Goal: Task Accomplishment & Management: Complete application form

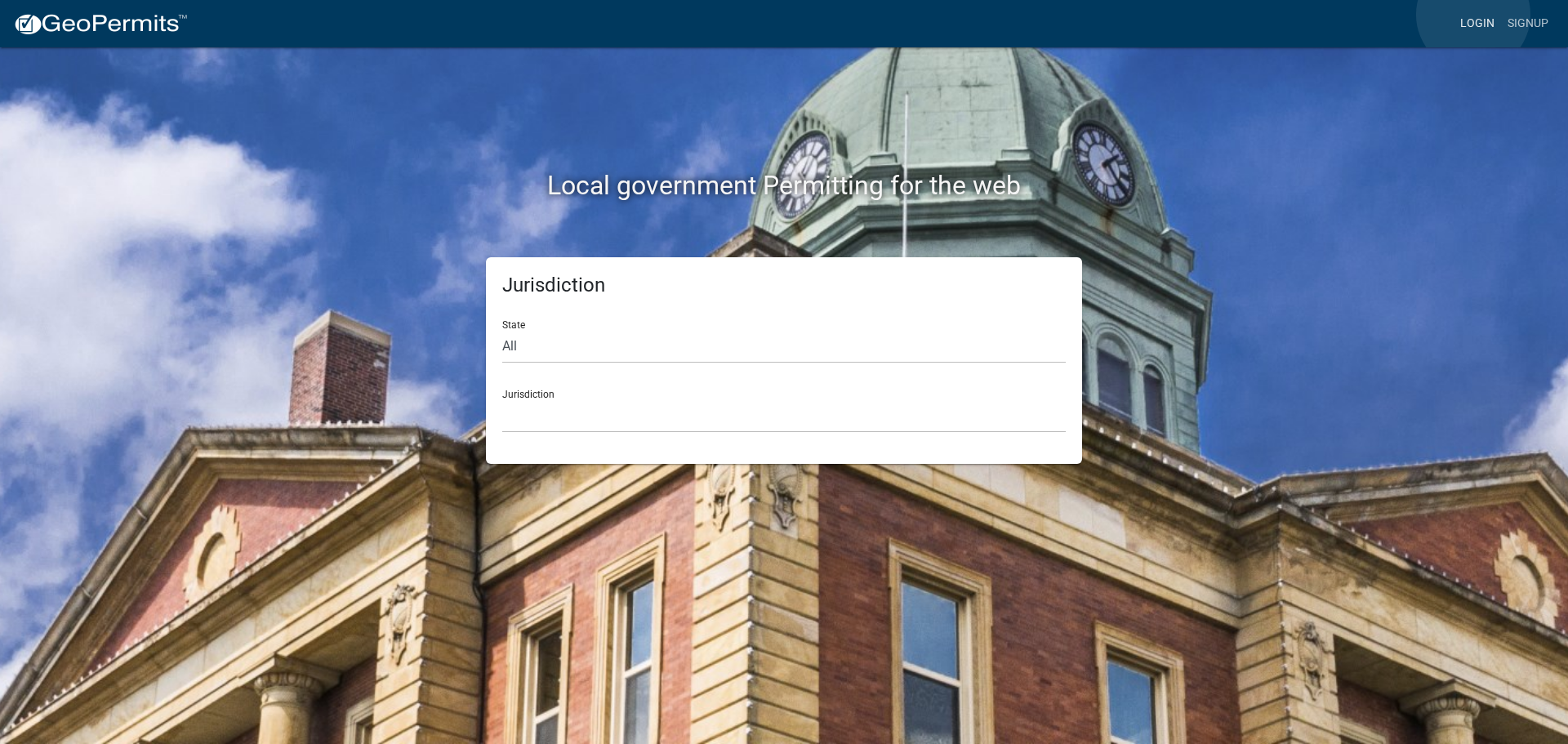
click at [1474, 15] on link "Login" at bounding box center [1477, 23] width 47 height 31
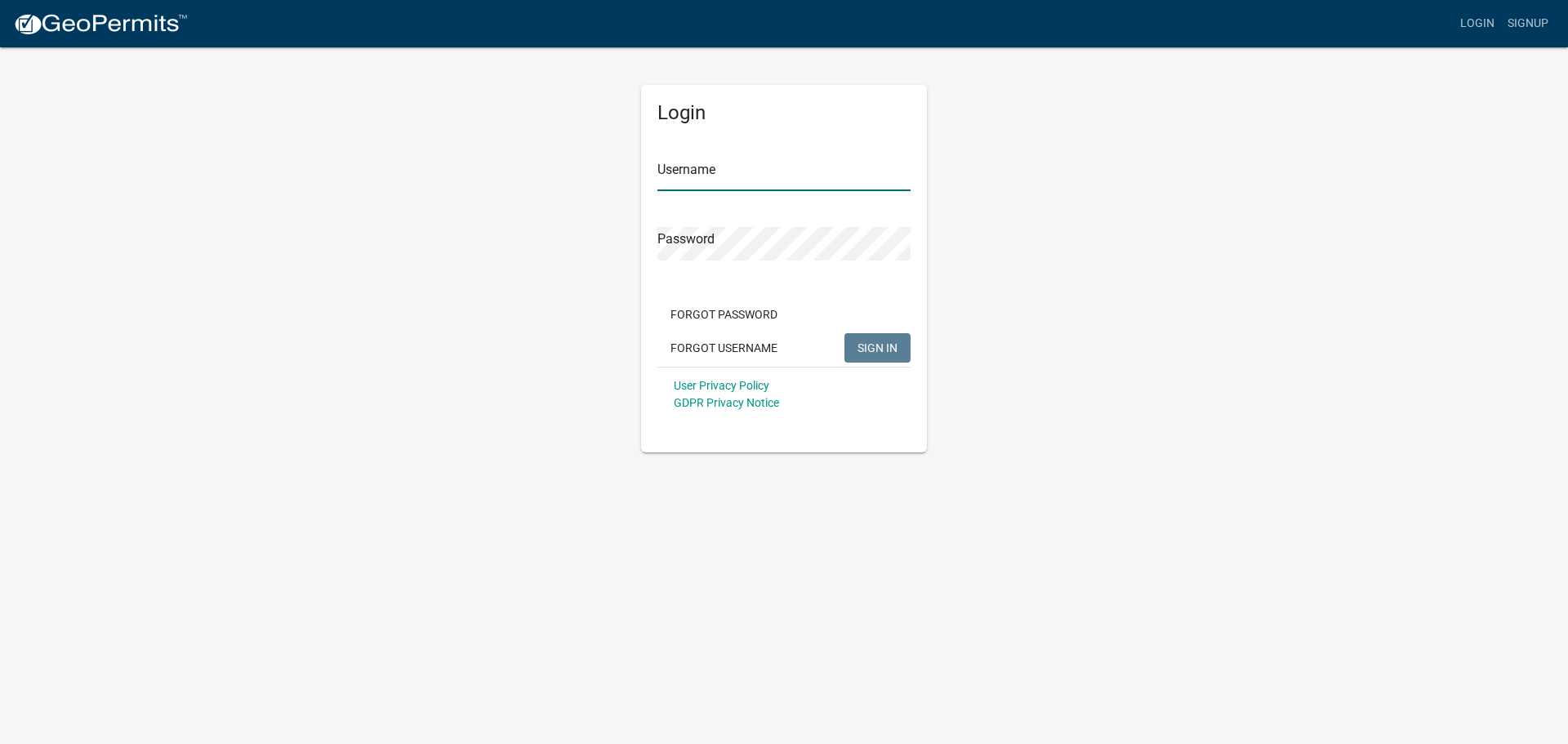
click at [771, 178] on input "Username" at bounding box center [784, 174] width 253 height 33
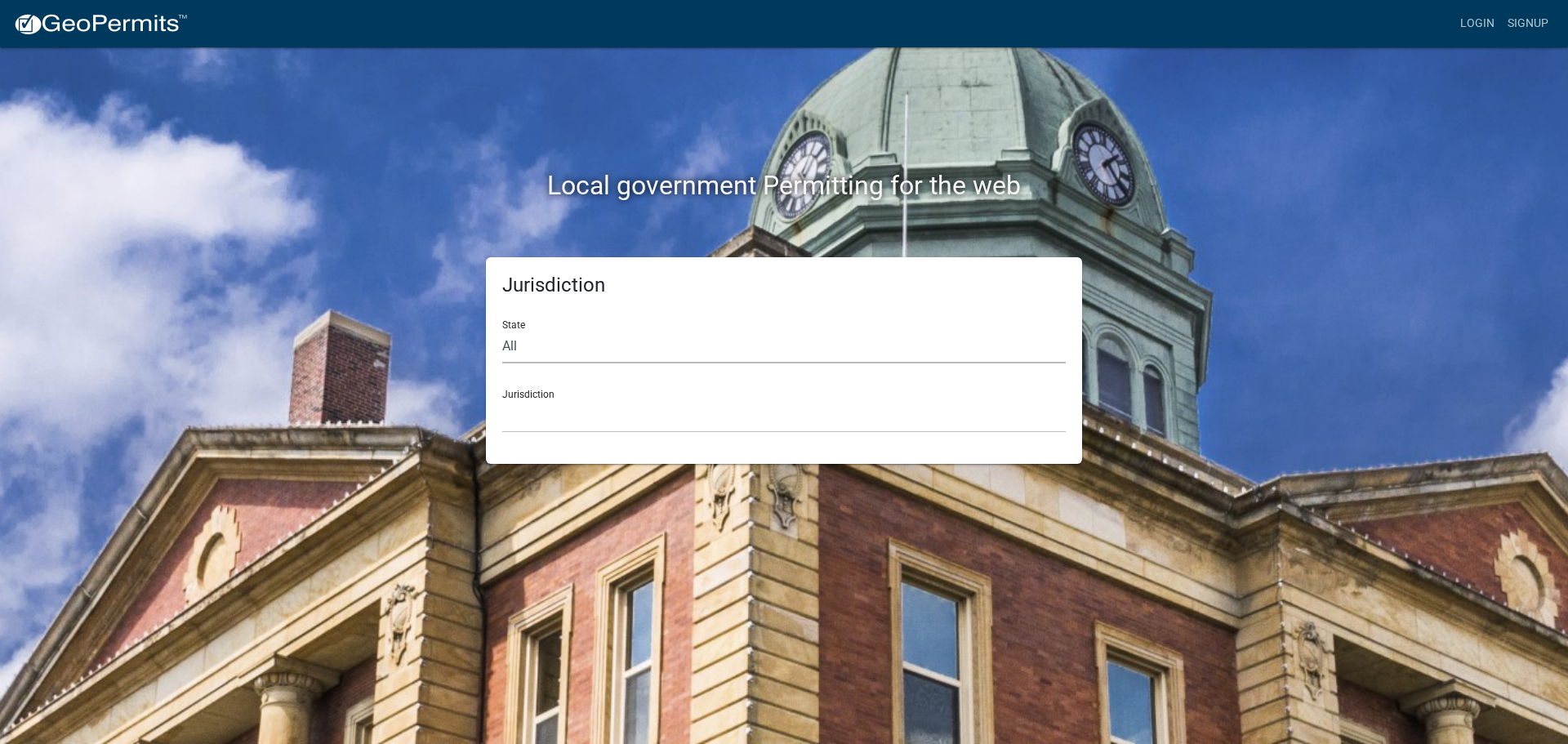
click at [567, 351] on select "All [US_STATE] [US_STATE] [US_STATE] [US_STATE] [US_STATE] [US_STATE] [US_STATE…" at bounding box center [784, 346] width 563 height 33
select select "[US_STATE]"
click at [502, 330] on select "All [US_STATE] [US_STATE] [US_STATE] [US_STATE] [US_STATE] [US_STATE] [US_STATE…" at bounding box center [784, 346] width 563 height 33
click at [560, 424] on select "[GEOGRAPHIC_DATA], [US_STATE] [GEOGRAPHIC_DATA], [US_STATE] [GEOGRAPHIC_DATA], …" at bounding box center [784, 416] width 563 height 33
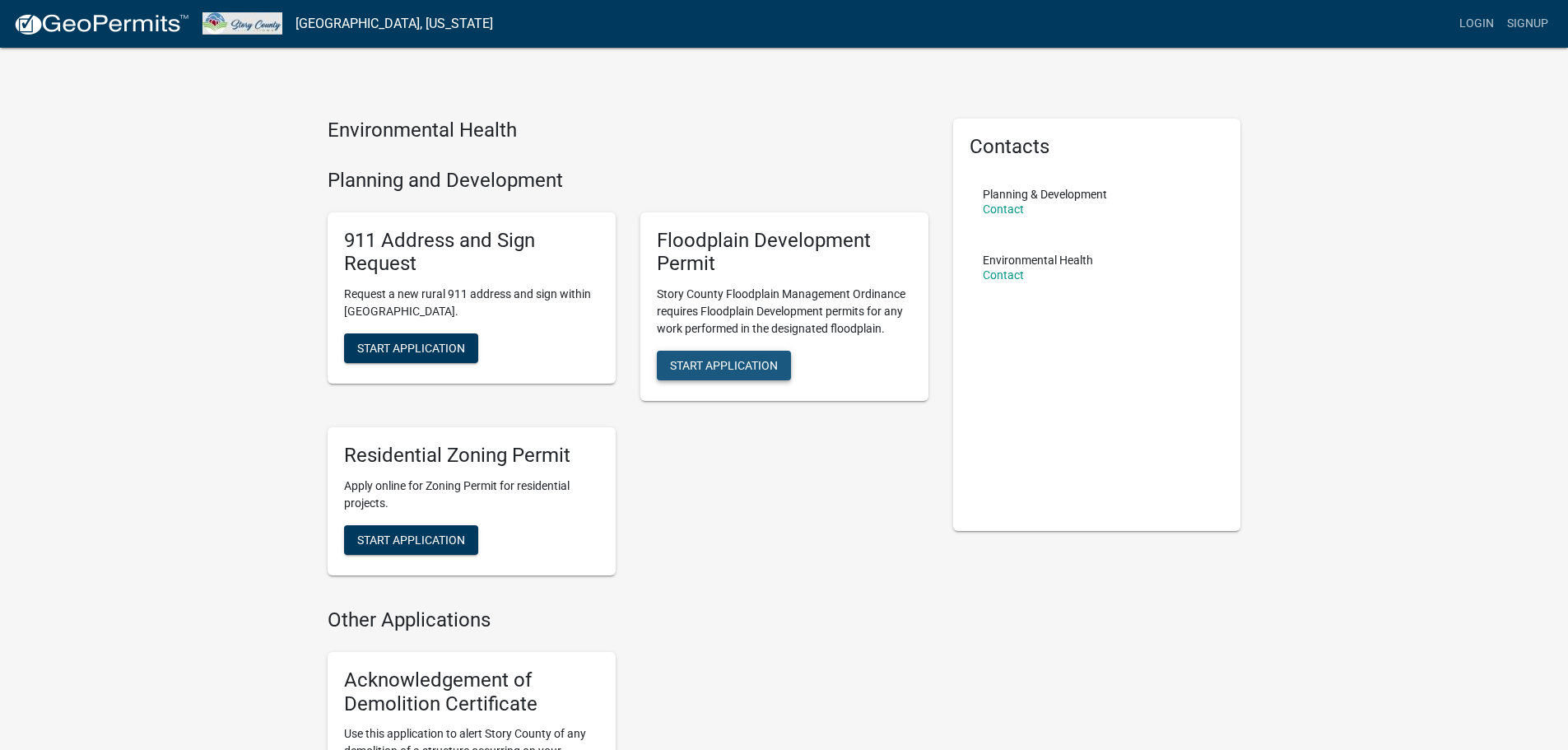
click at [705, 366] on span "Start Application" at bounding box center [724, 365] width 108 height 13
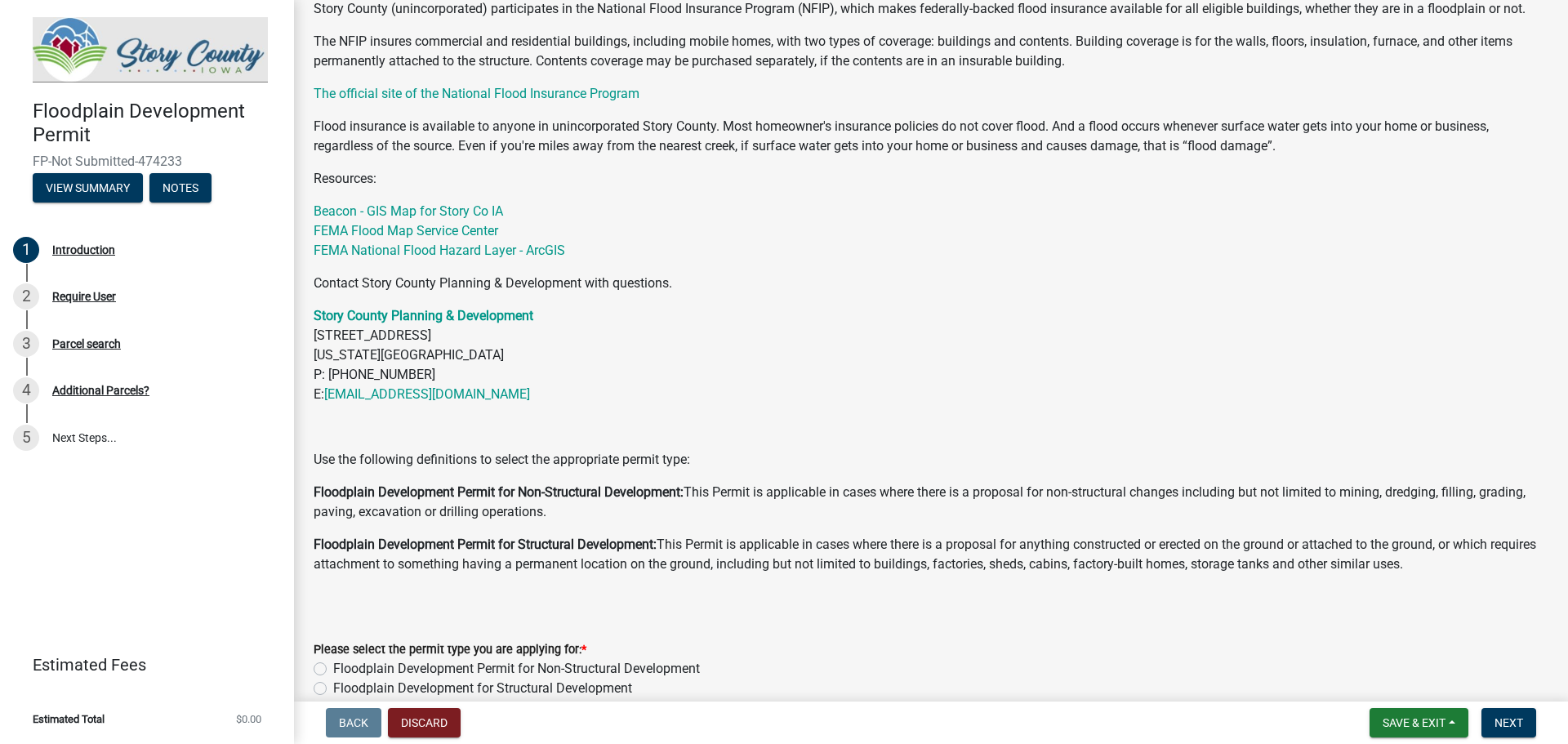
scroll to position [545, 0]
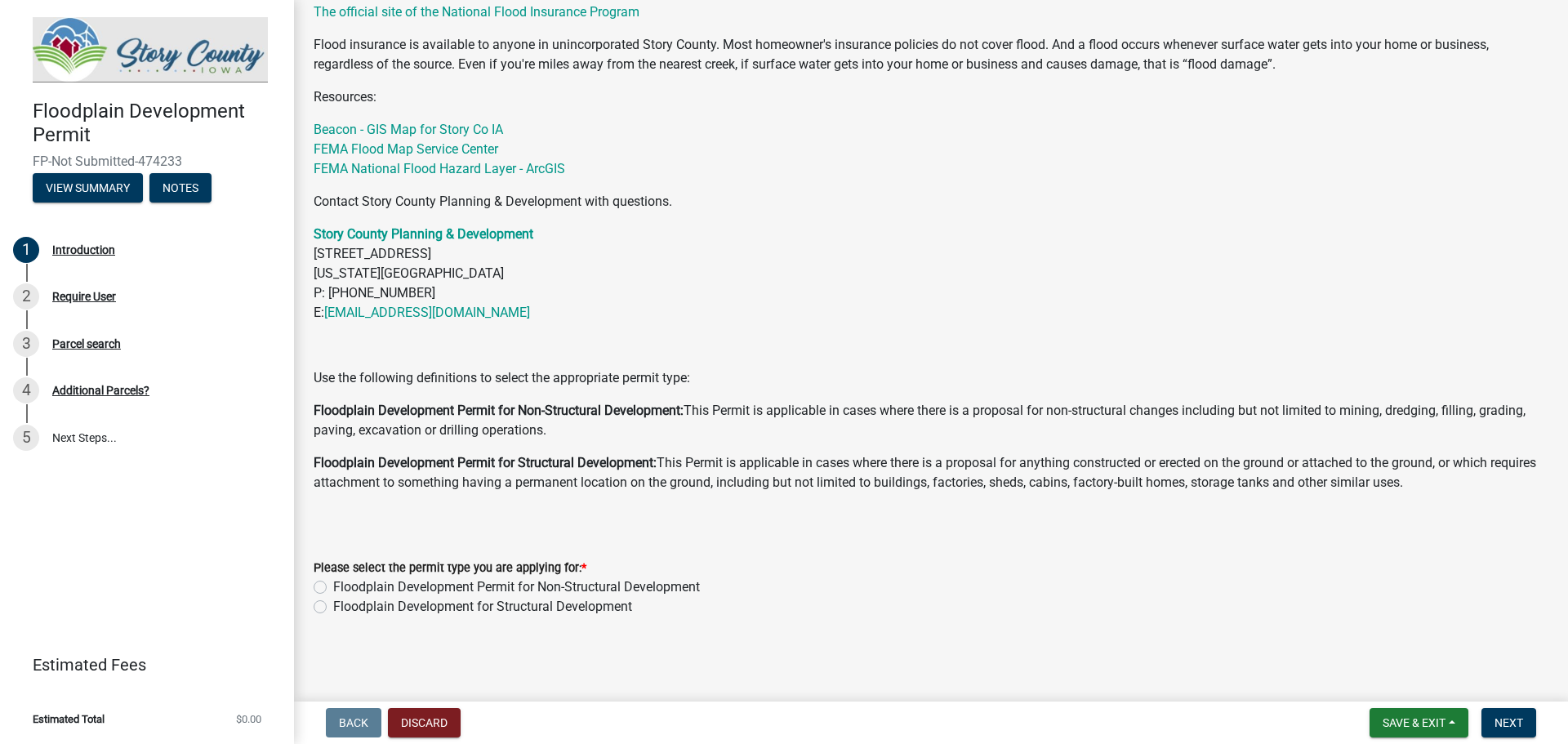
click at [333, 589] on label "Floodplain Development Permit for Non-Structural Development" at bounding box center [516, 586] width 367 height 20
click at [333, 588] on input "Floodplain Development Permit for Non-Structural Development" at bounding box center [339, 582] width 10 height 10
radio input "true"
click at [1524, 728] on span "Next" at bounding box center [1509, 722] width 29 height 13
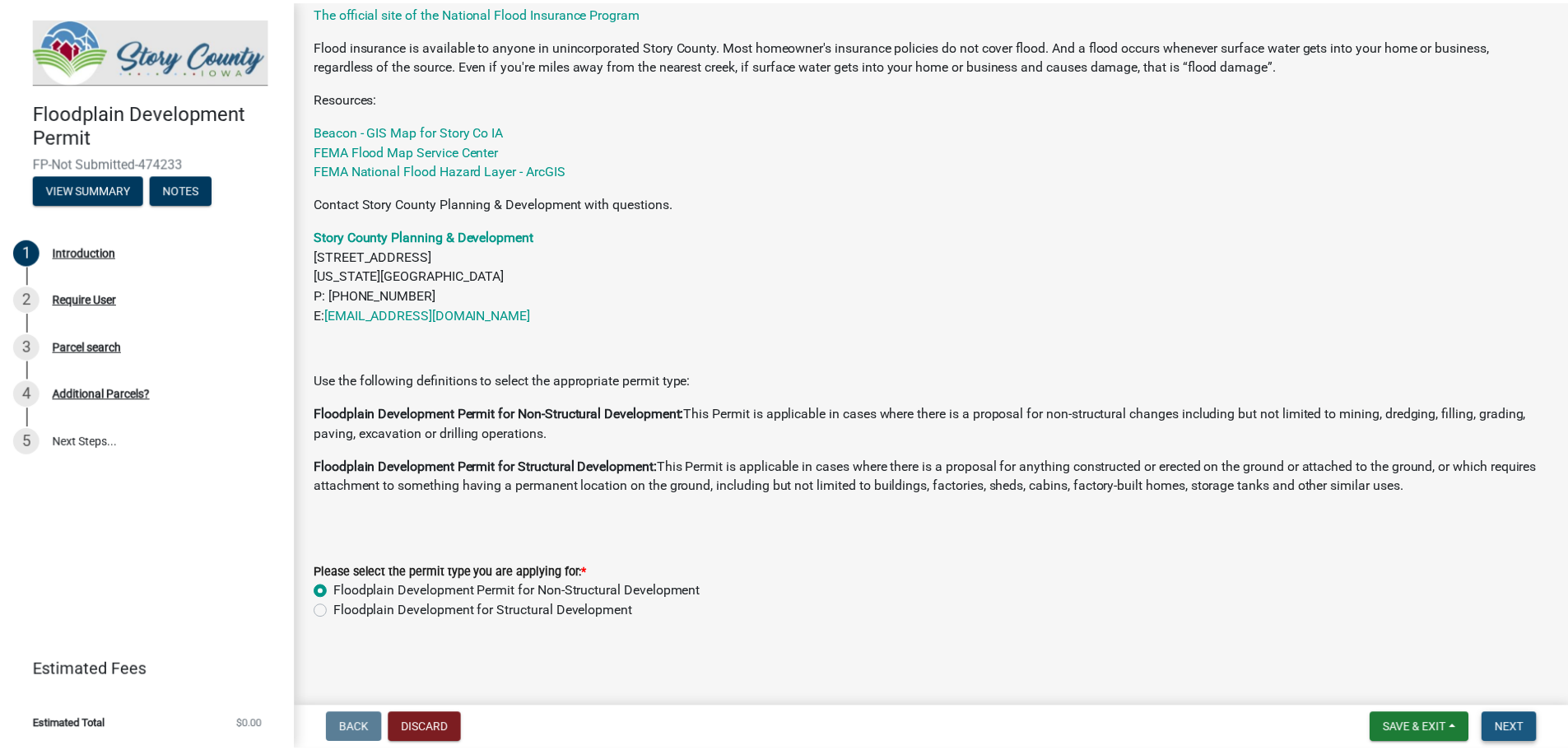
scroll to position [0, 0]
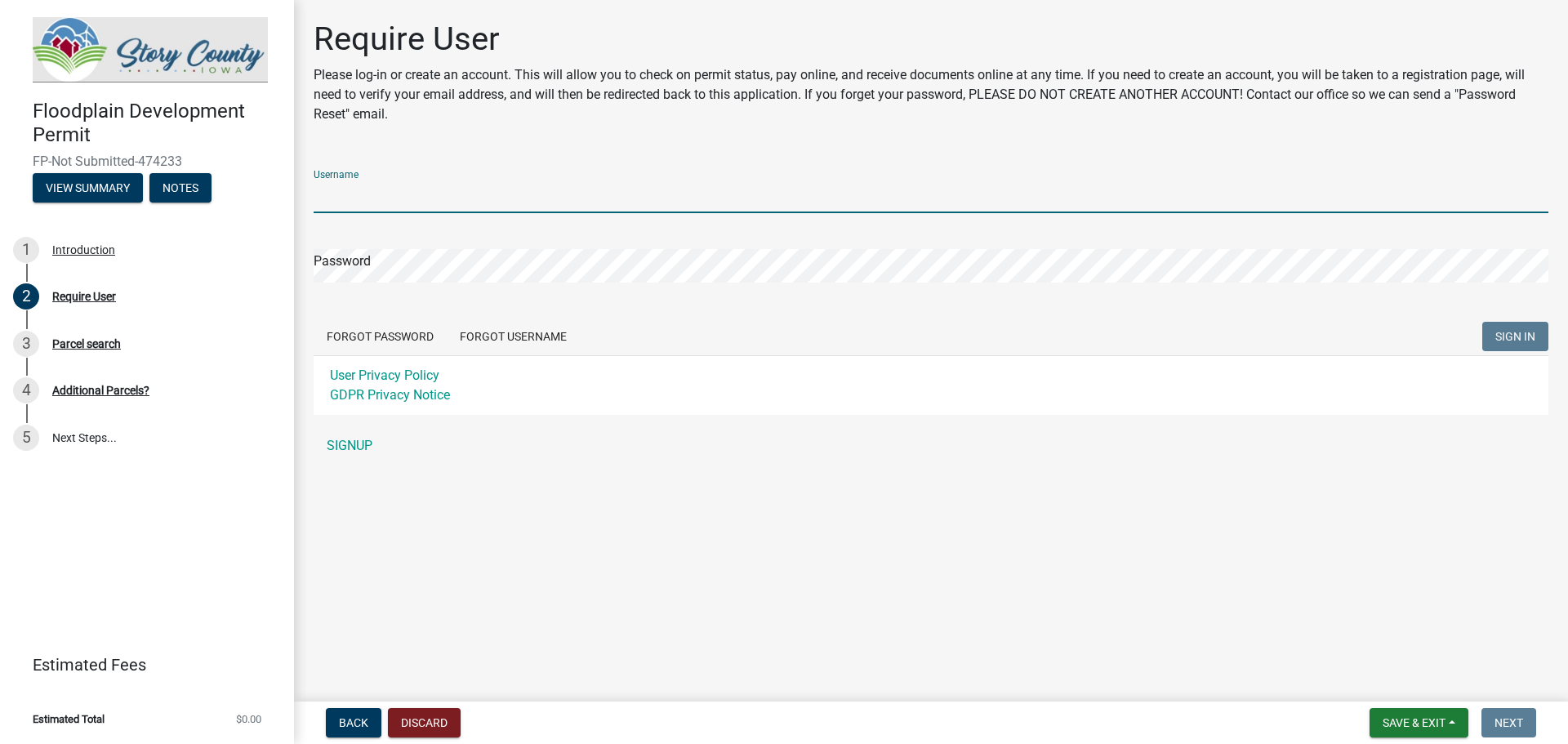
click at [364, 204] on input "Username" at bounding box center [931, 196] width 1235 height 33
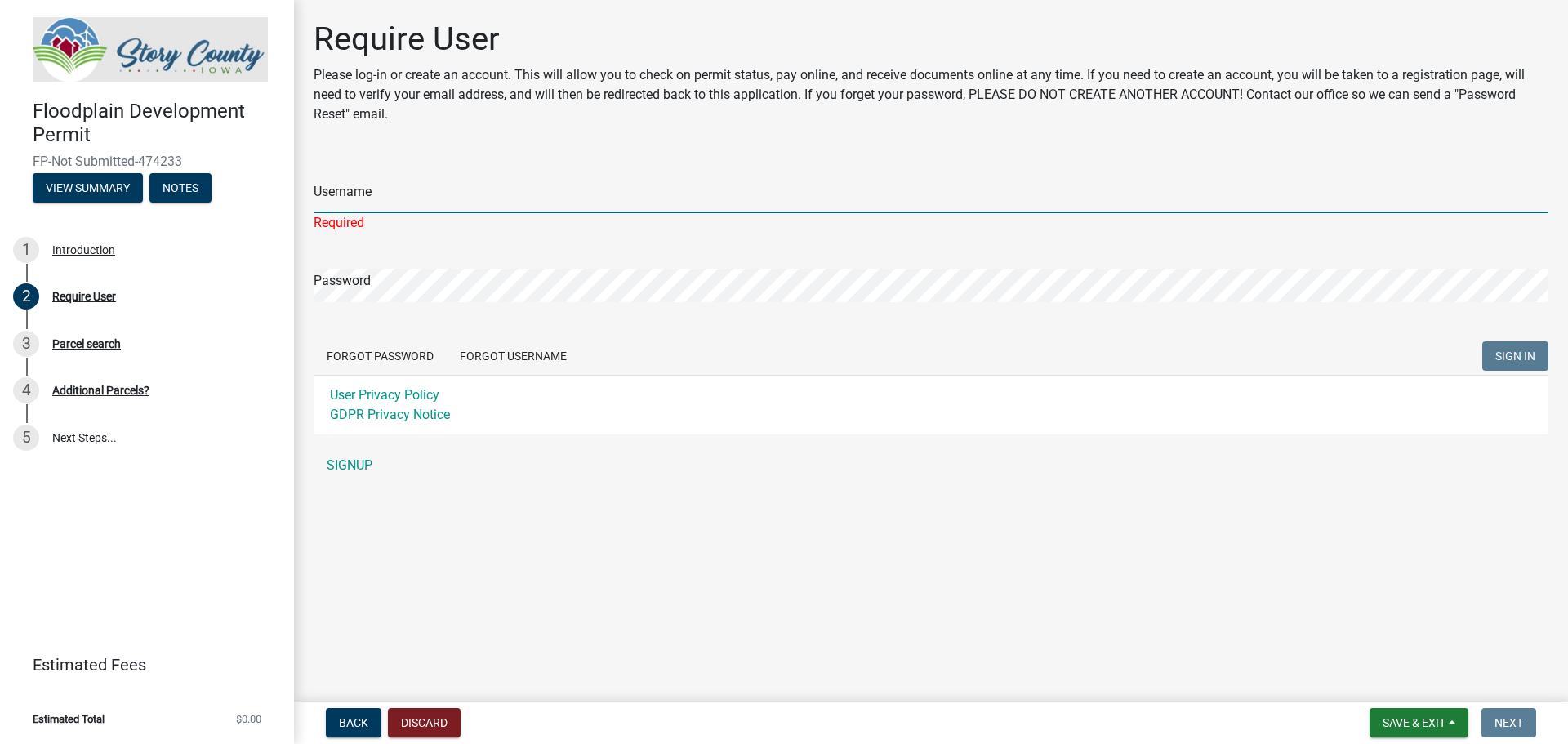
click at [405, 190] on input "Username" at bounding box center [931, 196] width 1235 height 33
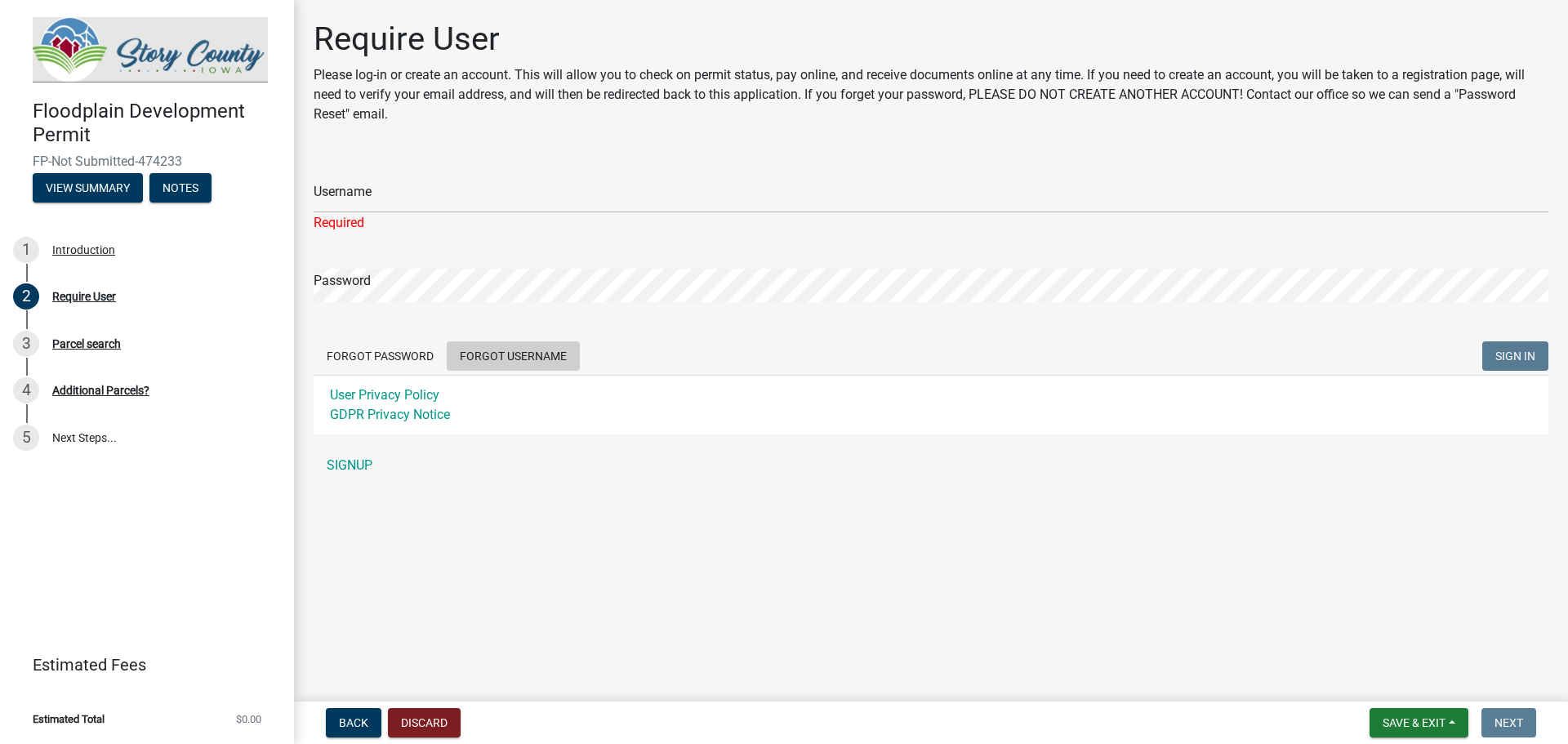
click at [539, 357] on button "Forgot Username" at bounding box center [513, 356] width 133 height 30
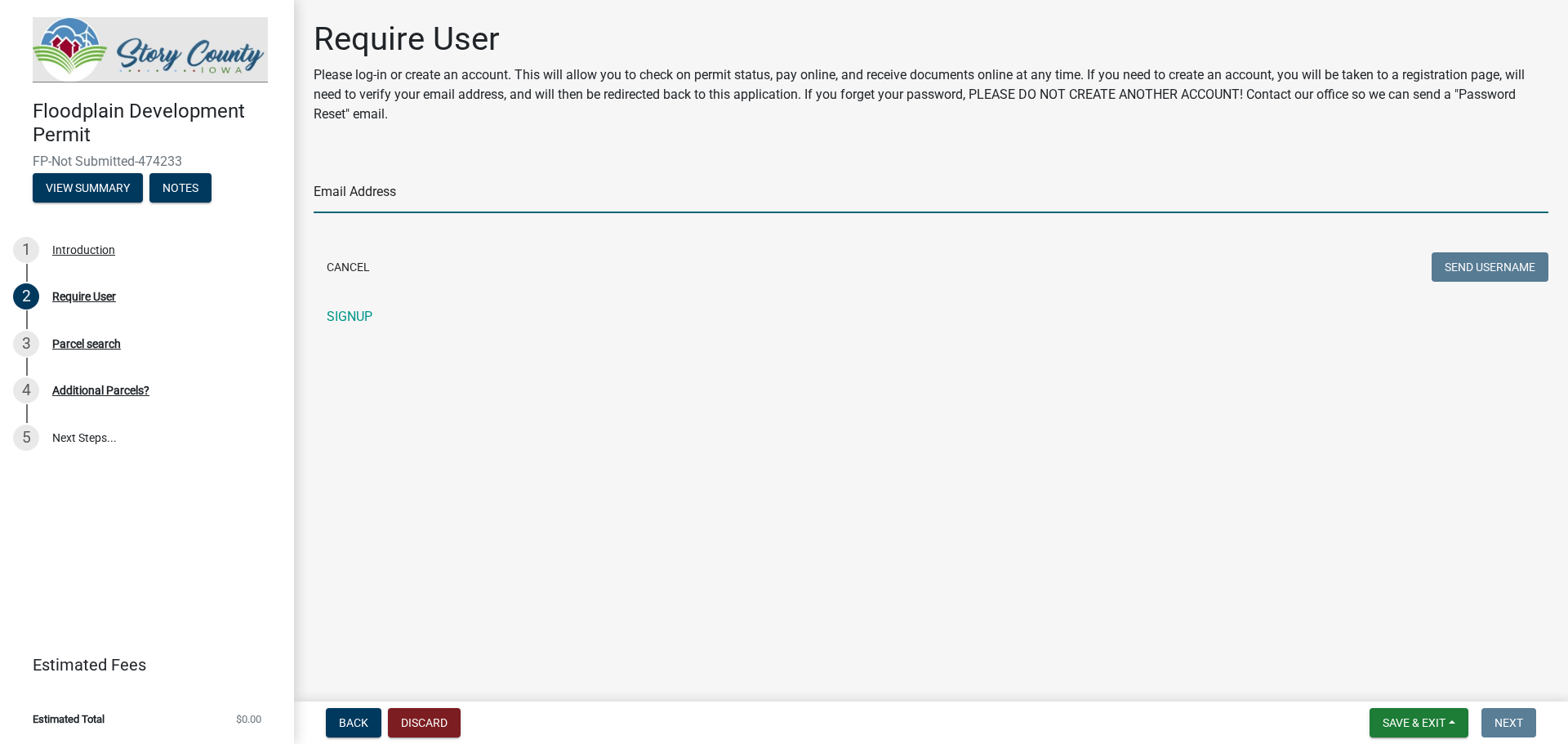
click at [385, 179] on input "Email Address" at bounding box center [931, 196] width 1235 height 33
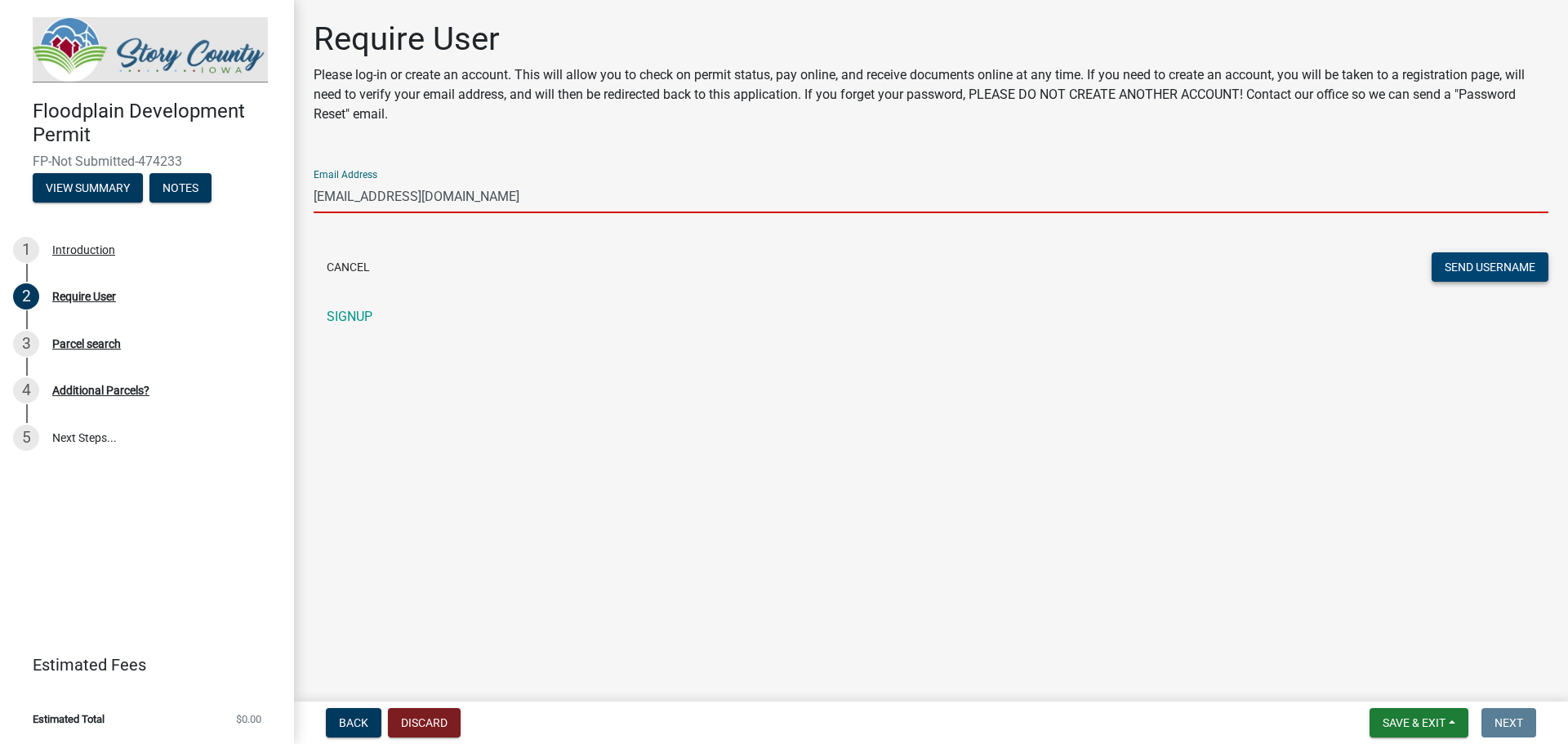
type input "[EMAIL_ADDRESS][DOMAIN_NAME]"
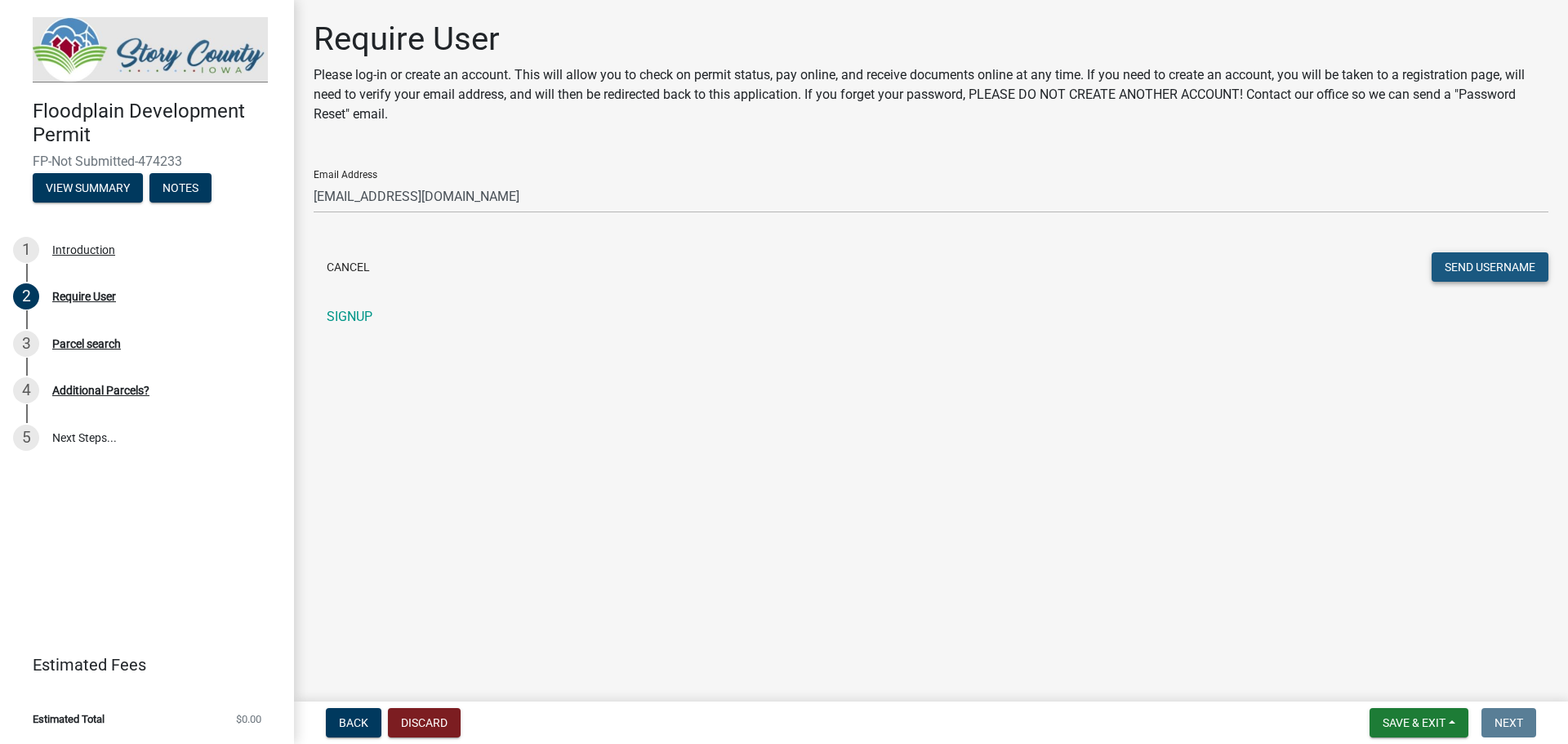
click at [1476, 258] on button "Send Username" at bounding box center [1491, 267] width 117 height 30
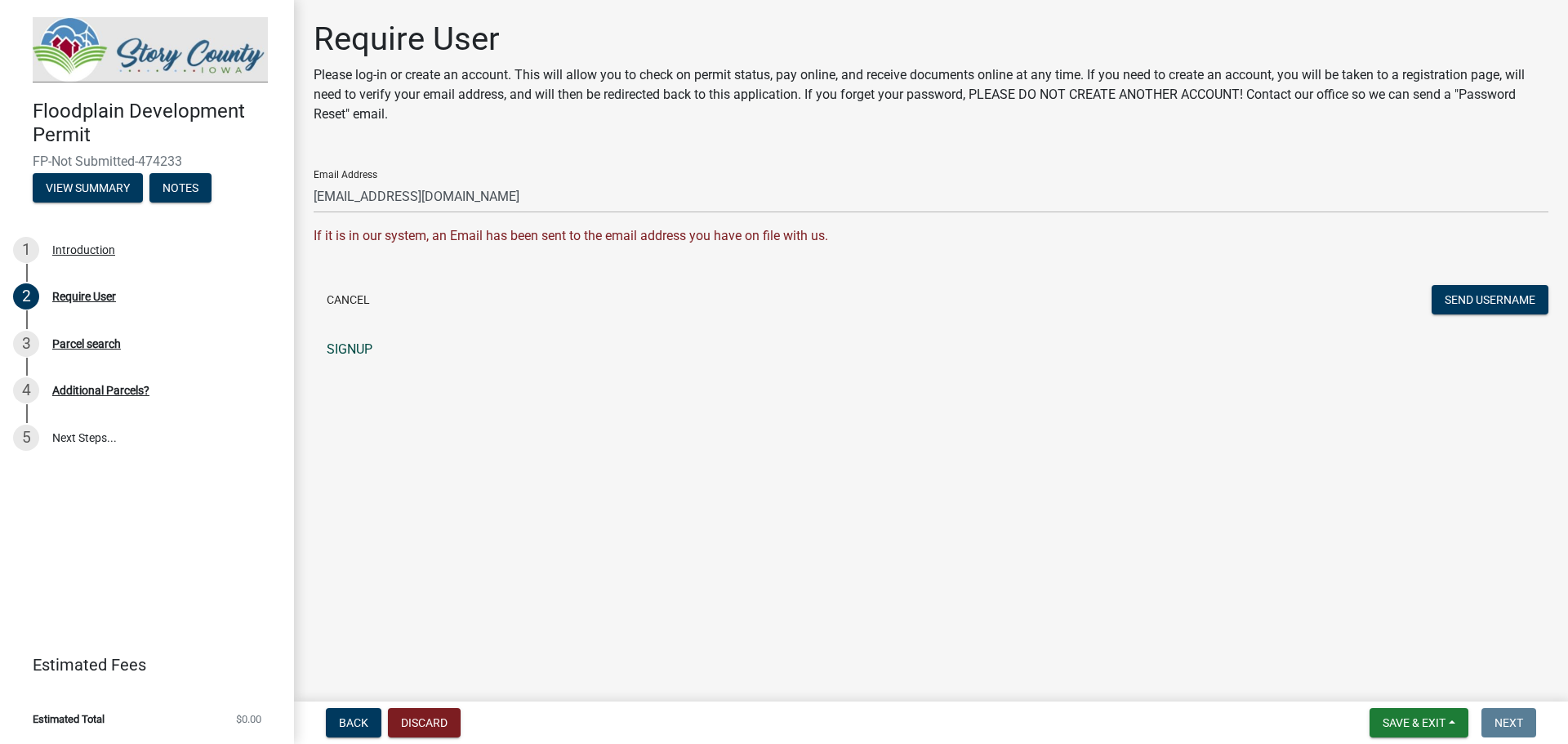
click at [359, 352] on link "SIGNUP" at bounding box center [931, 350] width 1235 height 33
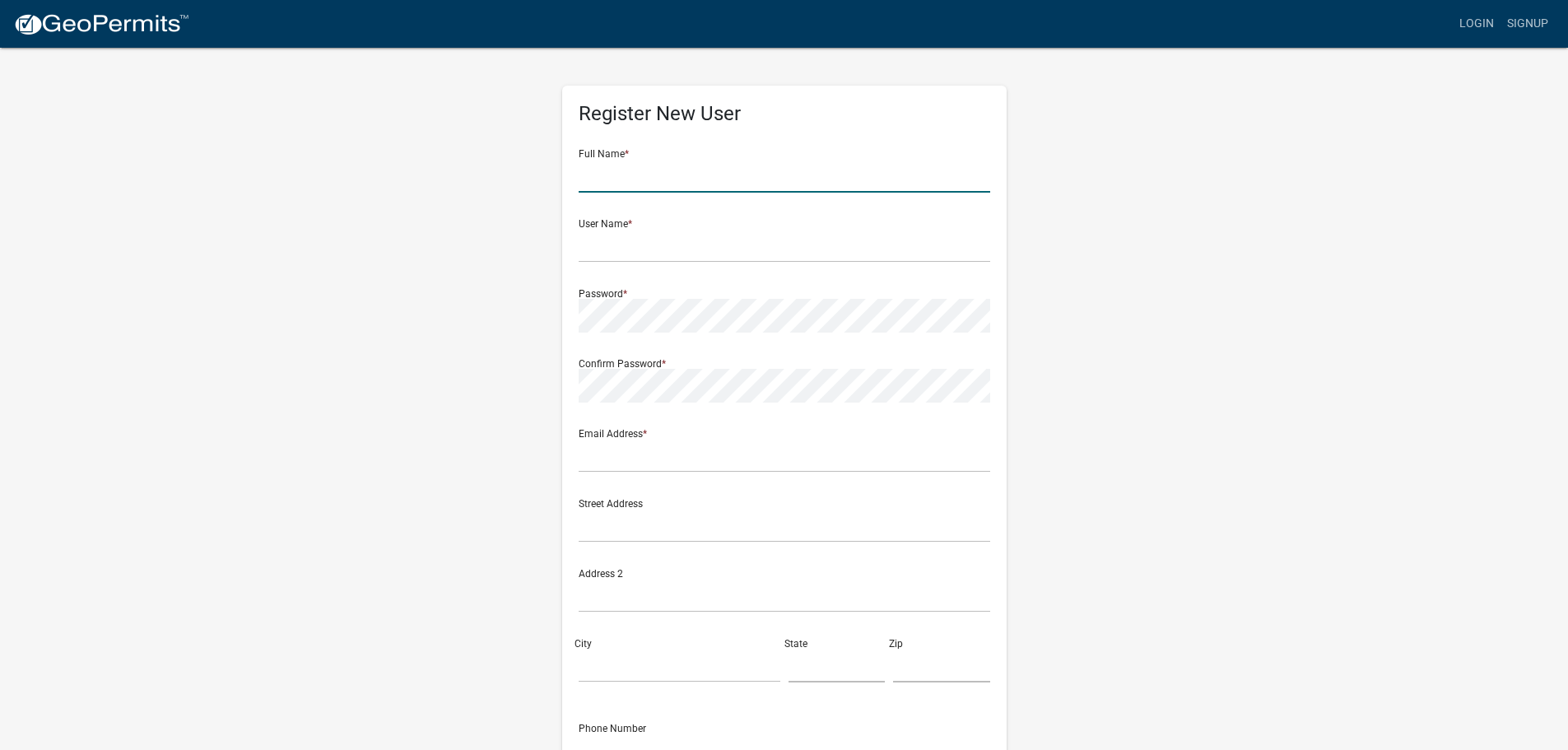
click at [690, 167] on input "text" at bounding box center [784, 175] width 412 height 33
type input "[PERSON_NAME]"
click at [658, 246] on input "text" at bounding box center [784, 246] width 412 height 33
type input "scarmichael"
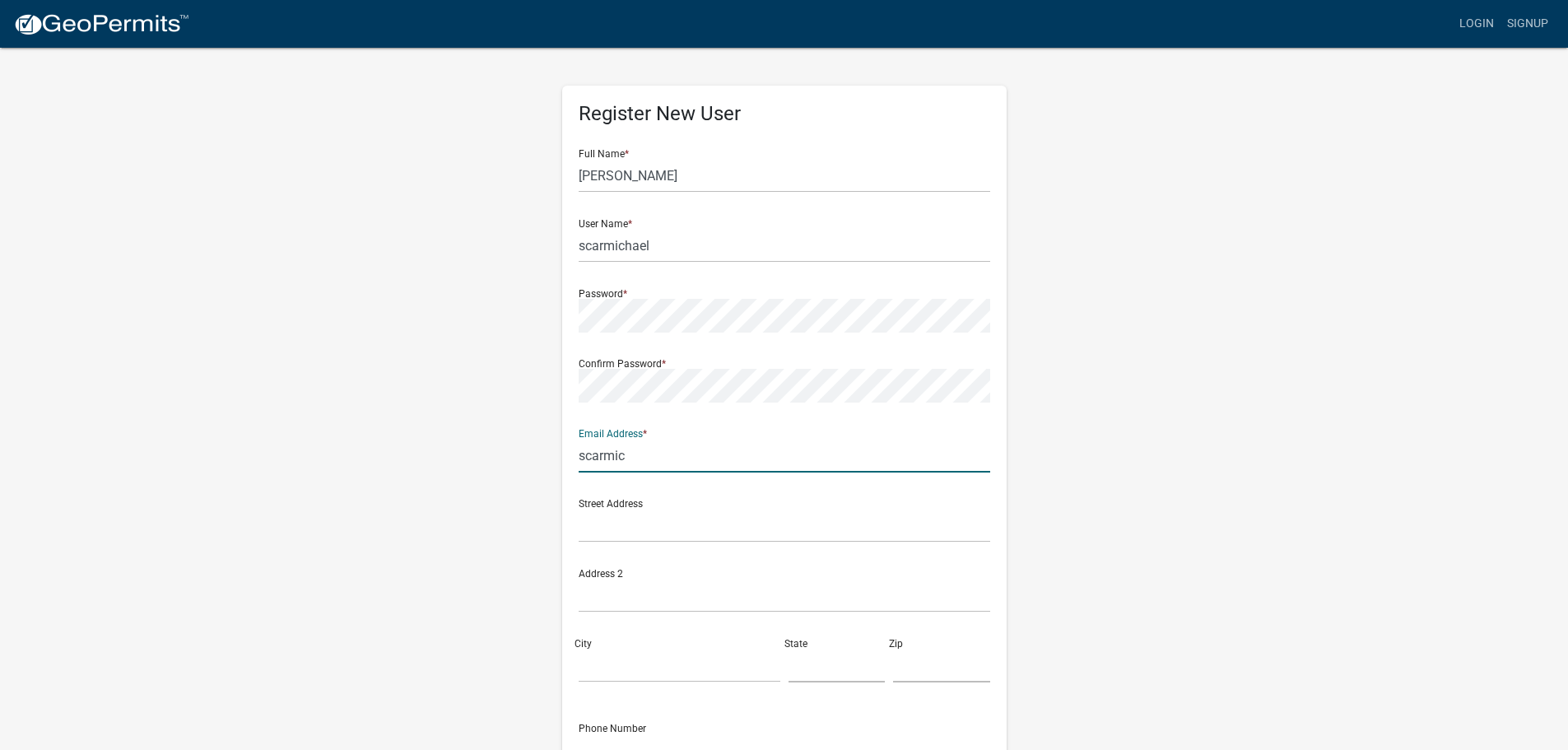
type input "[EMAIL_ADDRESS][DOMAIN_NAME]"
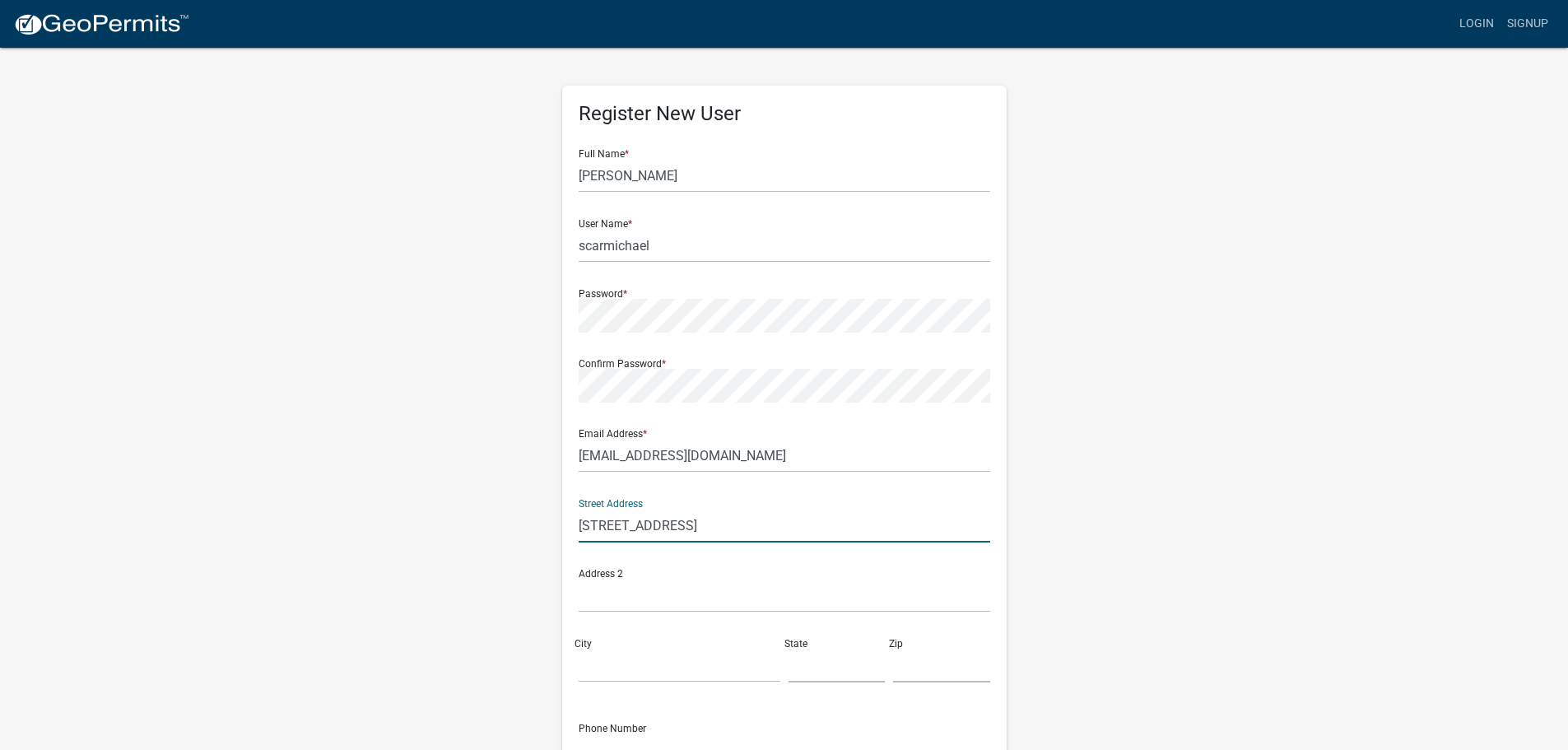
type input "[STREET_ADDRESS]"
type input "[US_STATE]"
type input "IA"
type input "50201"
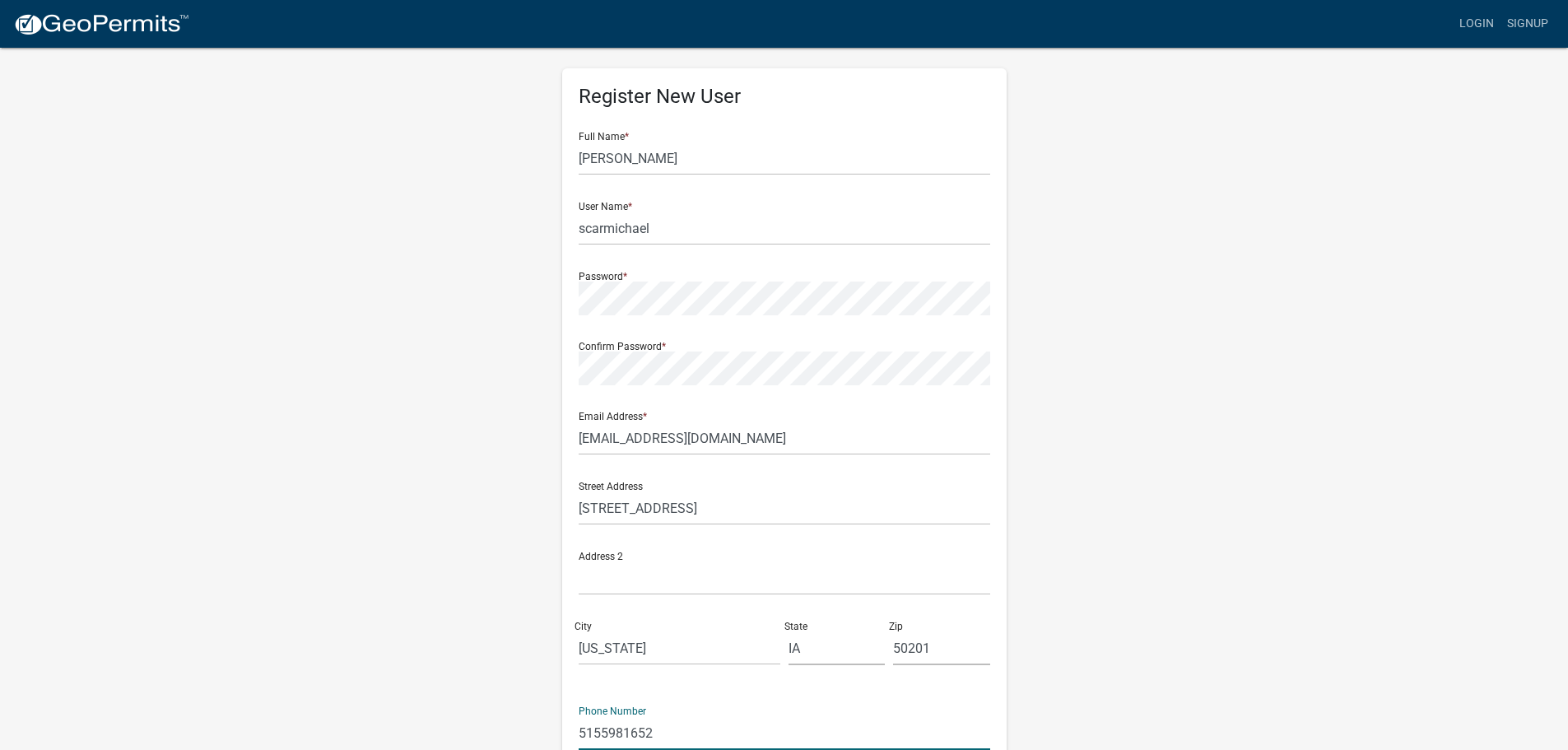
type input "5155981652"
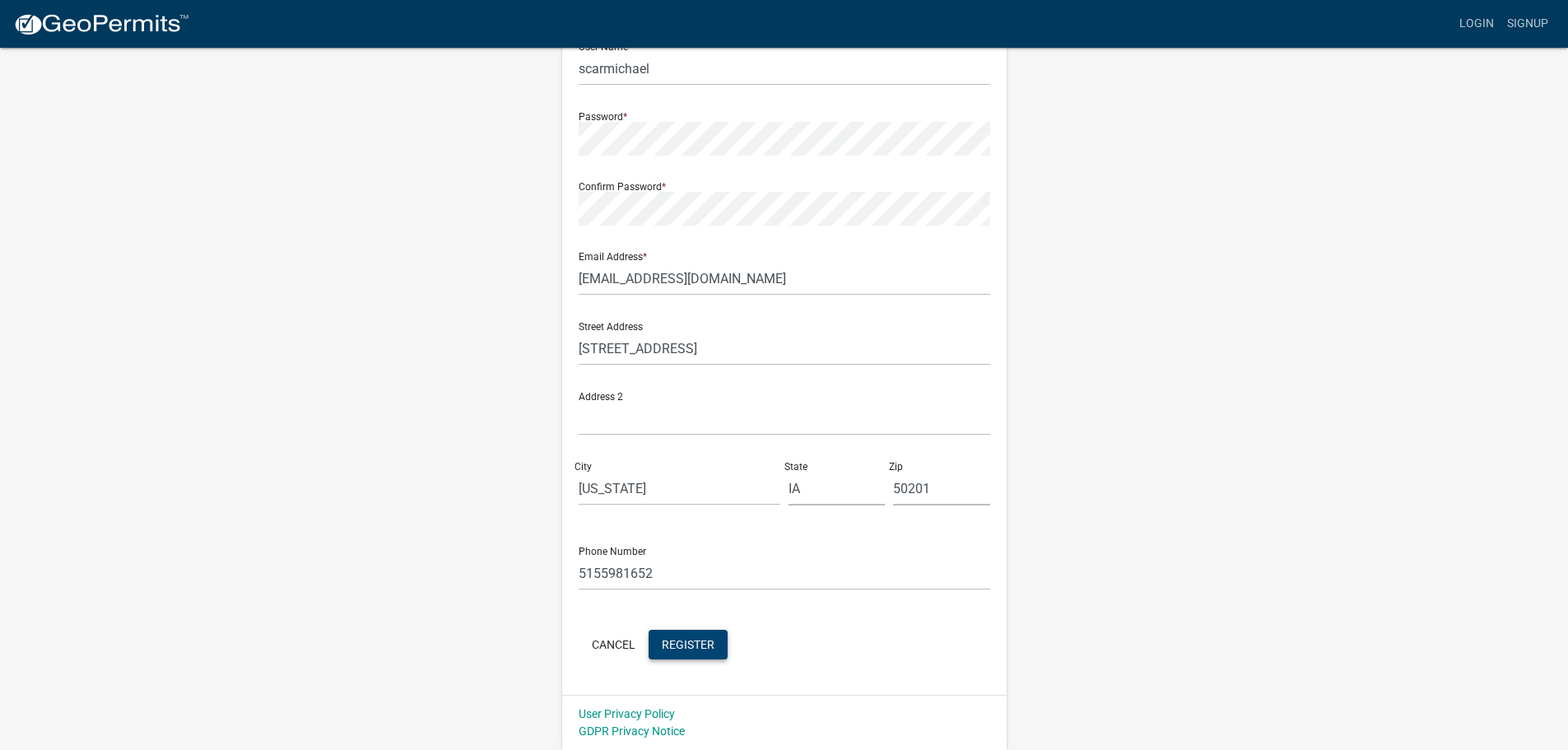
click at [713, 631] on button "Register" at bounding box center [688, 645] width 79 height 30
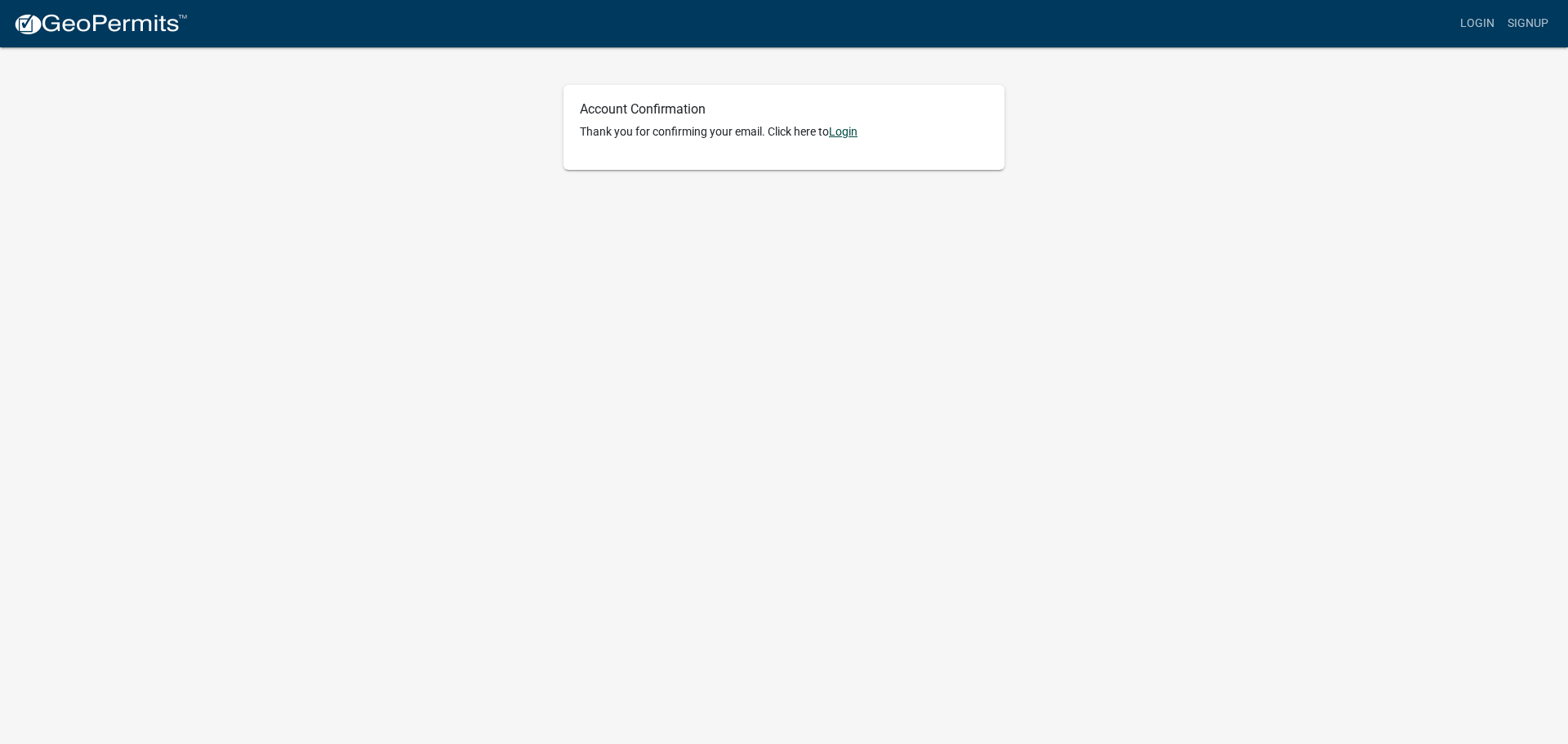
click at [841, 132] on link "Login" at bounding box center [843, 131] width 29 height 13
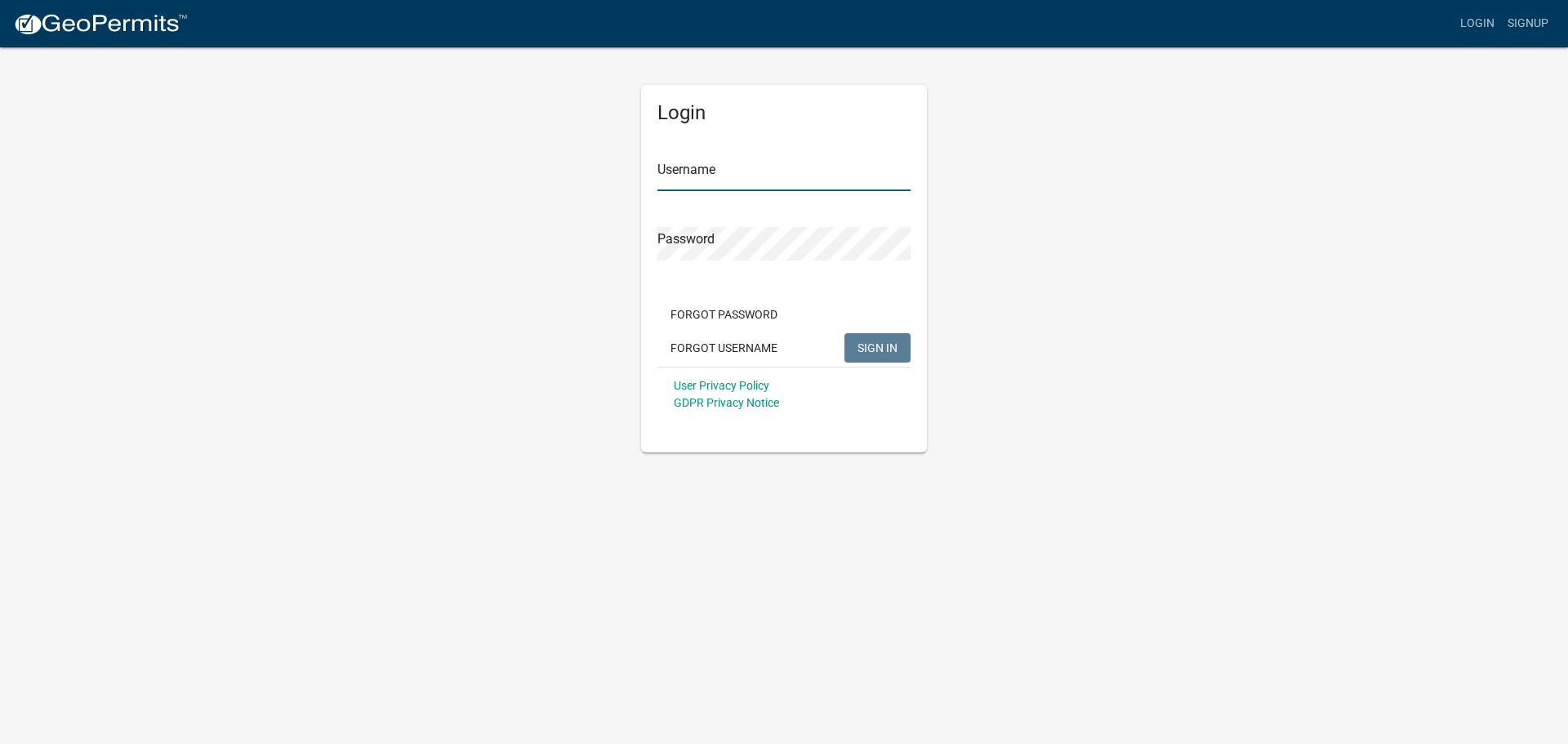
type input "scarmichael"
click at [866, 351] on span "SIGN IN" at bounding box center [878, 346] width 40 height 13
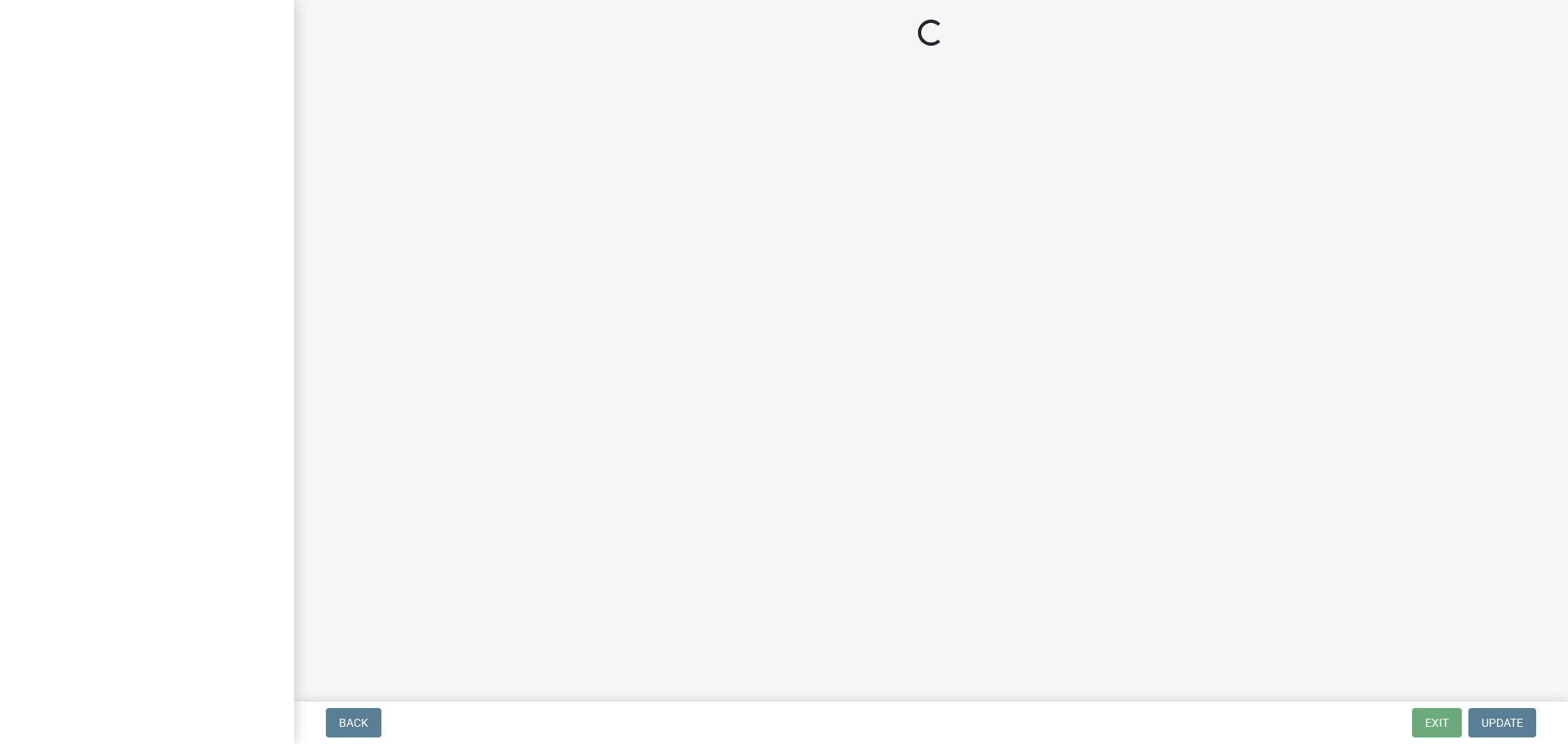
click at [536, 349] on main "Loading..." at bounding box center [932, 347] width 1275 height 694
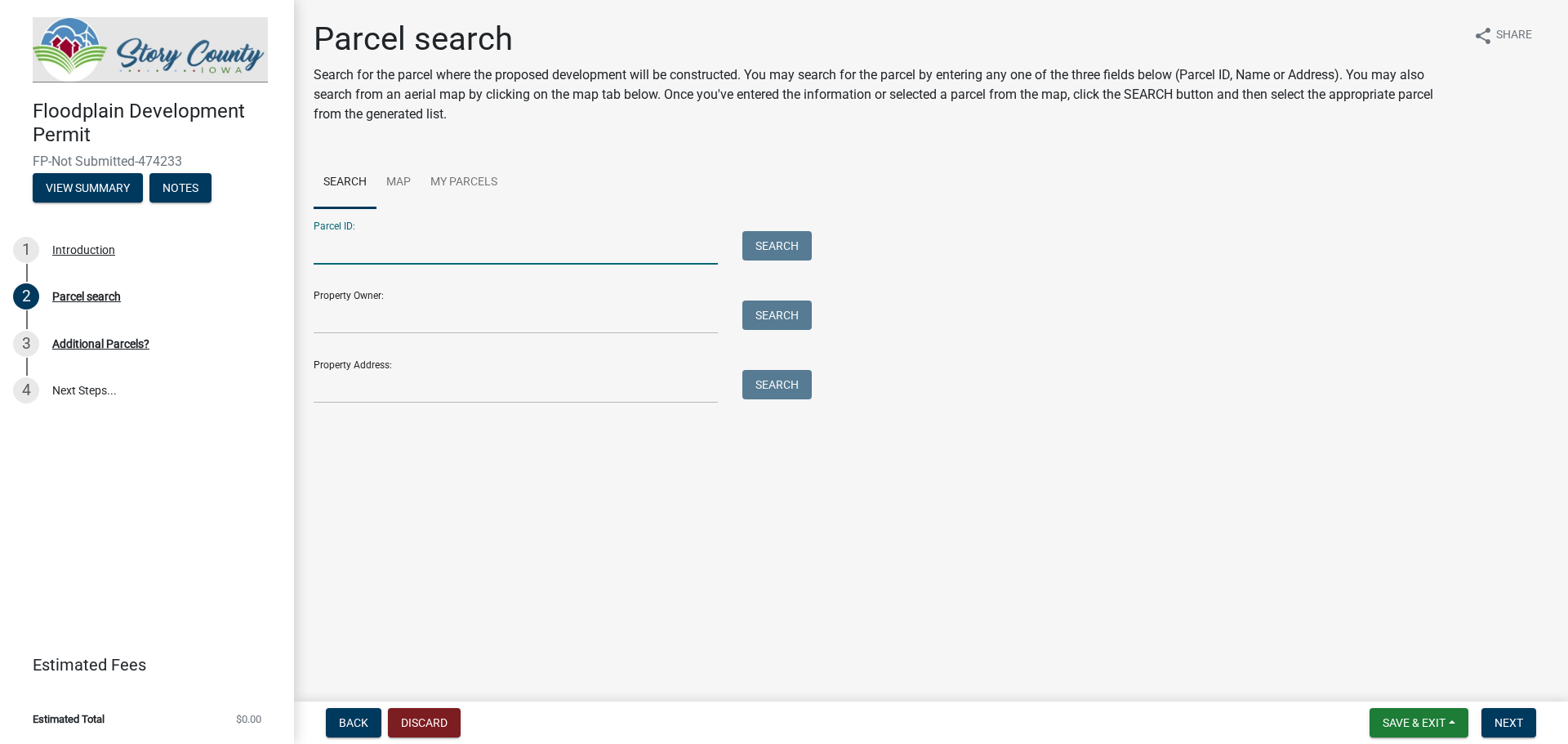
click at [399, 252] on input "Parcel ID:" at bounding box center [515, 248] width 404 height 33
click at [602, 250] on input "Parcel ID:" at bounding box center [515, 248] width 404 height 33
type input "0206300325"
click at [455, 305] on input "Property Owner:" at bounding box center [515, 317] width 404 height 33
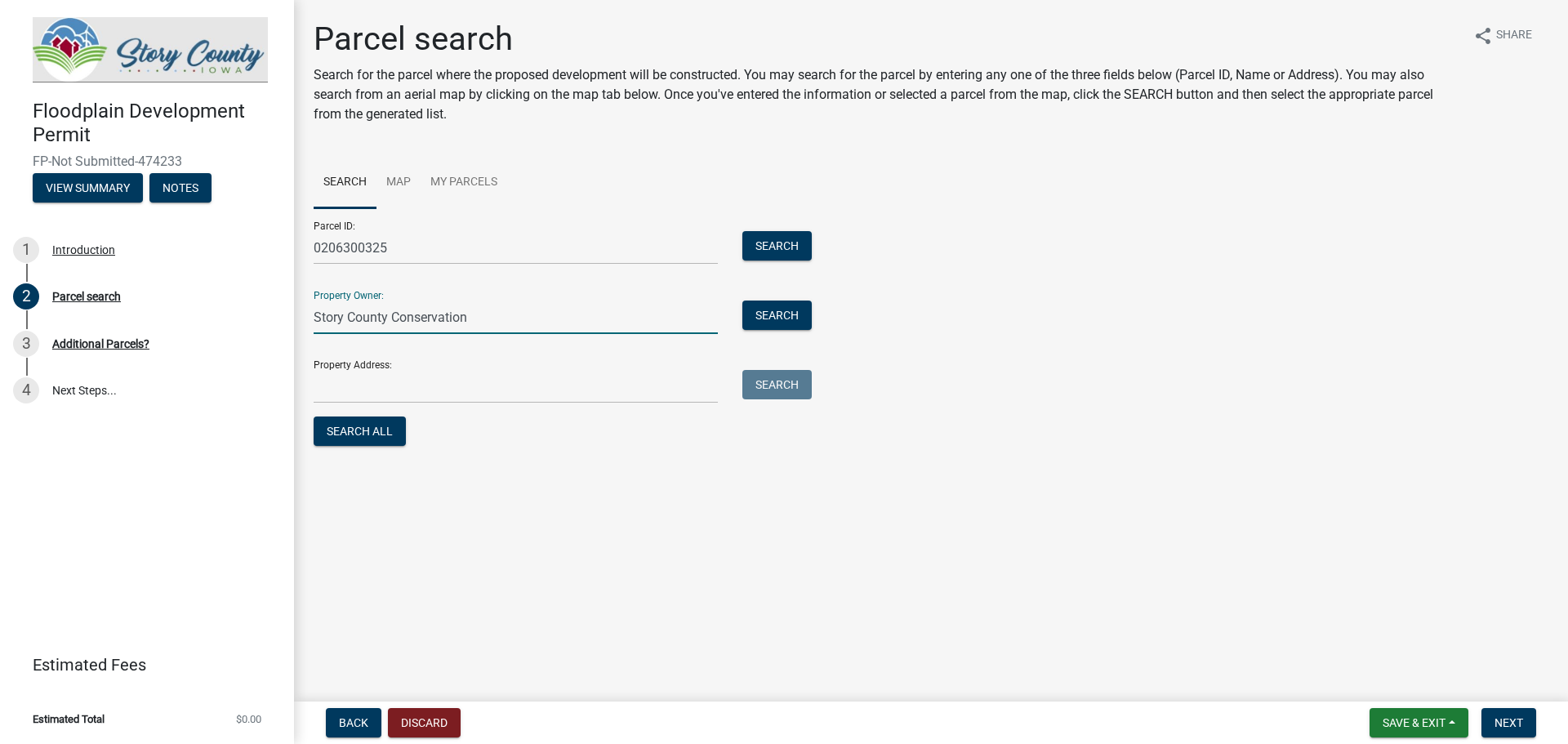
type input "Story County Conservation"
click at [412, 383] on input "Property Address:" at bounding box center [515, 386] width 404 height 33
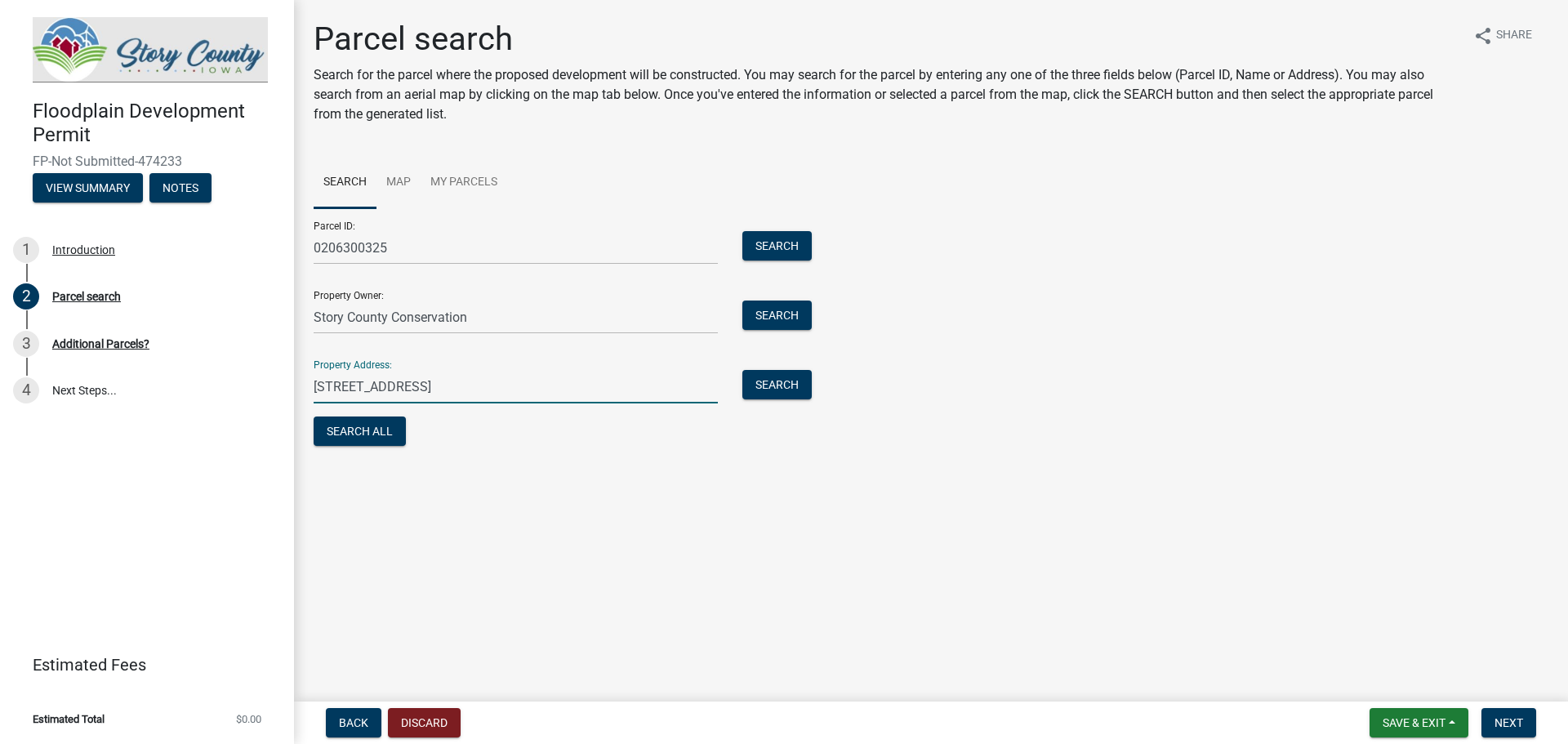
type input "[STREET_ADDRESS]"
drag, startPoint x: 481, startPoint y: 390, endPoint x: 237, endPoint y: 390, distance: 244.0
click at [237, 390] on div "Floodplain Development Permit FP-Not Submitted-474233 View Summary Notes 1 Intr…" at bounding box center [784, 372] width 1568 height 744
click at [359, 433] on button "Search All" at bounding box center [360, 432] width 92 height 30
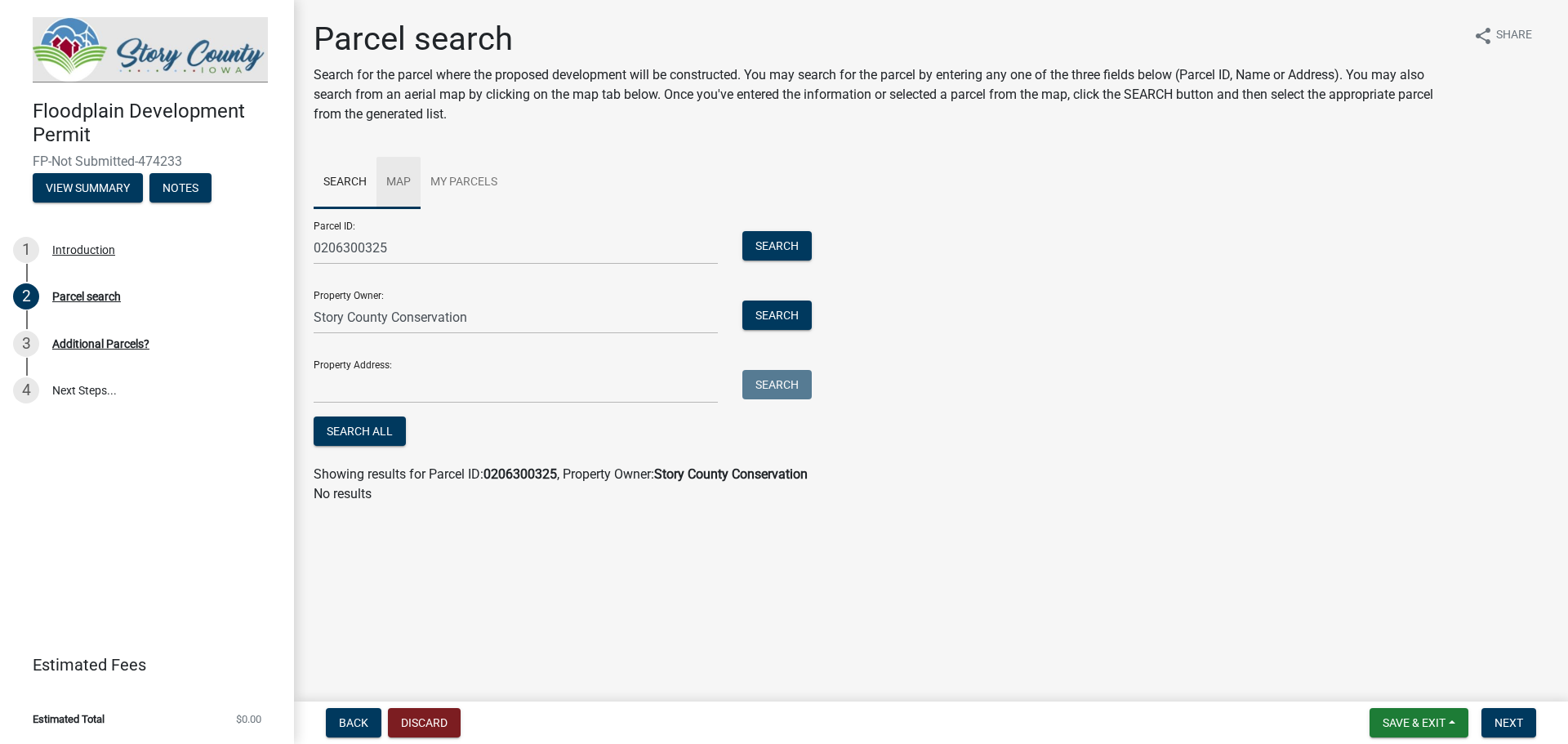
click at [400, 184] on link "Map" at bounding box center [399, 183] width 44 height 52
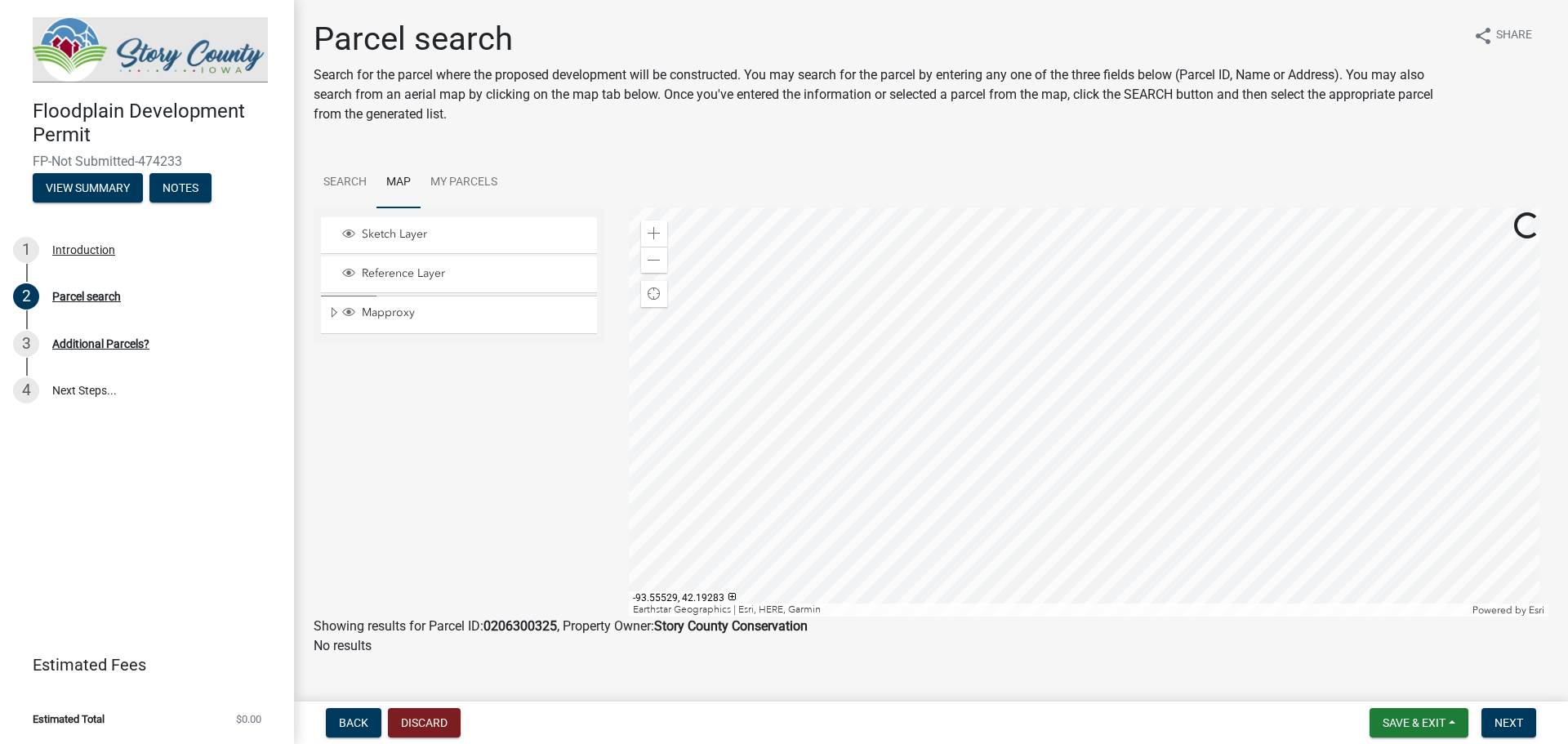
click at [913, 417] on div at bounding box center [1088, 412] width 920 height 408
click at [886, 364] on div at bounding box center [1088, 412] width 920 height 408
click at [333, 316] on span "Expand" at bounding box center [333, 313] width 13 height 16
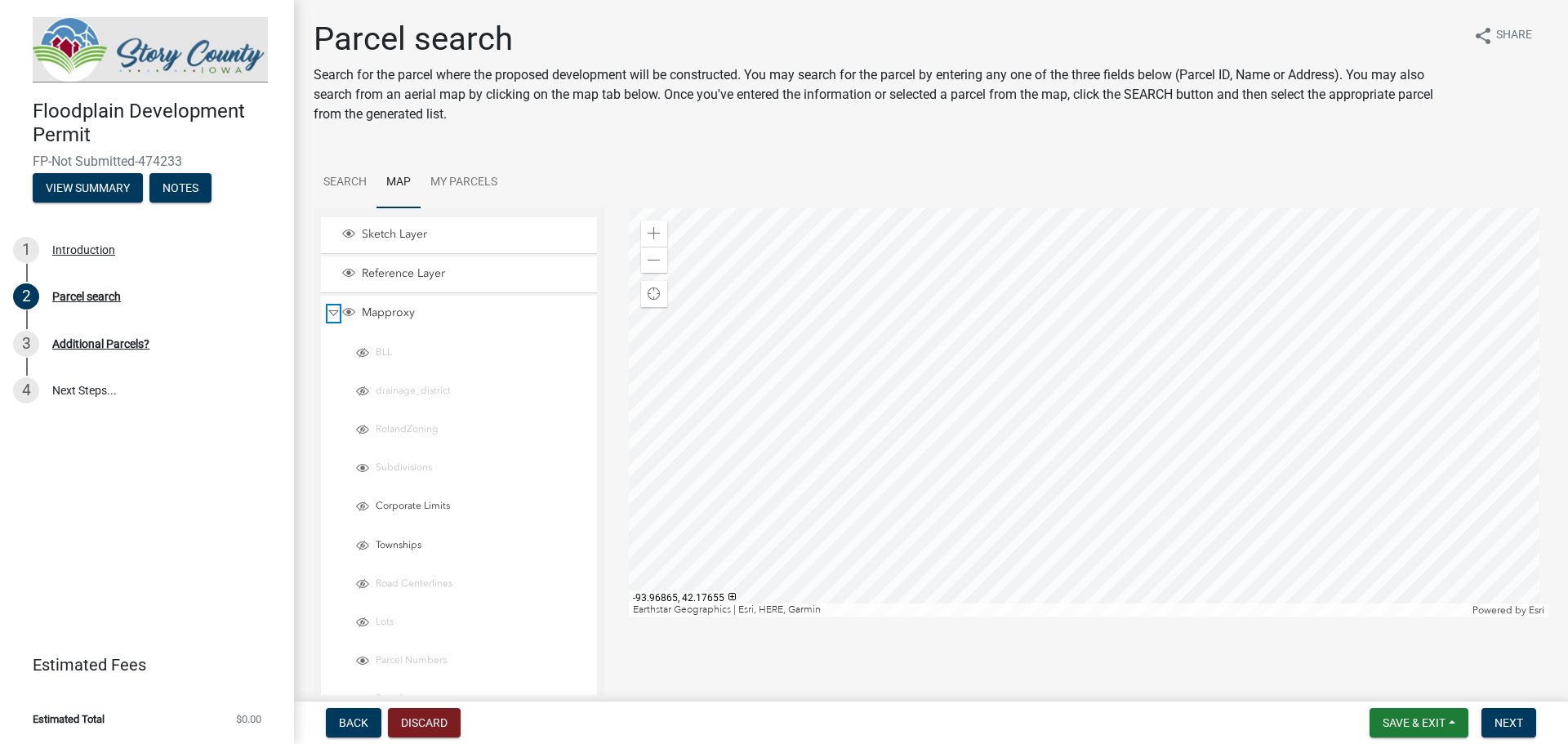
click at [330, 317] on span "Collapse" at bounding box center [333, 313] width 12 height 16
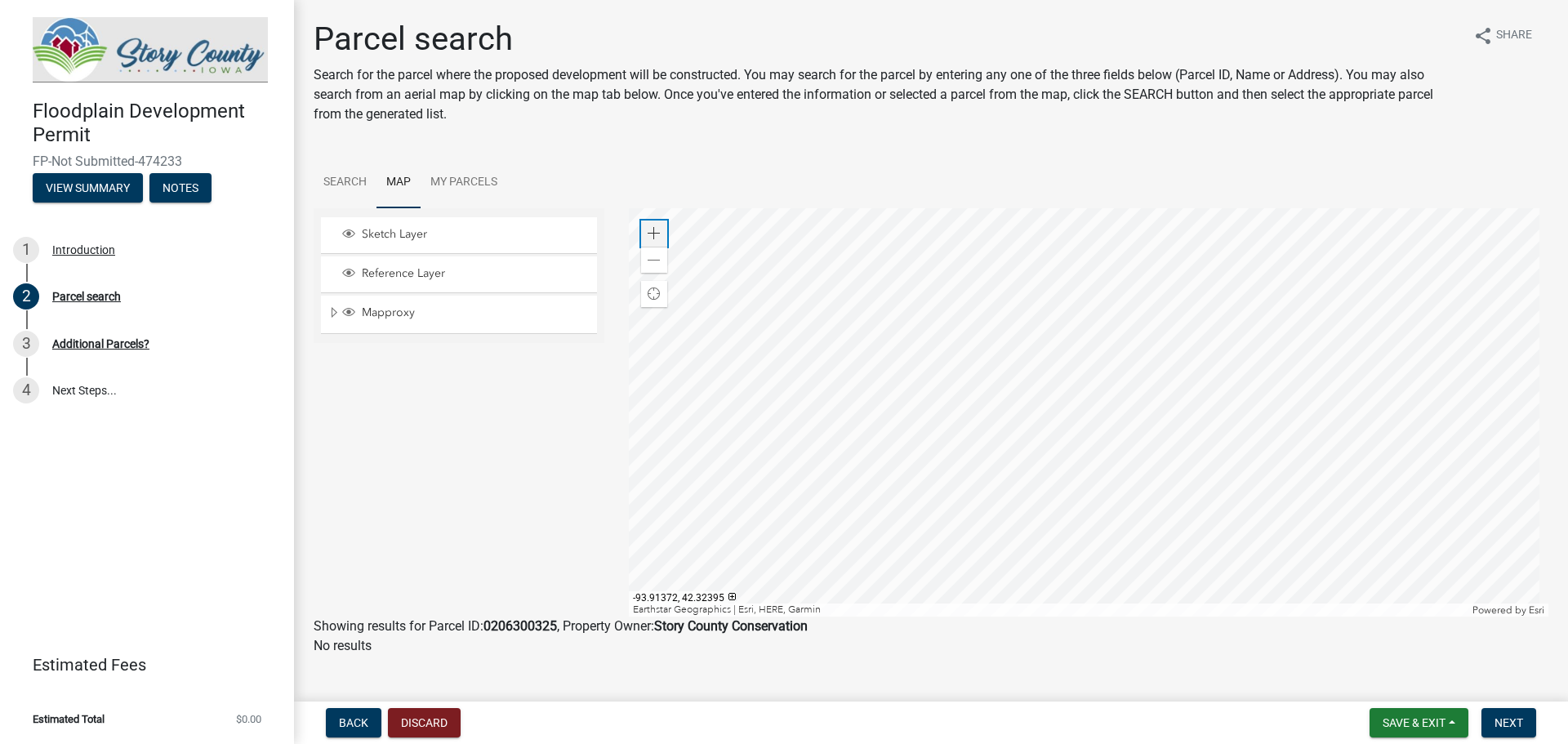
click at [648, 230] on span at bounding box center [654, 233] width 13 height 13
click at [1370, 568] on div at bounding box center [1088, 412] width 920 height 408
click at [982, 426] on div at bounding box center [1088, 412] width 920 height 408
click at [642, 227] on div "Zoom in" at bounding box center [655, 233] width 26 height 26
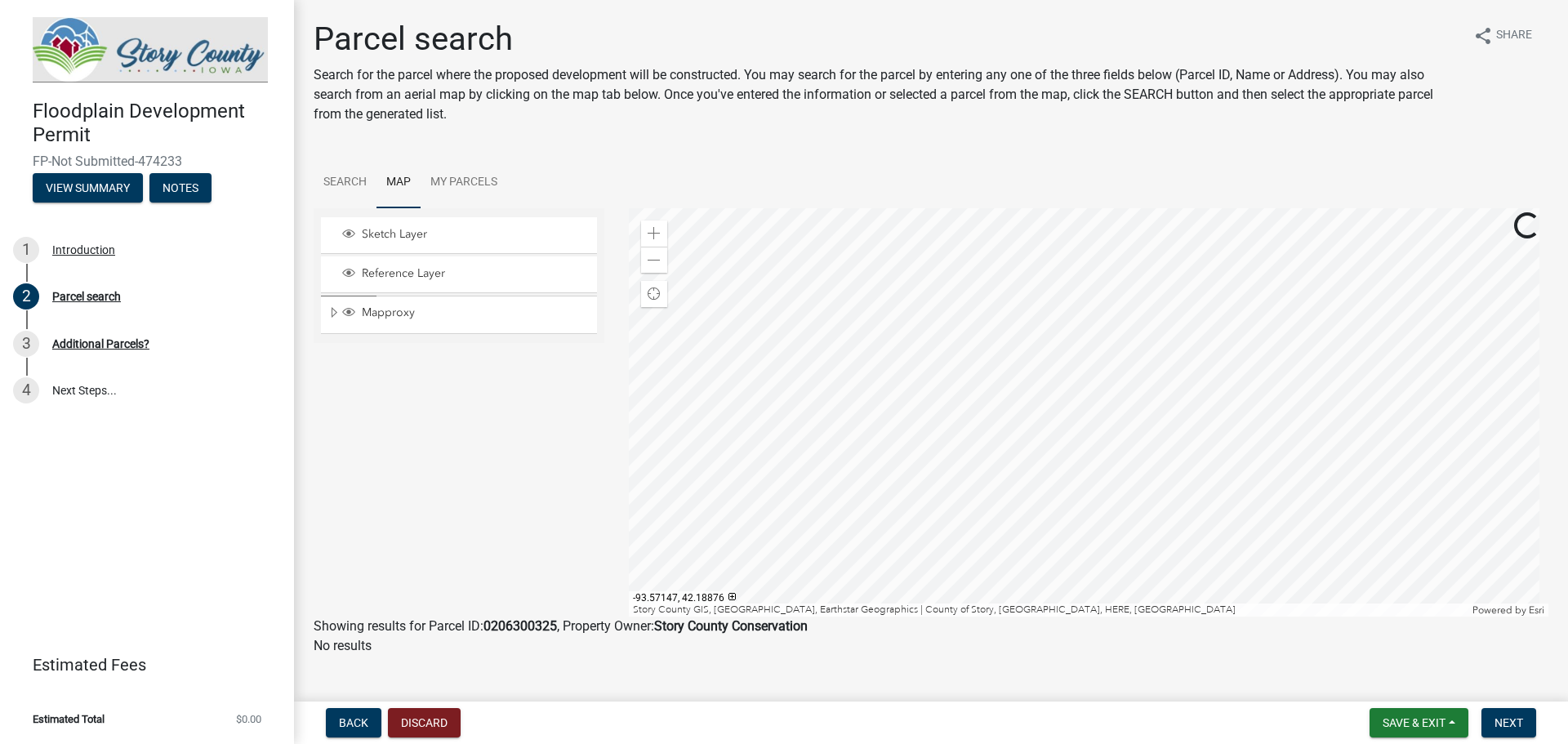
click at [1046, 383] on div at bounding box center [1088, 412] width 920 height 408
click at [654, 230] on span at bounding box center [654, 233] width 13 height 13
click at [1027, 521] on div at bounding box center [1088, 412] width 920 height 408
click at [845, 450] on div at bounding box center [1088, 412] width 920 height 408
click at [649, 230] on span at bounding box center [654, 233] width 13 height 13
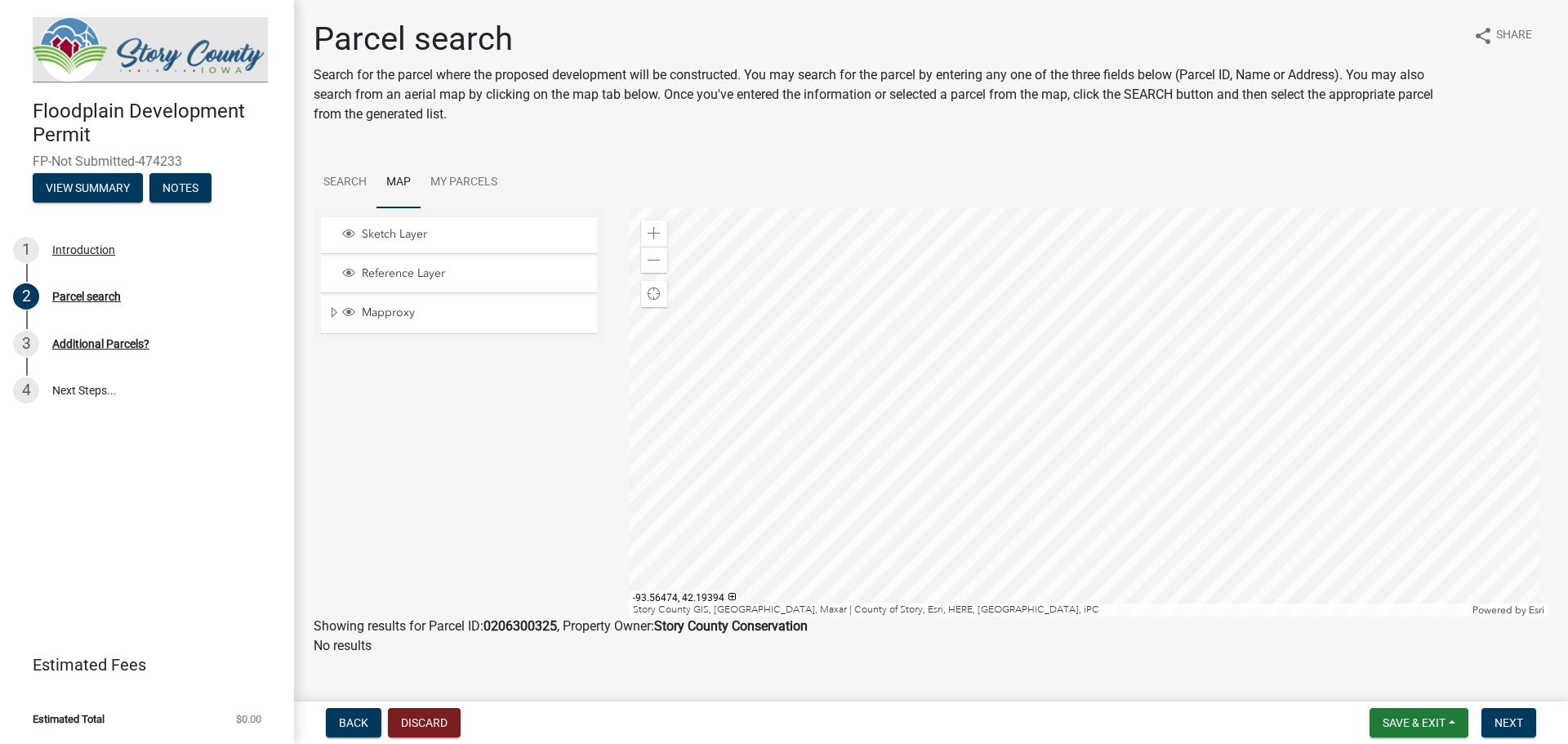
click at [1114, 424] on div at bounding box center [1088, 412] width 920 height 408
click at [866, 374] on div at bounding box center [1088, 412] width 920 height 408
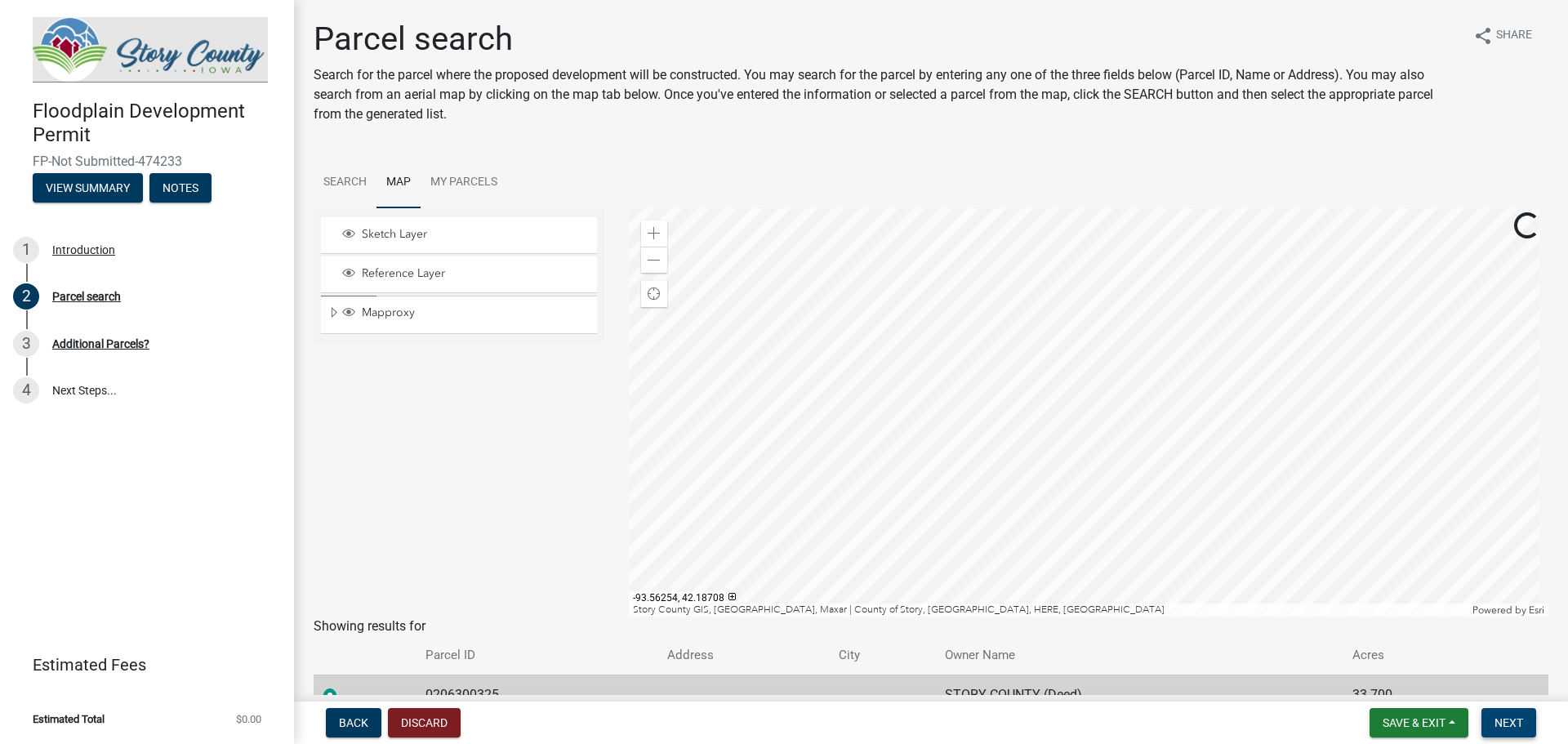
click at [1518, 725] on span "Next" at bounding box center [1509, 722] width 29 height 13
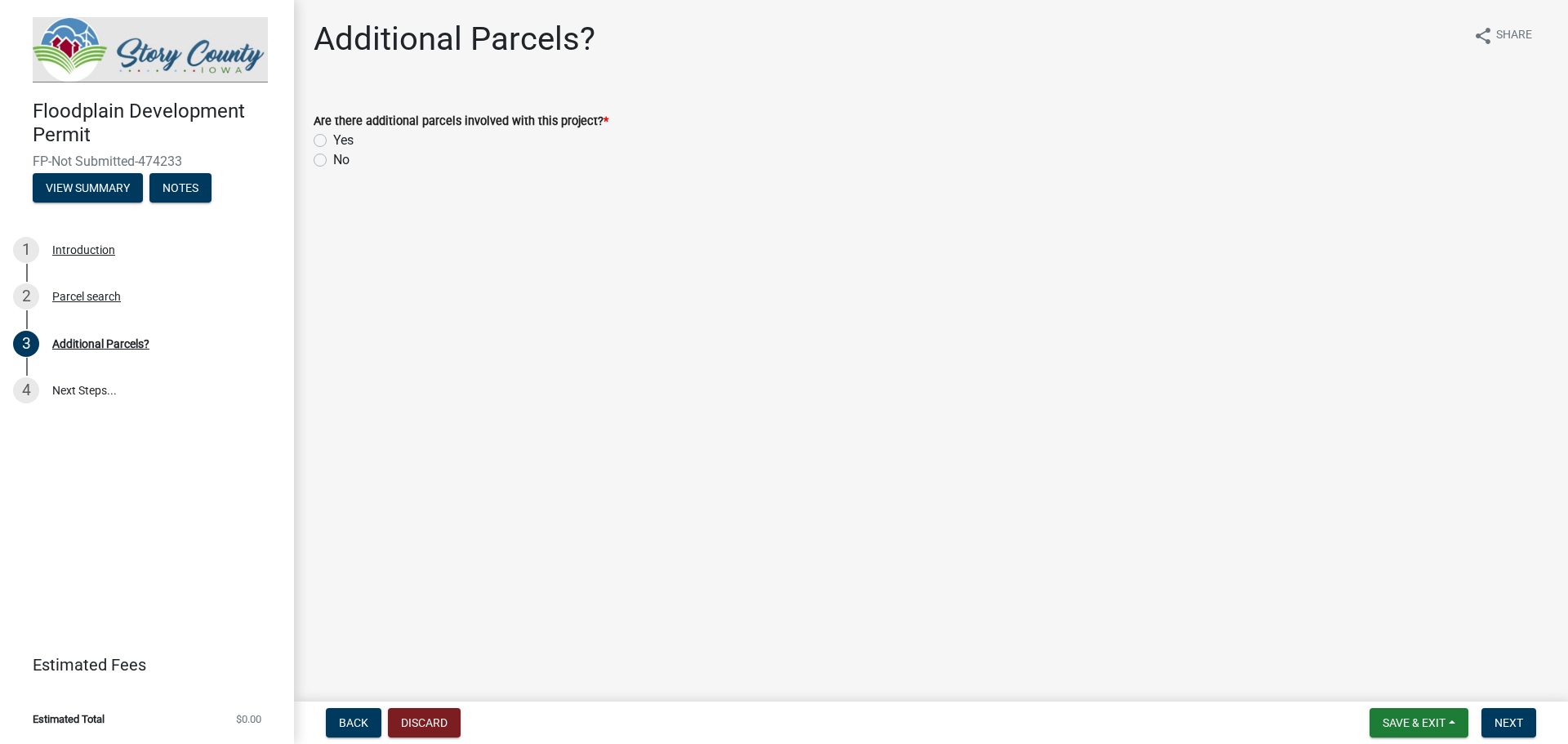
click at [333, 159] on label "No" at bounding box center [341, 160] width 17 height 20
click at [333, 159] on input "No" at bounding box center [339, 156] width 10 height 10
radio input "true"
click at [1528, 731] on button "Next" at bounding box center [1509, 722] width 55 height 30
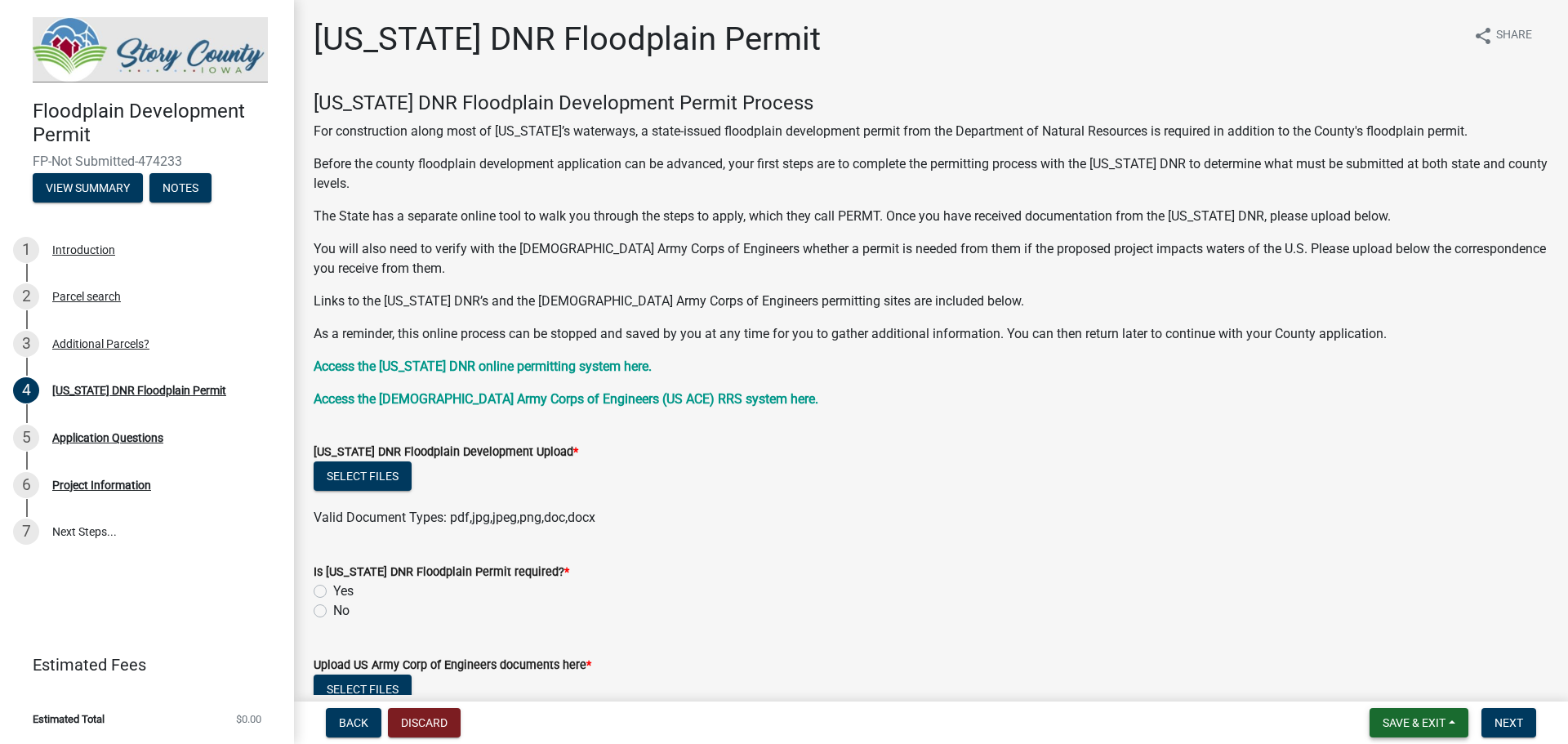
click at [1389, 721] on span "Save & Exit" at bounding box center [1414, 722] width 63 height 13
click at [1394, 682] on button "Save & Exit" at bounding box center [1403, 680] width 131 height 39
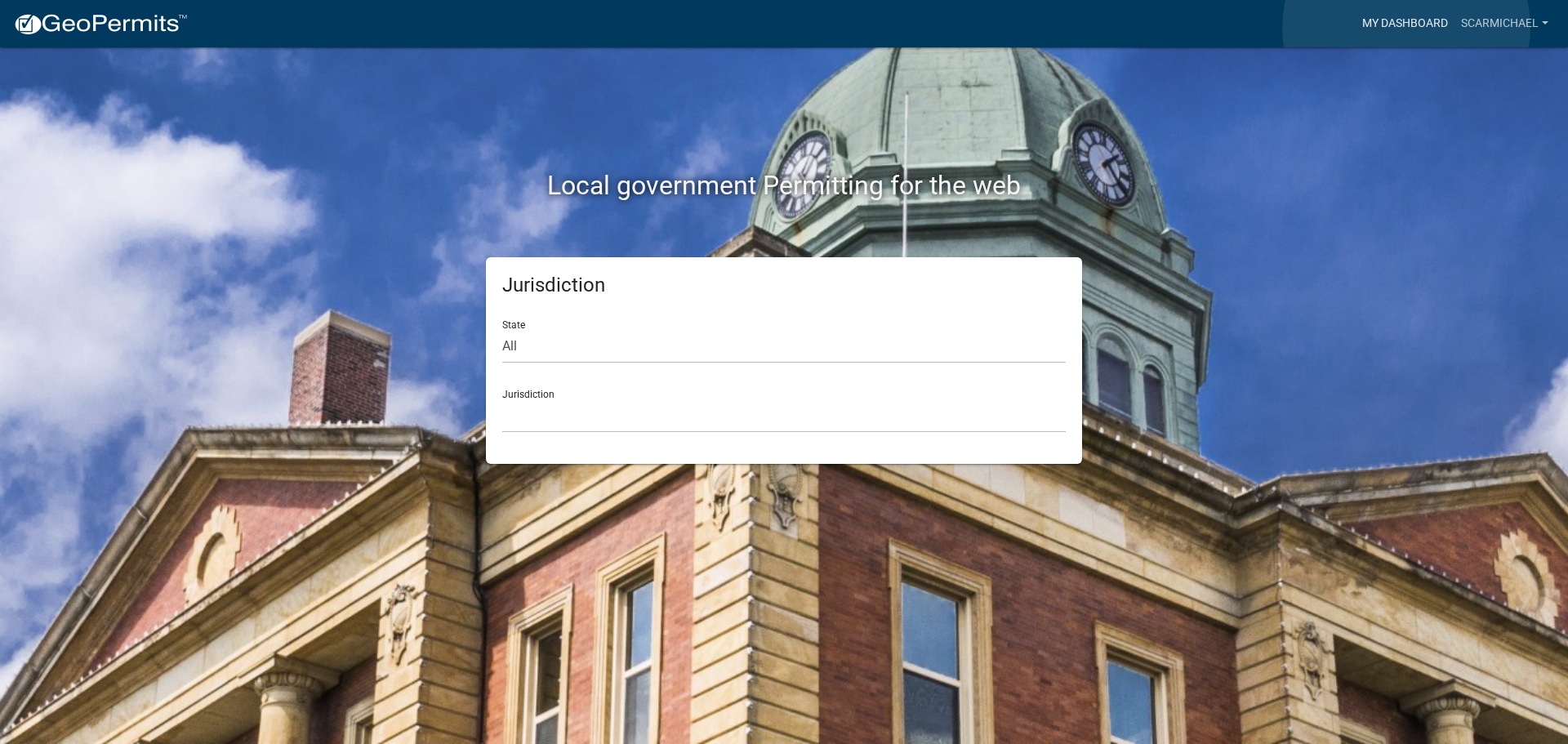
click at [1407, 28] on link "My Dashboard" at bounding box center [1406, 23] width 99 height 31
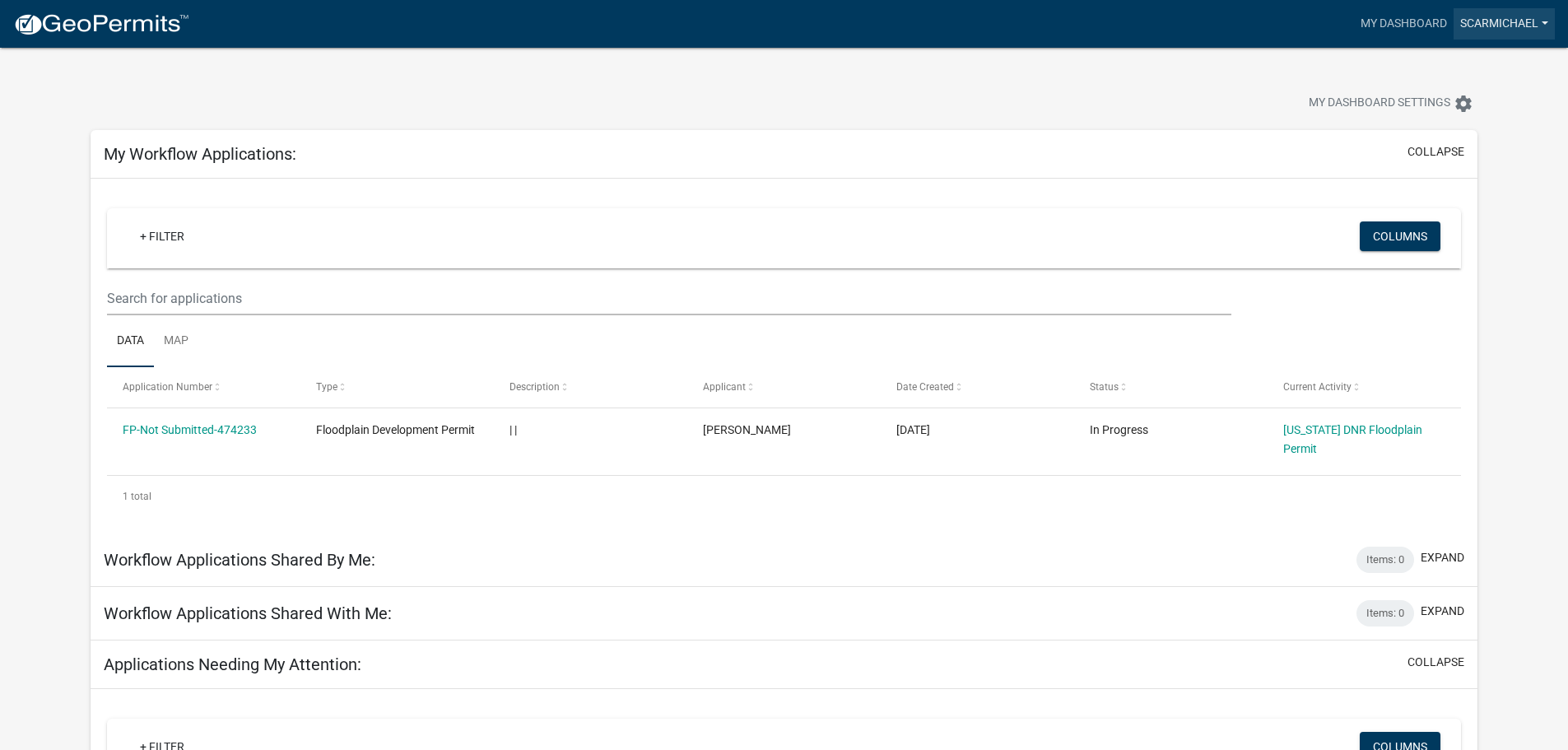
click at [1541, 32] on link "scarmichael" at bounding box center [1504, 24] width 101 height 32
click at [1482, 68] on link "Account" at bounding box center [1489, 67] width 132 height 39
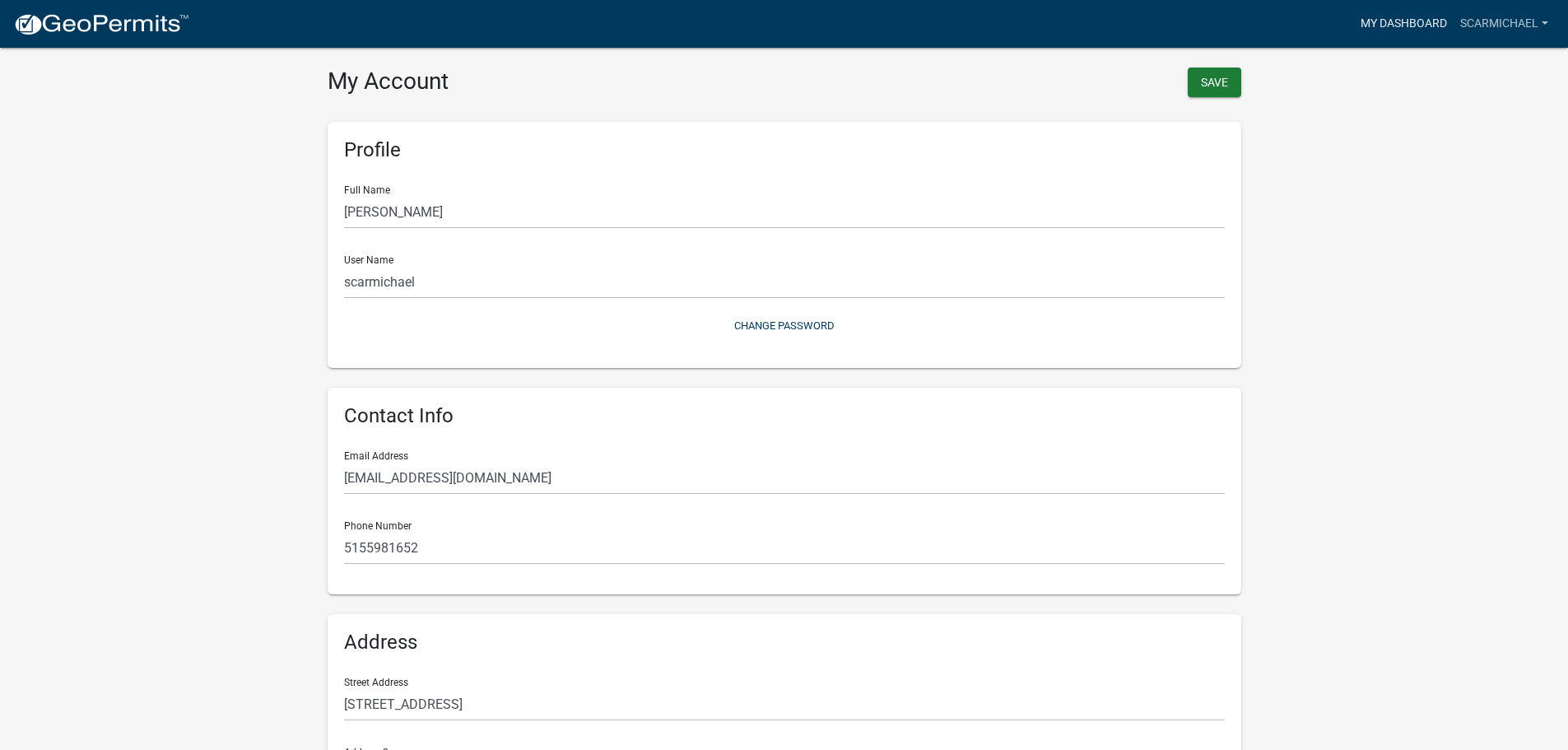
click at [1397, 21] on link "My Dashboard" at bounding box center [1404, 24] width 100 height 32
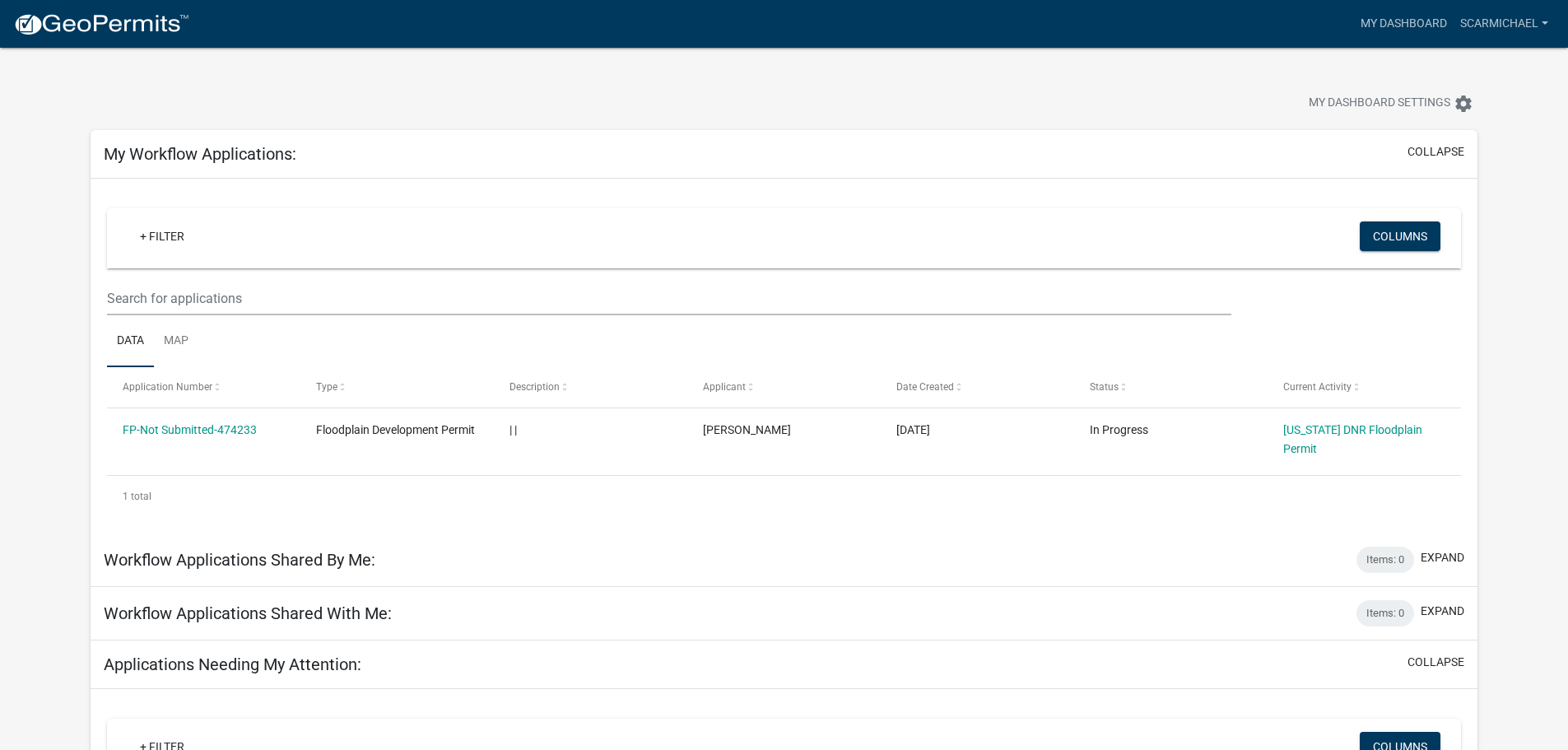
click at [72, 32] on img at bounding box center [101, 25] width 176 height 25
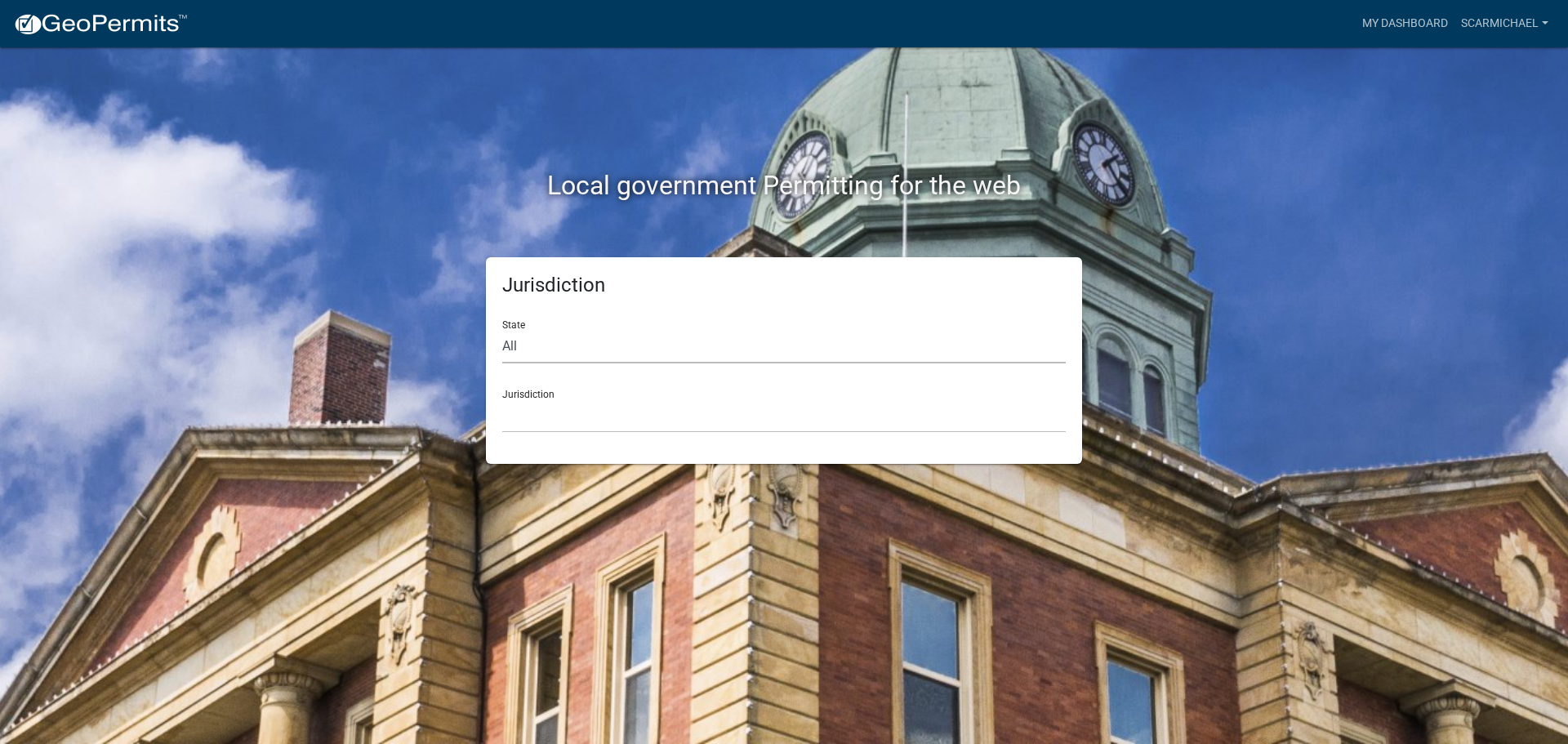
click at [525, 333] on select "All [US_STATE] [US_STATE] [US_STATE] [US_STATE] [US_STATE] [US_STATE] [US_STATE…" at bounding box center [784, 346] width 563 height 33
select select "[US_STATE]"
click at [502, 330] on select "All [US_STATE] [US_STATE] [US_STATE] [US_STATE] [US_STATE] [US_STATE] [US_STATE…" at bounding box center [784, 346] width 563 height 33
click at [529, 415] on select "[GEOGRAPHIC_DATA], [US_STATE] [GEOGRAPHIC_DATA], [US_STATE] [GEOGRAPHIC_DATA], …" at bounding box center [784, 416] width 563 height 33
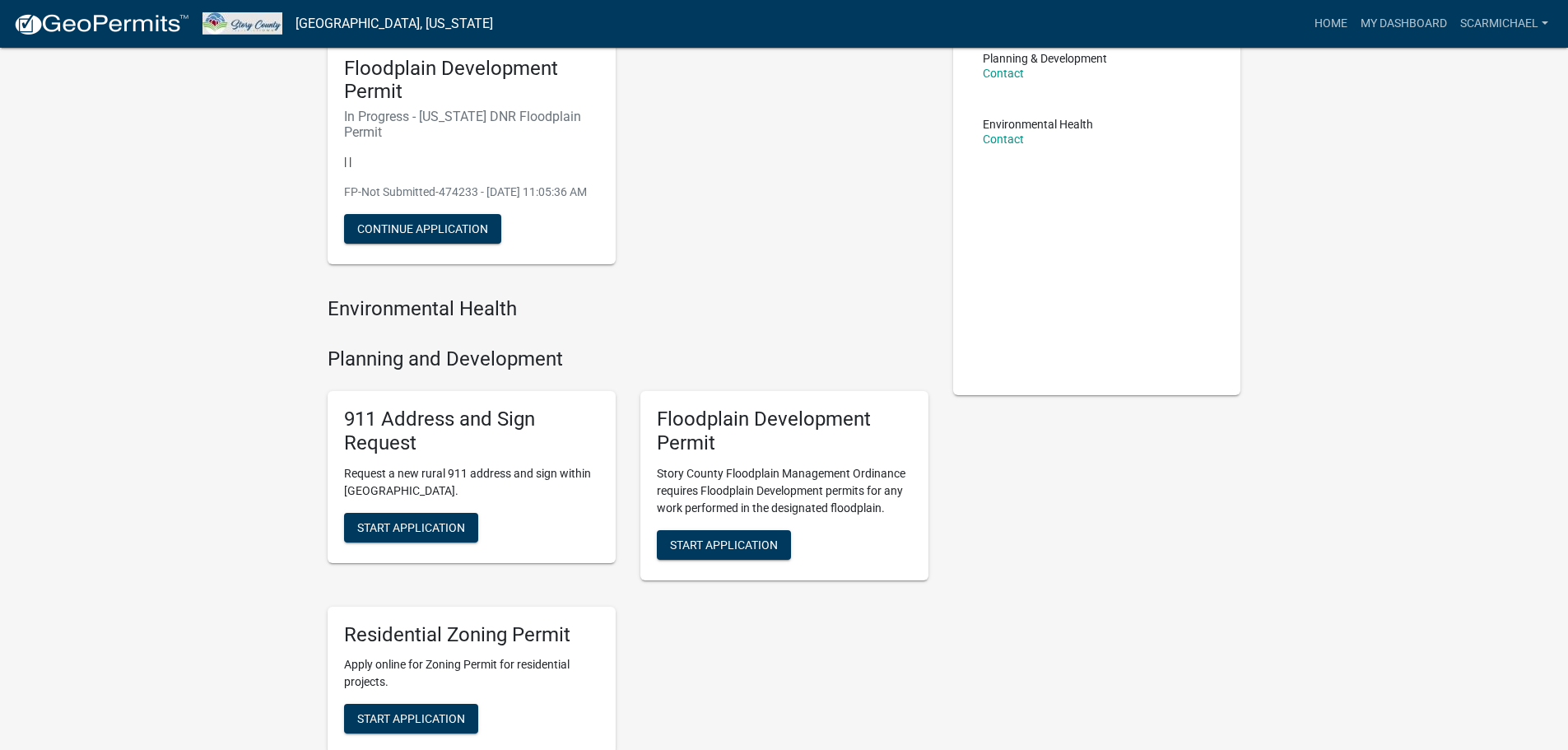
scroll to position [165, 0]
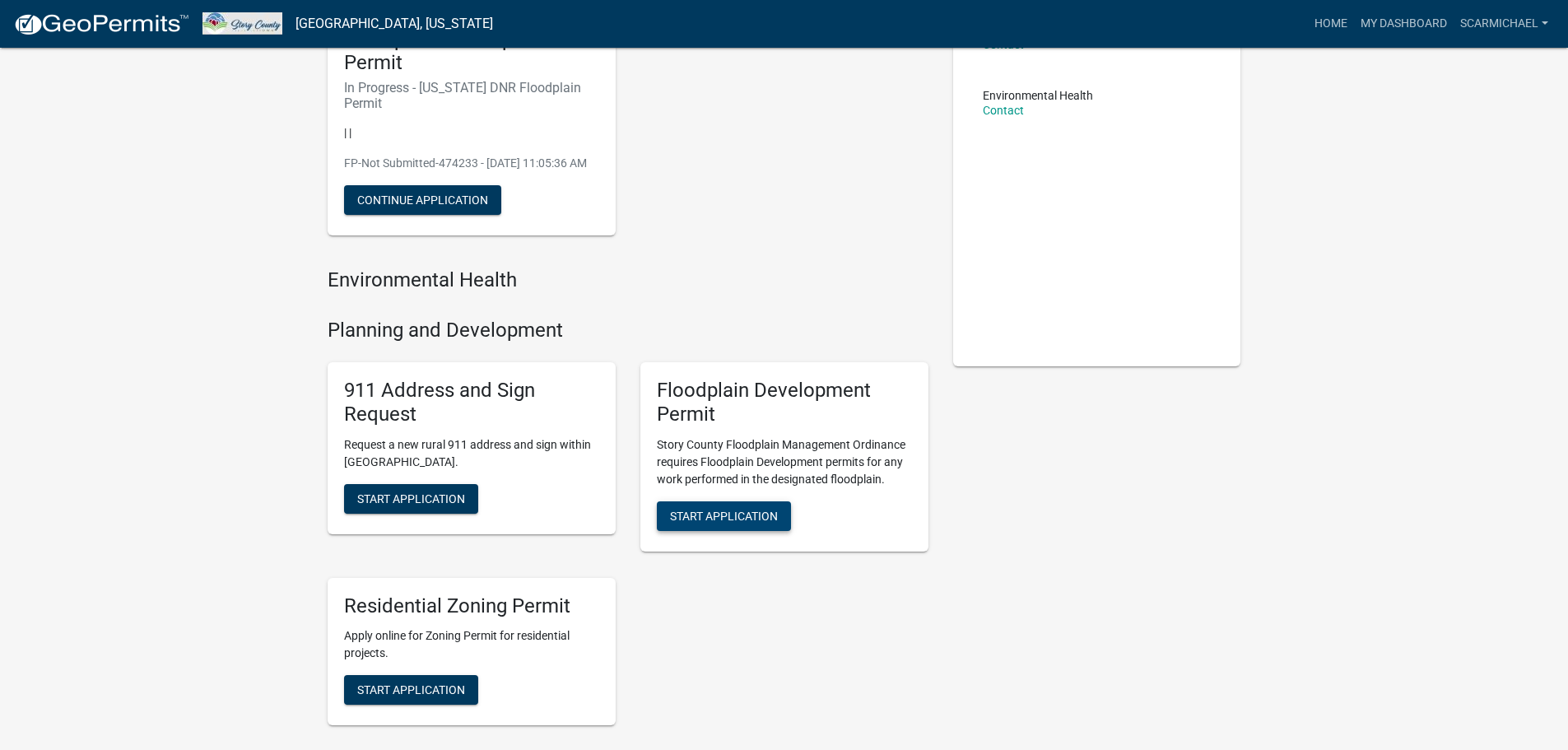
click at [740, 514] on span "Start Application" at bounding box center [724, 515] width 108 height 13
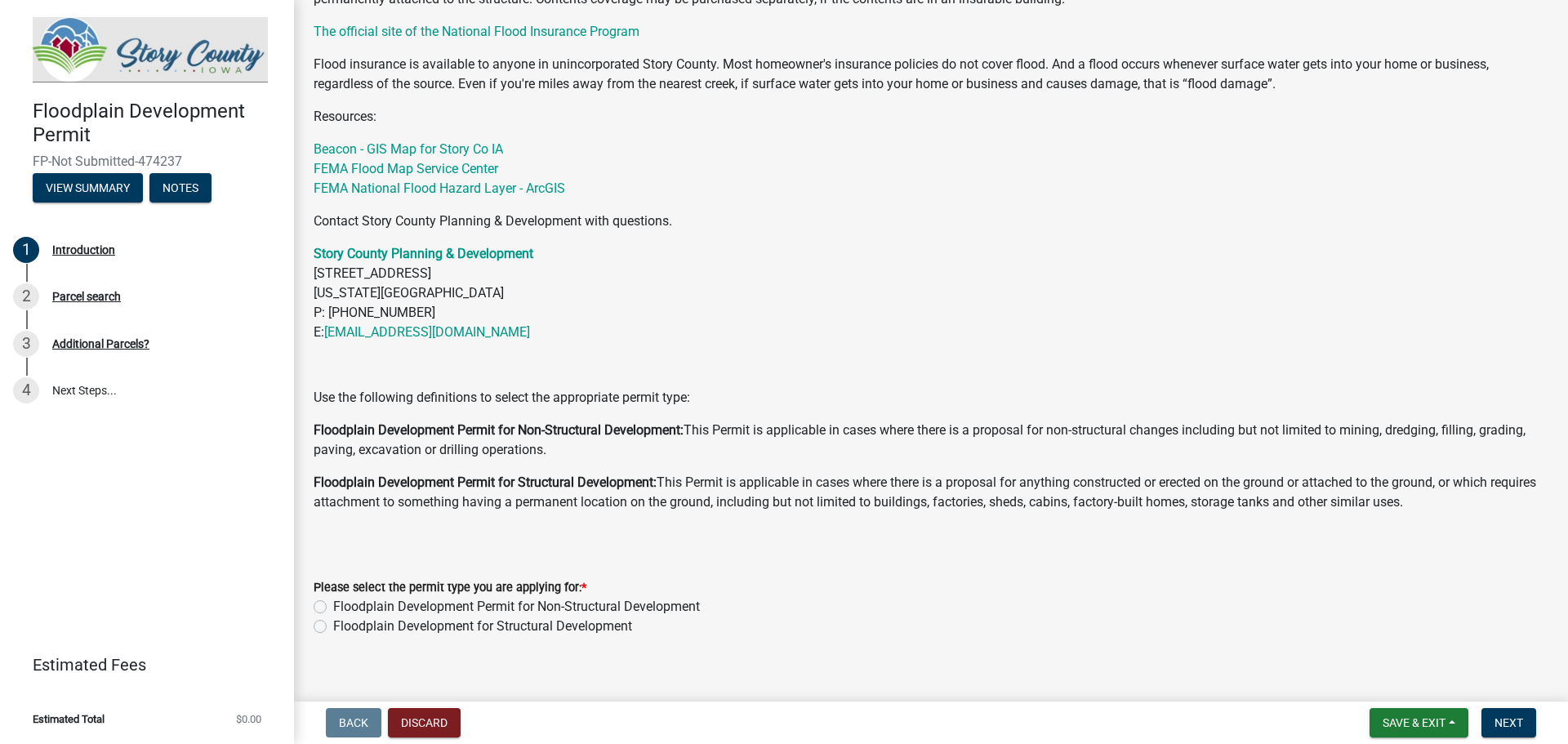
scroll to position [545, 0]
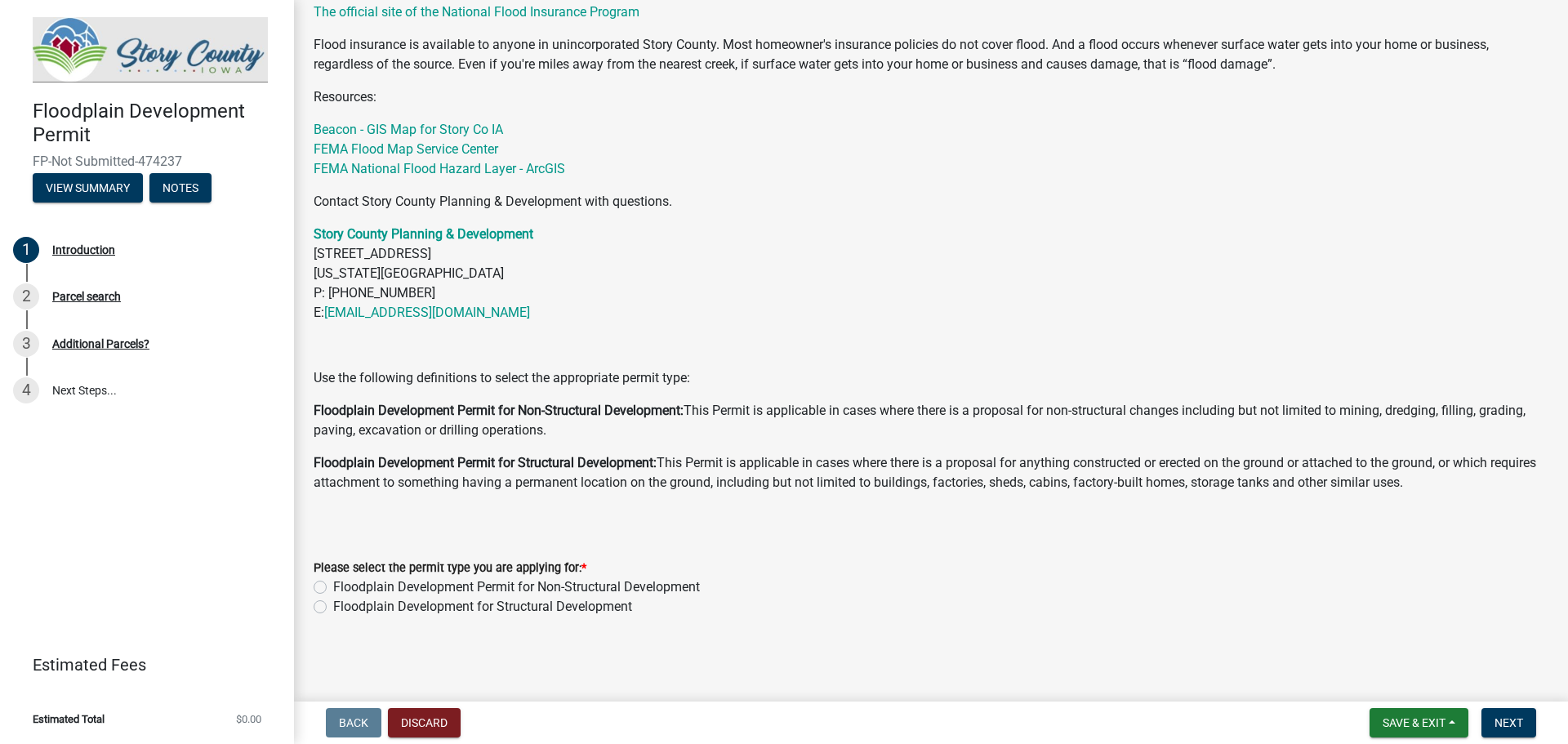
click at [326, 603] on div "Floodplain Development for Structural Development" at bounding box center [931, 607] width 1235 height 20
click at [333, 607] on label "Floodplain Development for Structural Development" at bounding box center [482, 607] width 299 height 20
click at [333, 607] on input "Floodplain Development for Structural Development" at bounding box center [339, 602] width 10 height 10
radio input "true"
click at [1504, 721] on span "Next" at bounding box center [1509, 722] width 29 height 13
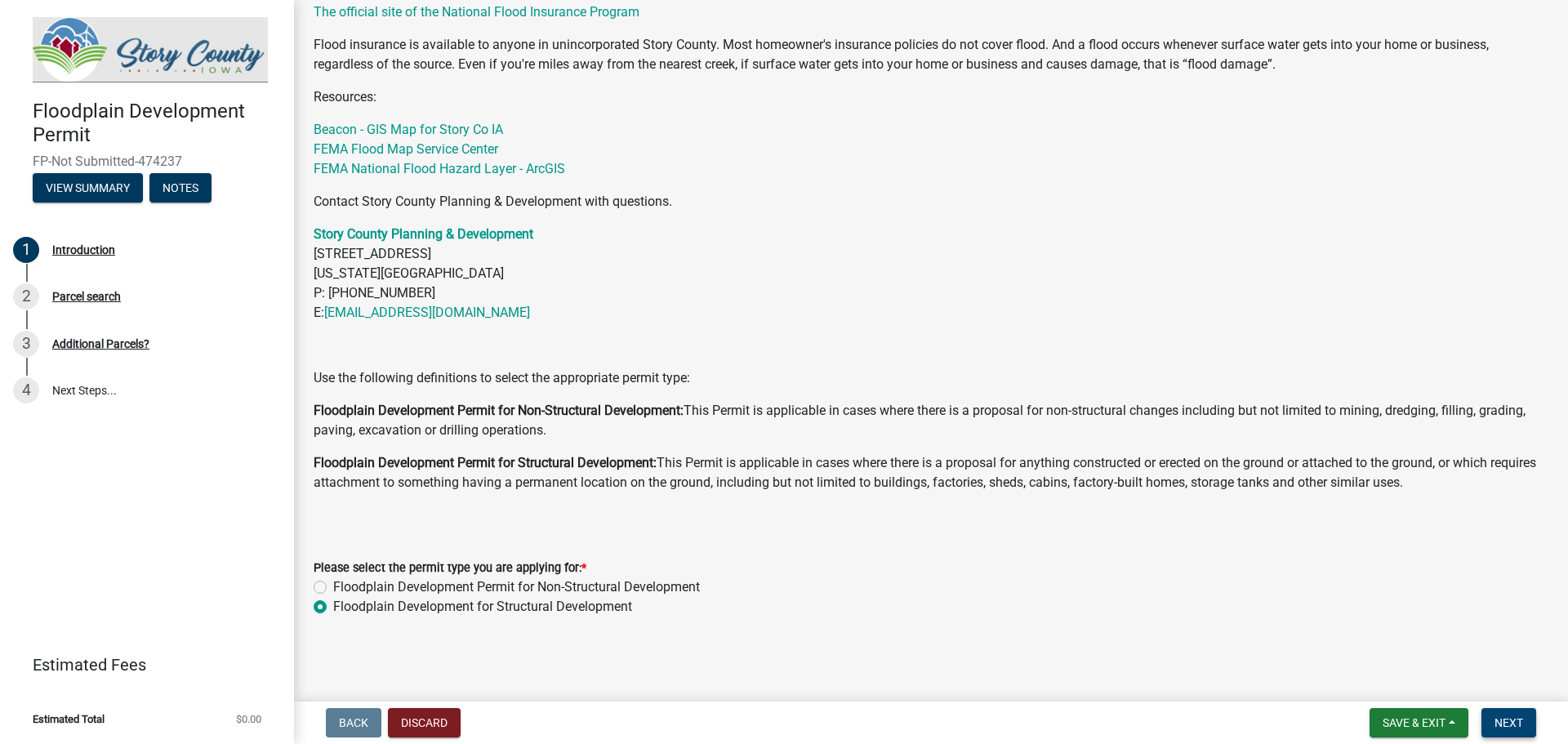
scroll to position [0, 0]
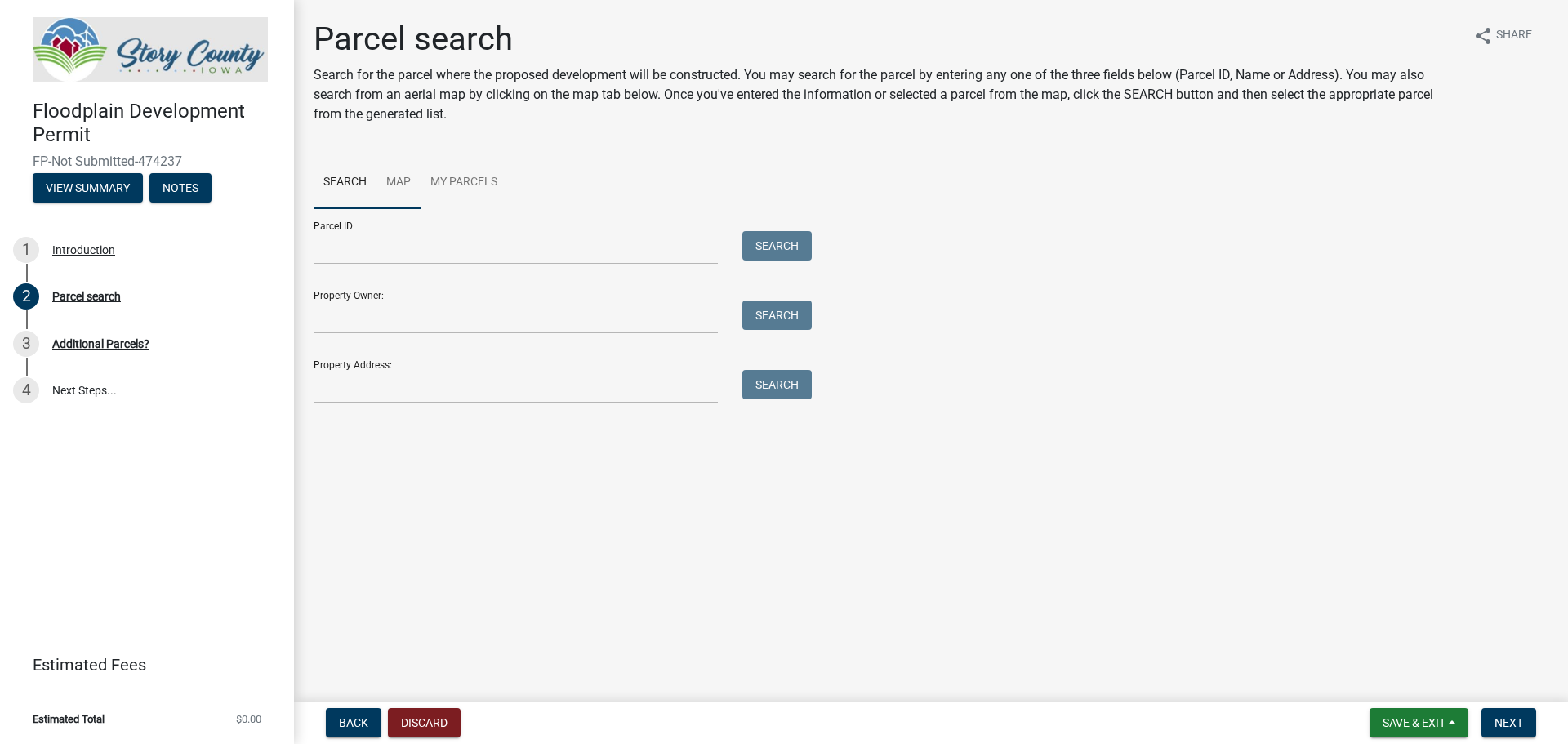
click at [387, 184] on link "Map" at bounding box center [399, 183] width 44 height 52
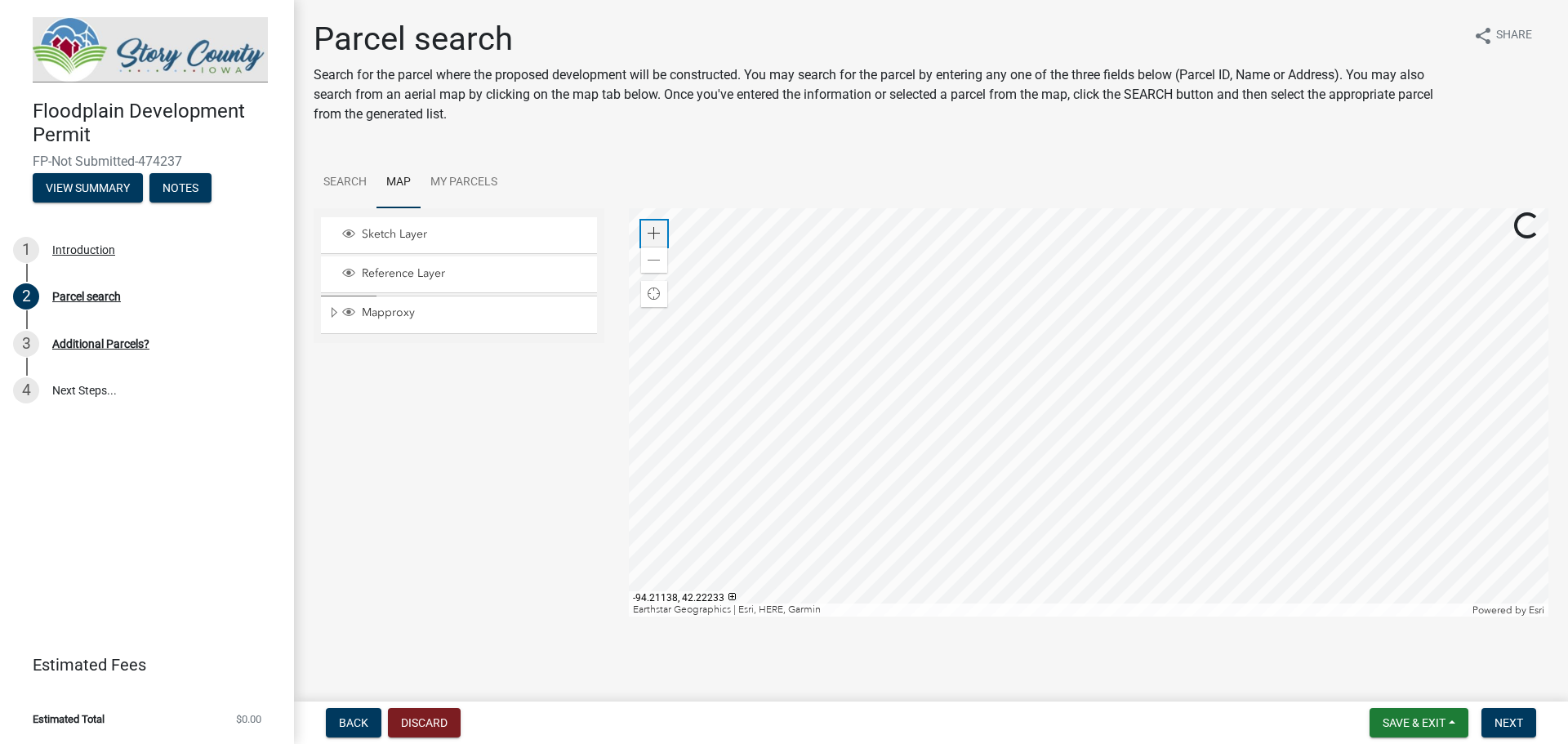
click at [655, 234] on span at bounding box center [654, 233] width 13 height 13
click at [646, 231] on div "Zoom in" at bounding box center [655, 233] width 26 height 26
click at [651, 230] on span at bounding box center [654, 233] width 13 height 13
click at [1100, 496] on div at bounding box center [1088, 412] width 920 height 408
click at [663, 230] on div "Zoom in" at bounding box center [655, 233] width 26 height 26
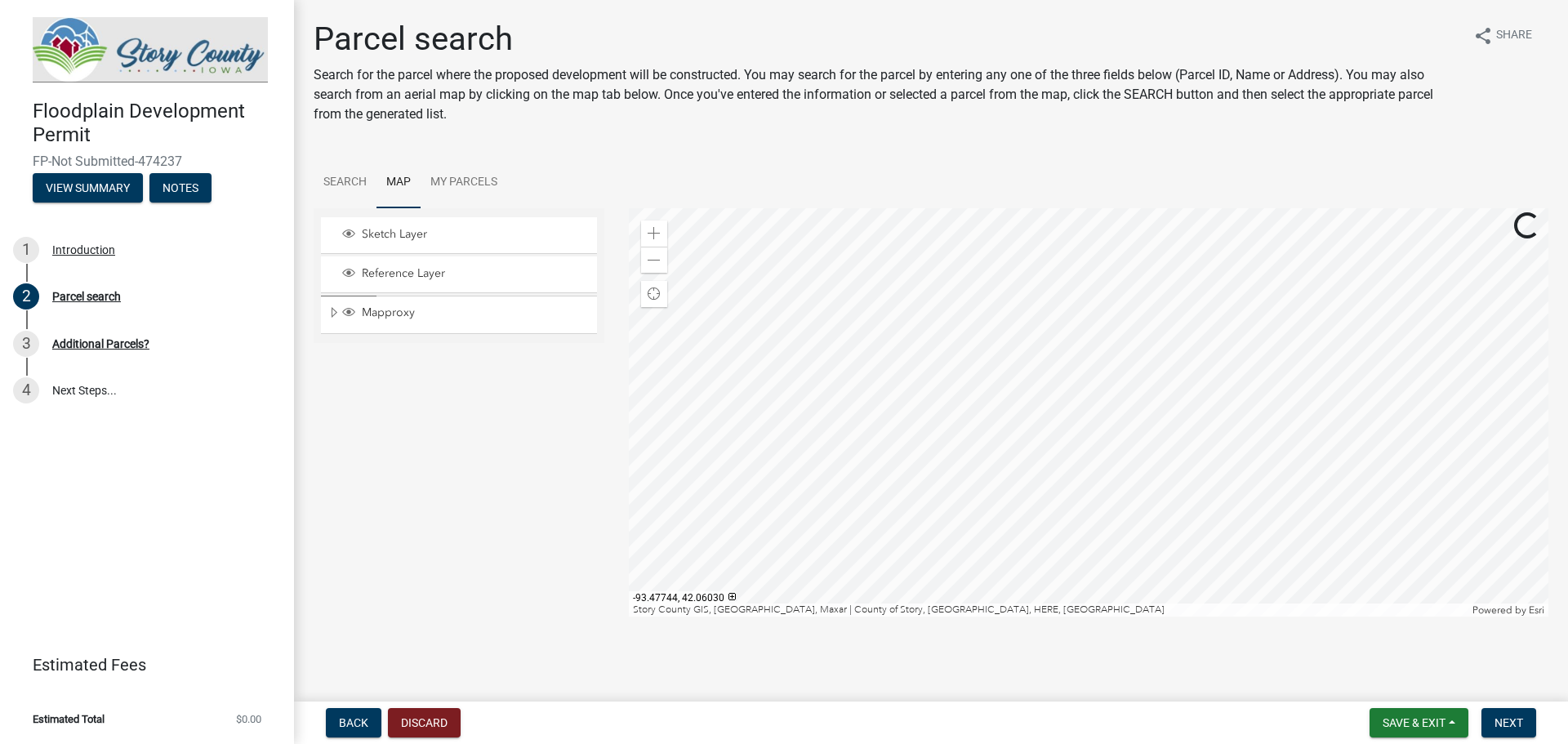
click at [855, 417] on div at bounding box center [1088, 412] width 920 height 408
click at [655, 234] on span at bounding box center [654, 233] width 13 height 13
click at [1049, 430] on div at bounding box center [1088, 412] width 920 height 408
click at [893, 451] on div at bounding box center [1088, 412] width 920 height 408
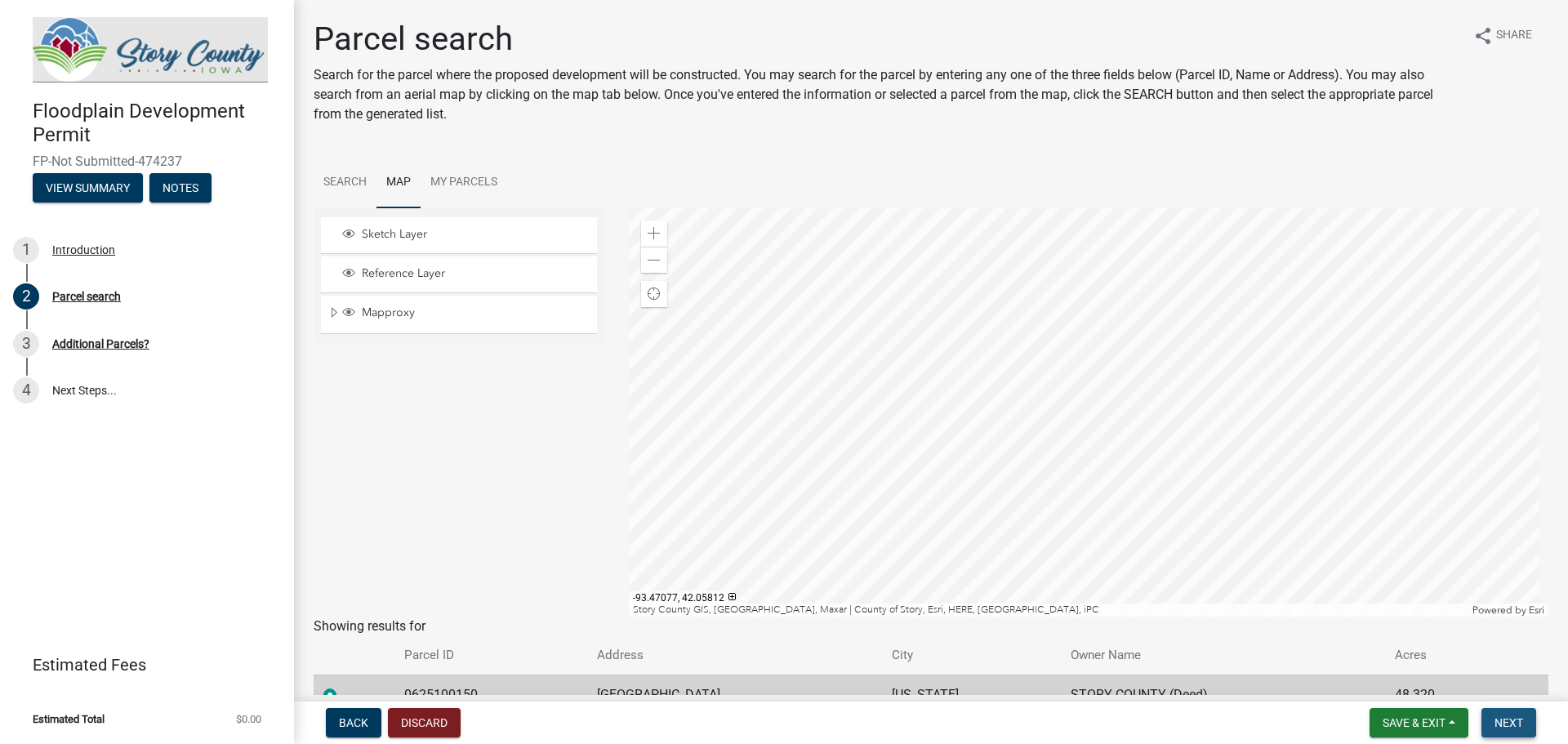
click at [1507, 729] on span "Next" at bounding box center [1509, 722] width 29 height 13
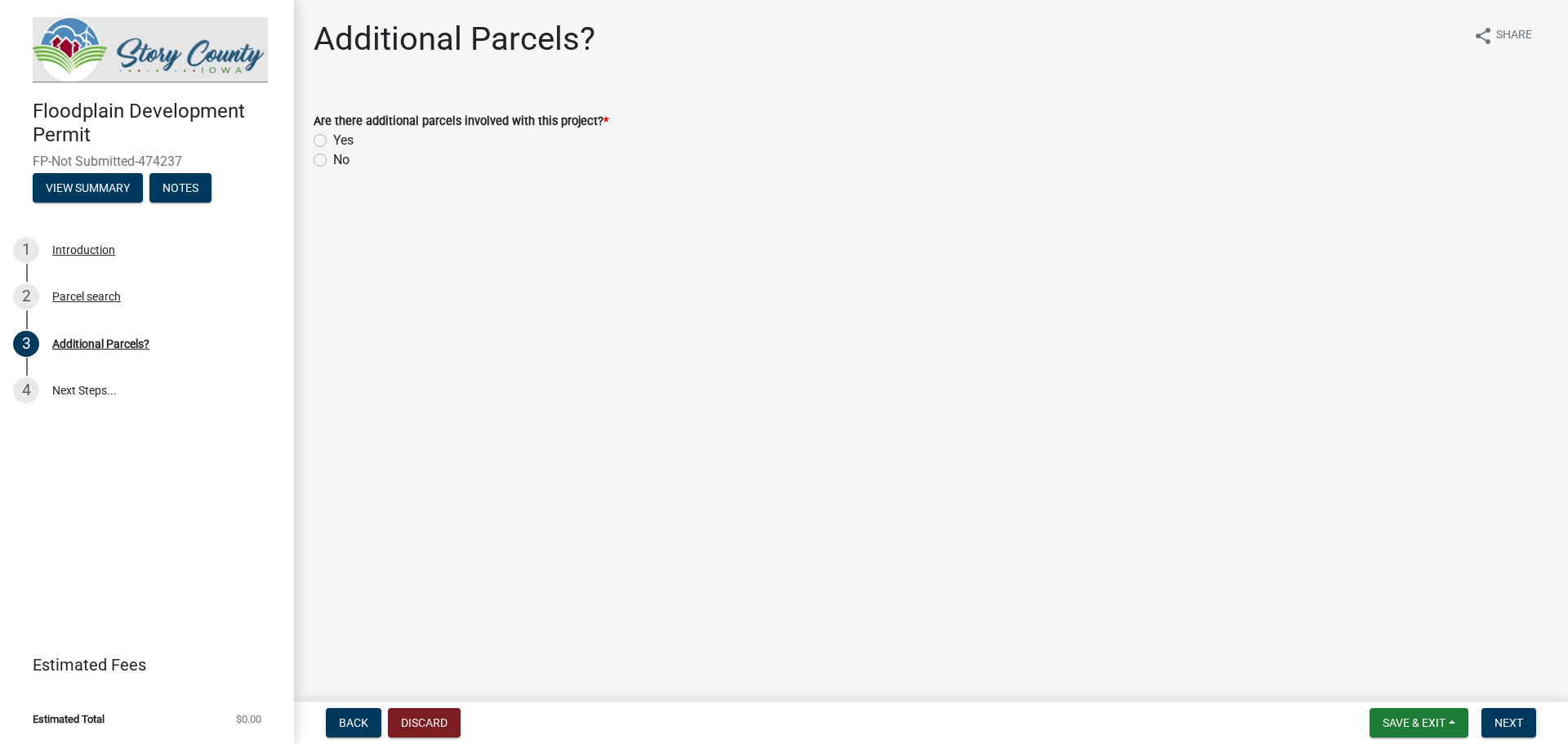
click at [333, 137] on label "Yes" at bounding box center [343, 140] width 20 height 20
click at [333, 137] on input "Yes" at bounding box center [339, 136] width 10 height 10
radio input "true"
click at [1512, 727] on span "Next" at bounding box center [1509, 722] width 29 height 13
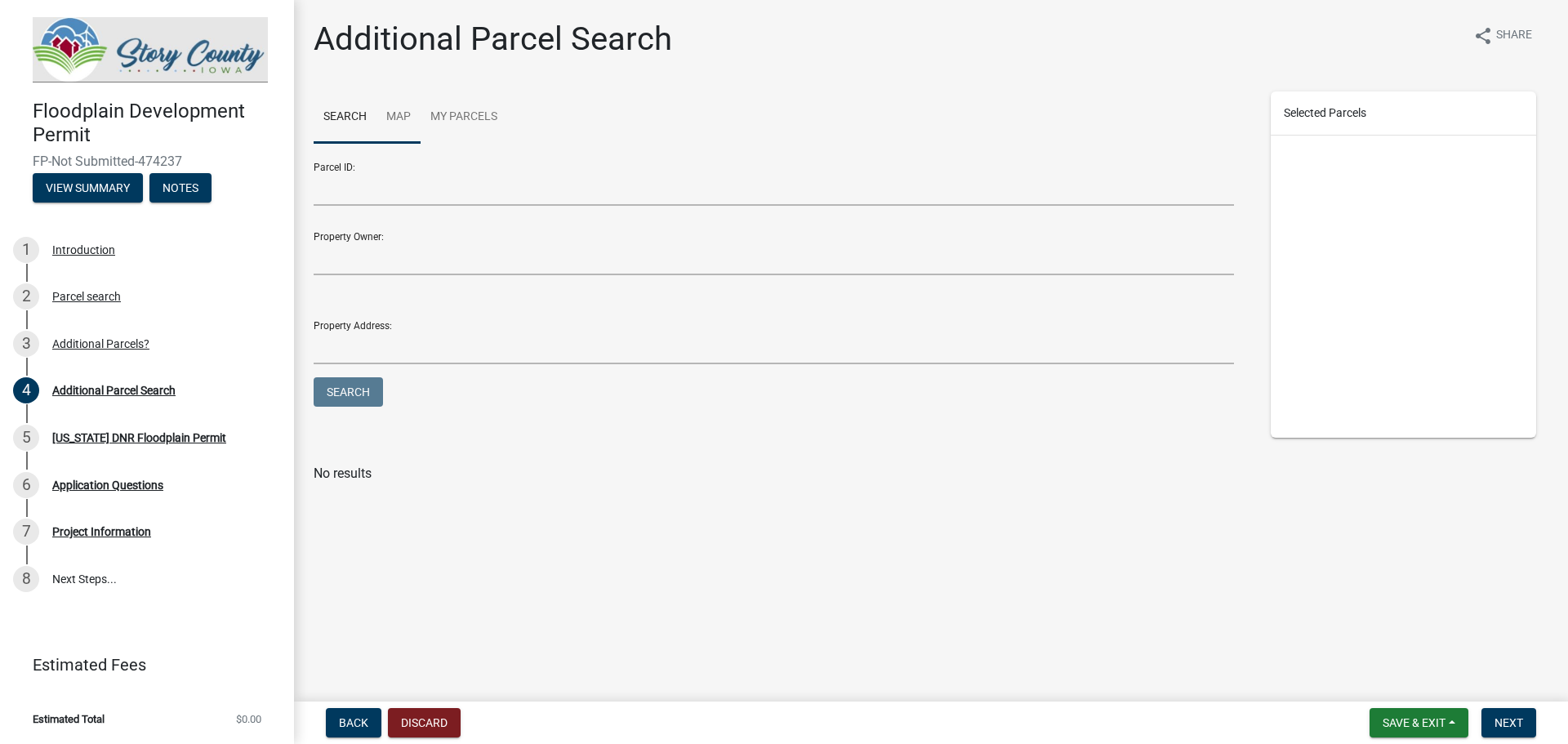
click at [387, 112] on link "Map" at bounding box center [399, 117] width 44 height 52
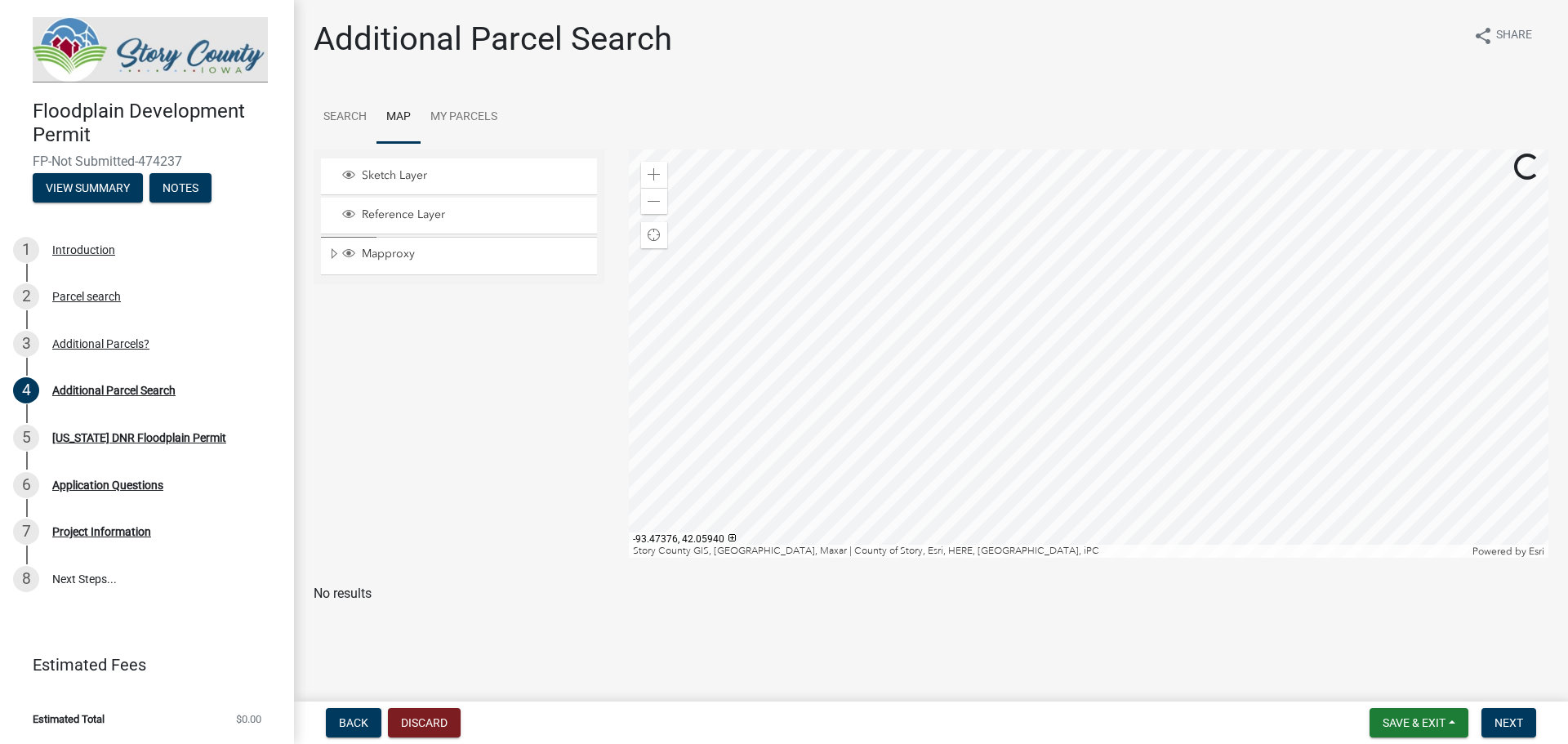
click at [1178, 368] on div at bounding box center [1088, 353] width 920 height 408
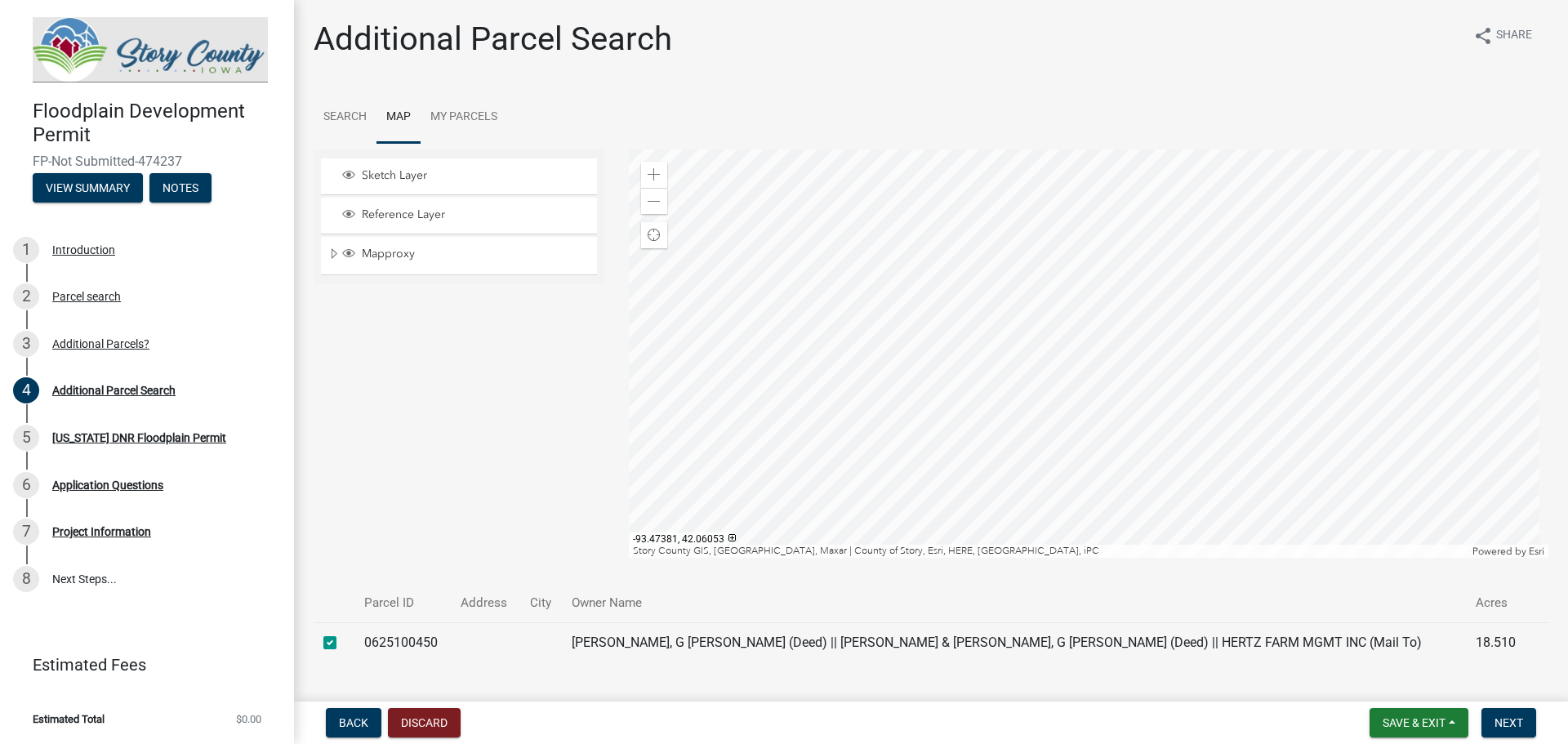
click at [1169, 337] on div at bounding box center [1088, 353] width 920 height 408
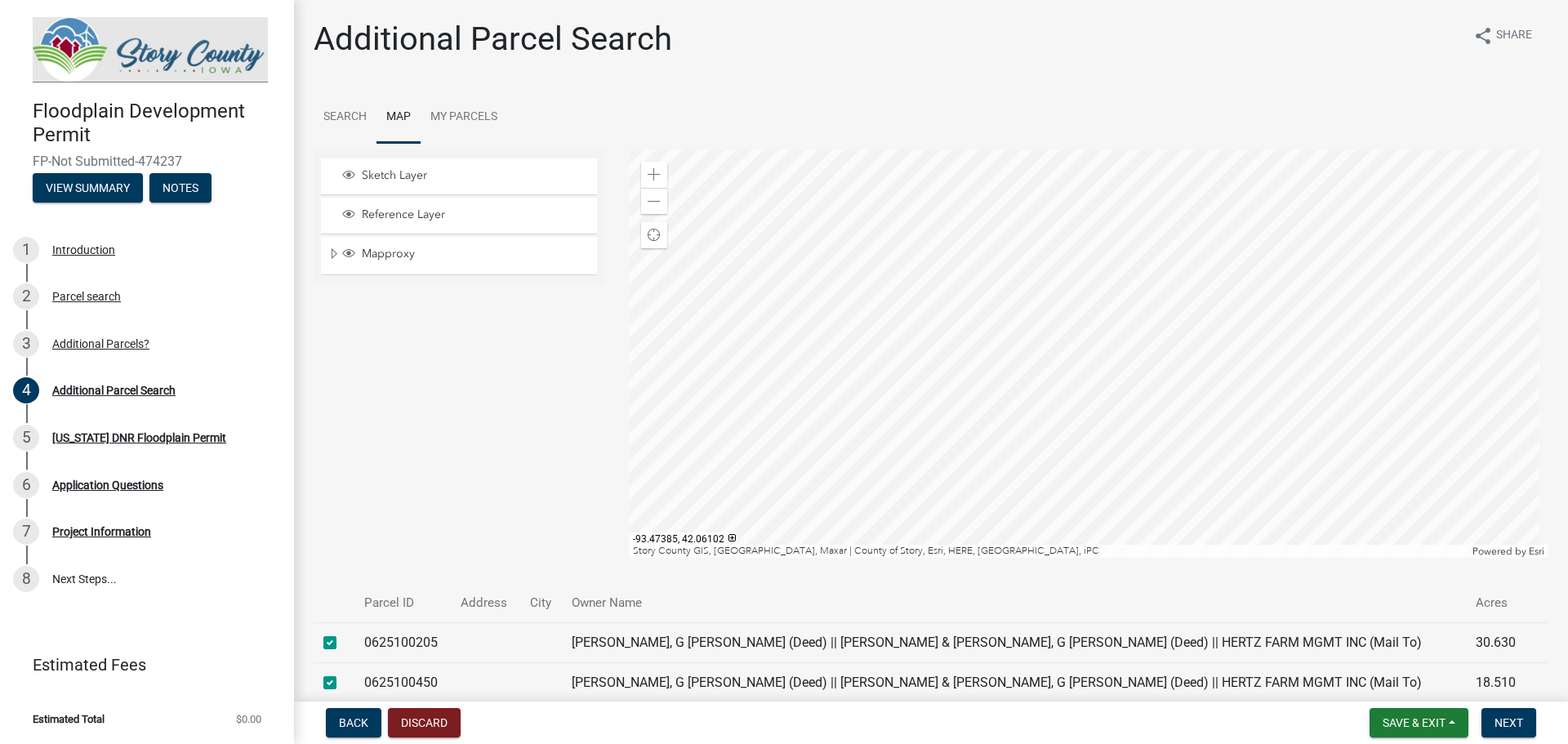
click at [1168, 323] on div at bounding box center [1088, 353] width 920 height 408
checkbox input "false"
click at [1521, 731] on button "Next" at bounding box center [1509, 722] width 55 height 30
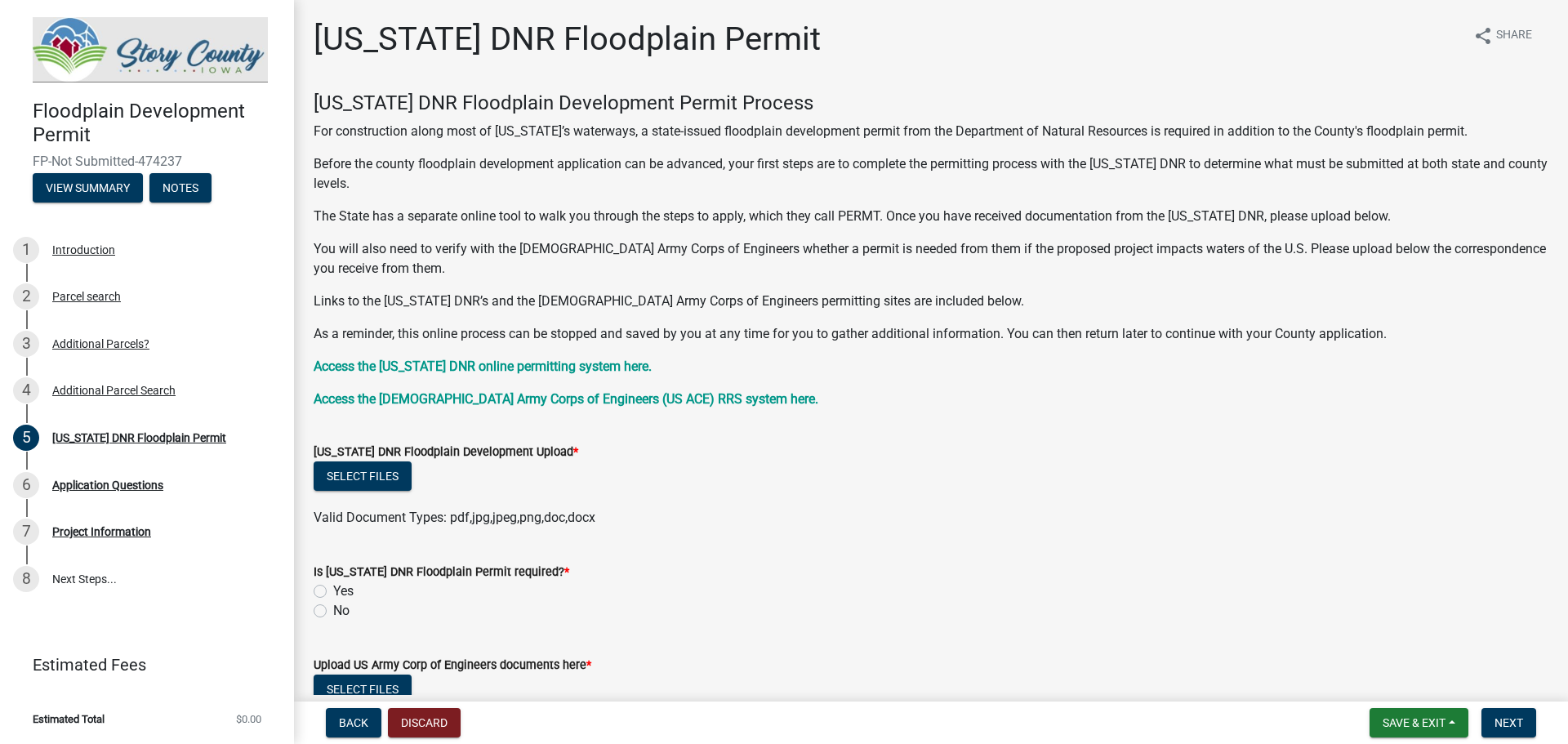
scroll to position [82, 0]
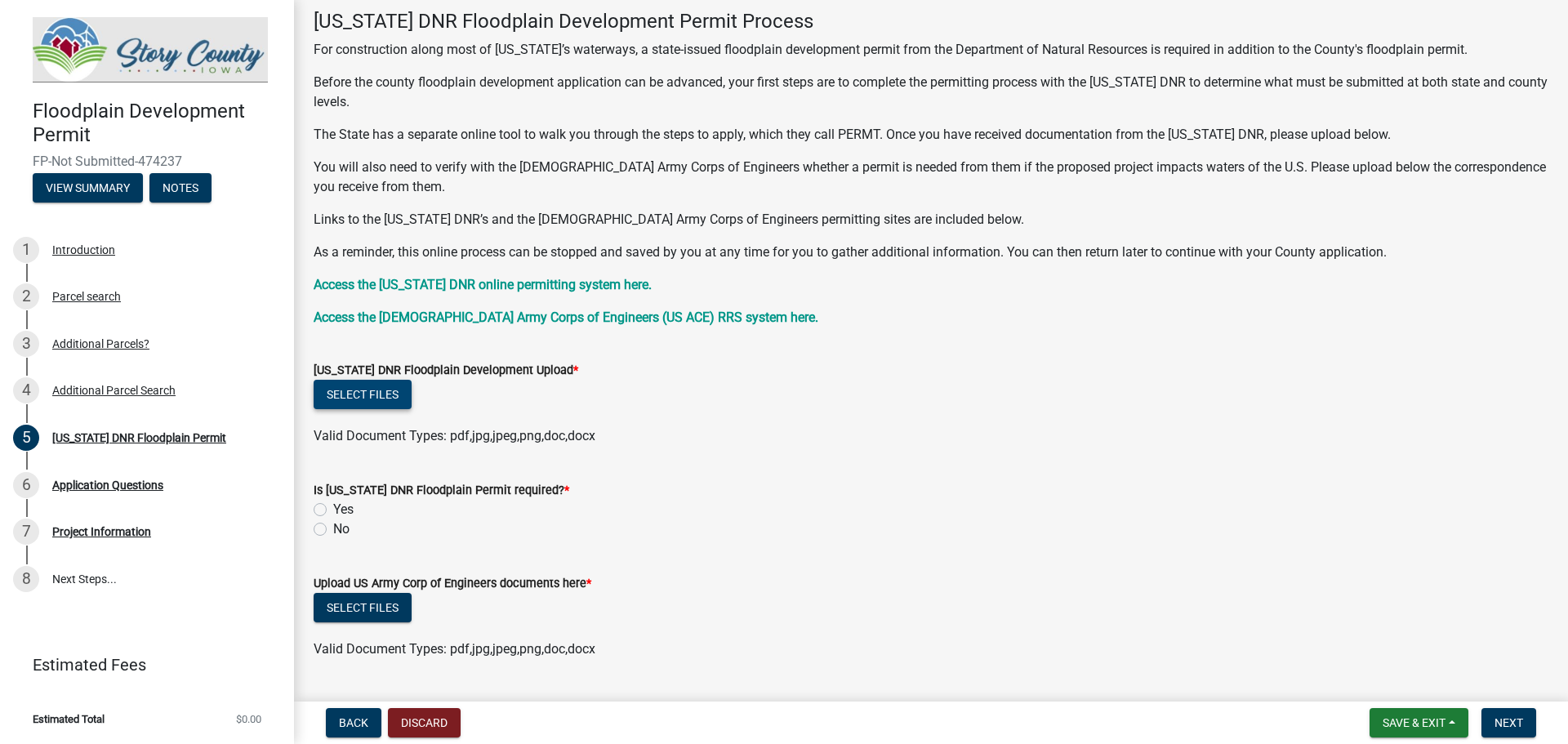
click at [379, 390] on button "Select files" at bounding box center [362, 394] width 98 height 30
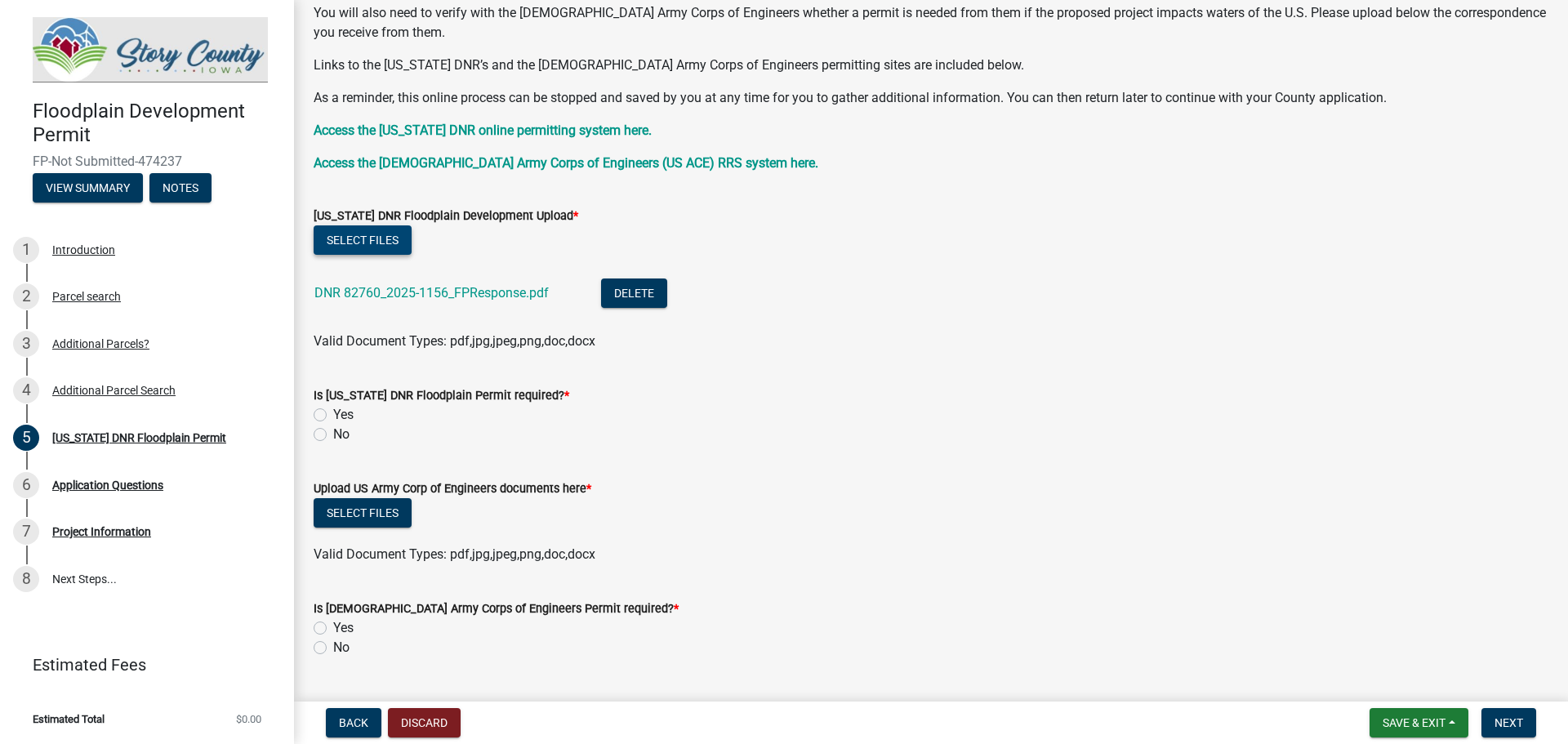
scroll to position [245, 0]
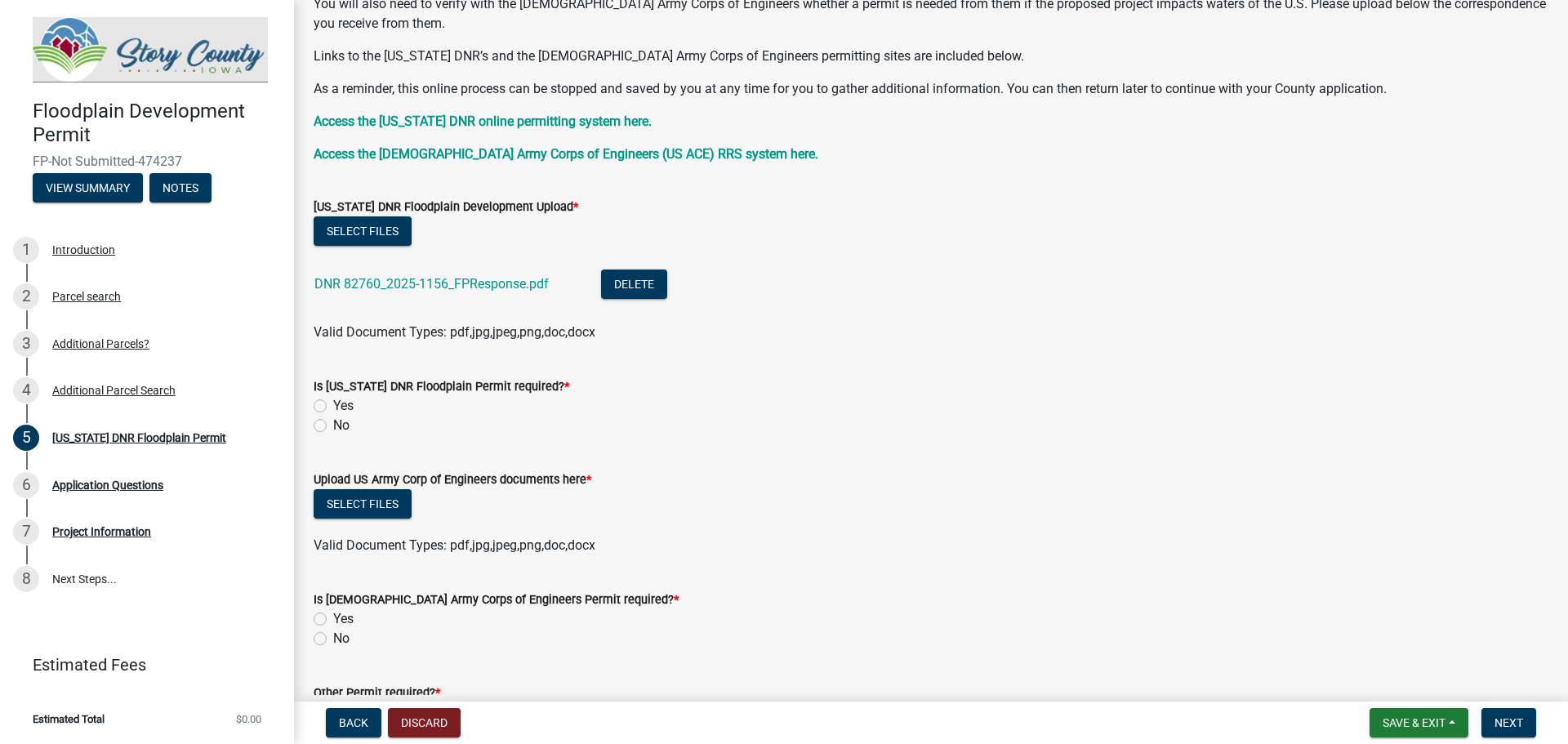
click at [333, 400] on label "Yes" at bounding box center [343, 406] width 20 height 20
click at [333, 400] on input "Yes" at bounding box center [339, 401] width 10 height 10
radio input "true"
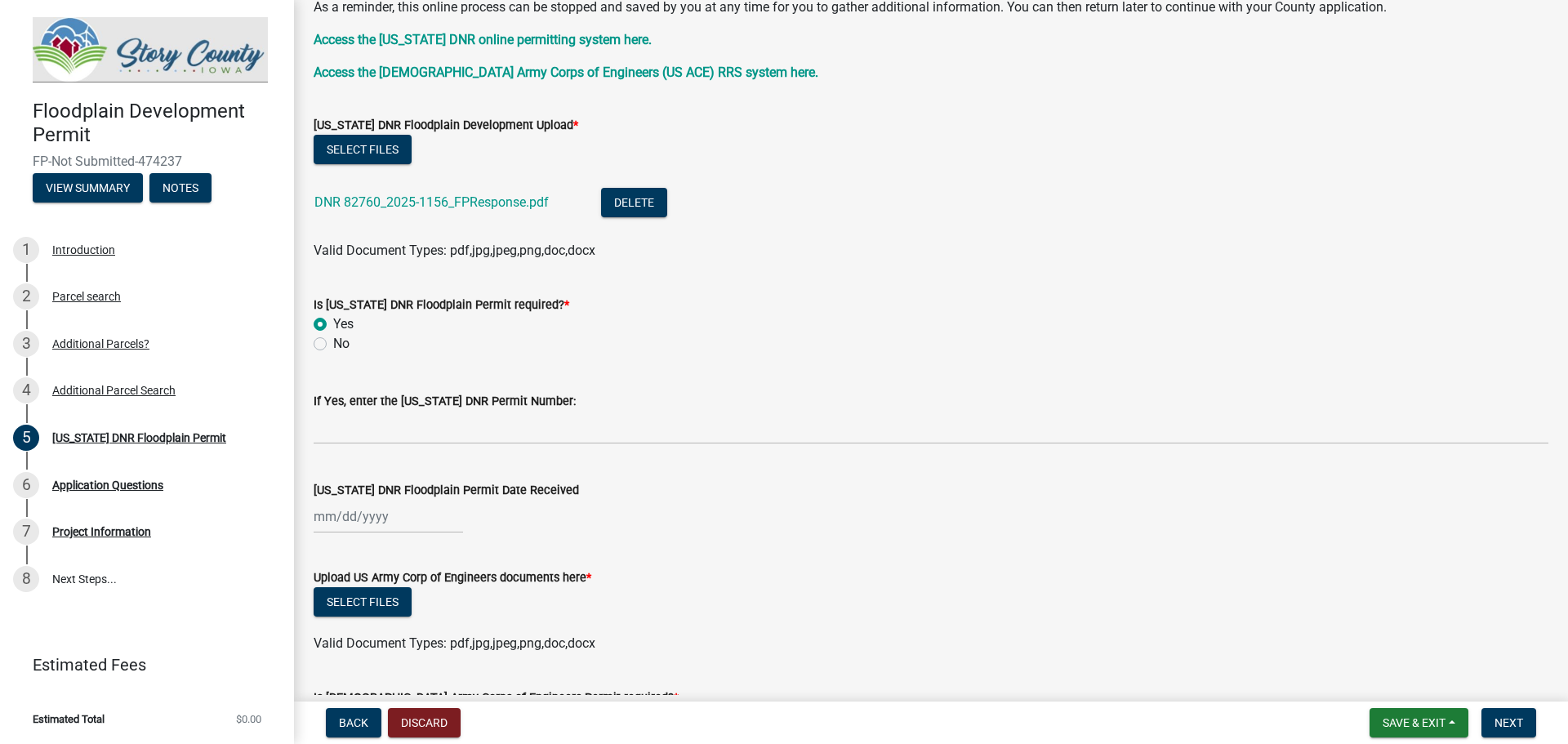
scroll to position [408, 0]
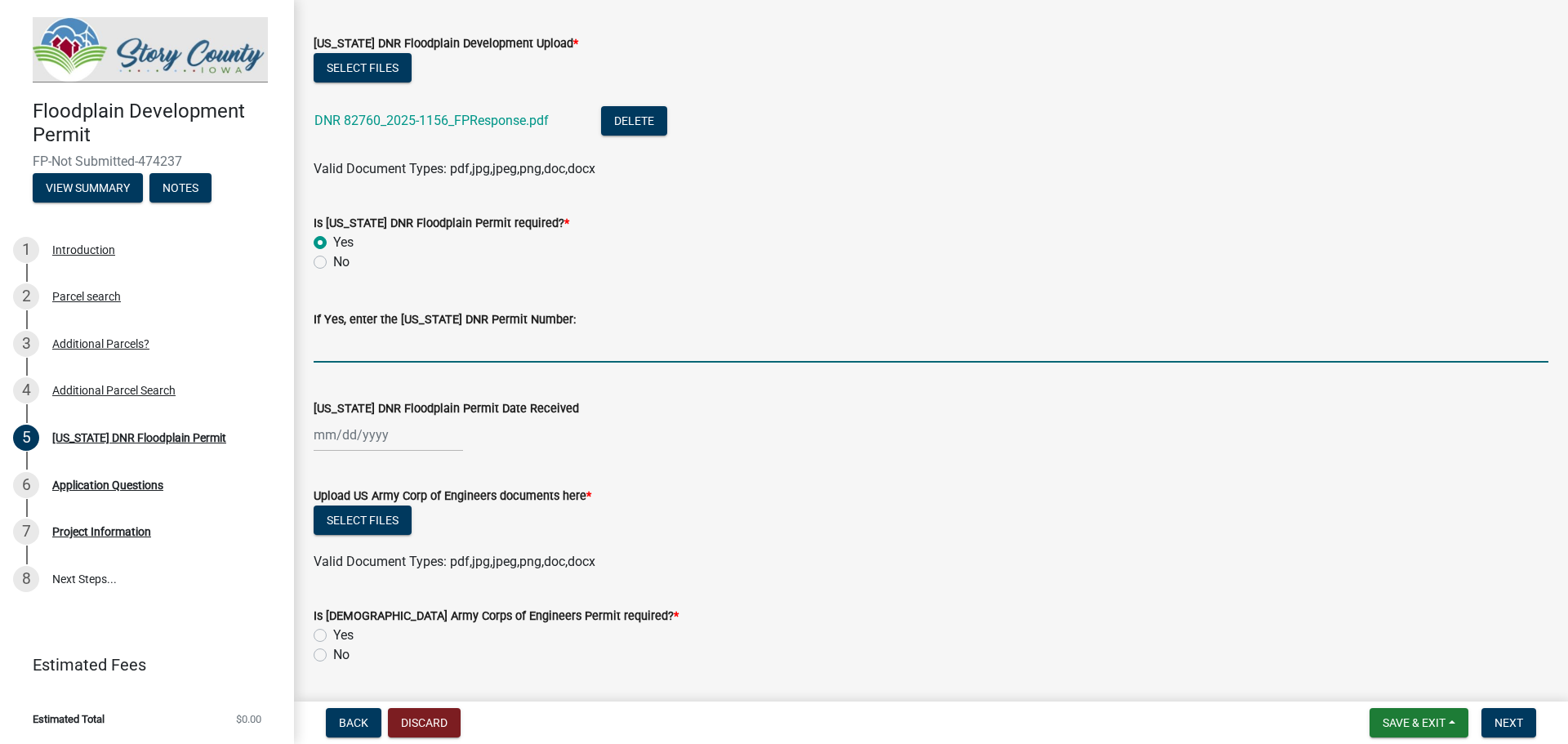
click at [336, 349] on input "If Yes, enter the [US_STATE] DNR Permit Number:" at bounding box center [931, 345] width 1235 height 33
type input "2025-1156"
click at [327, 444] on div at bounding box center [388, 434] width 150 height 33
select select "9"
select select "2025"
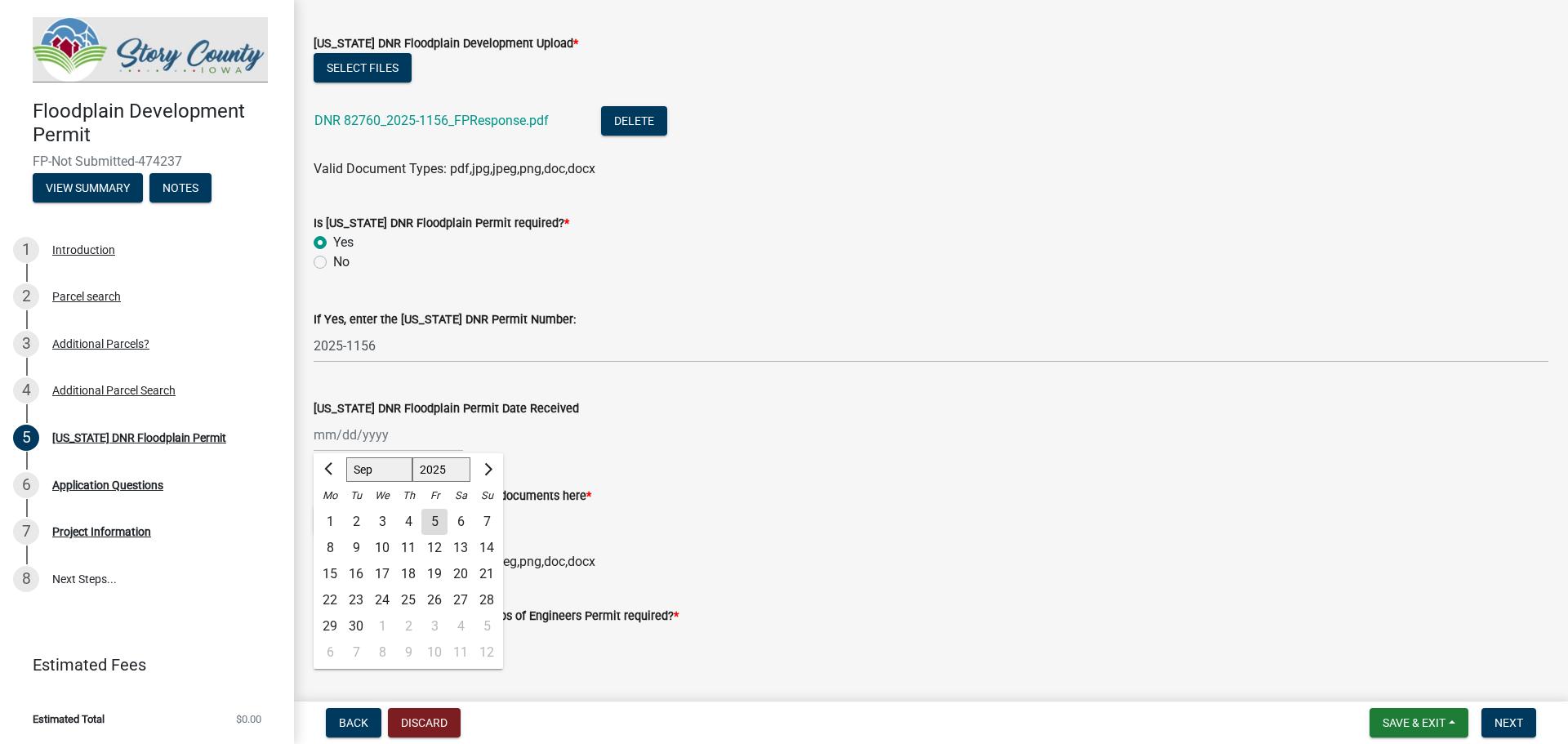
click at [439, 518] on div "5" at bounding box center [434, 522] width 26 height 26
type input "[DATE]"
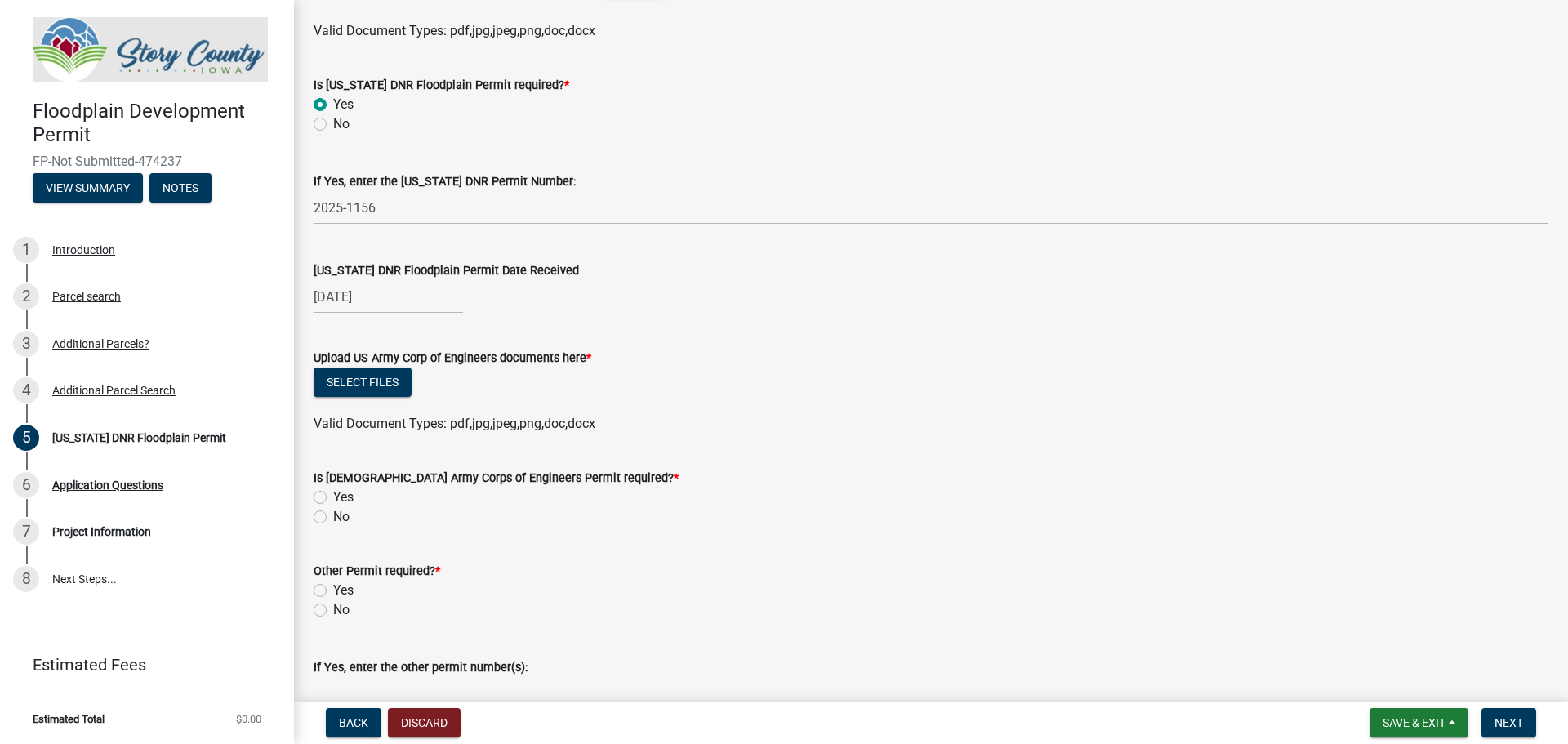
scroll to position [572, 0]
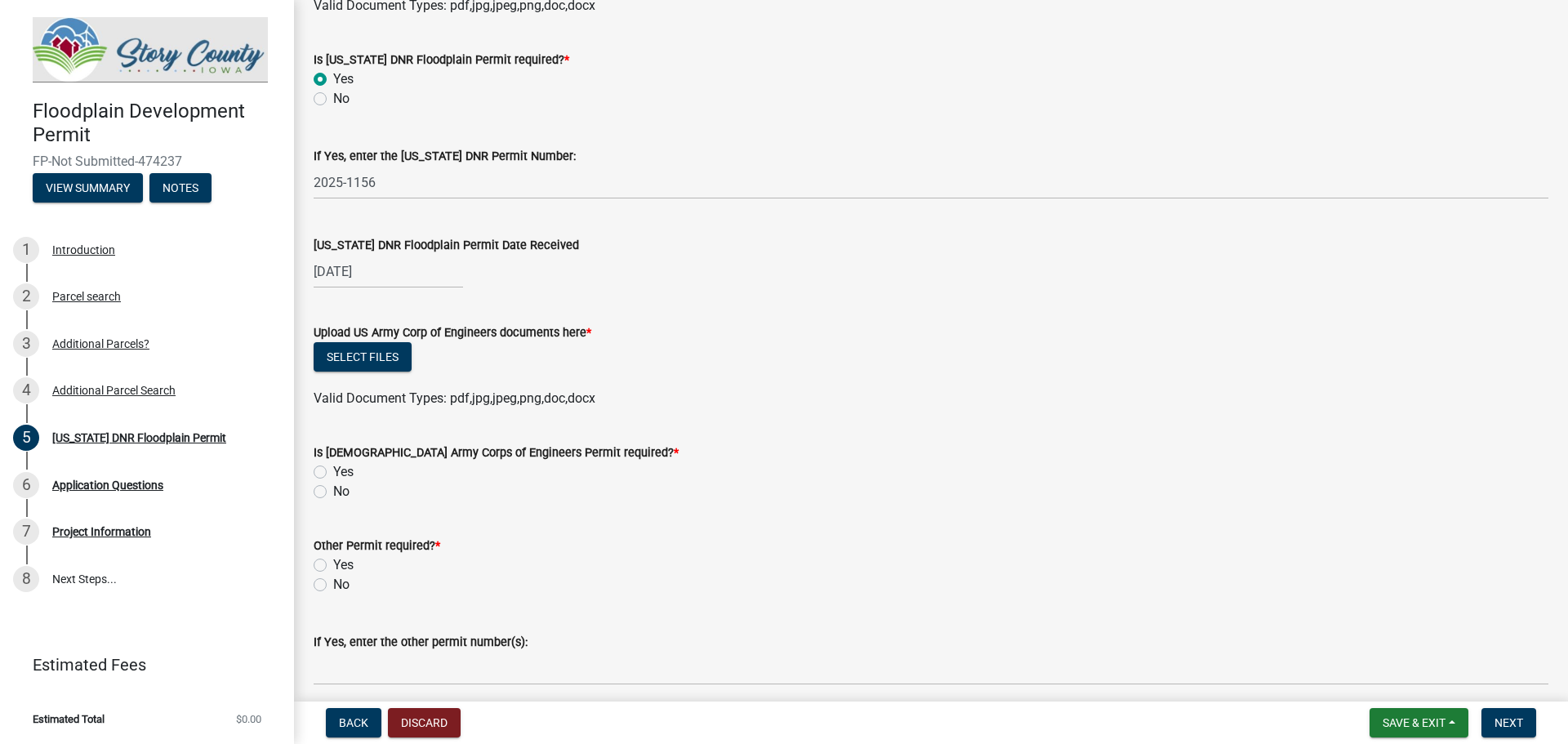
click at [333, 494] on label "No" at bounding box center [341, 492] width 17 height 20
click at [333, 493] on input "No" at bounding box center [339, 487] width 10 height 10
radio input "true"
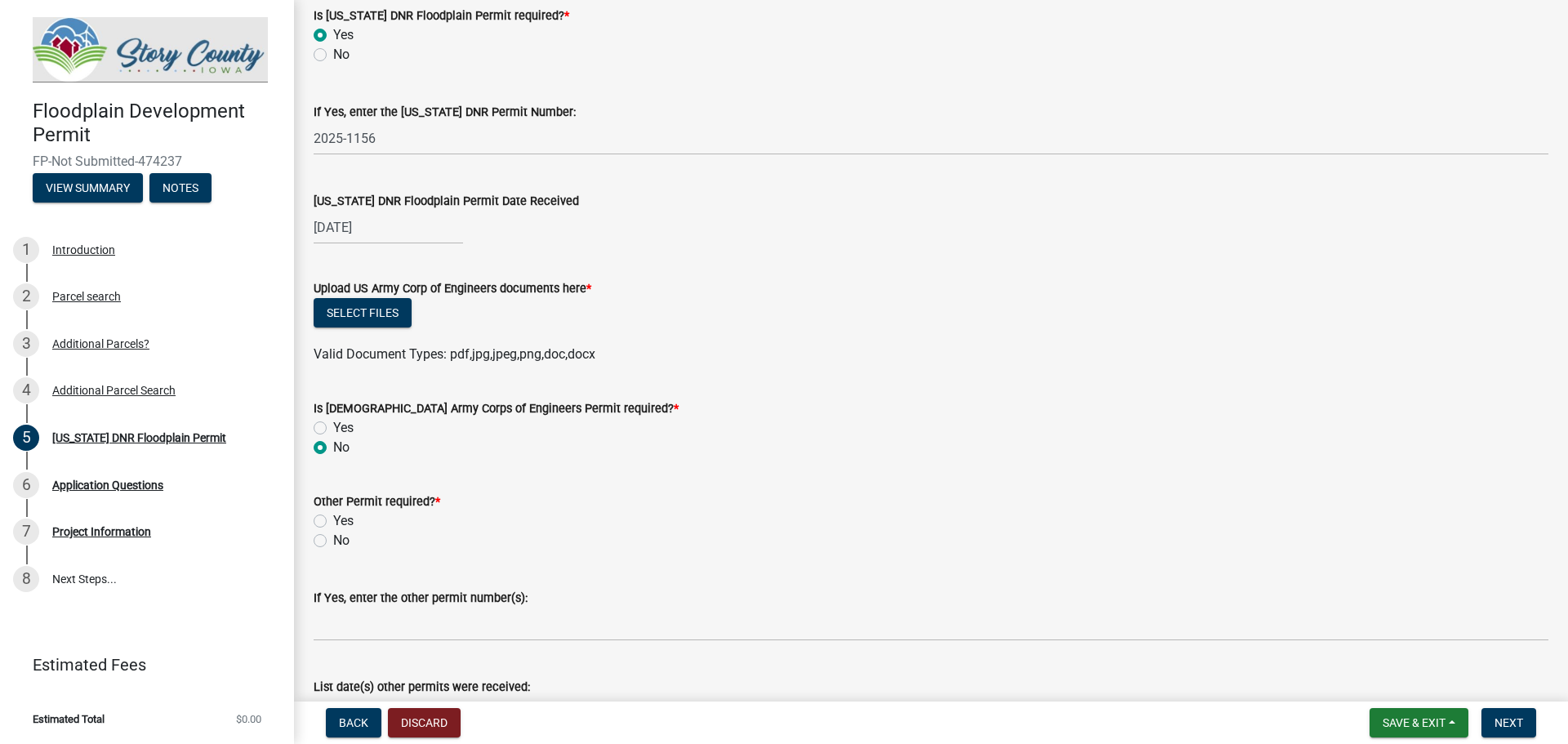
scroll to position [654, 0]
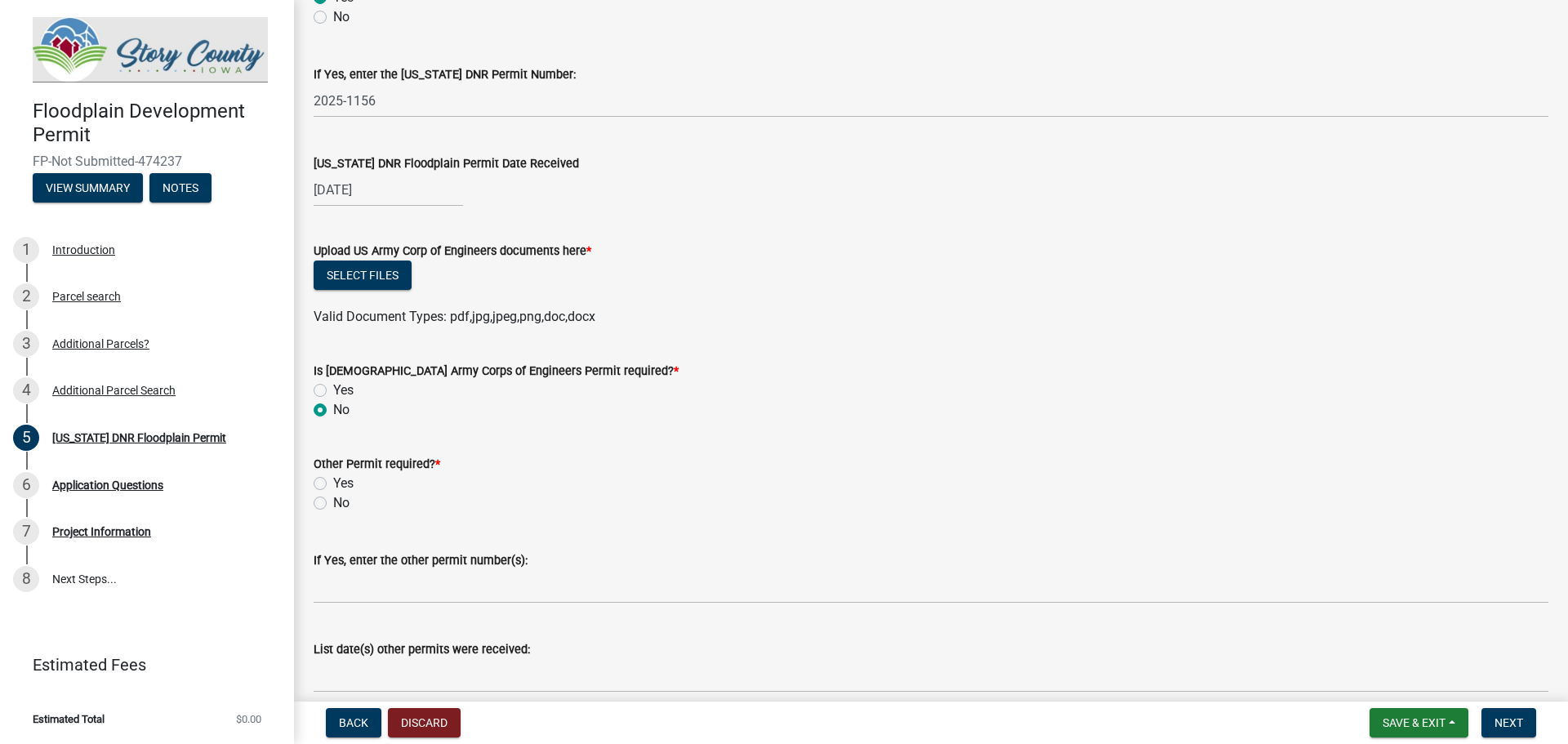
click at [333, 506] on label "No" at bounding box center [341, 503] width 17 height 20
click at [333, 504] on input "No" at bounding box center [339, 499] width 10 height 10
radio input "true"
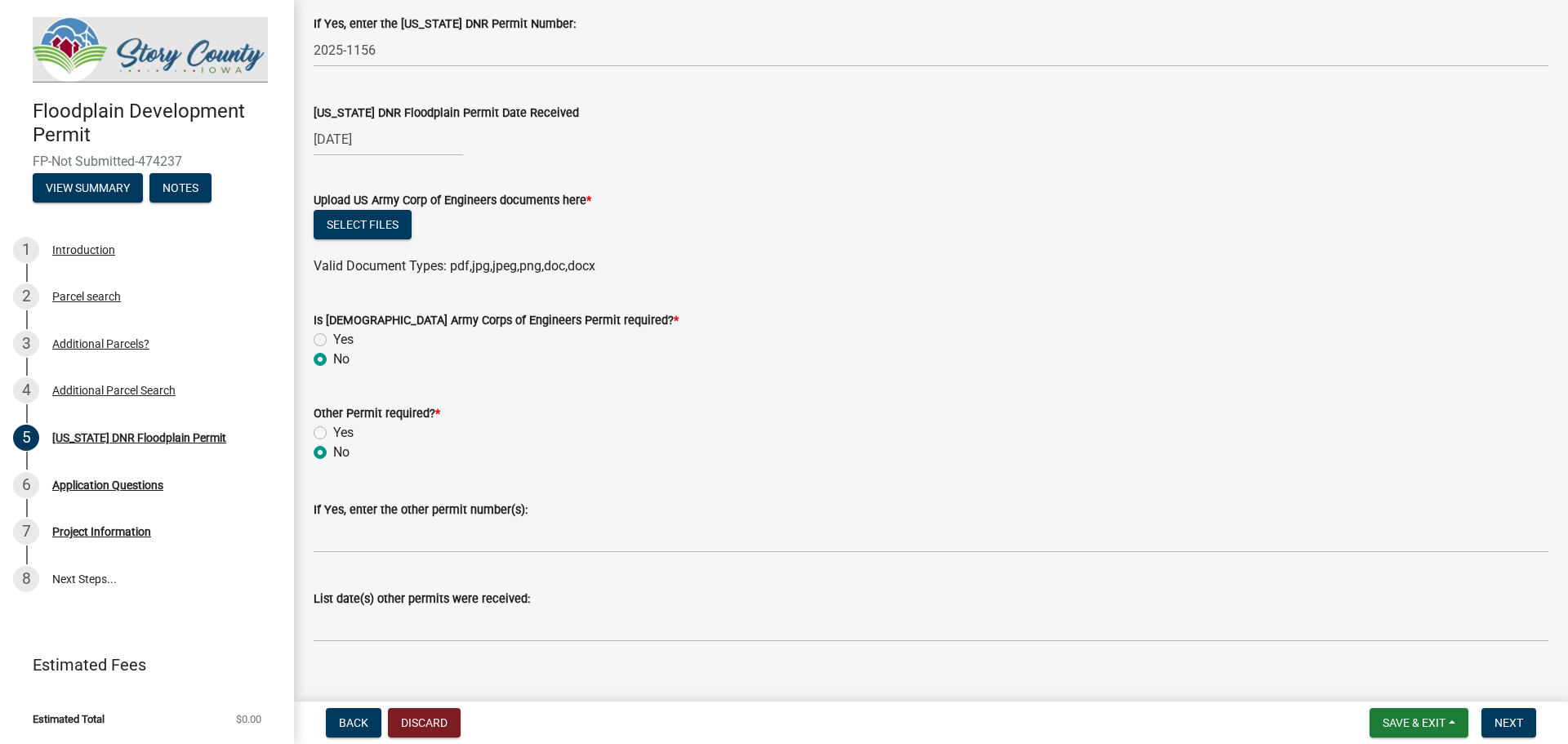
scroll to position [727, 0]
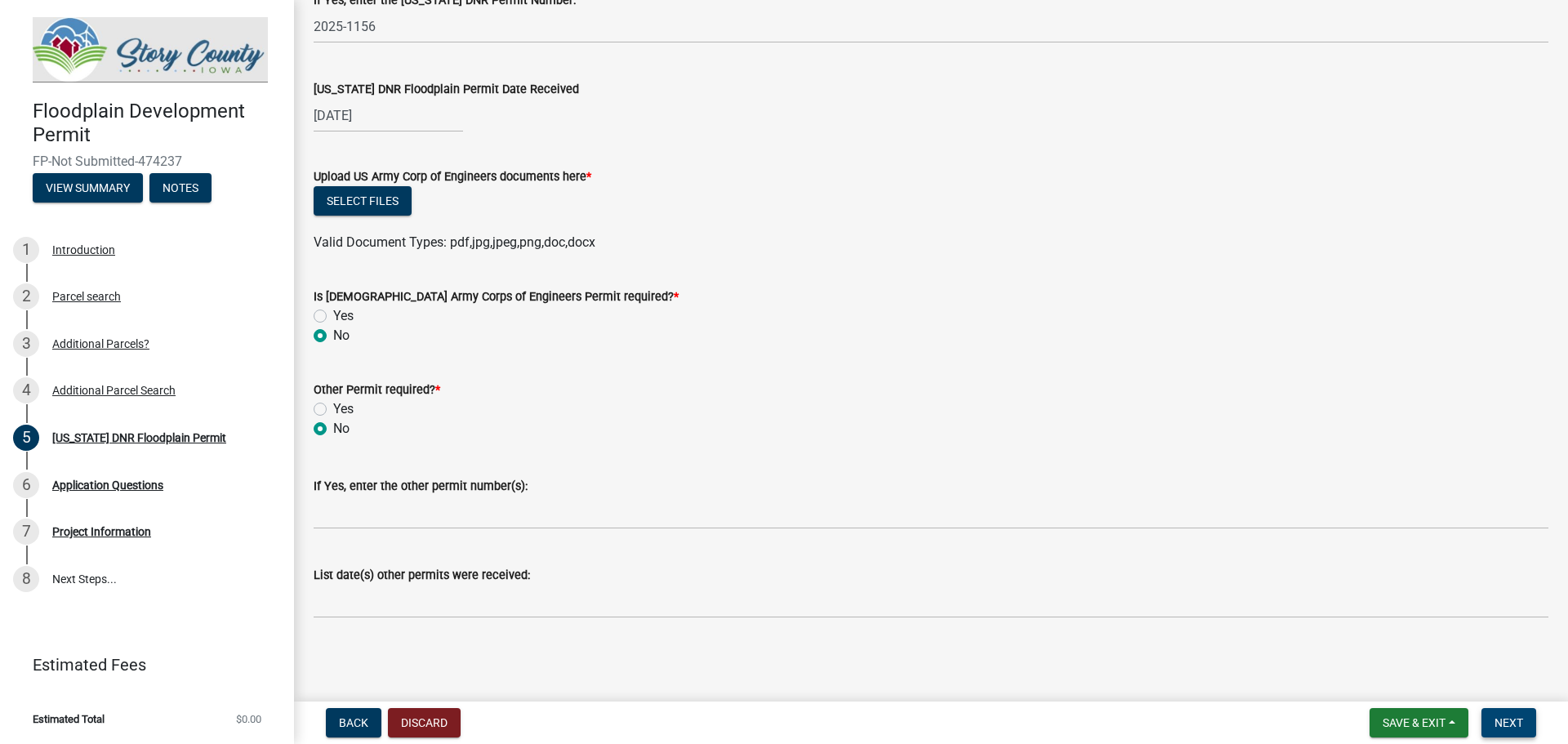
click at [1504, 733] on button "Next" at bounding box center [1509, 722] width 55 height 30
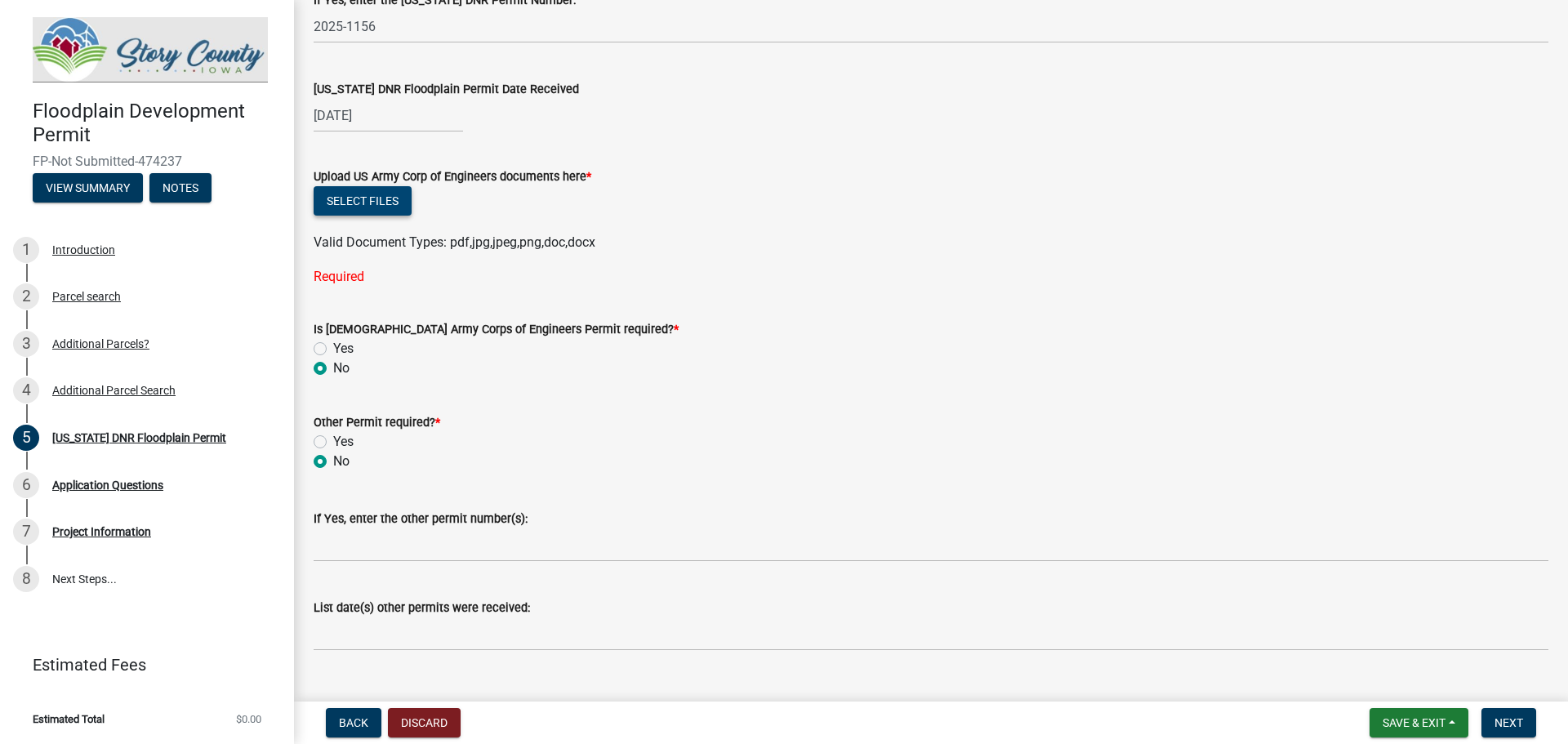
click at [363, 203] on button "Select files" at bounding box center [362, 201] width 98 height 30
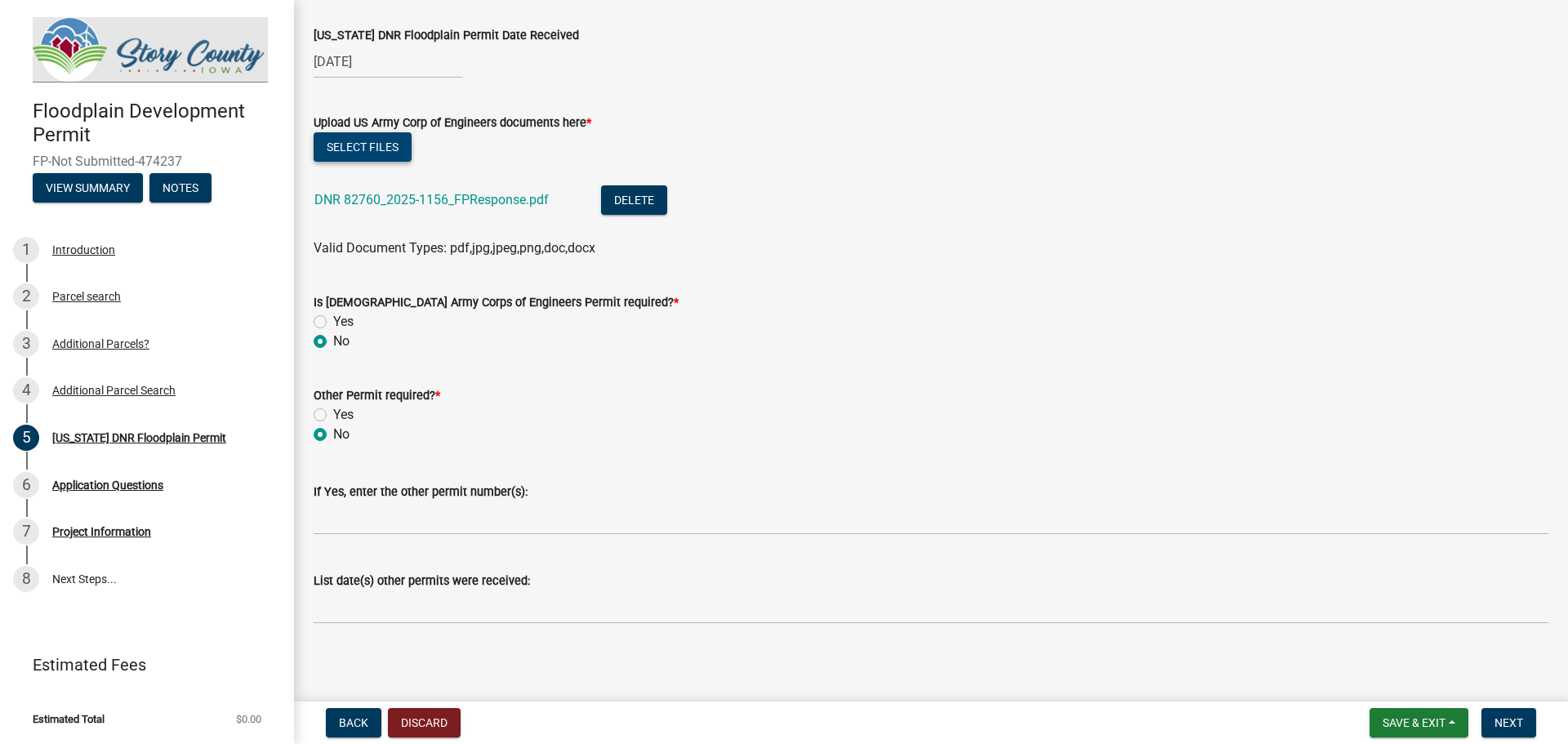
scroll to position [787, 0]
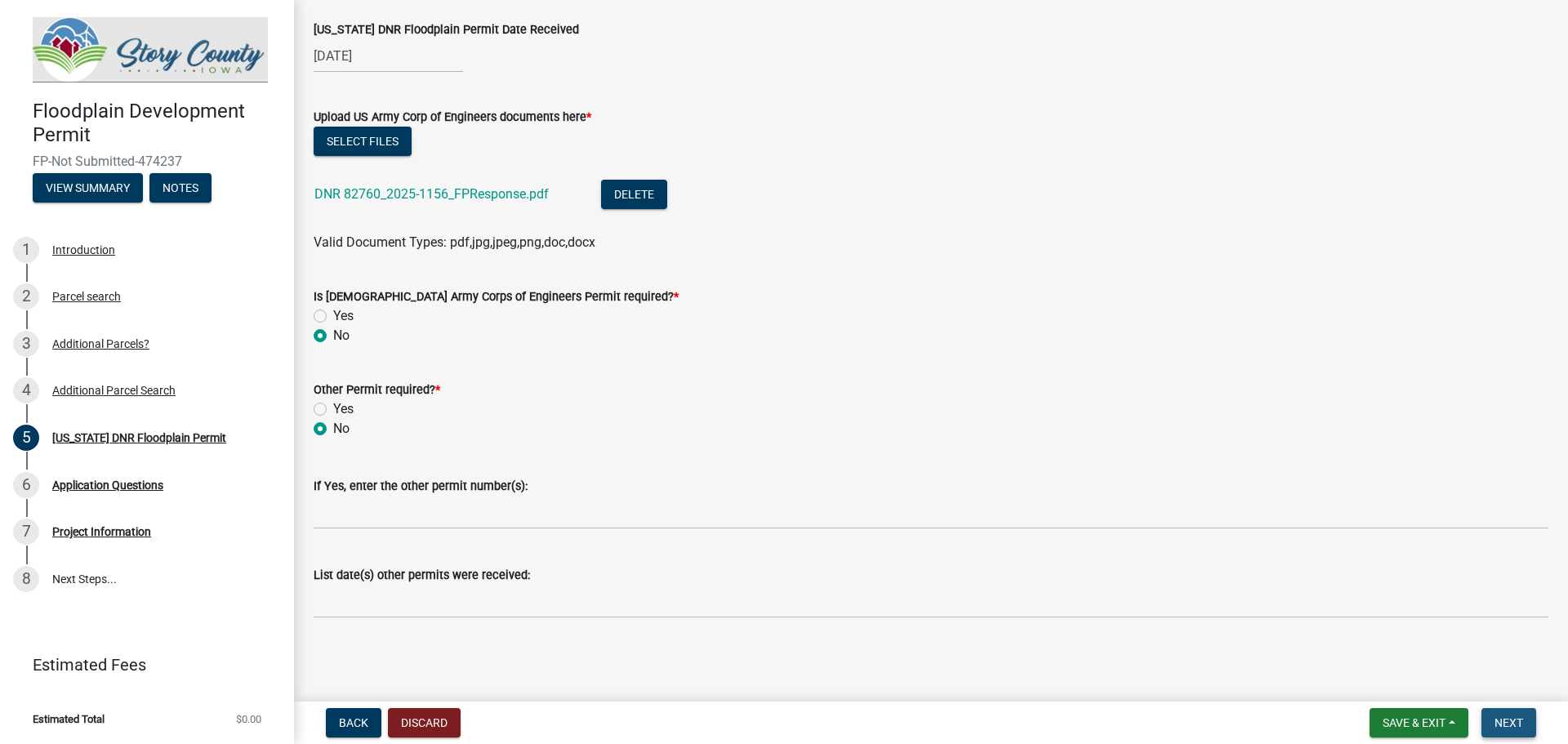
click at [1512, 726] on span "Next" at bounding box center [1509, 722] width 29 height 13
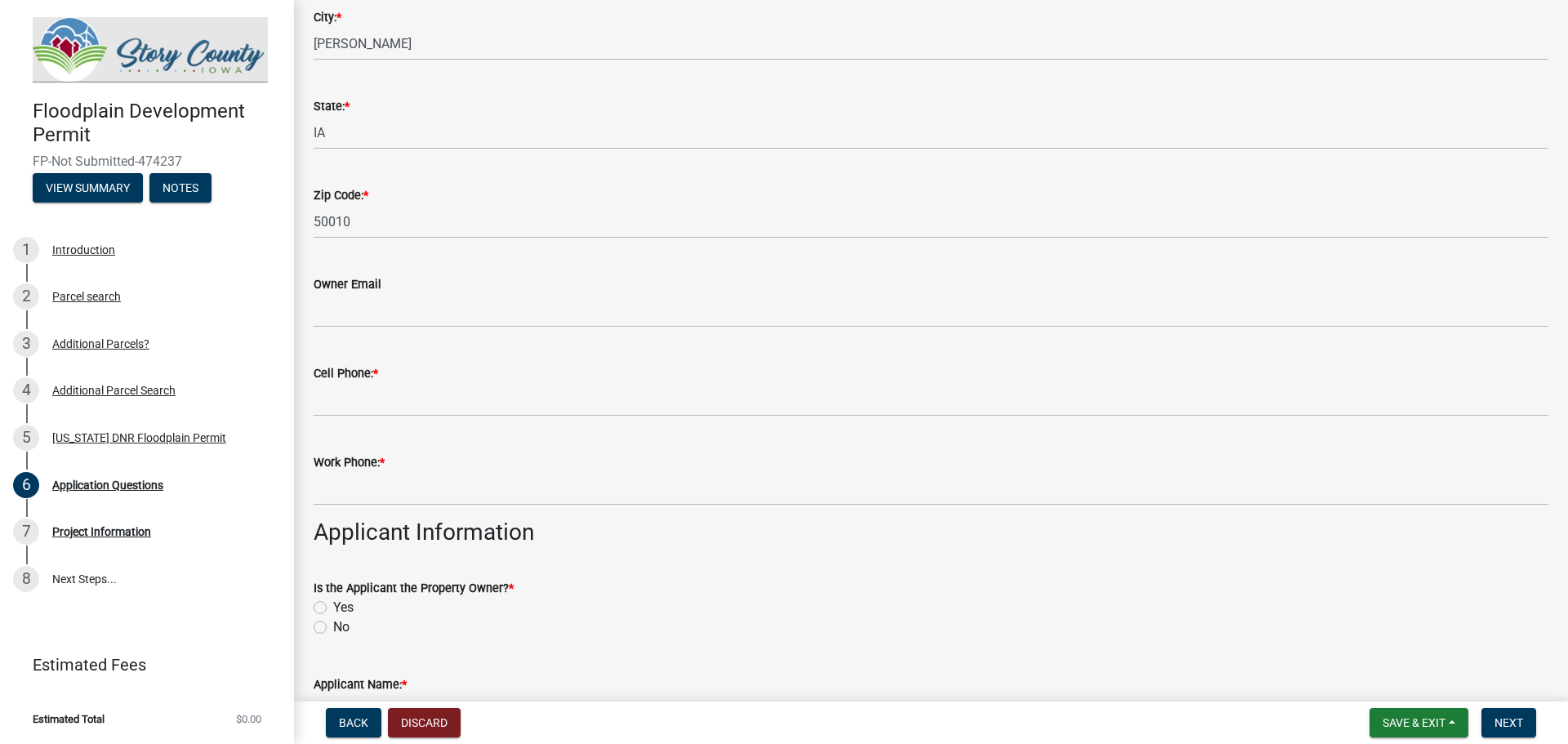
scroll to position [326, 0]
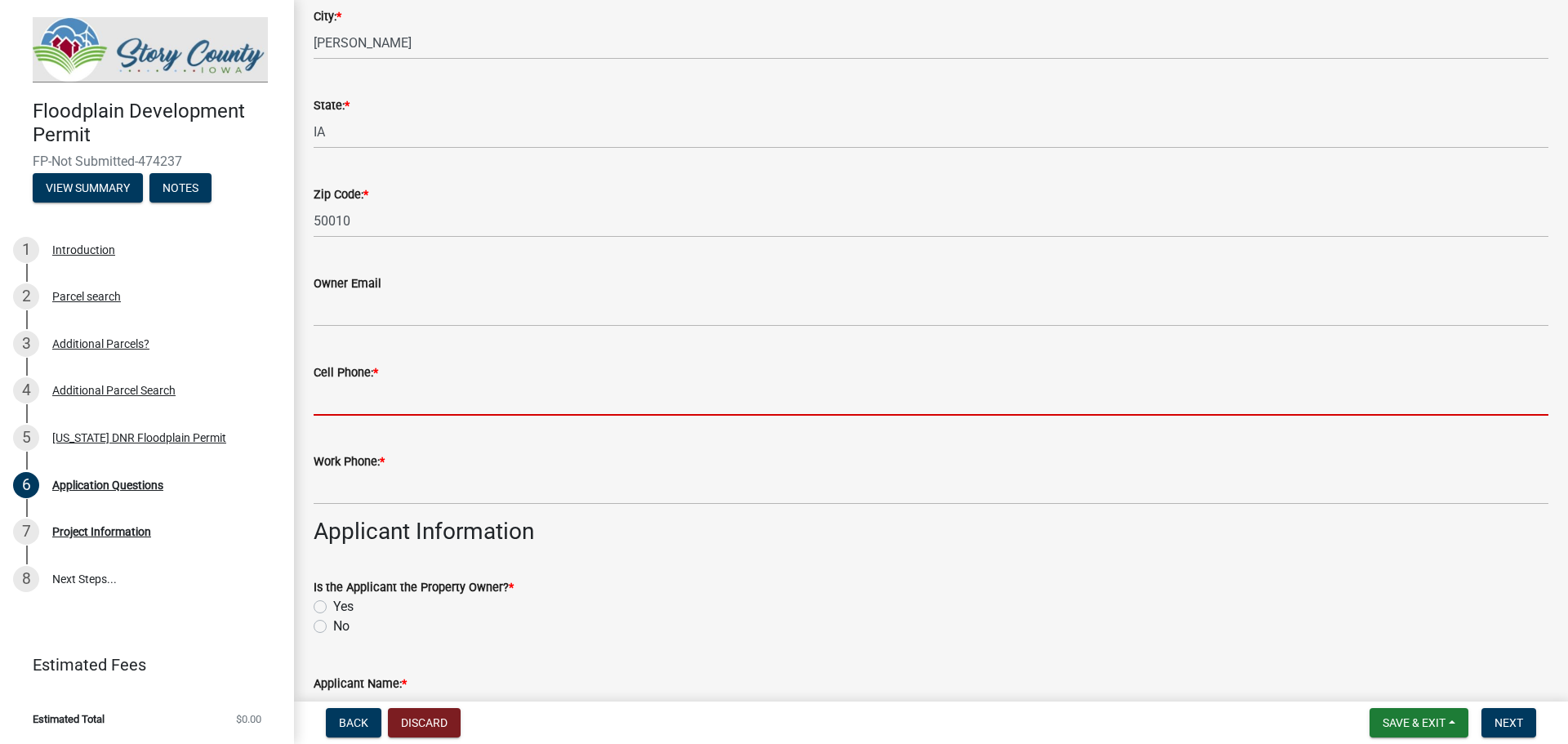
click at [329, 407] on input "Cell Phone: *" at bounding box center [931, 399] width 1235 height 33
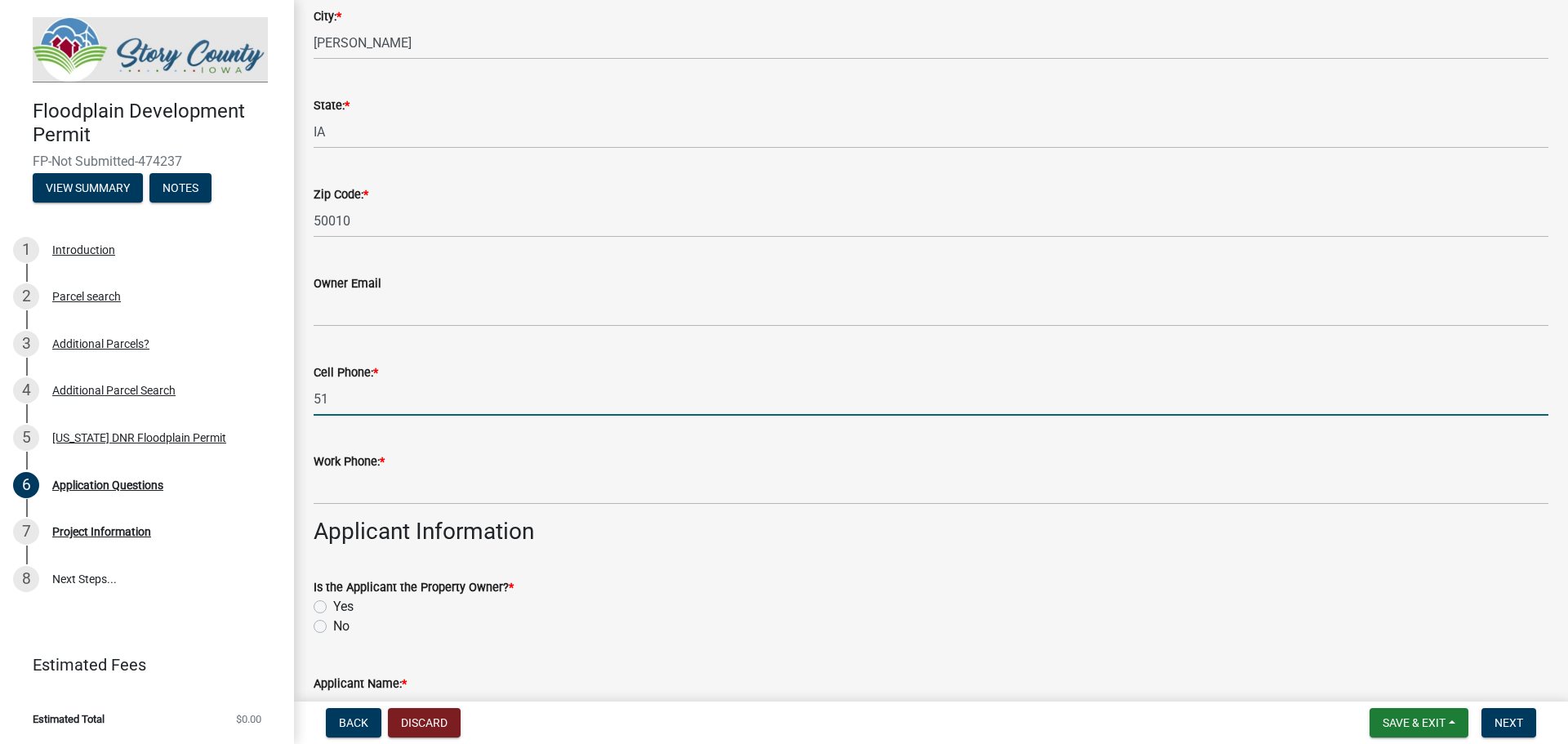
type input "5"
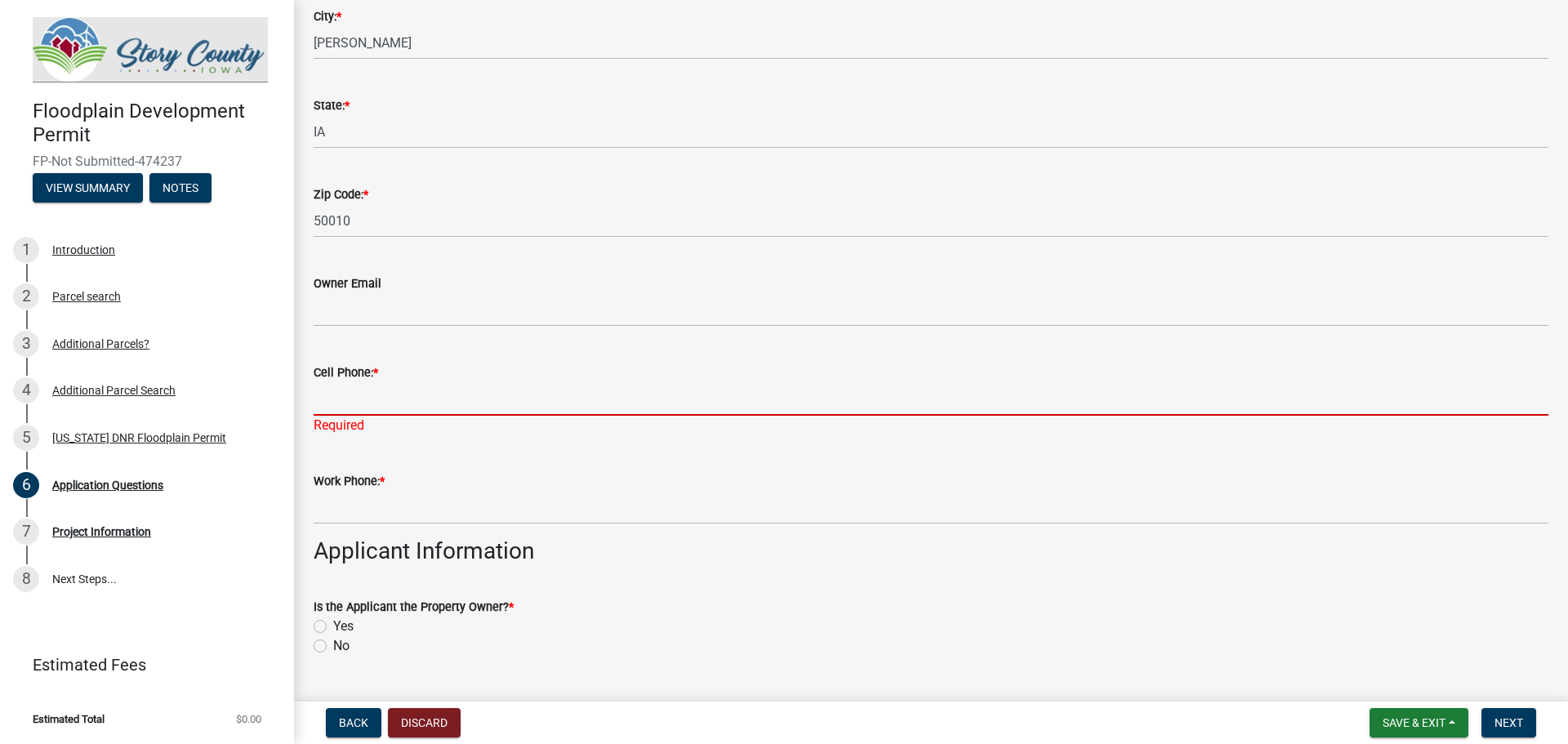
click at [340, 399] on input "Cell Phone: *" at bounding box center [931, 399] width 1235 height 33
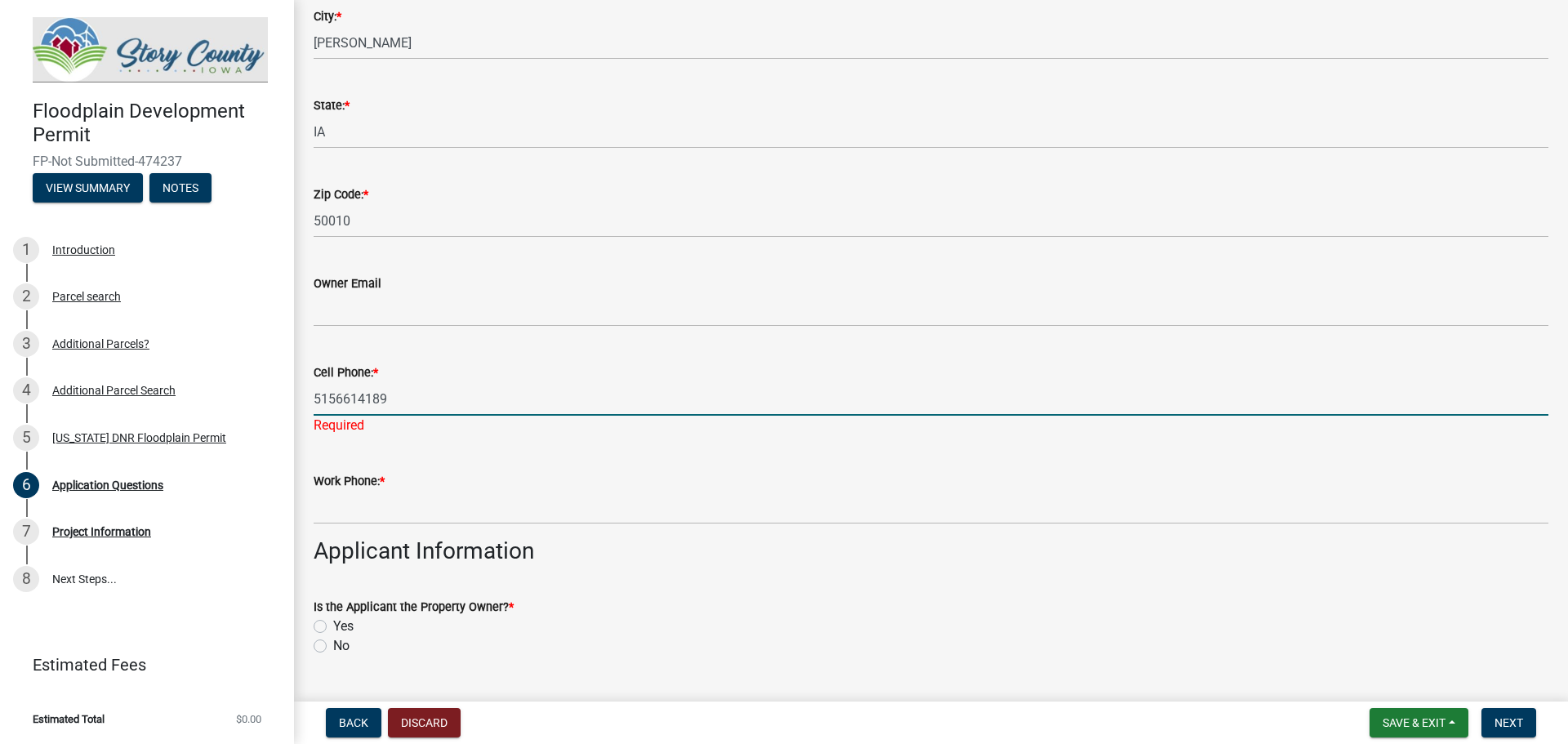
type input "5156614189"
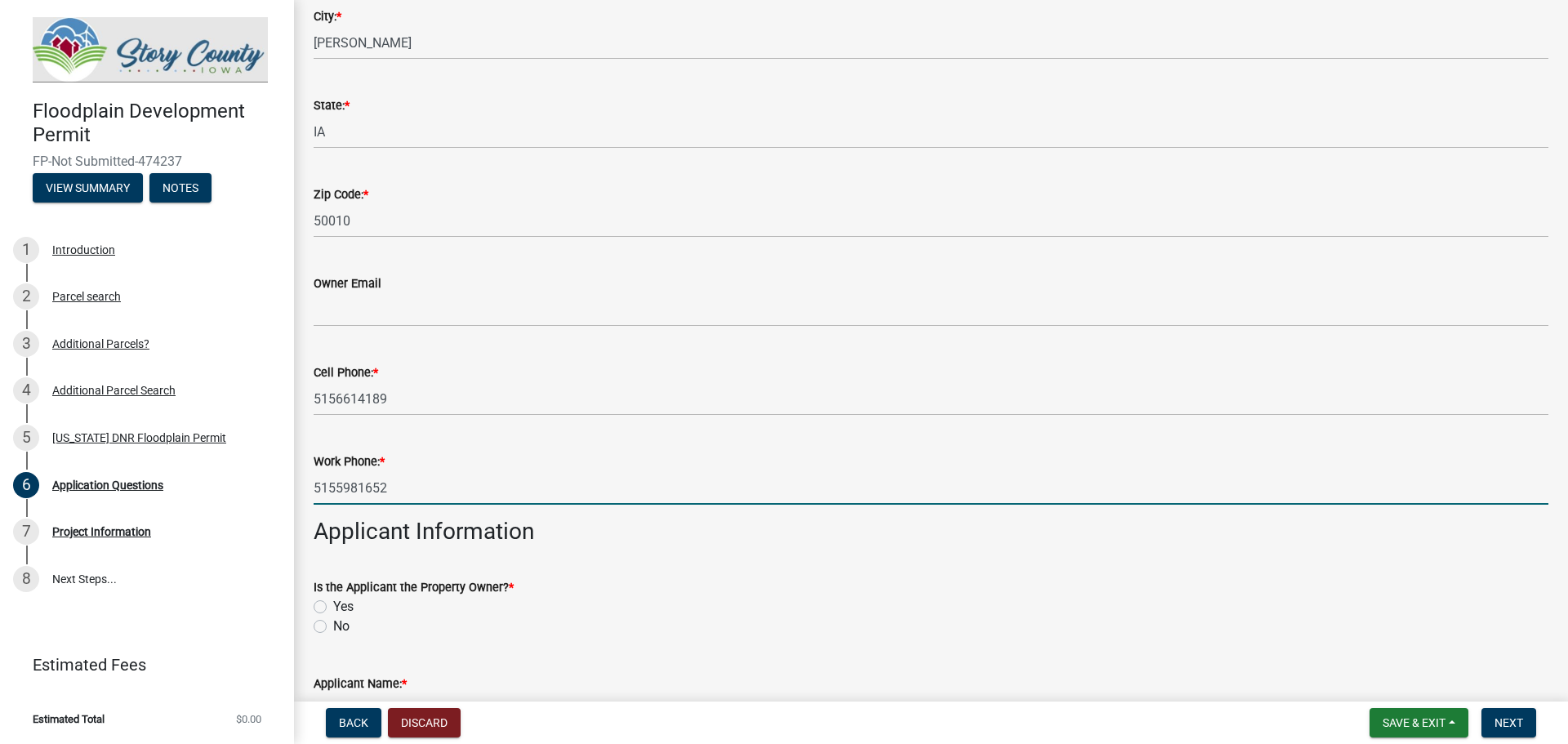
type input "5155981652"
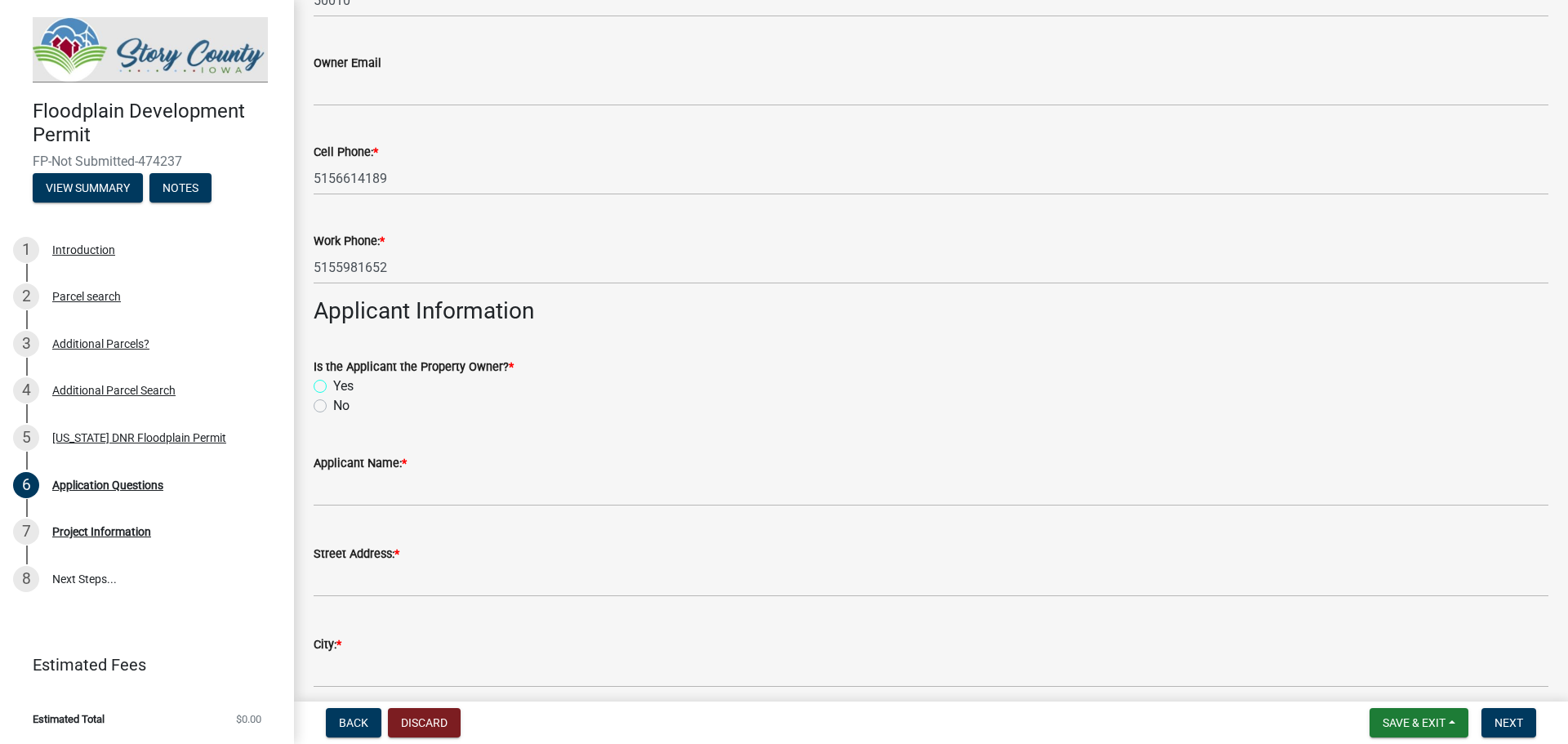
scroll to position [572, 0]
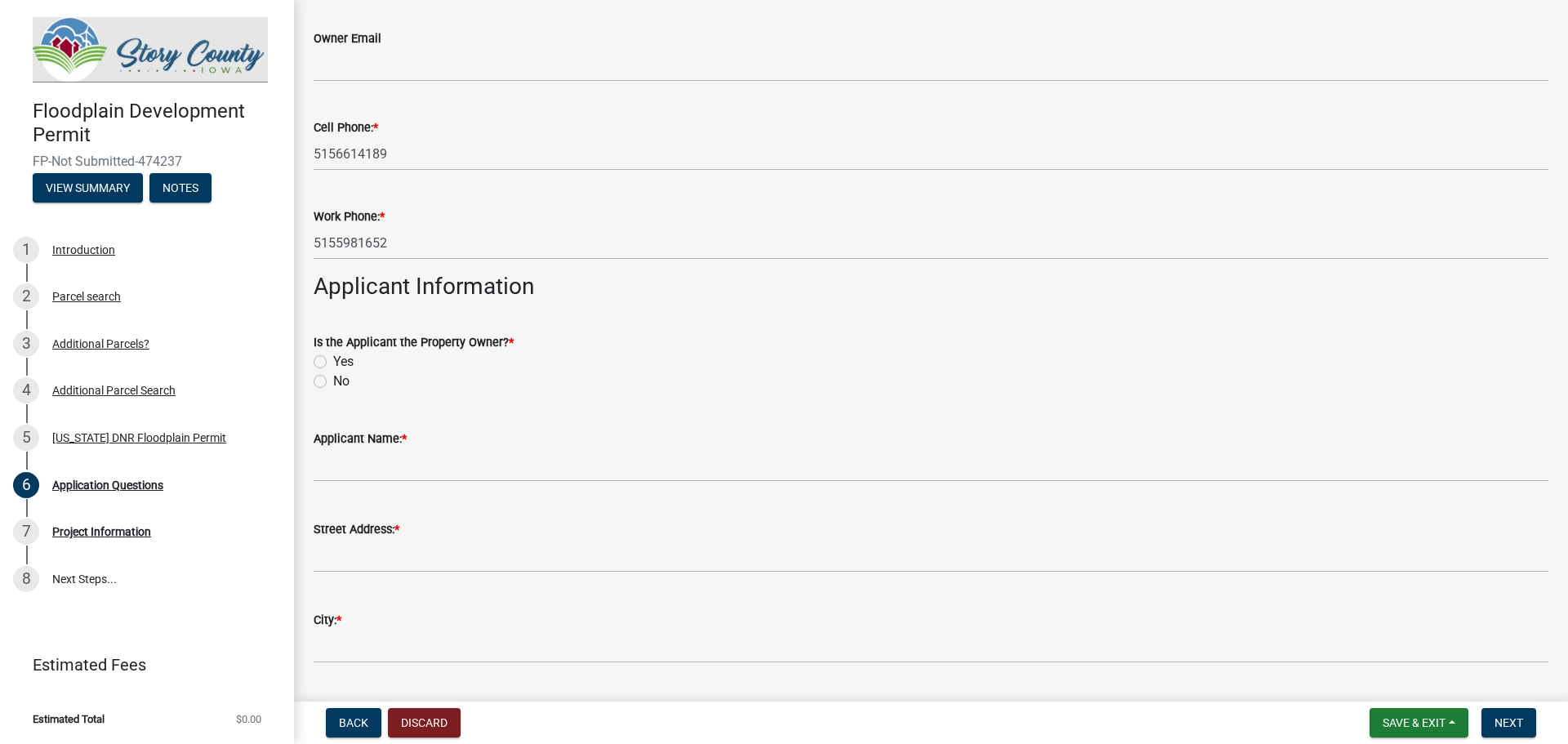
click at [333, 360] on label "Yes" at bounding box center [343, 361] width 20 height 20
click at [333, 360] on input "Yes" at bounding box center [339, 357] width 10 height 10
radio input "true"
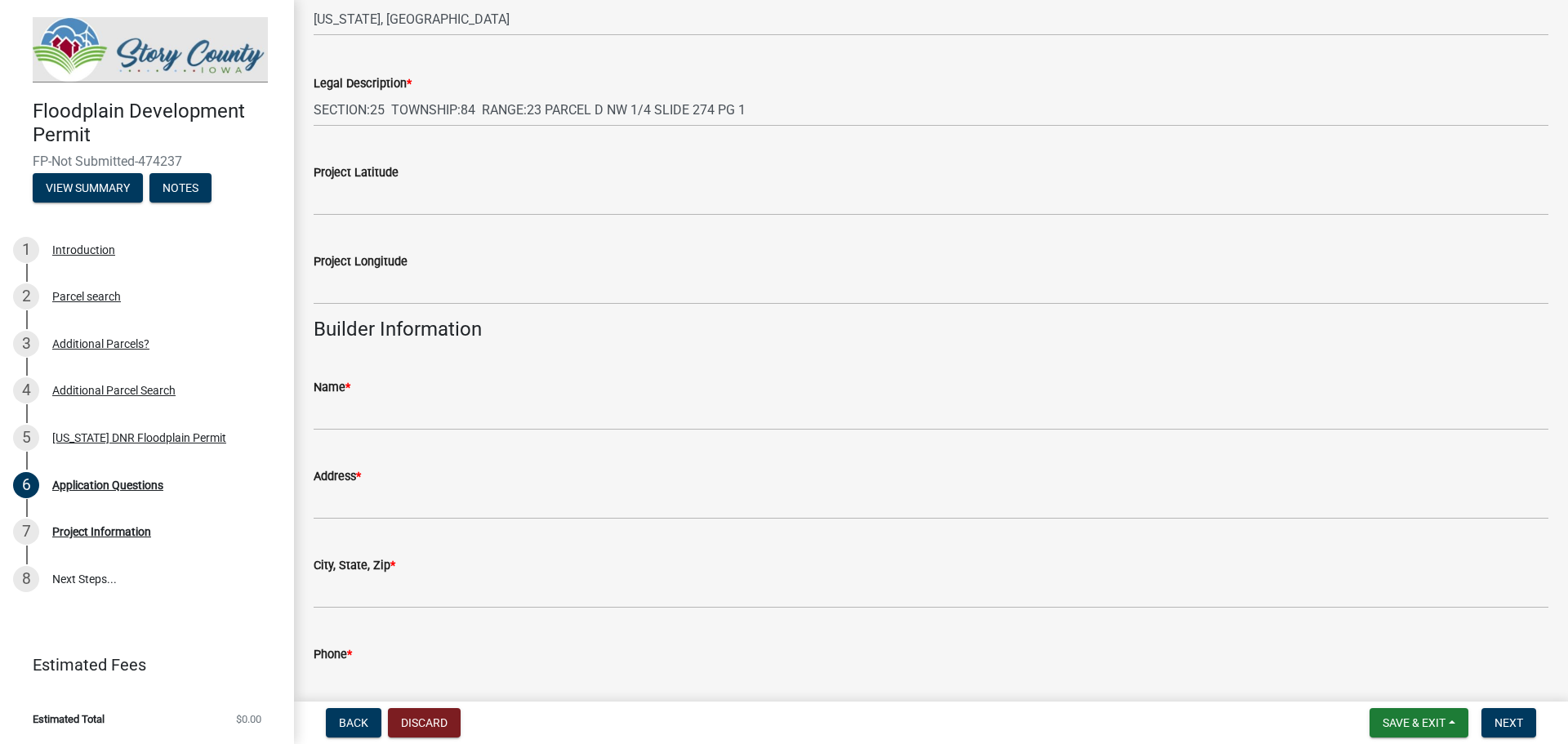
scroll to position [2041, 0]
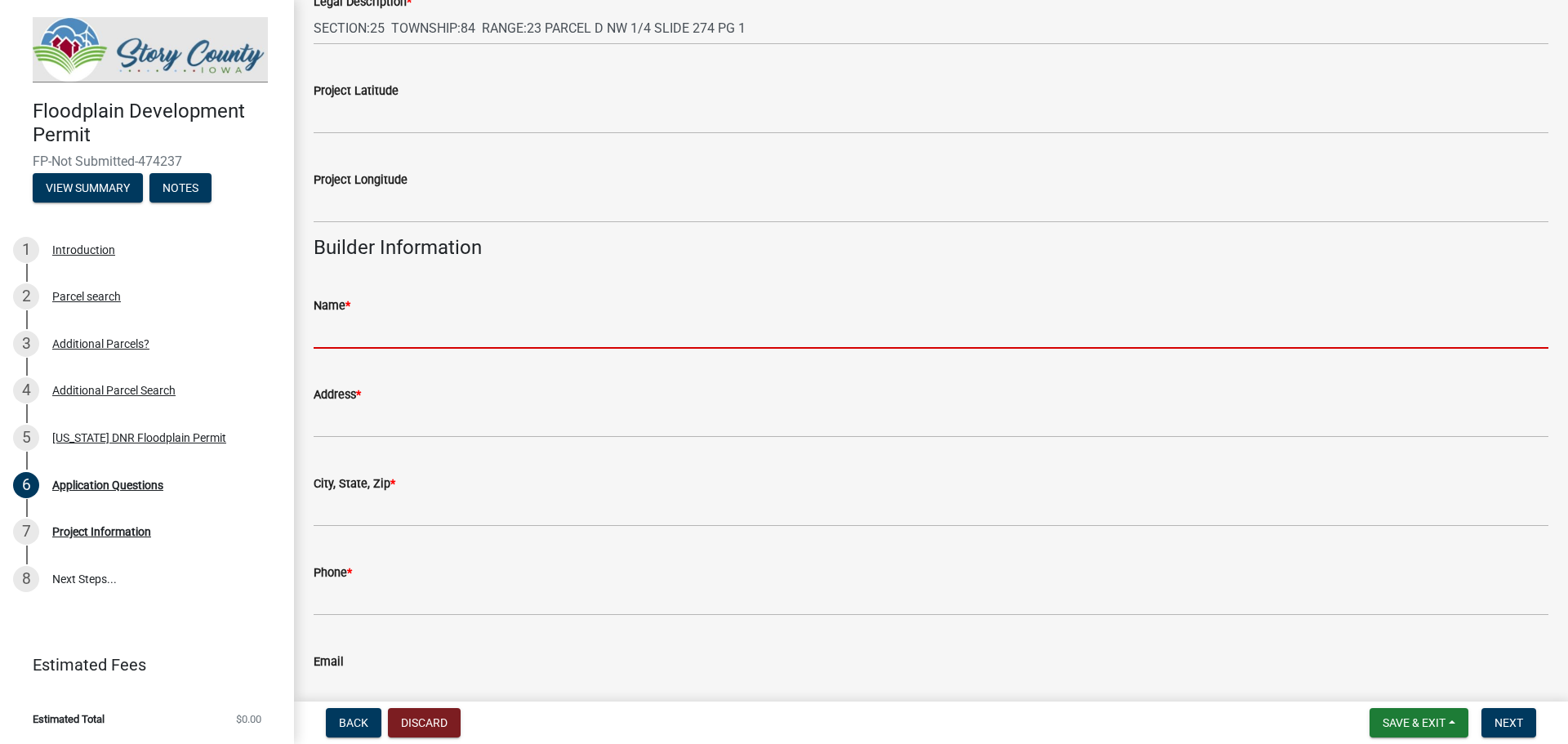
click at [353, 339] on input "Name *" at bounding box center [931, 332] width 1235 height 33
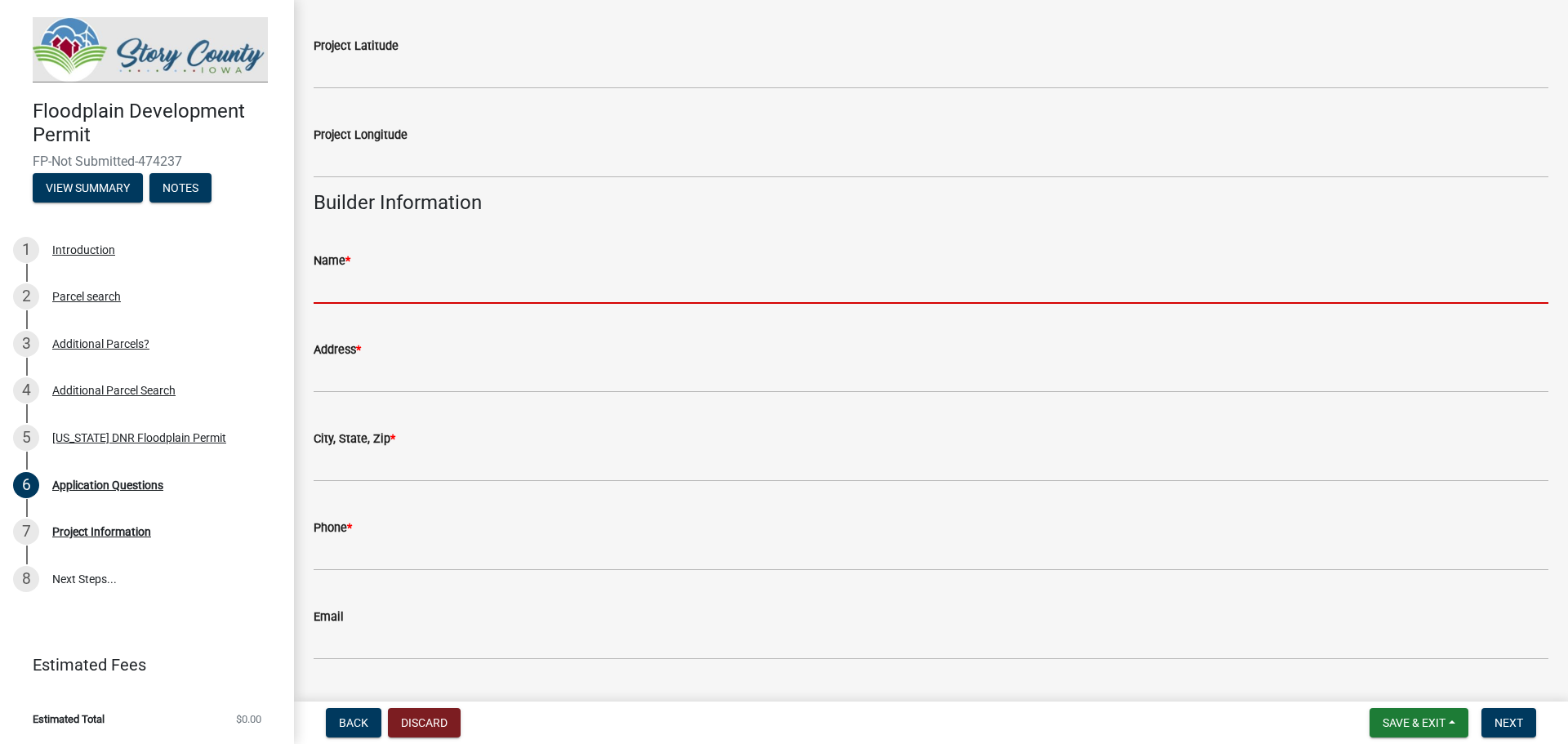
scroll to position [2128, 0]
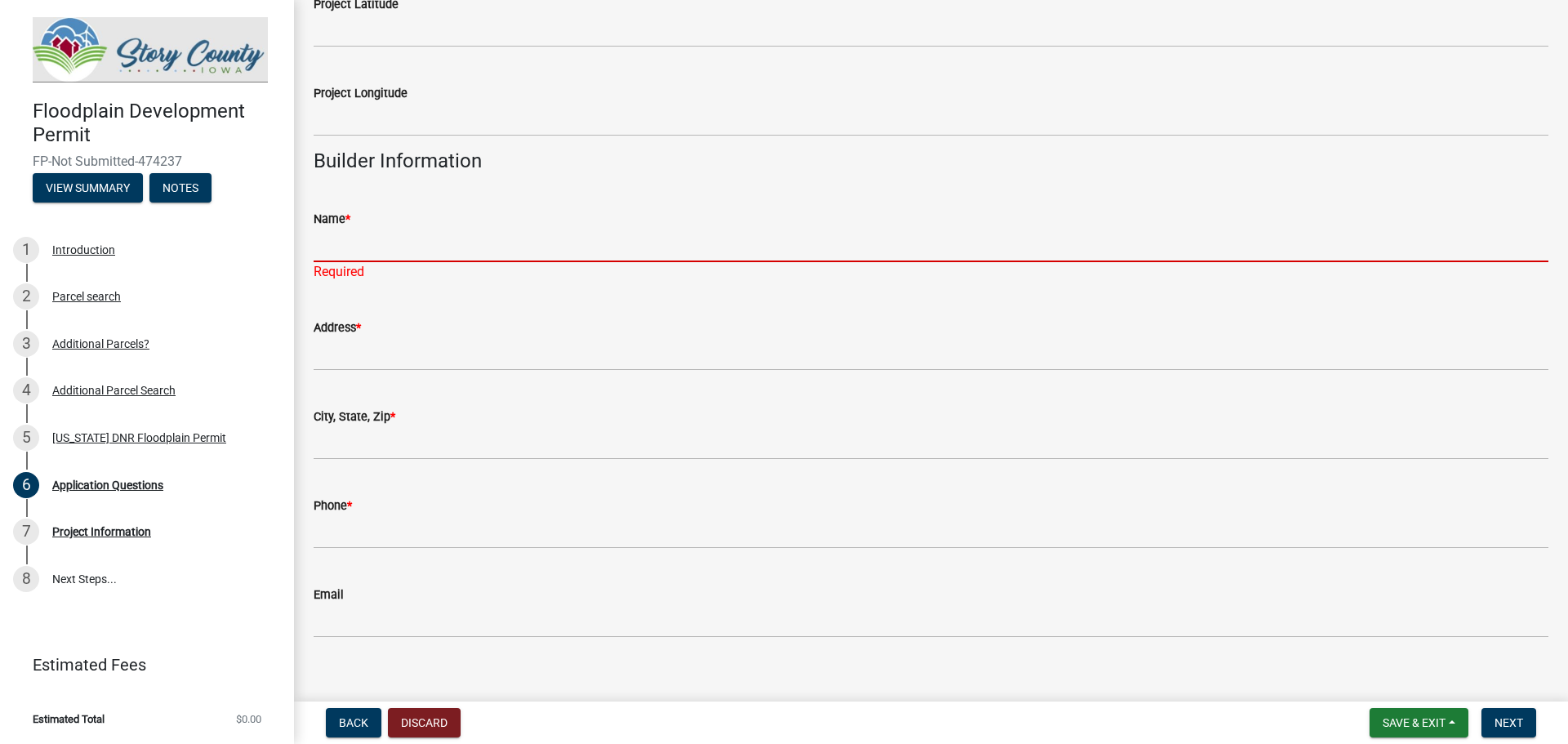
click at [353, 231] on input "Name *" at bounding box center [931, 245] width 1235 height 33
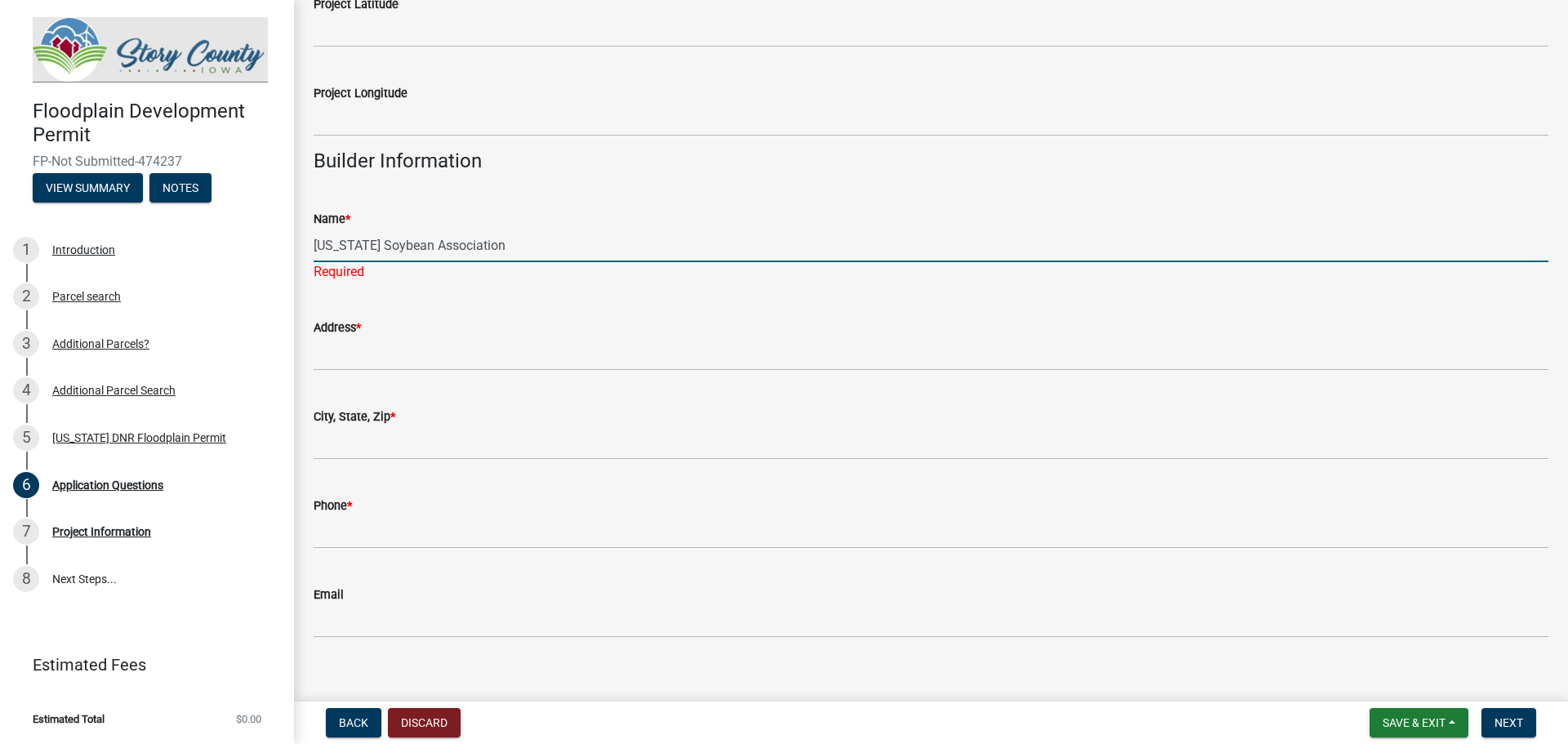
type input "[US_STATE] Soybean Association"
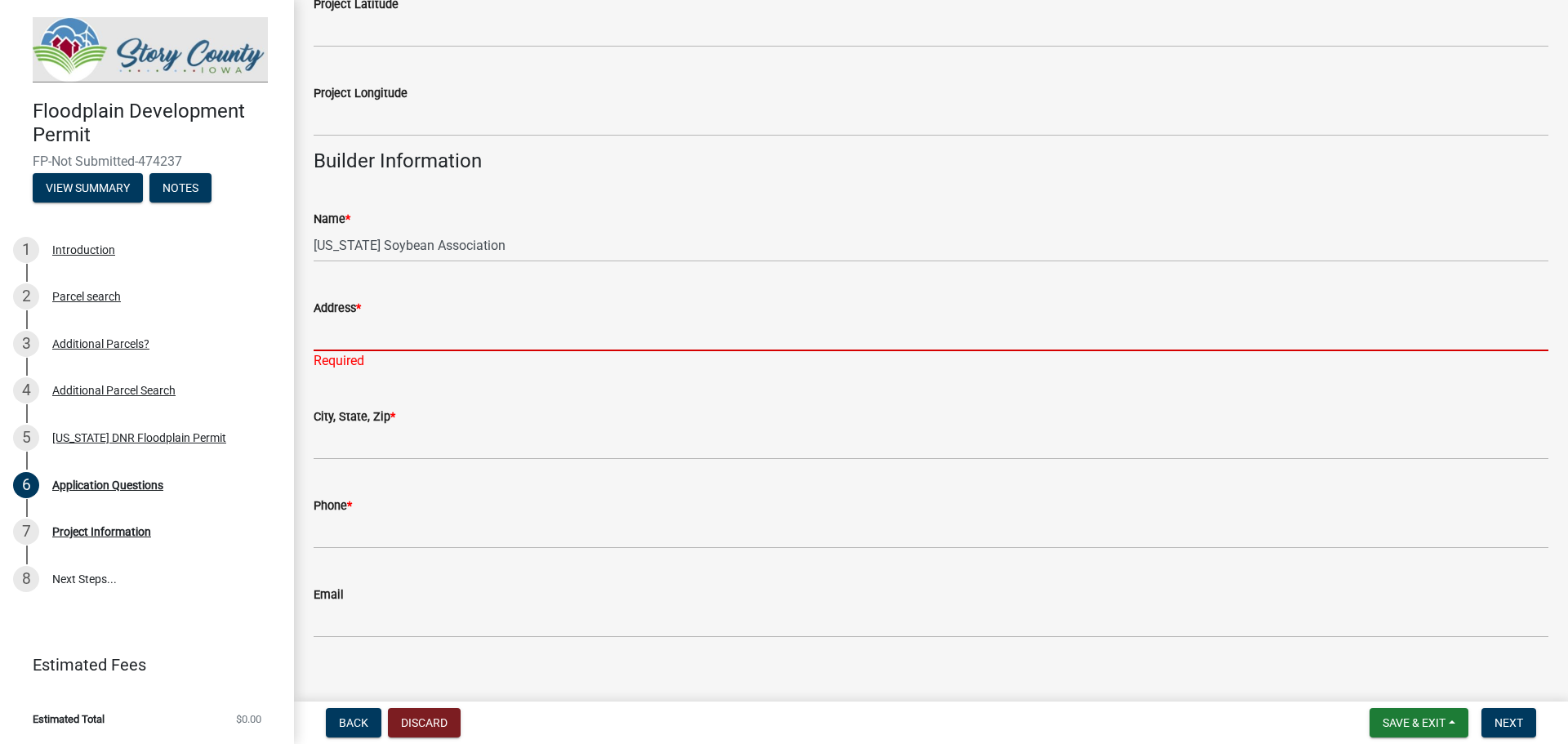
click at [357, 336] on input "Address *" at bounding box center [931, 334] width 1235 height 33
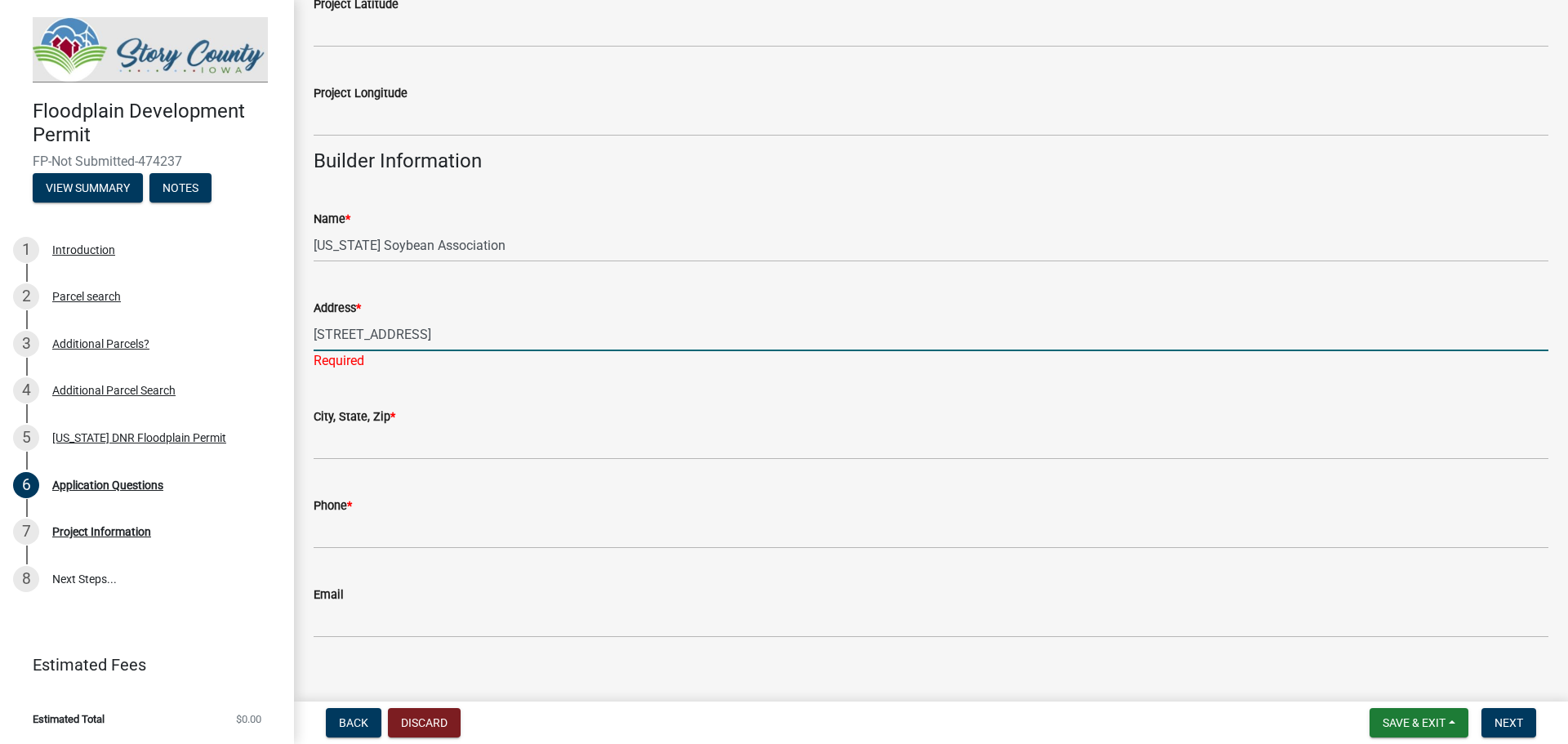
type input "[STREET_ADDRESS]"
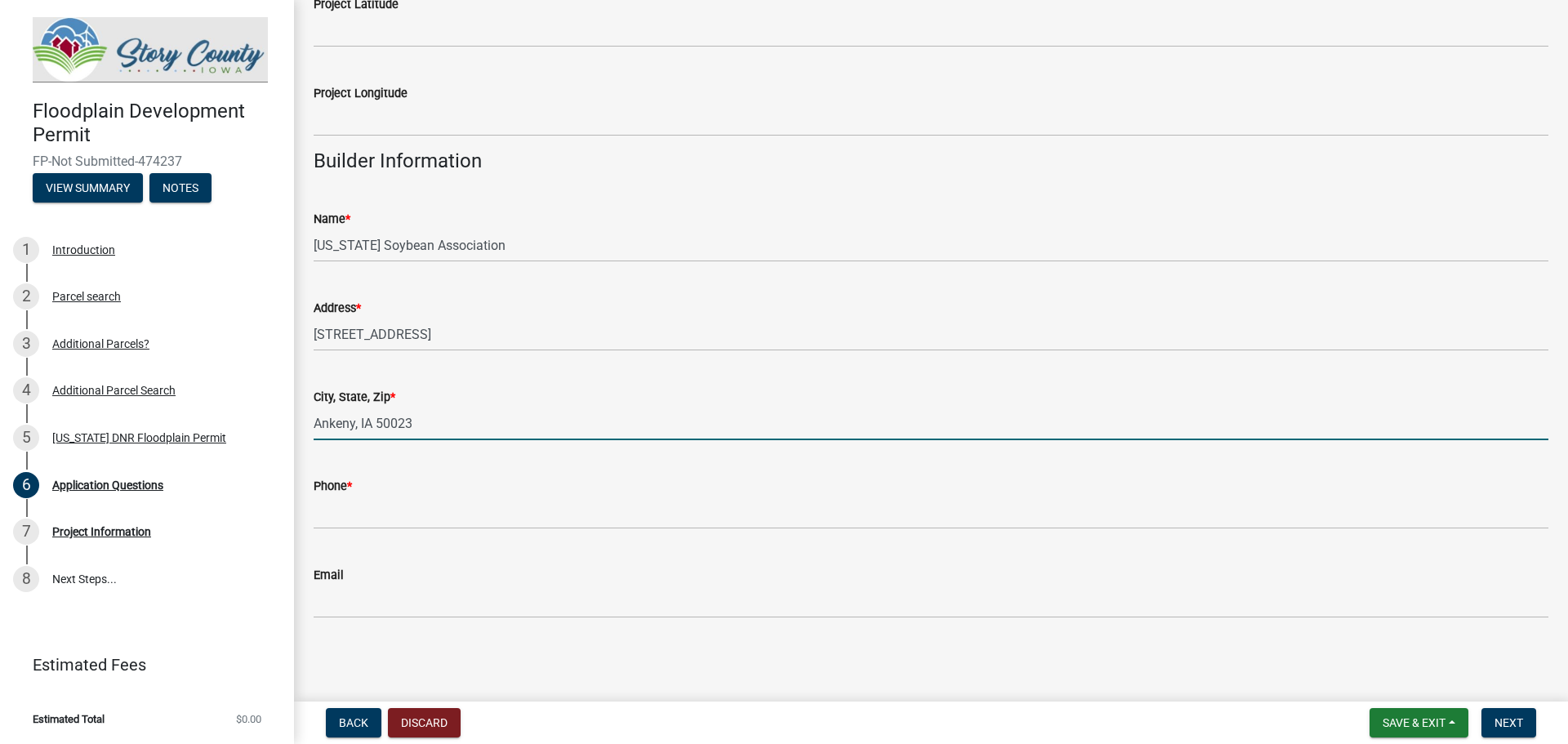
type input "Ankeny, IA 50023"
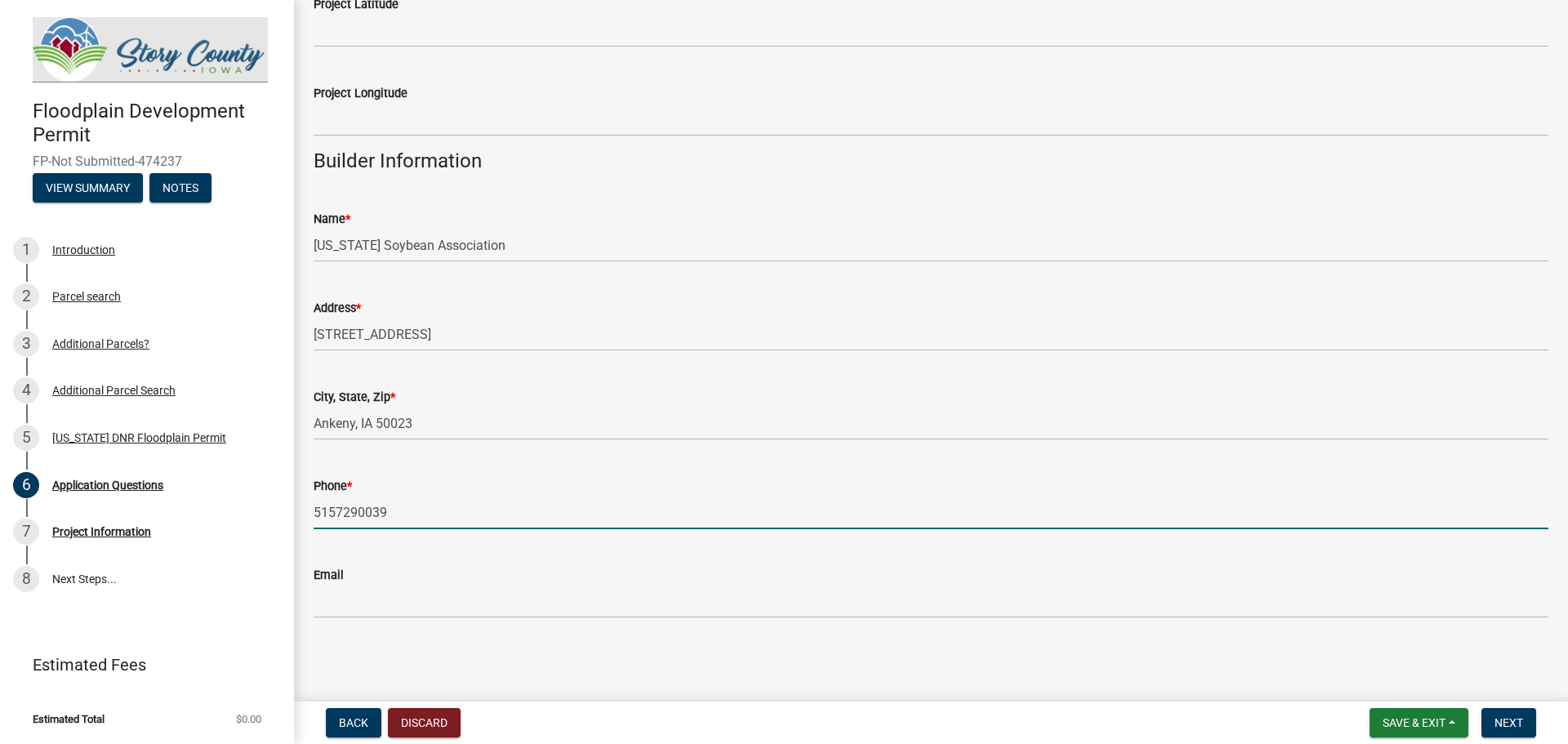
type input "5157290039"
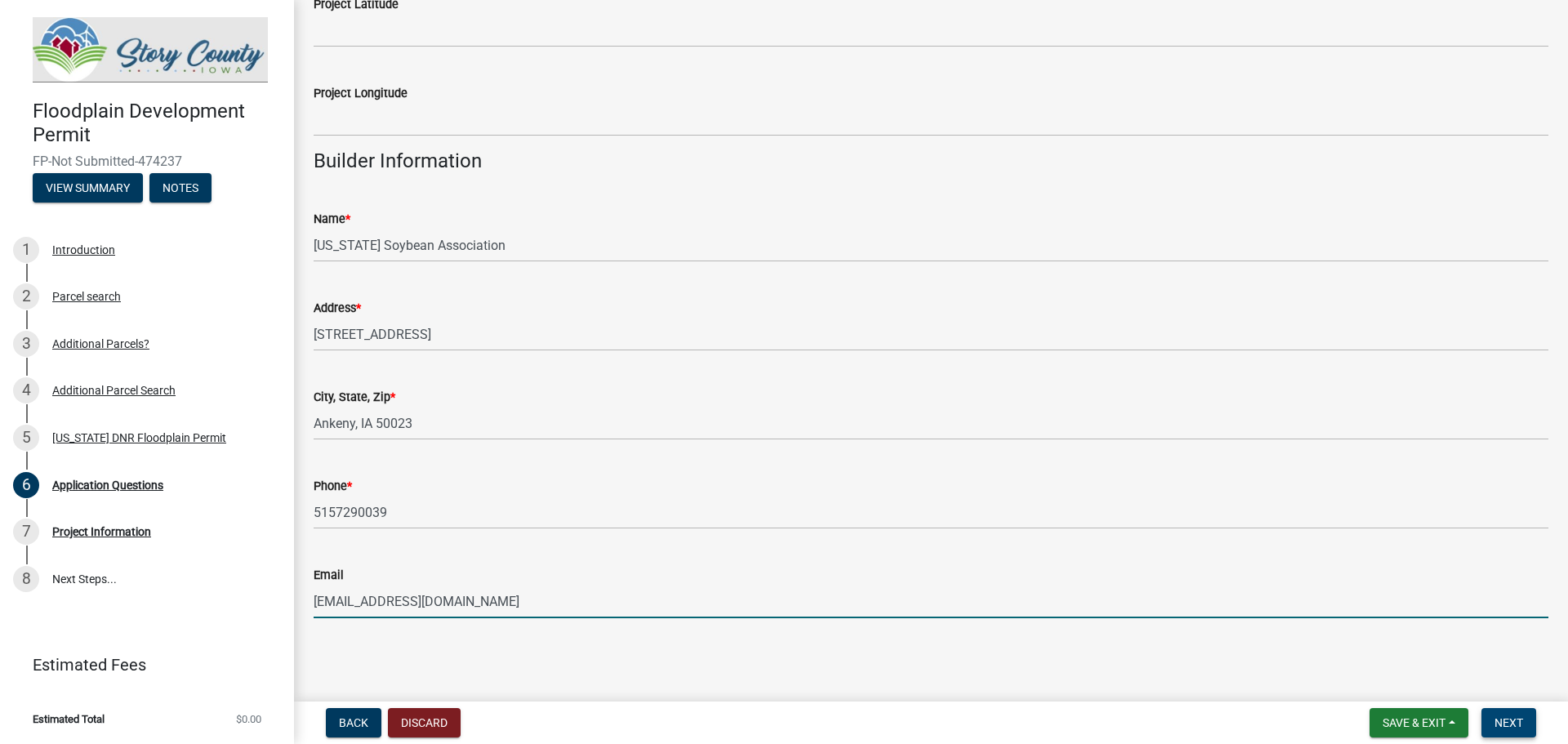
type input "[EMAIL_ADDRESS][DOMAIN_NAME]"
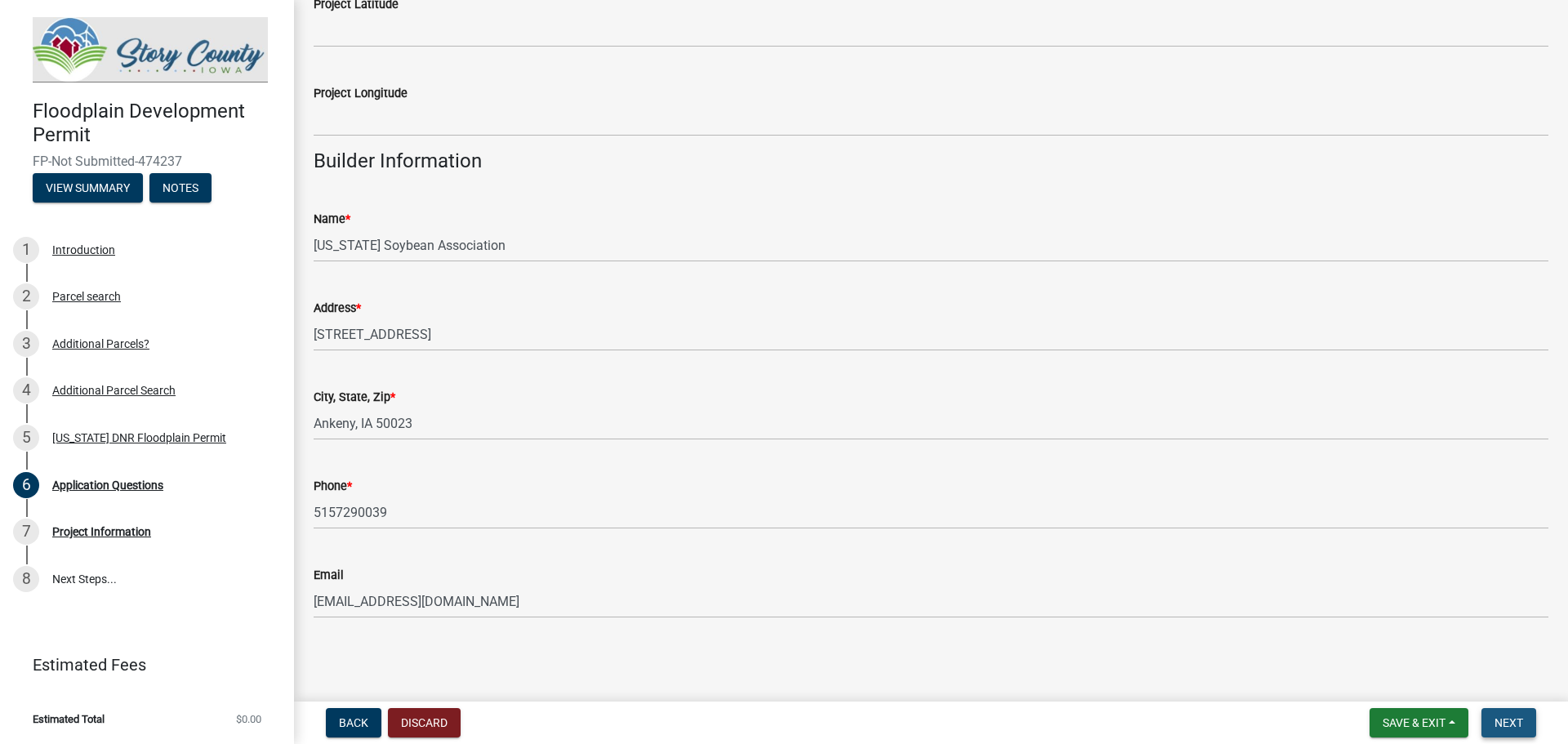
click at [1504, 716] on span "Next" at bounding box center [1509, 722] width 29 height 13
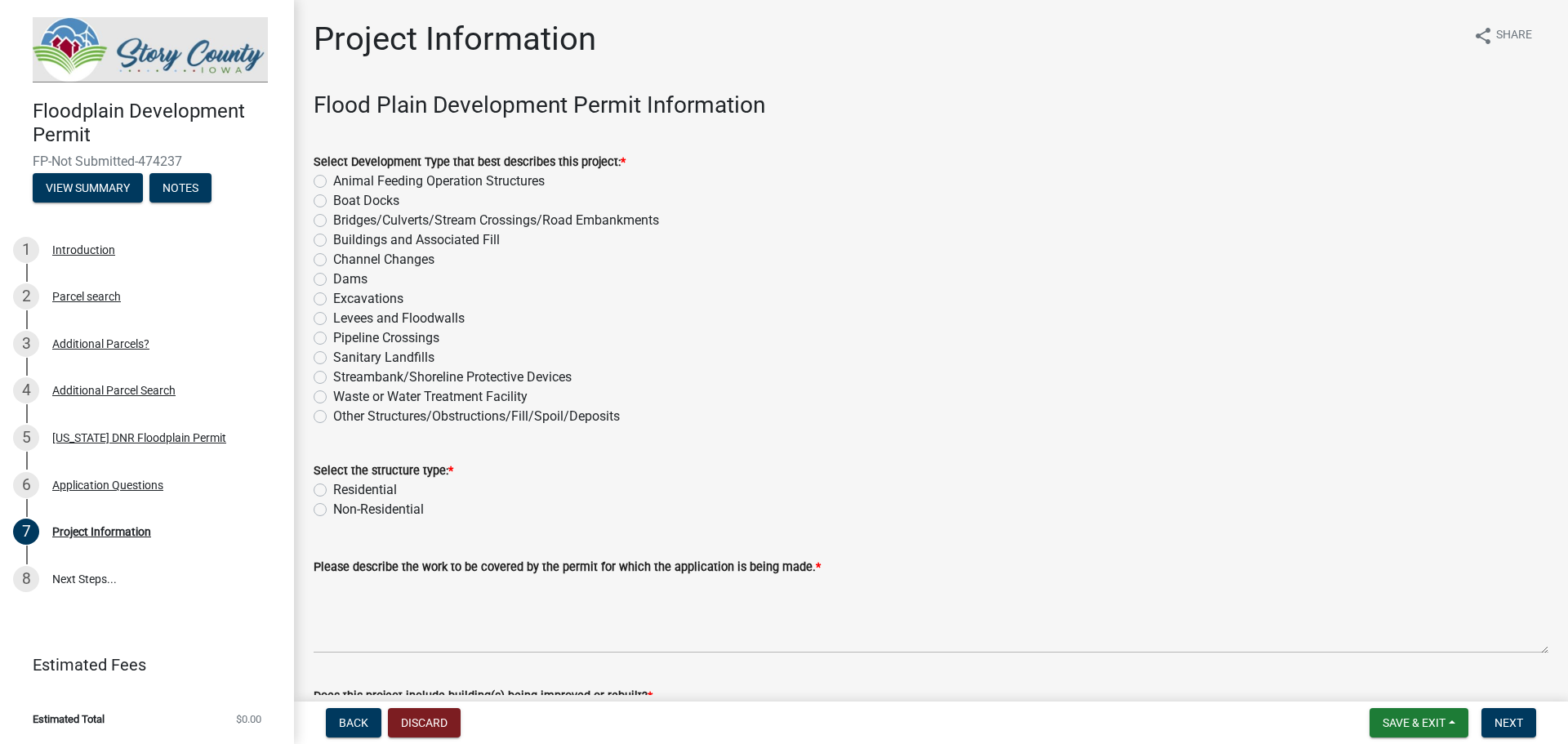
click at [333, 298] on label "Excavations" at bounding box center [368, 298] width 71 height 20
click at [333, 298] on input "Excavations" at bounding box center [339, 294] width 10 height 10
radio input "true"
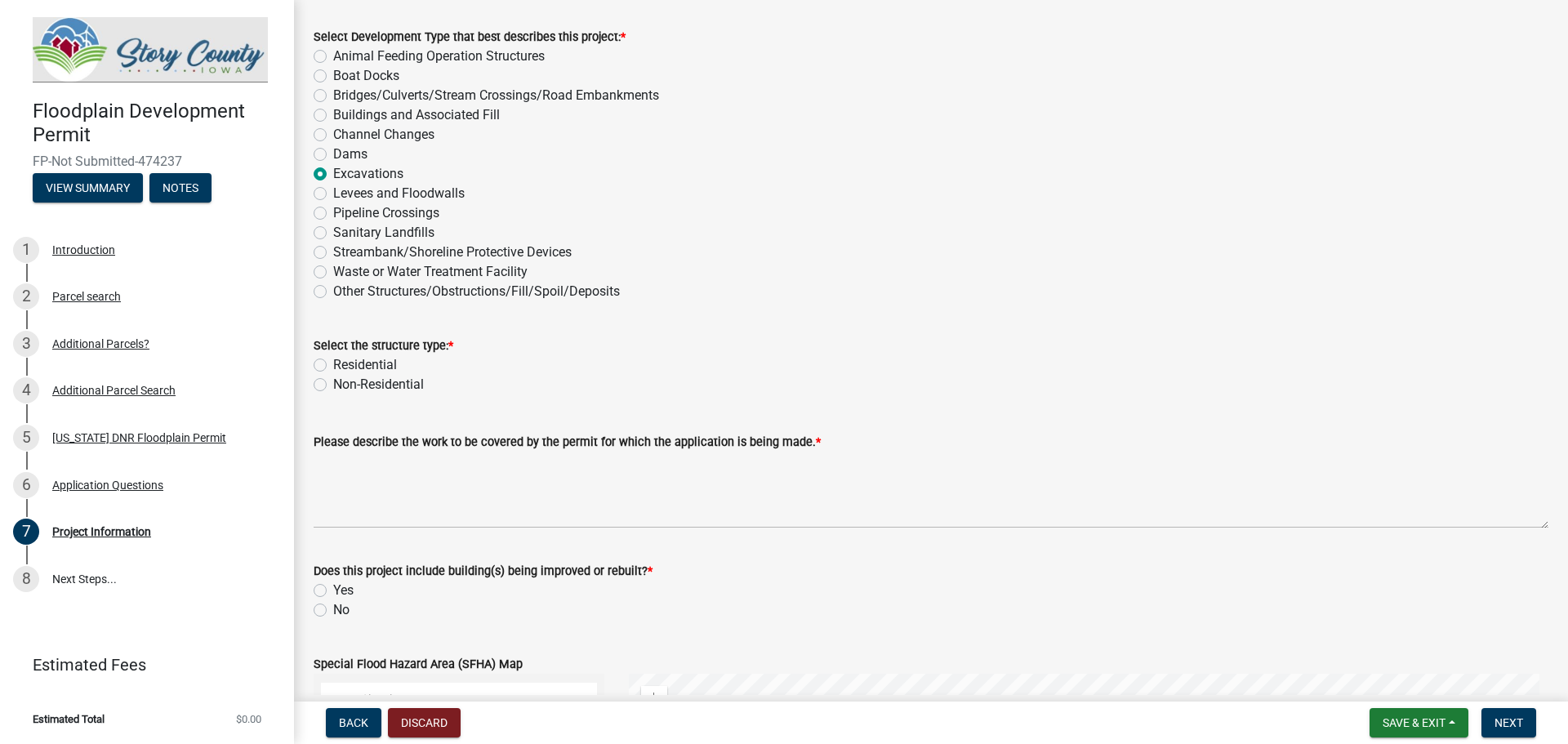
scroll to position [164, 0]
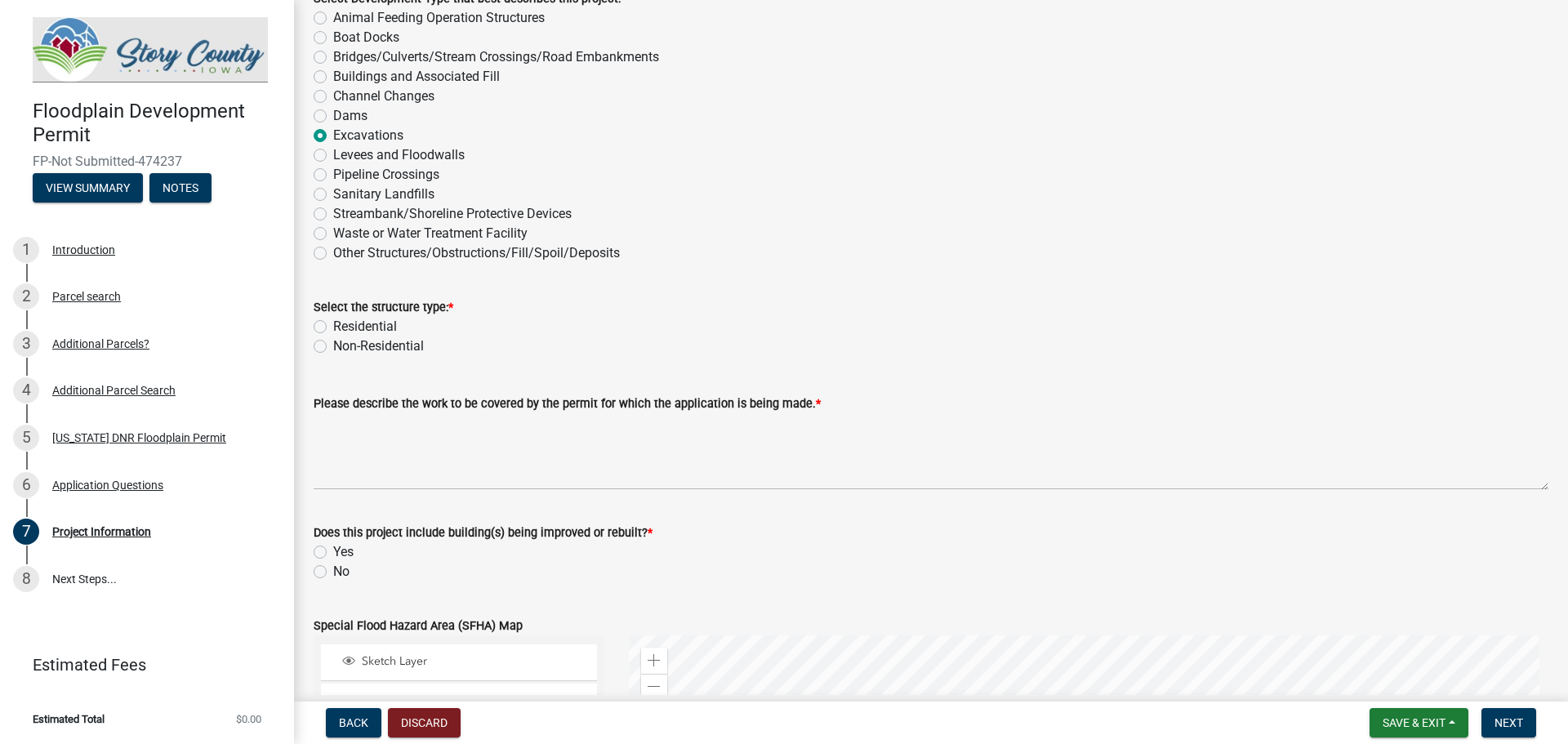
click at [333, 346] on label "Non-Residential" at bounding box center [379, 346] width 91 height 20
click at [333, 346] on input "Non-Residential" at bounding box center [339, 342] width 10 height 10
radio input "true"
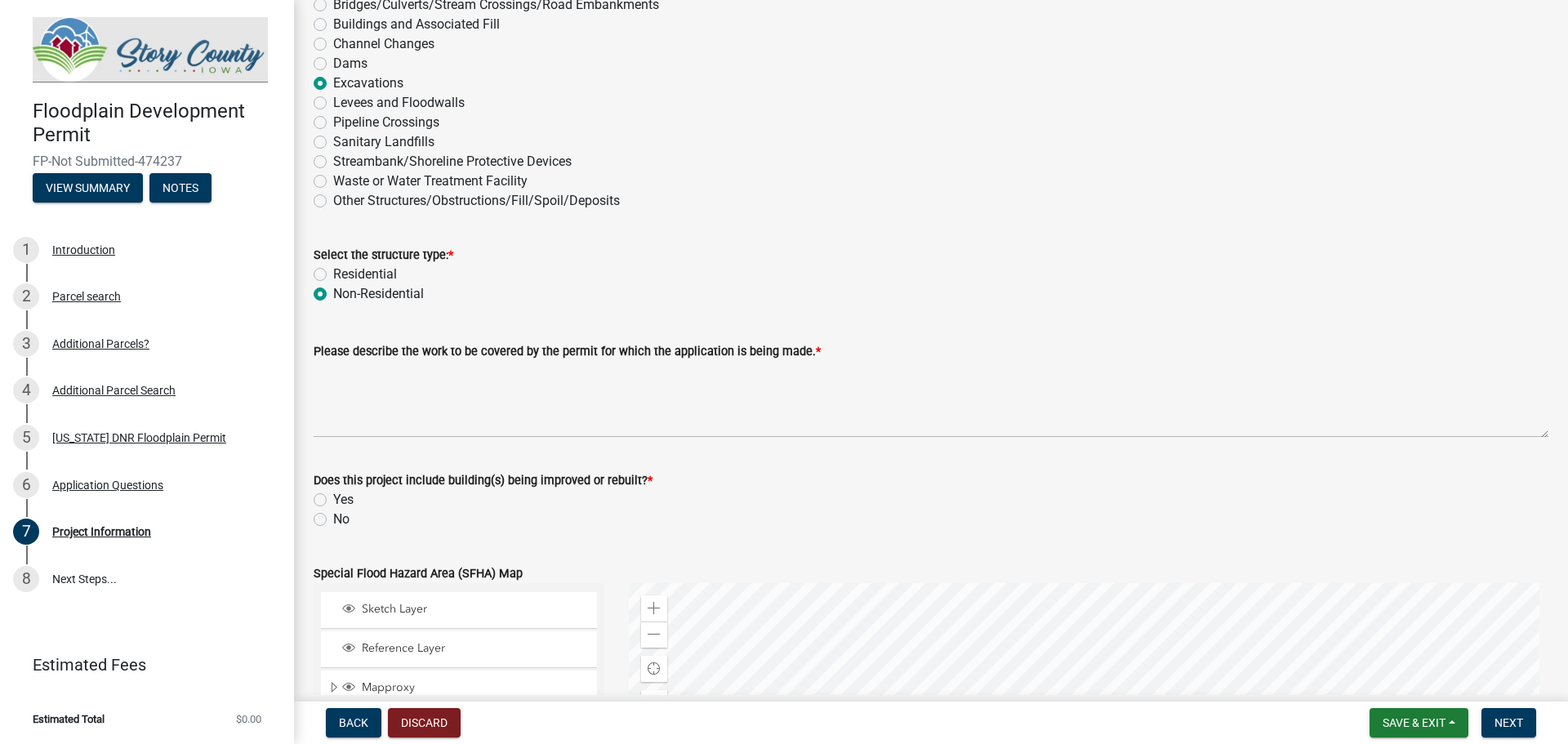
scroll to position [245, 0]
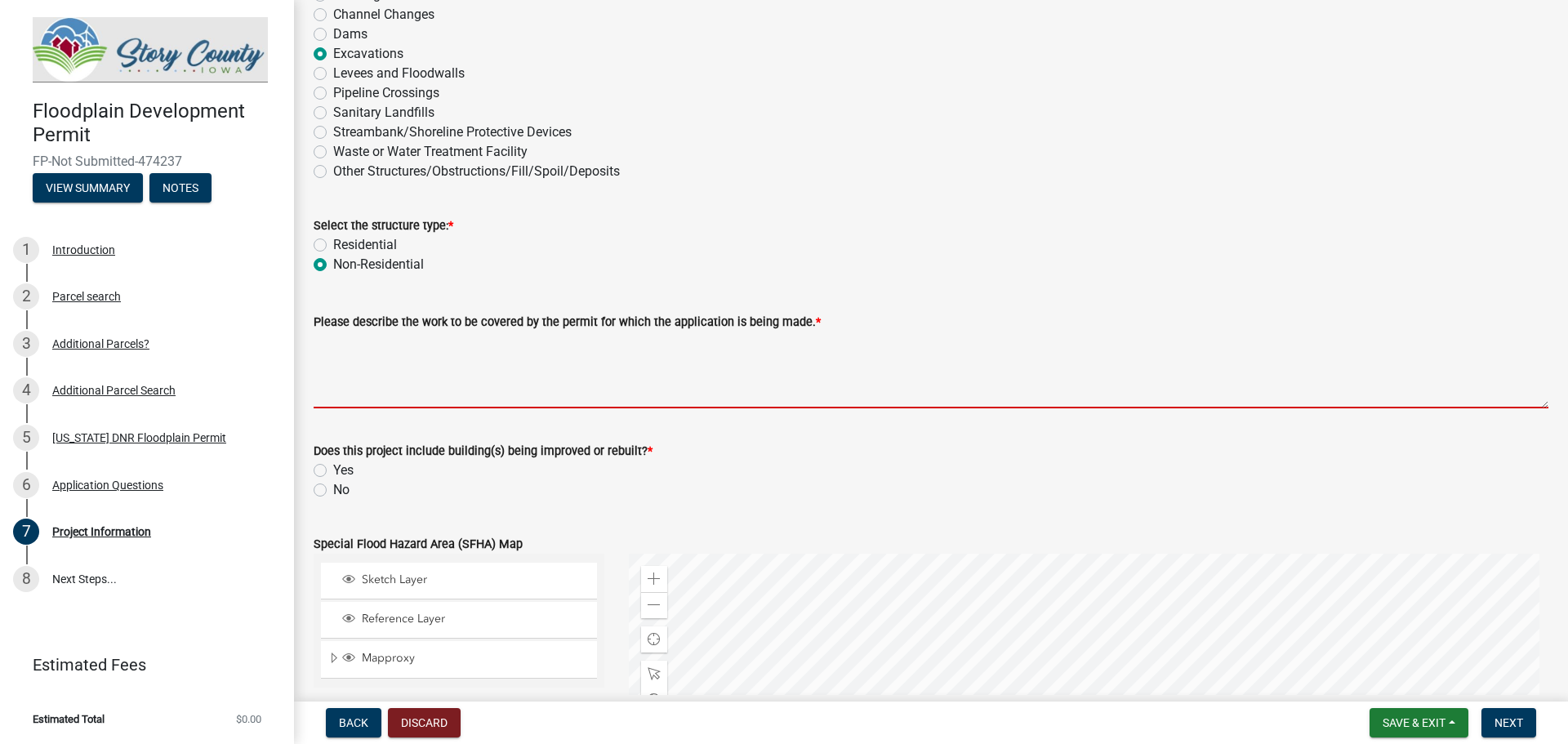
click at [499, 402] on textarea "Please describe the work to be covered by the permit for which the application …" at bounding box center [931, 370] width 1235 height 77
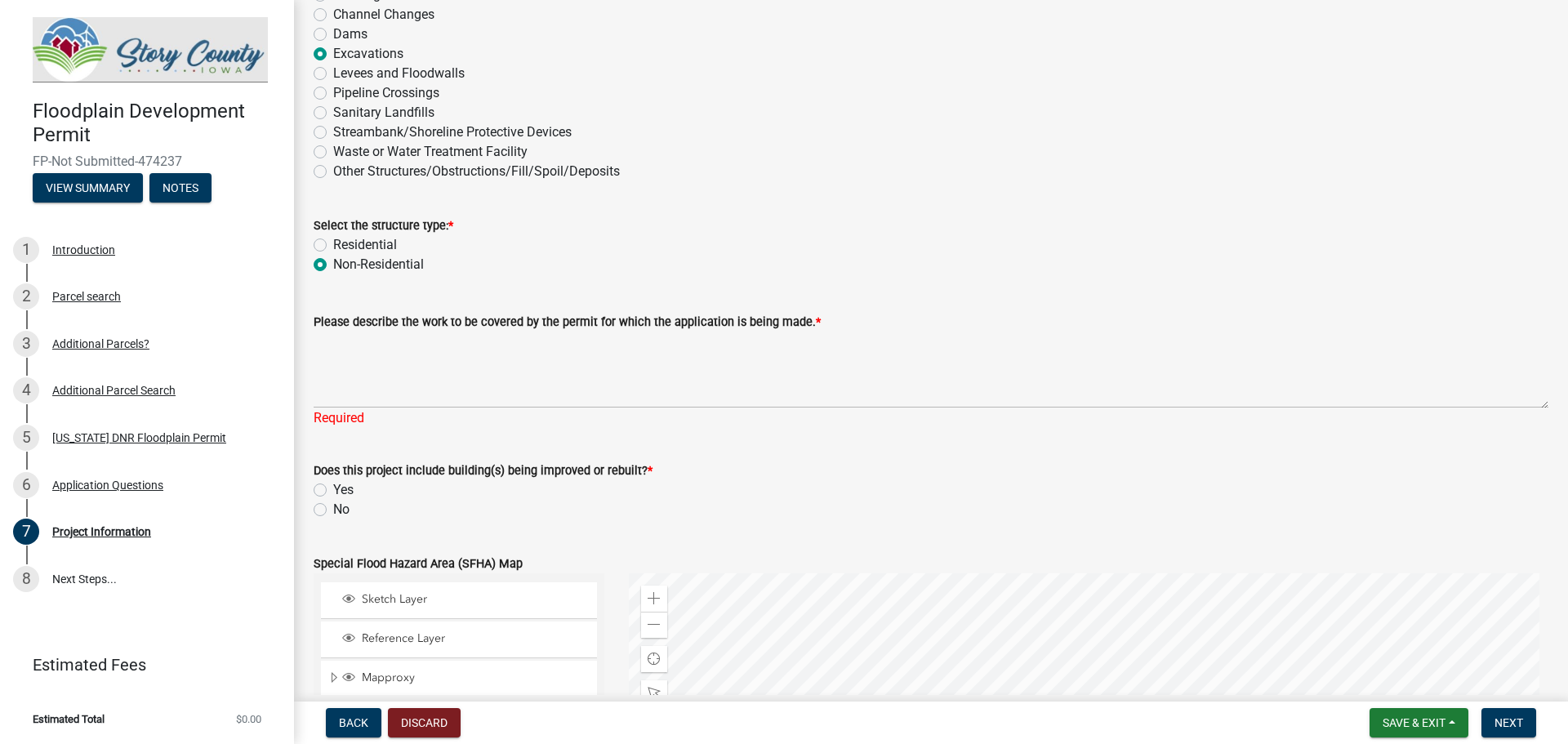
click at [333, 509] on label "No" at bounding box center [341, 509] width 17 height 20
click at [333, 509] on input "No" at bounding box center [339, 505] width 10 height 10
radio input "true"
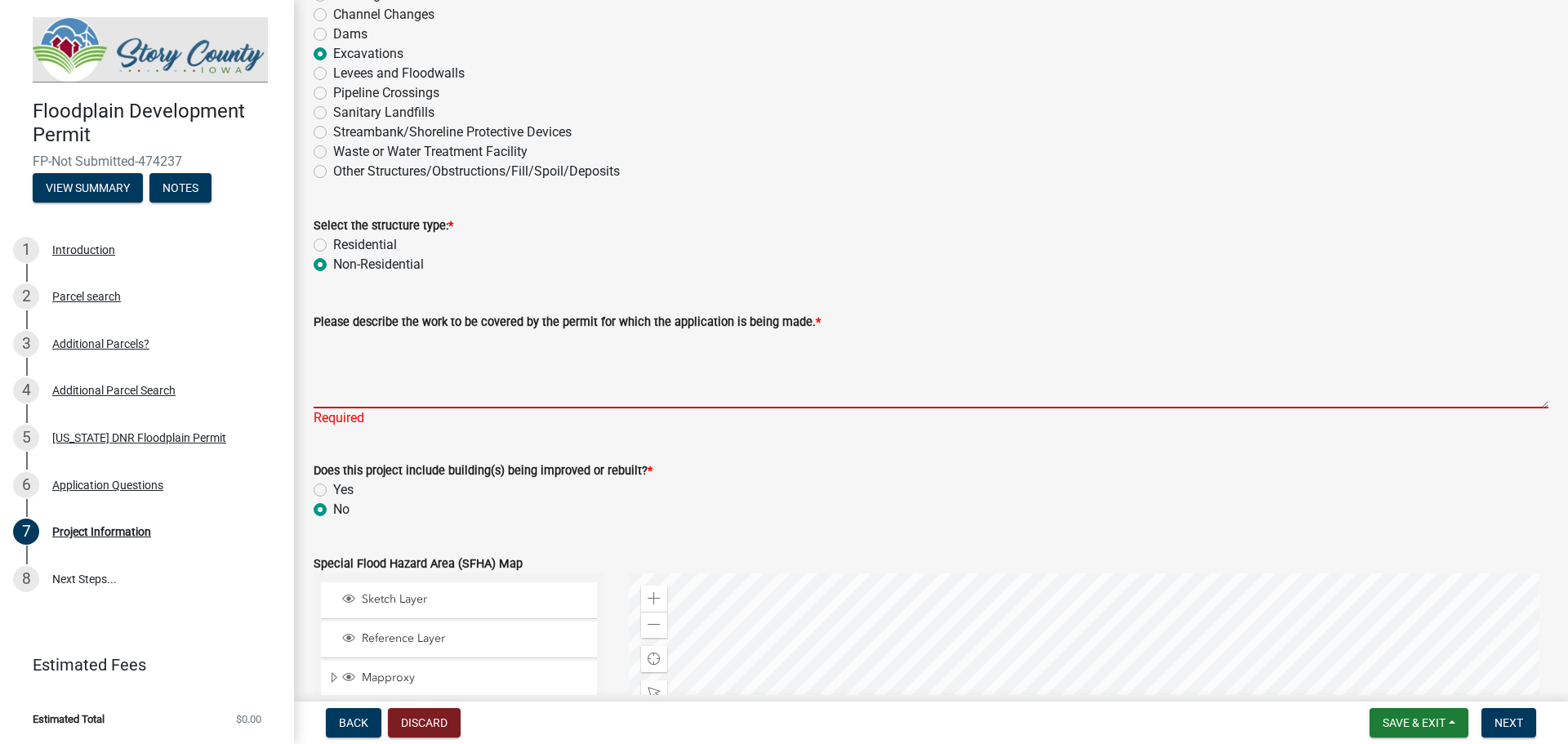
click at [362, 387] on textarea "Please describe the work to be covered by the permit for which the application …" at bounding box center [931, 370] width 1235 height 77
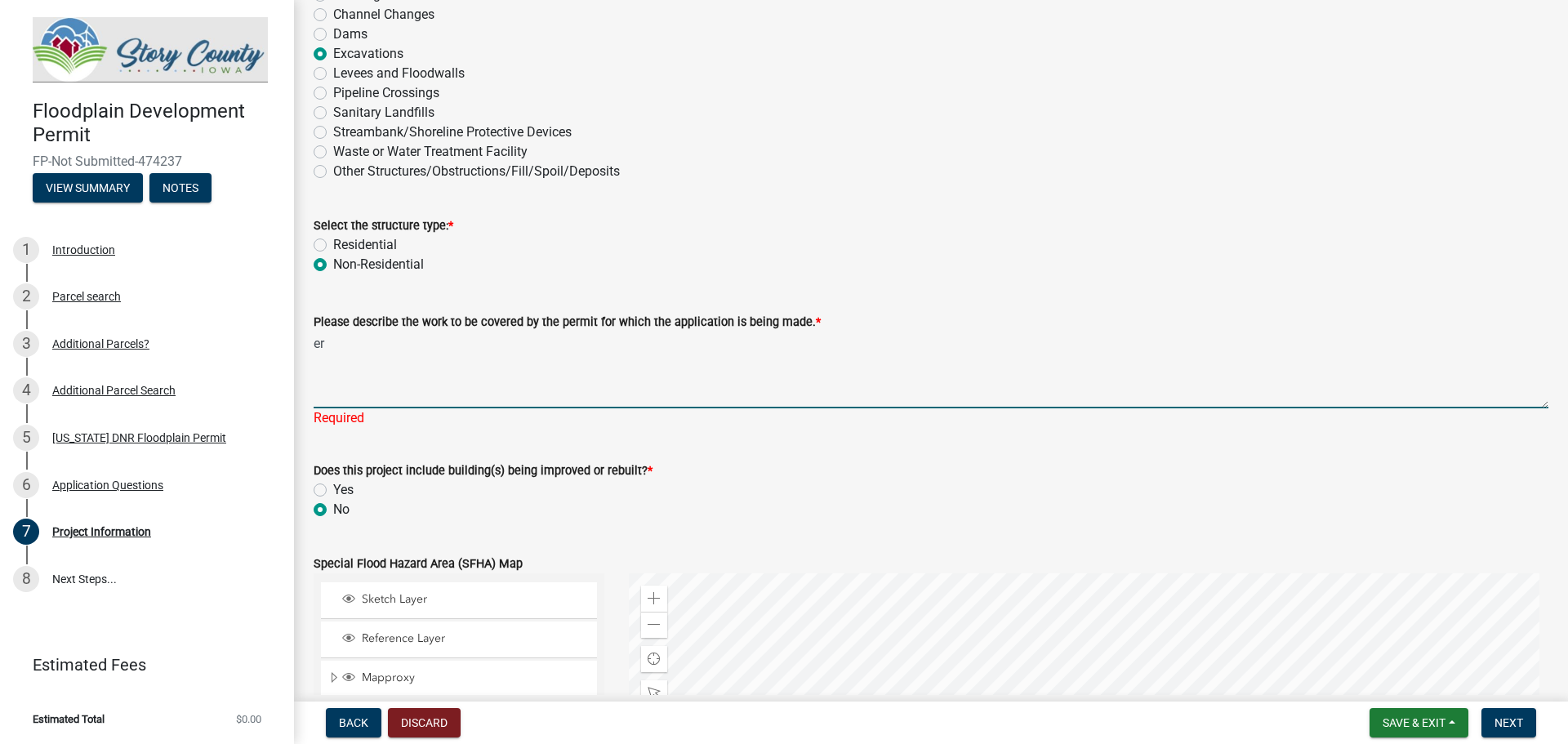
type textarea "e"
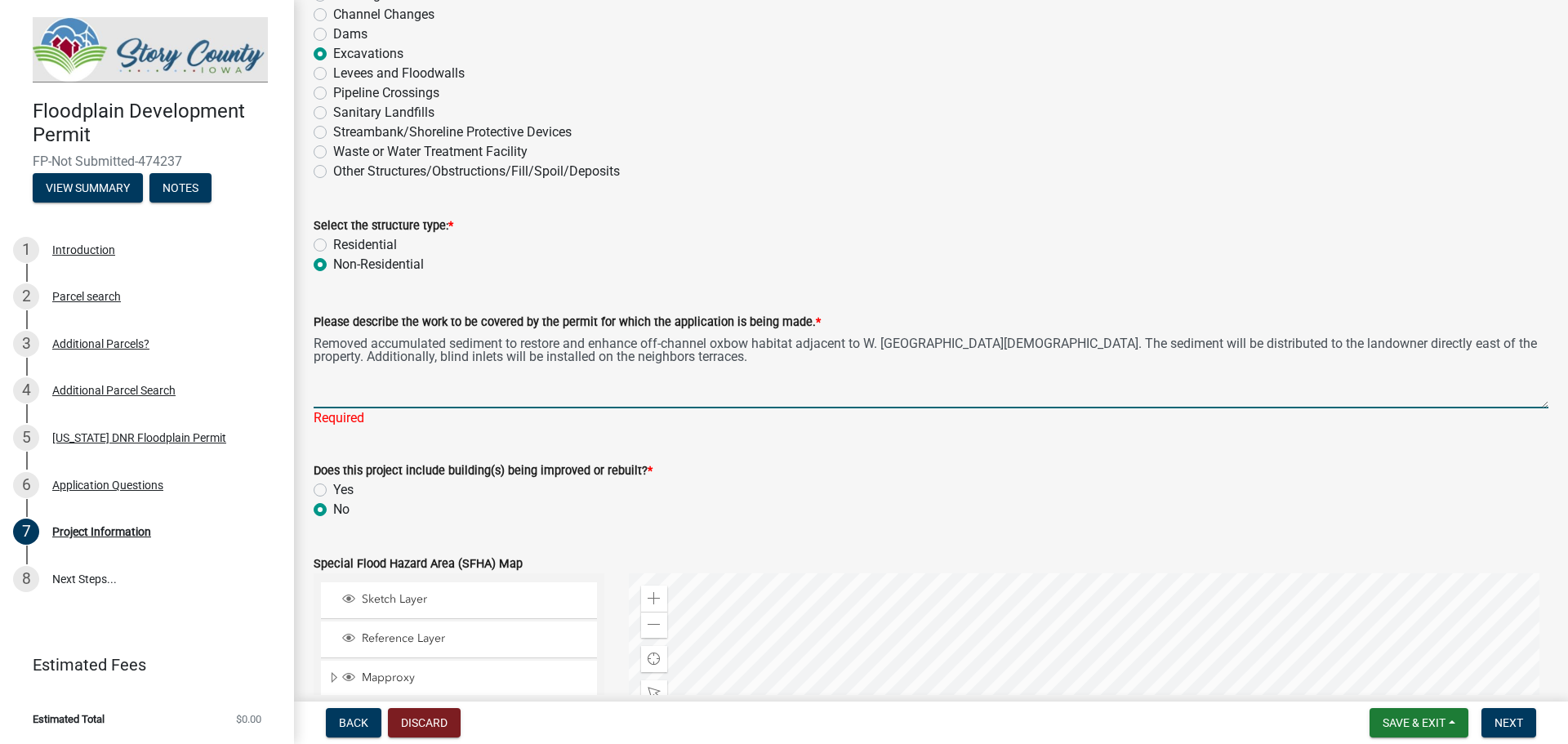
click at [963, 345] on textarea "Removed accumulated sediment to restore and enhance off-channel oxbow habitat a…" at bounding box center [931, 370] width 1235 height 77
click at [1122, 343] on textarea "Removed accumulated sediment to restore and enhance off-channel oxbow habitat a…" at bounding box center [931, 370] width 1235 height 77
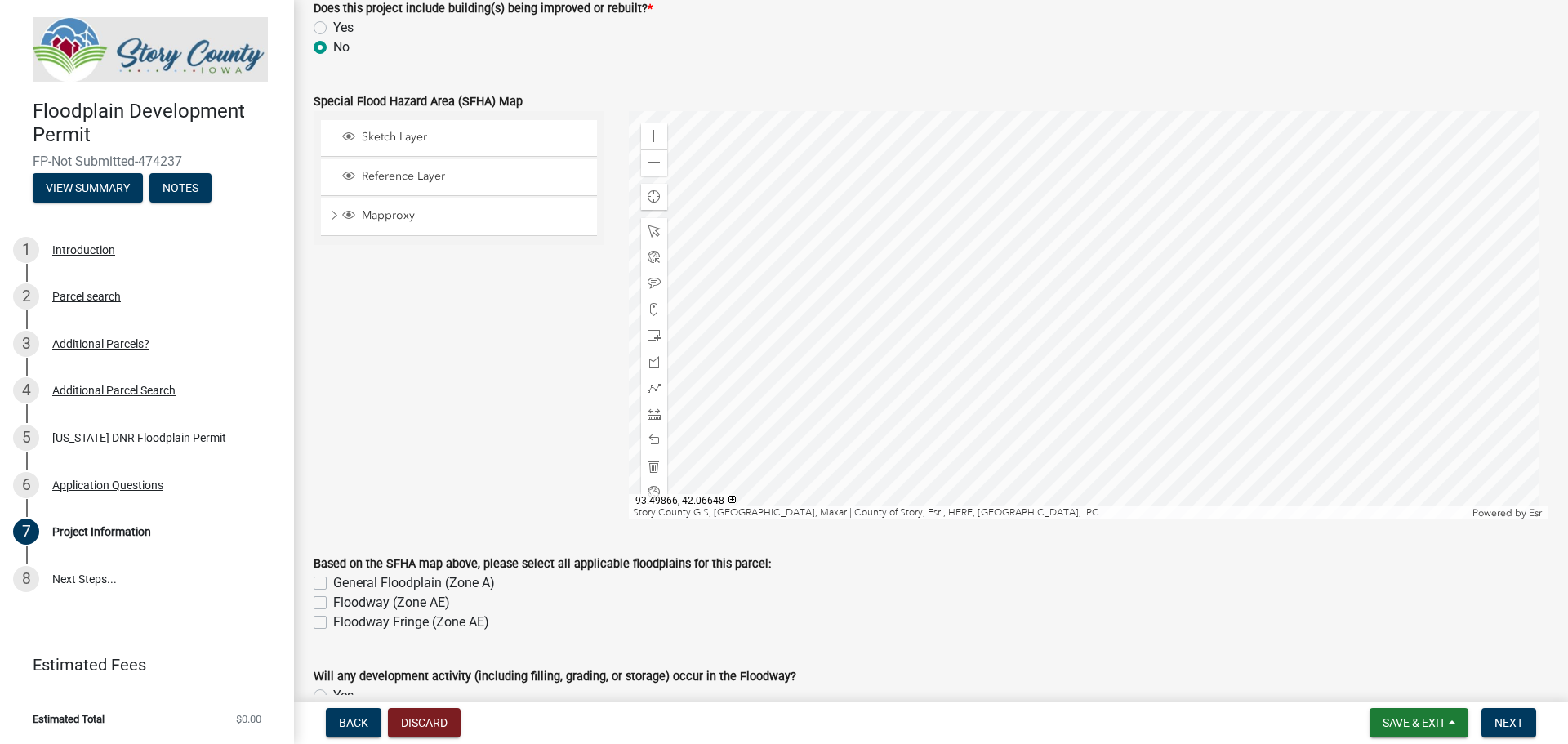
scroll to position [734, 0]
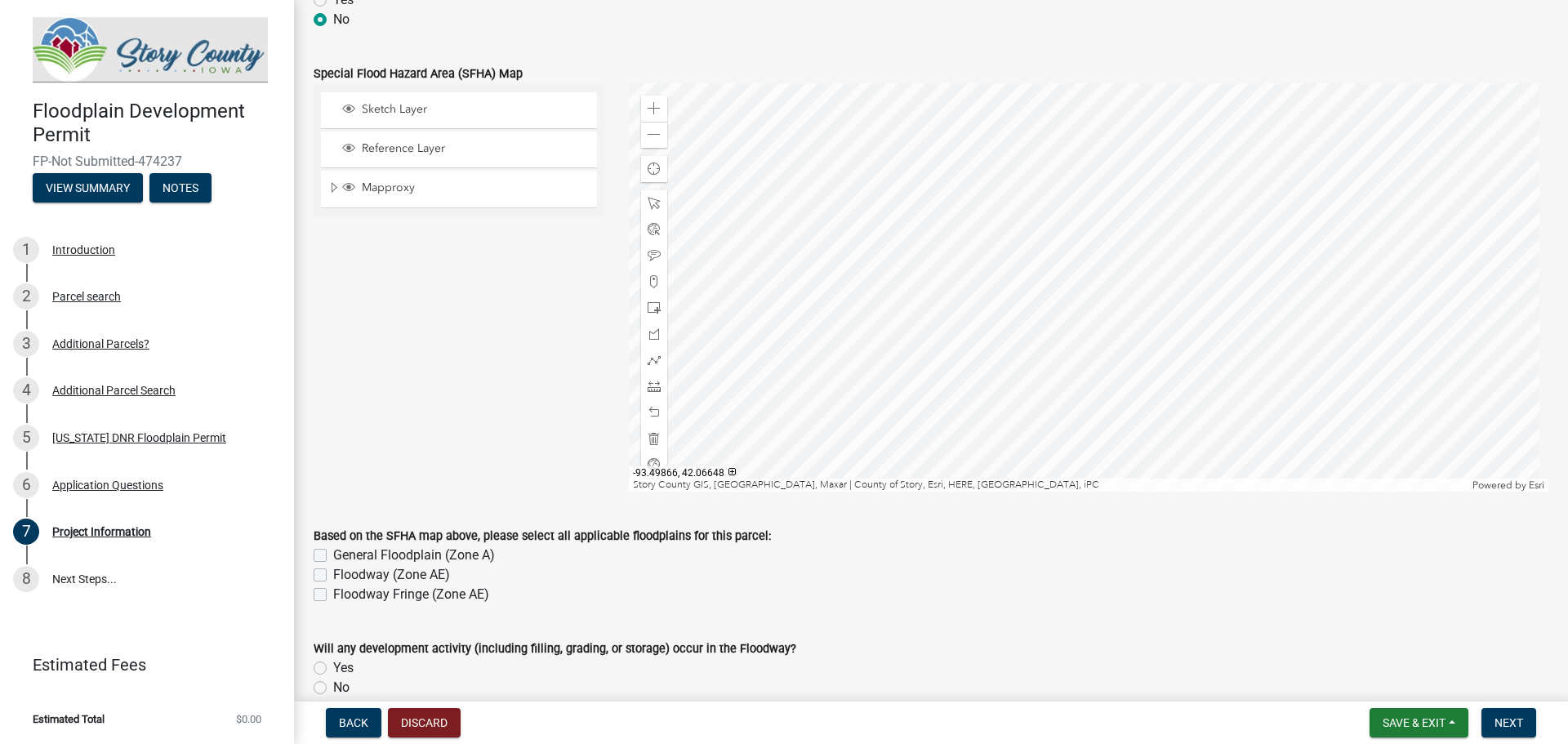
type textarea "Removed accumulated sediment to restore and enhance off-channel oxbow habitat a…"
click at [331, 190] on span "Expand" at bounding box center [333, 188] width 13 height 16
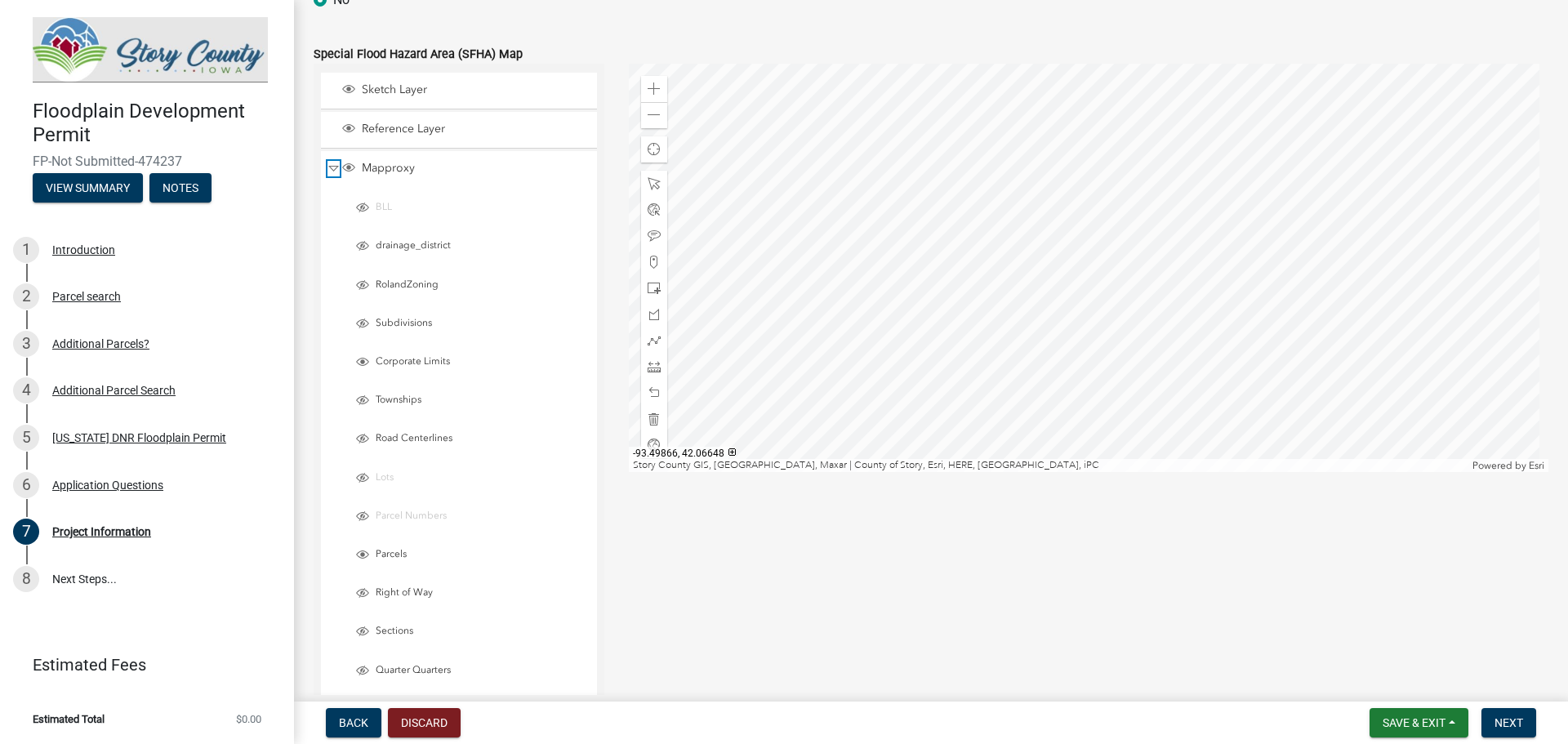
scroll to position [715, 0]
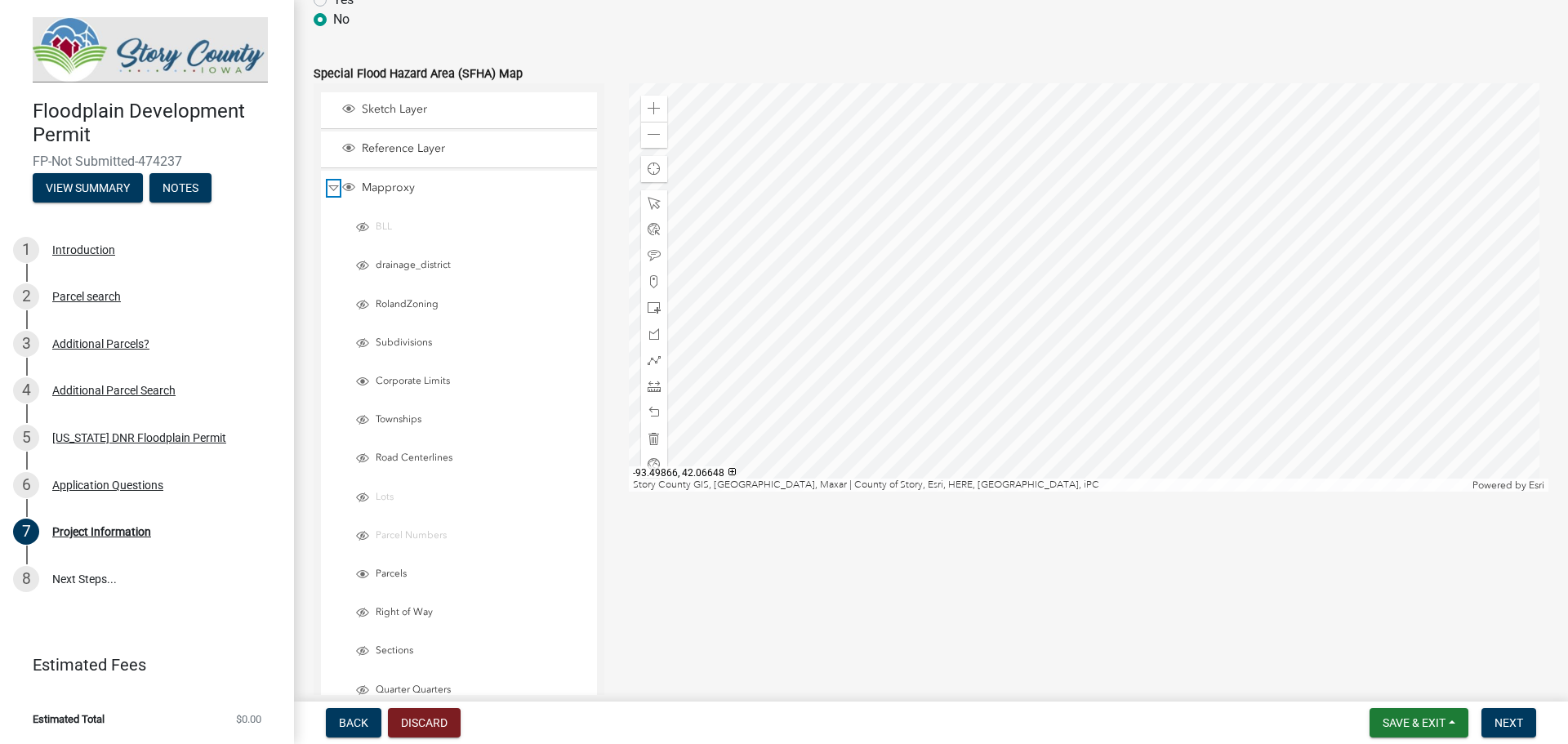
click at [331, 190] on span "Collapse" at bounding box center [333, 188] width 12 height 16
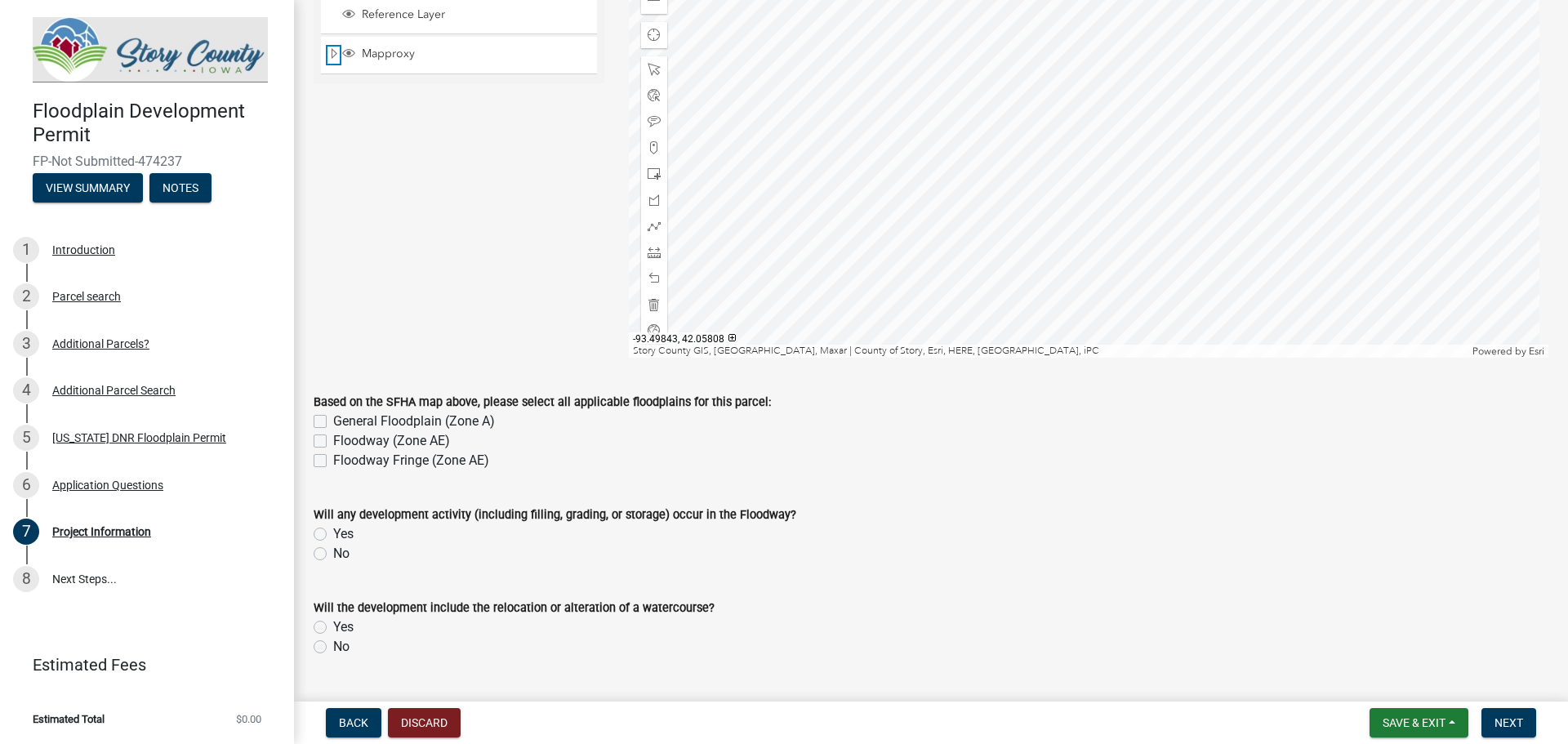
scroll to position [879, 0]
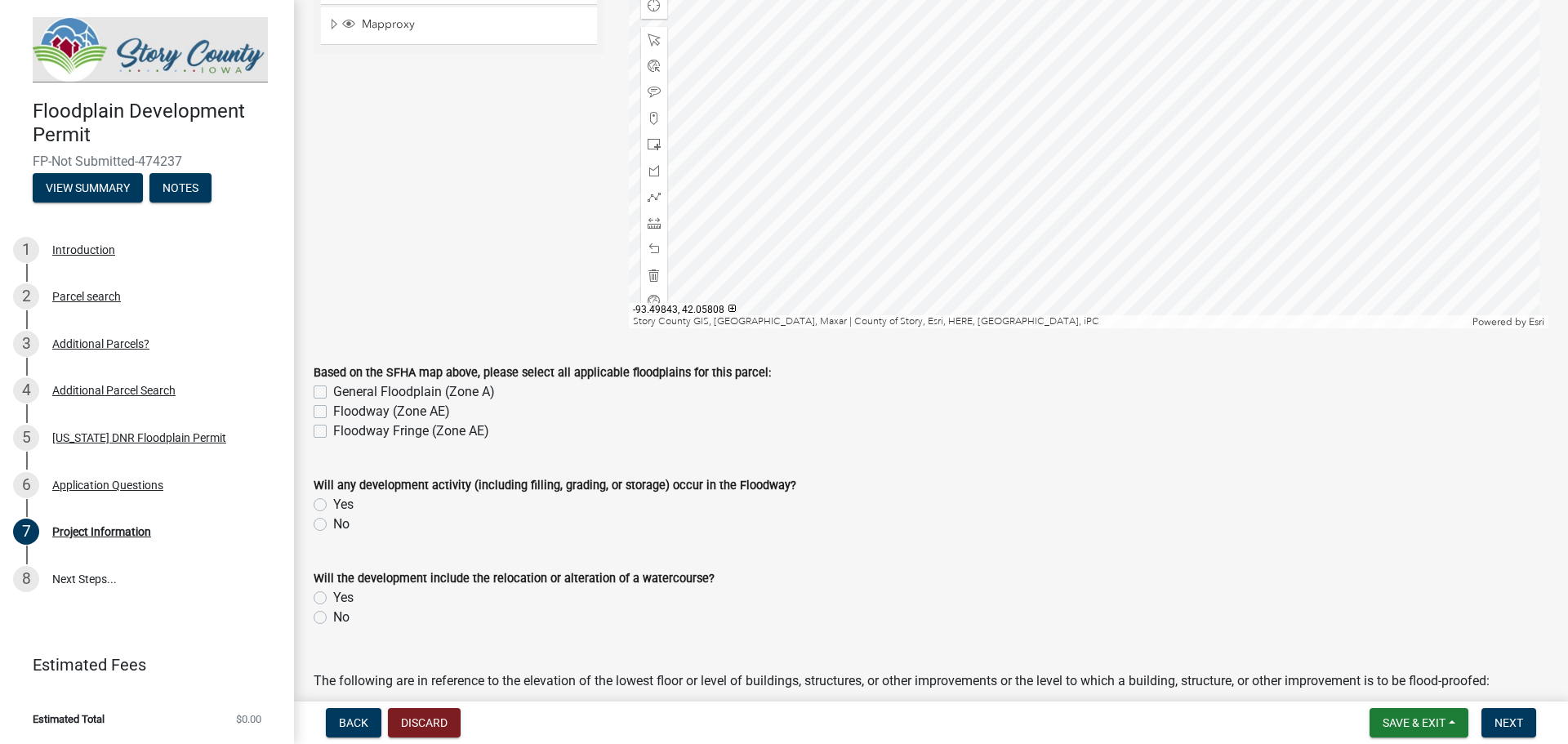
click at [333, 524] on label "No" at bounding box center [341, 524] width 17 height 20
click at [333, 524] on input "No" at bounding box center [339, 519] width 10 height 10
radio input "true"
click at [333, 616] on label "No" at bounding box center [341, 617] width 17 height 20
click at [333, 616] on input "No" at bounding box center [339, 613] width 10 height 10
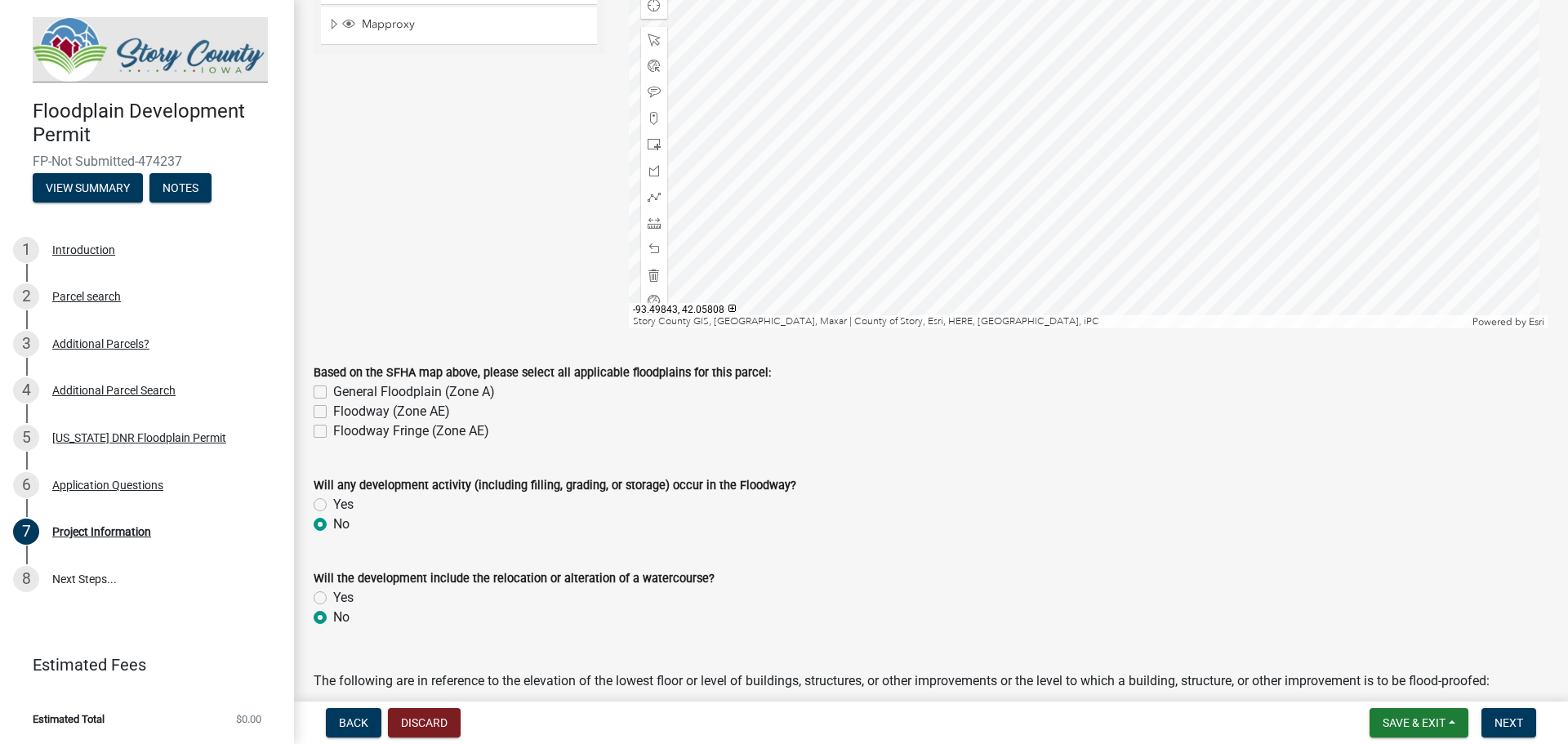
radio input "true"
click at [333, 393] on label "General Floodplain (Zone A)" at bounding box center [414, 392] width 162 height 20
click at [333, 392] on input "General Floodplain (Zone A)" at bounding box center [339, 387] width 10 height 10
checkbox input "true"
checkbox input "false"
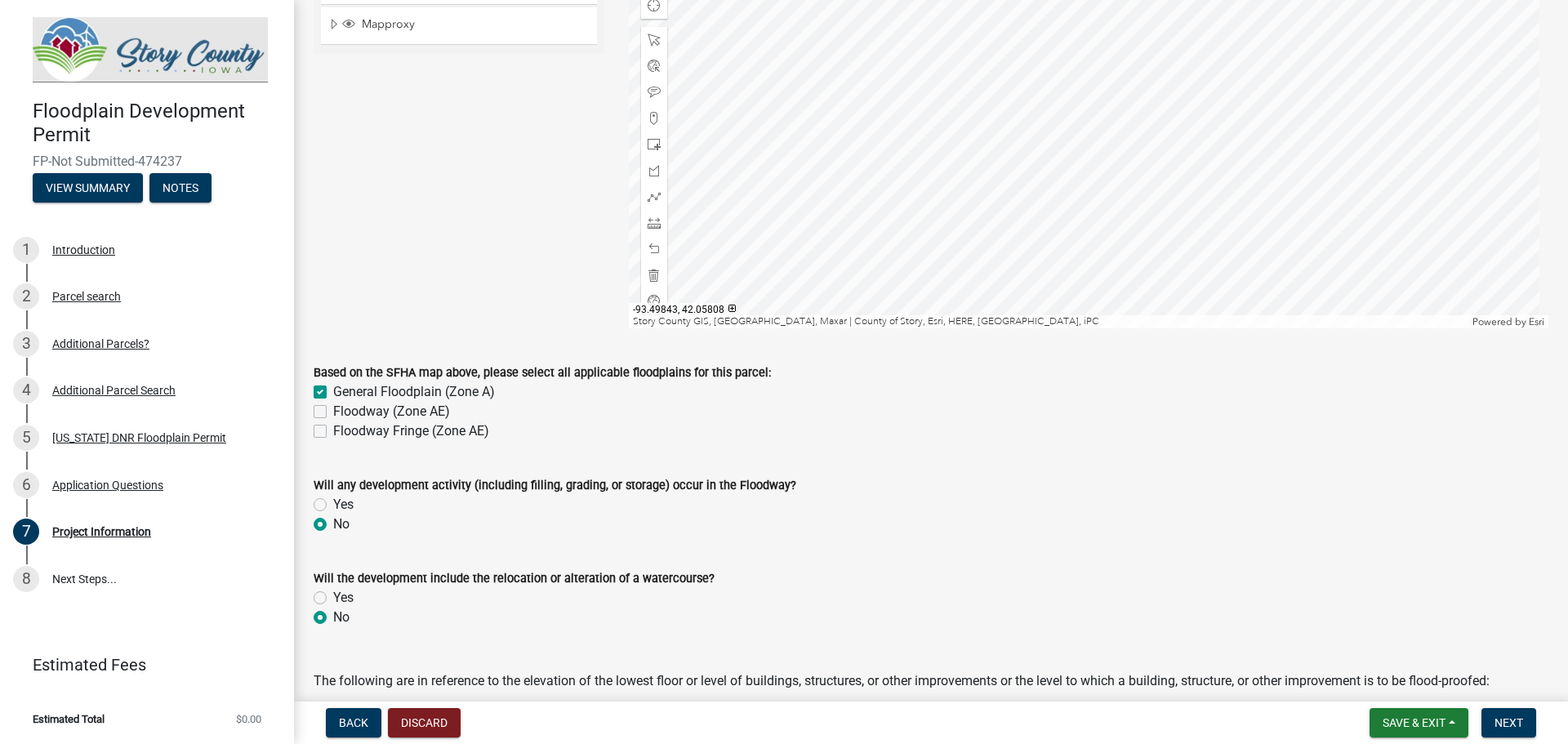
checkbox input "false"
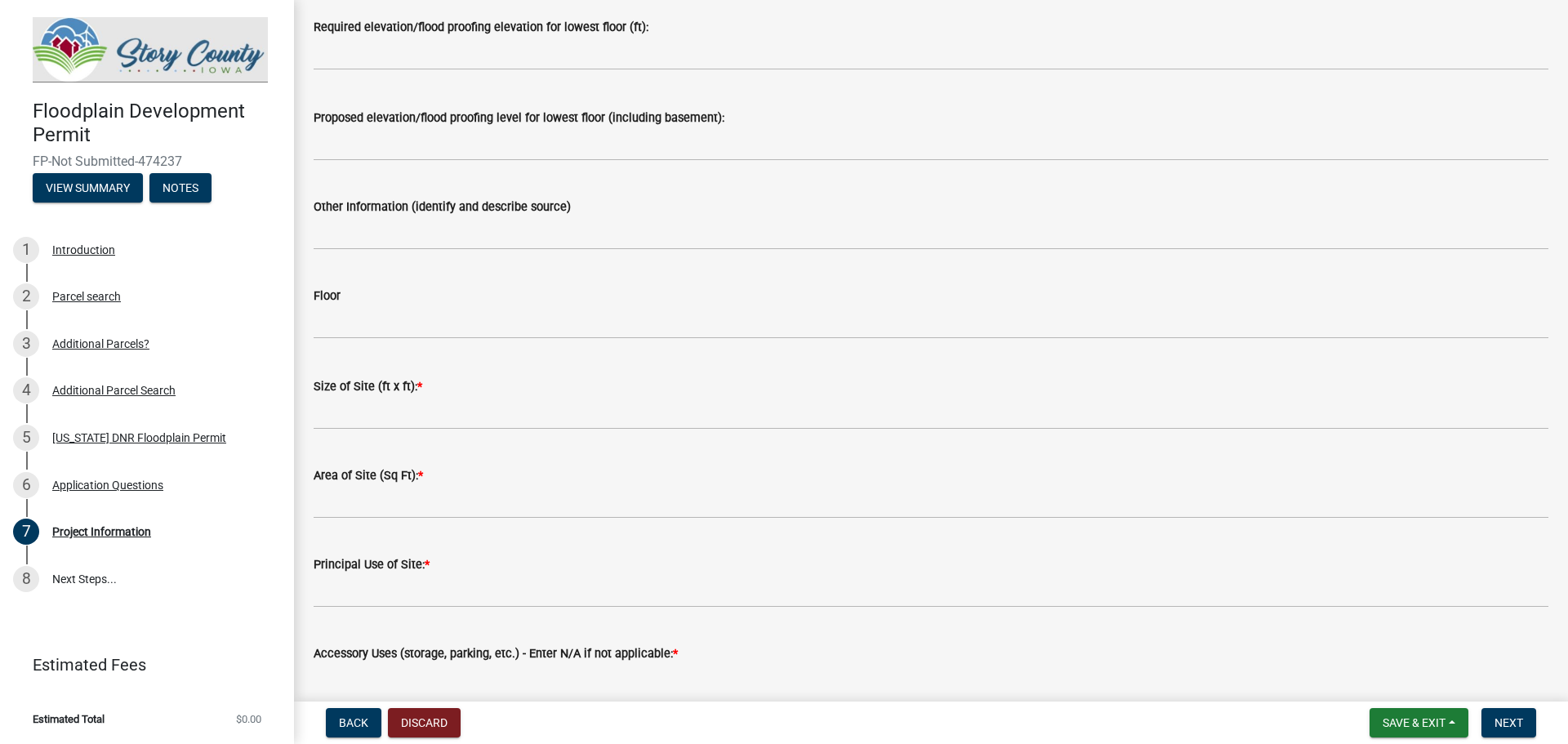
scroll to position [1937, 0]
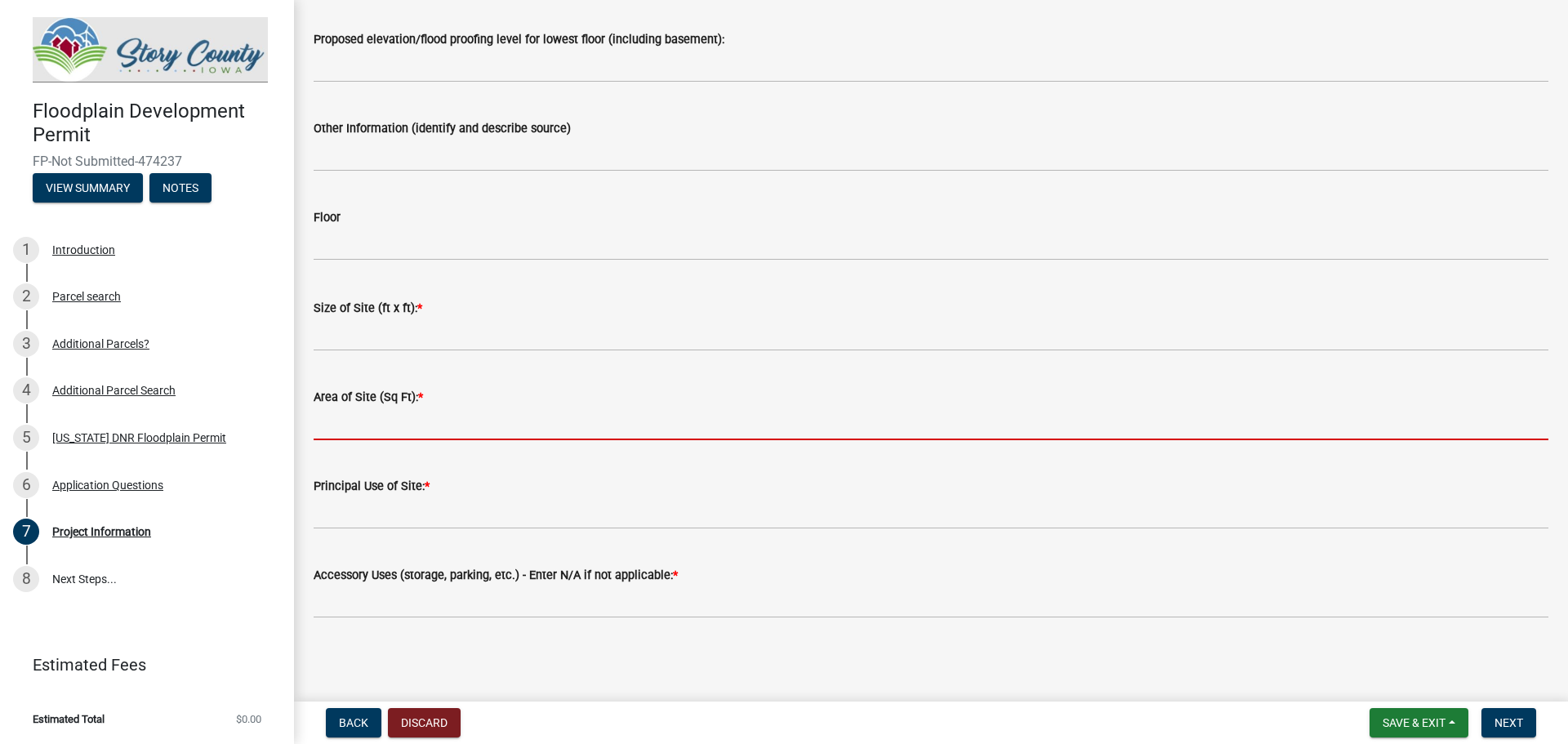
click at [365, 419] on input "Area of Site (Sq Ft): *" at bounding box center [931, 423] width 1235 height 33
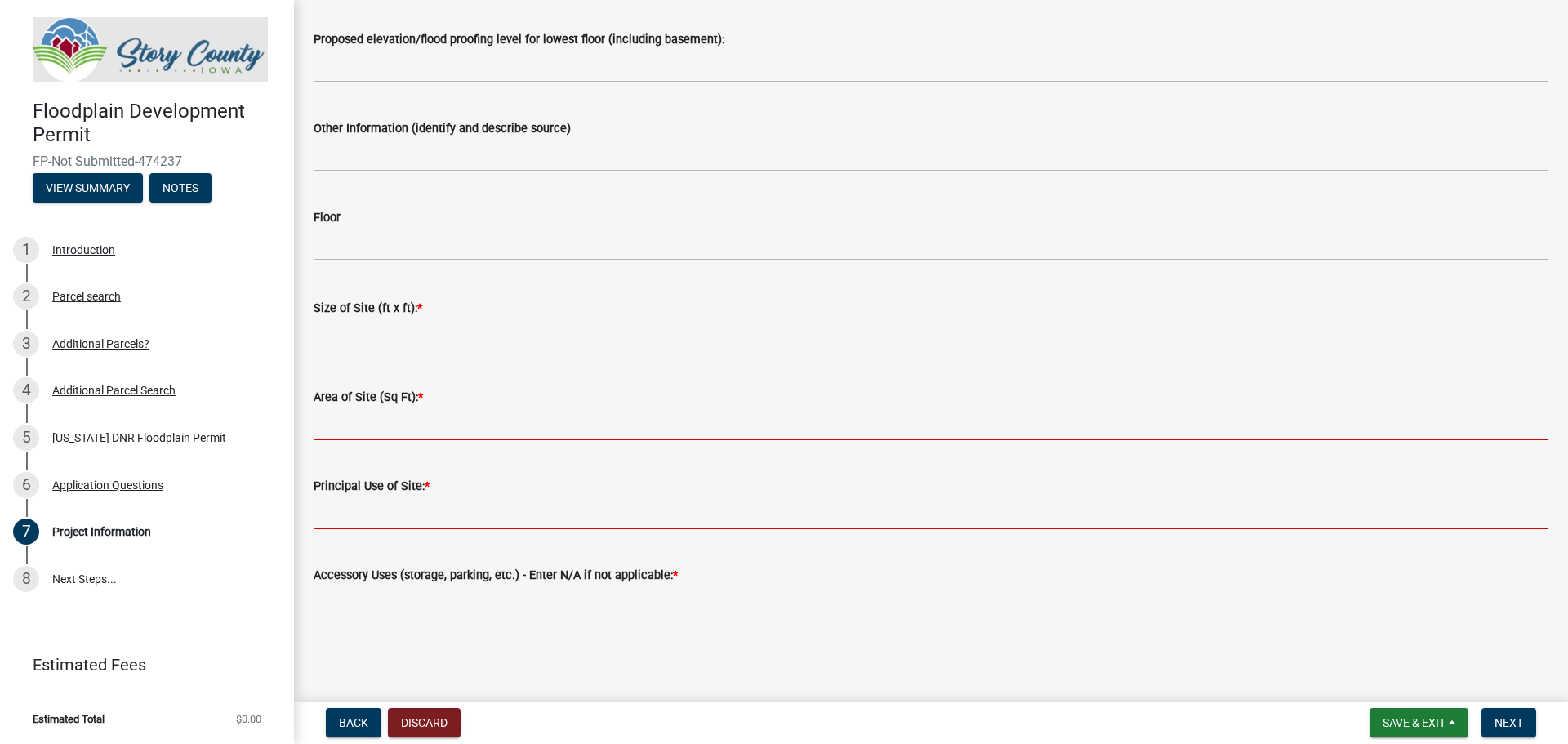
click at [372, 512] on form "Principal Use of Site: *" at bounding box center [931, 502] width 1235 height 53
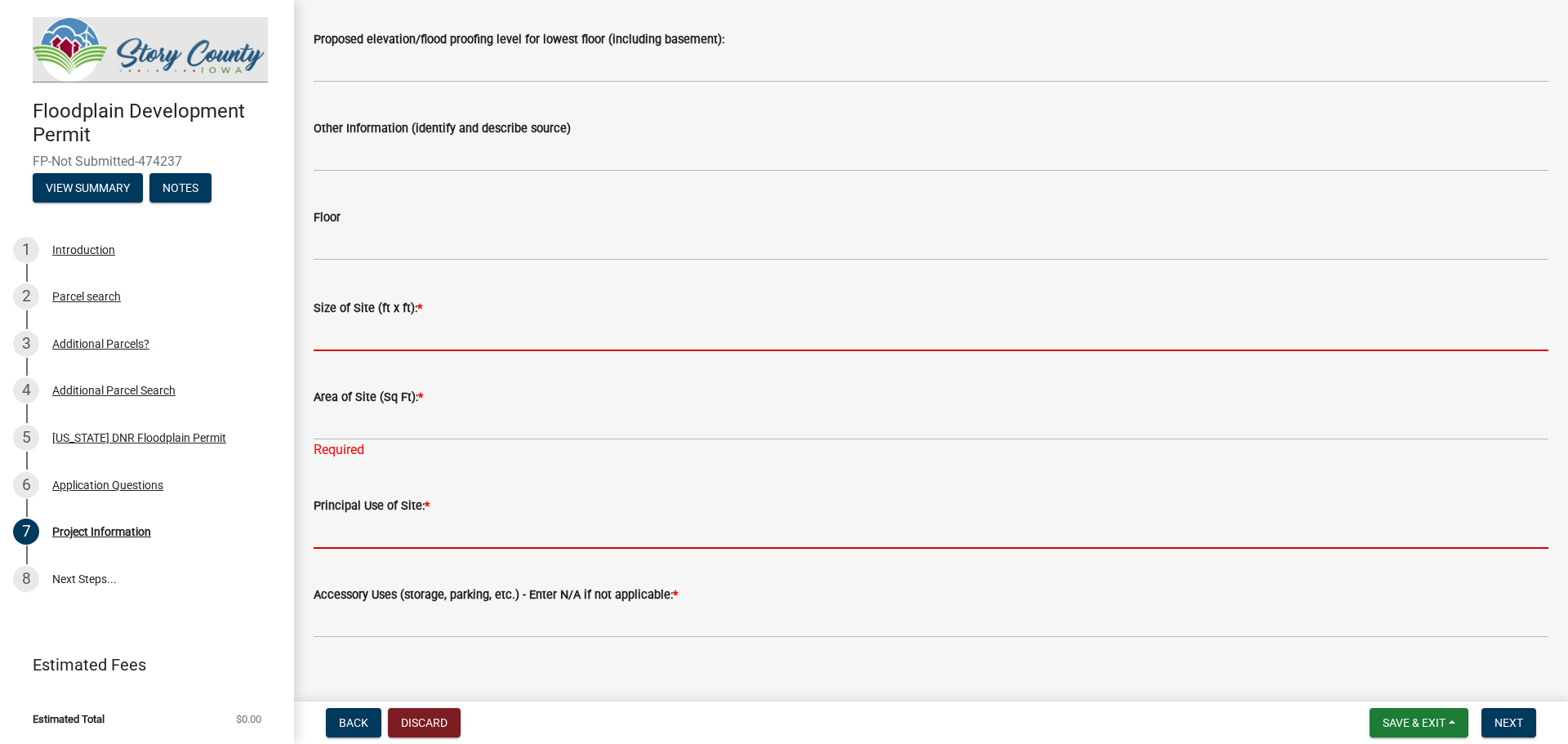
click at [379, 334] on input "Size of Site (ft x ft): *" at bounding box center [931, 334] width 1235 height 33
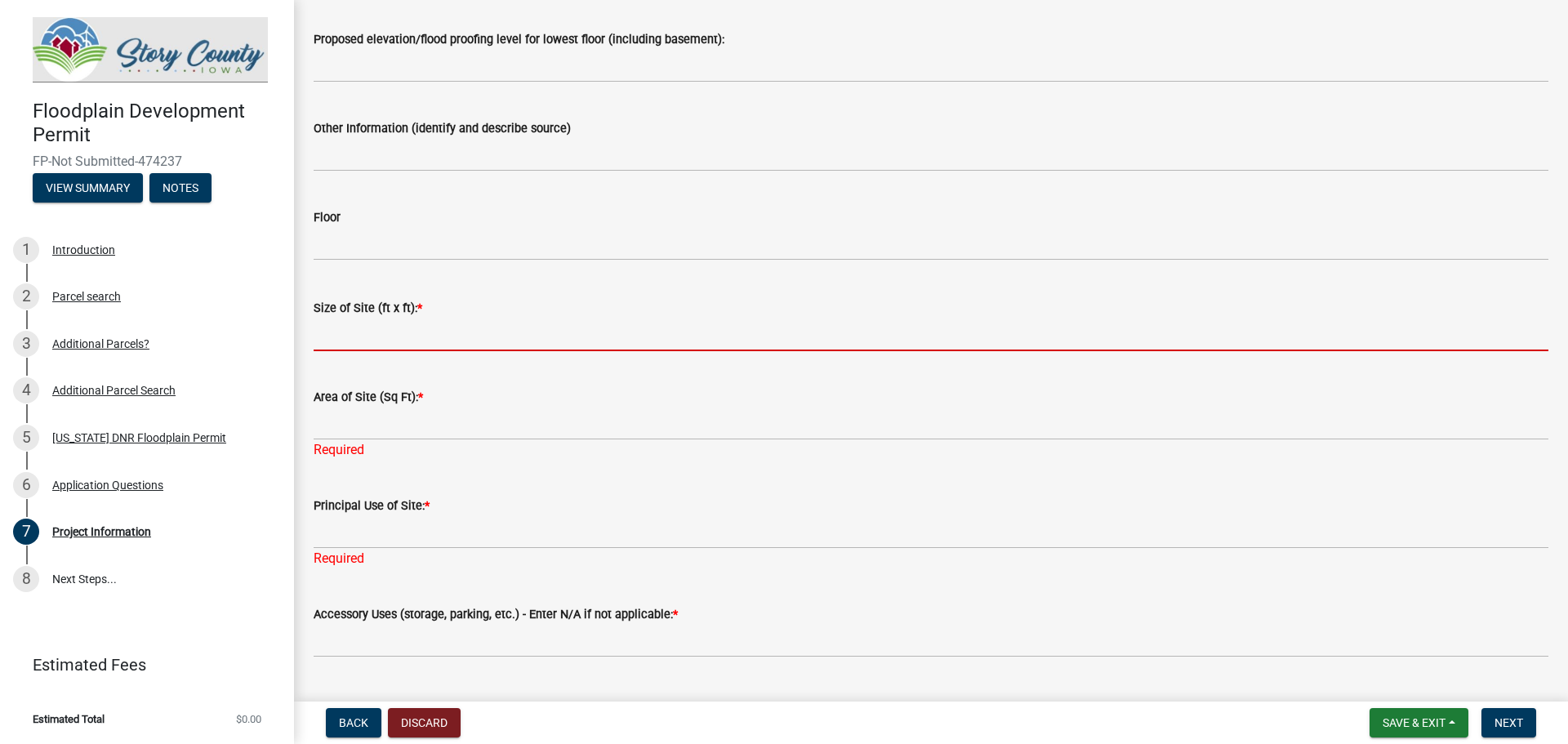
click at [394, 343] on input "Size of Site (ft x ft): *" at bounding box center [931, 334] width 1235 height 33
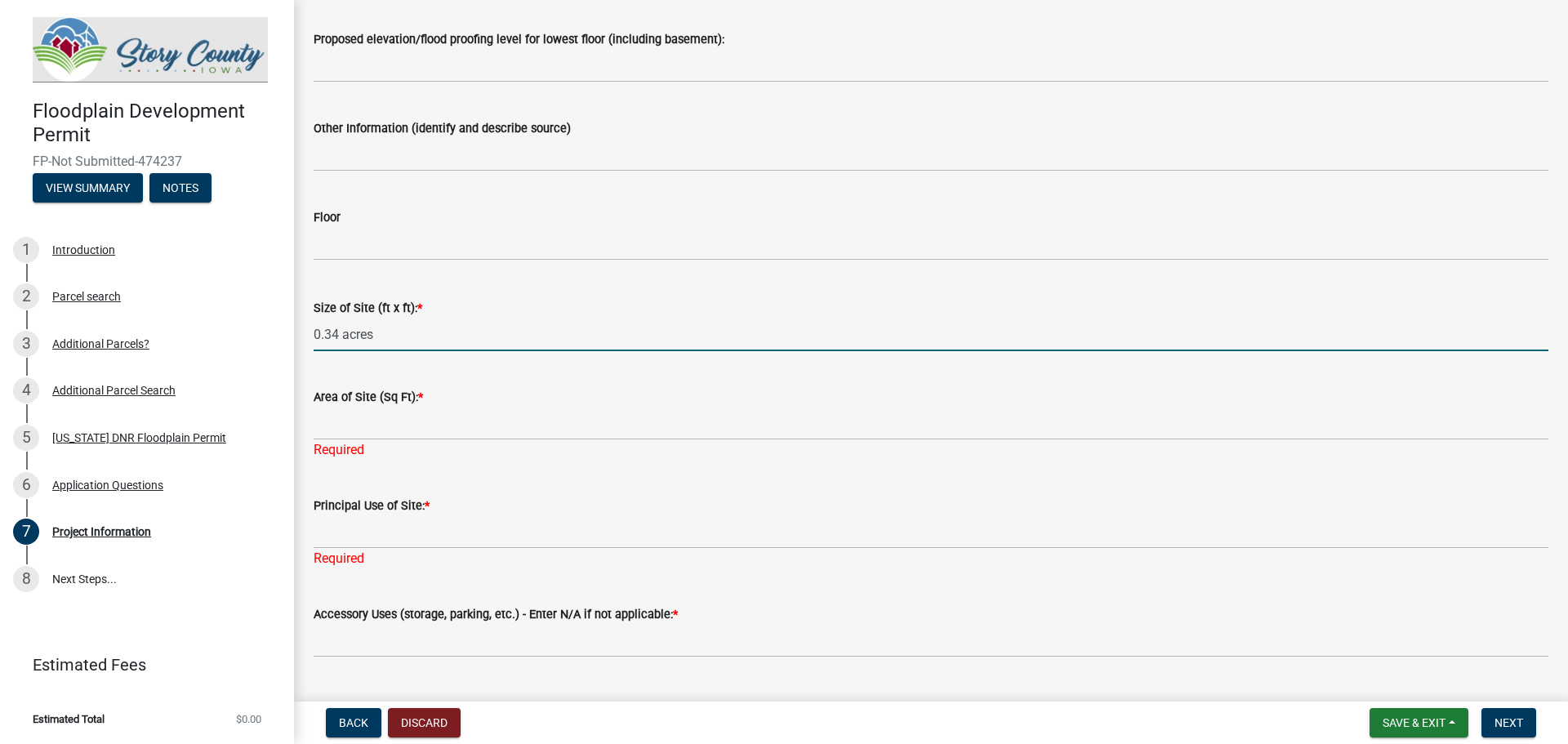
type input "0.34 acres"
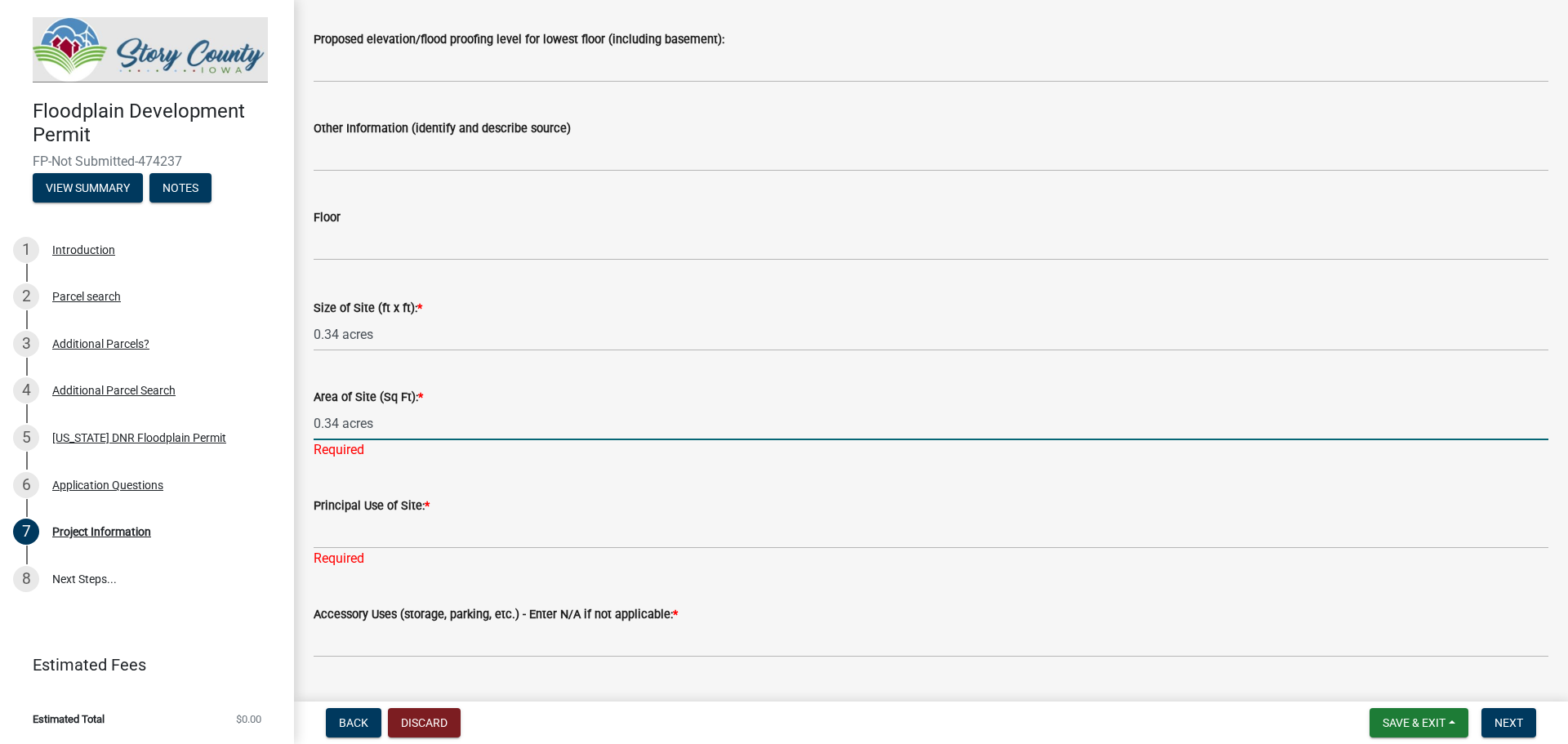
type input "0.34 acres"
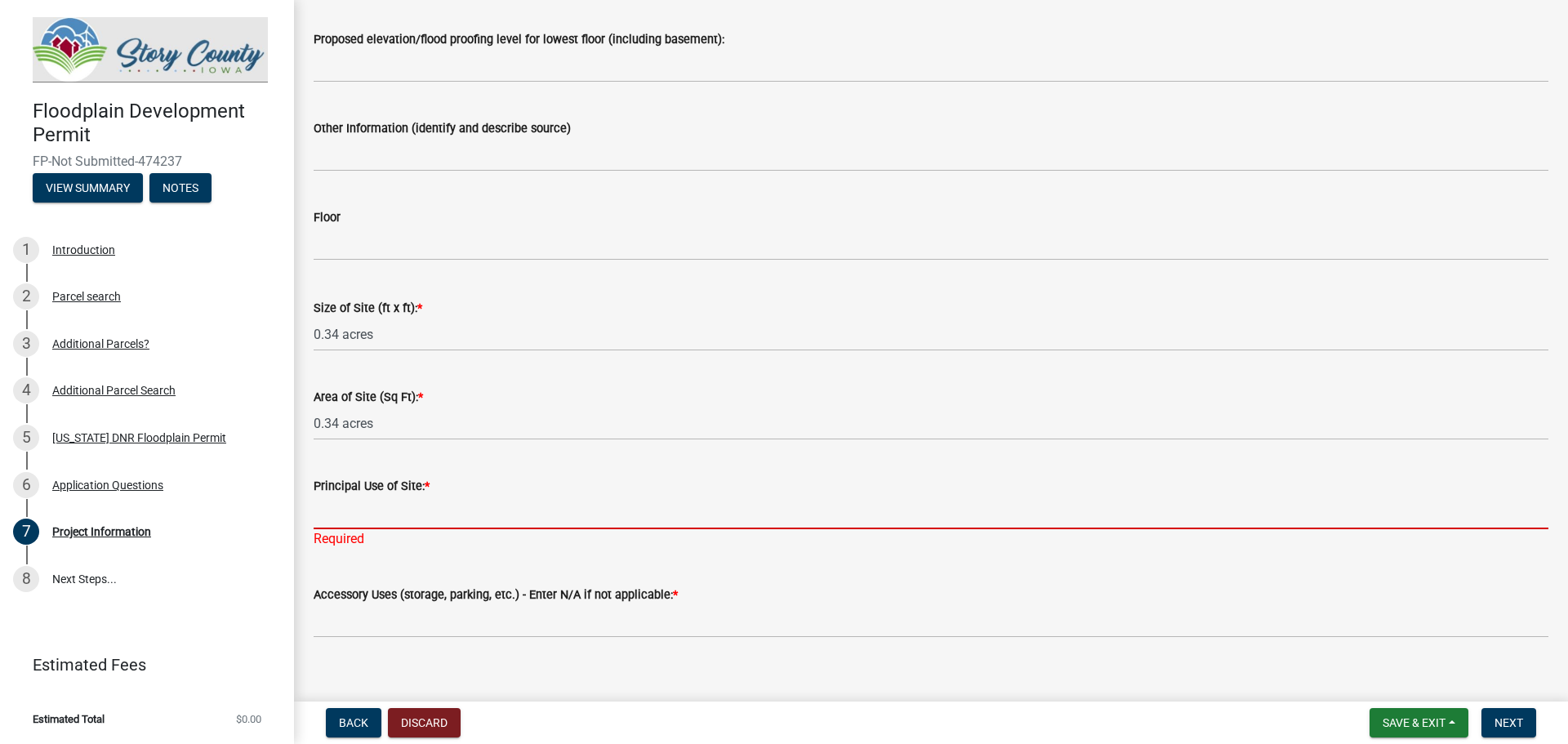
click at [353, 536] on div "Principal Use of Site: * Required" at bounding box center [931, 501] width 1235 height 96
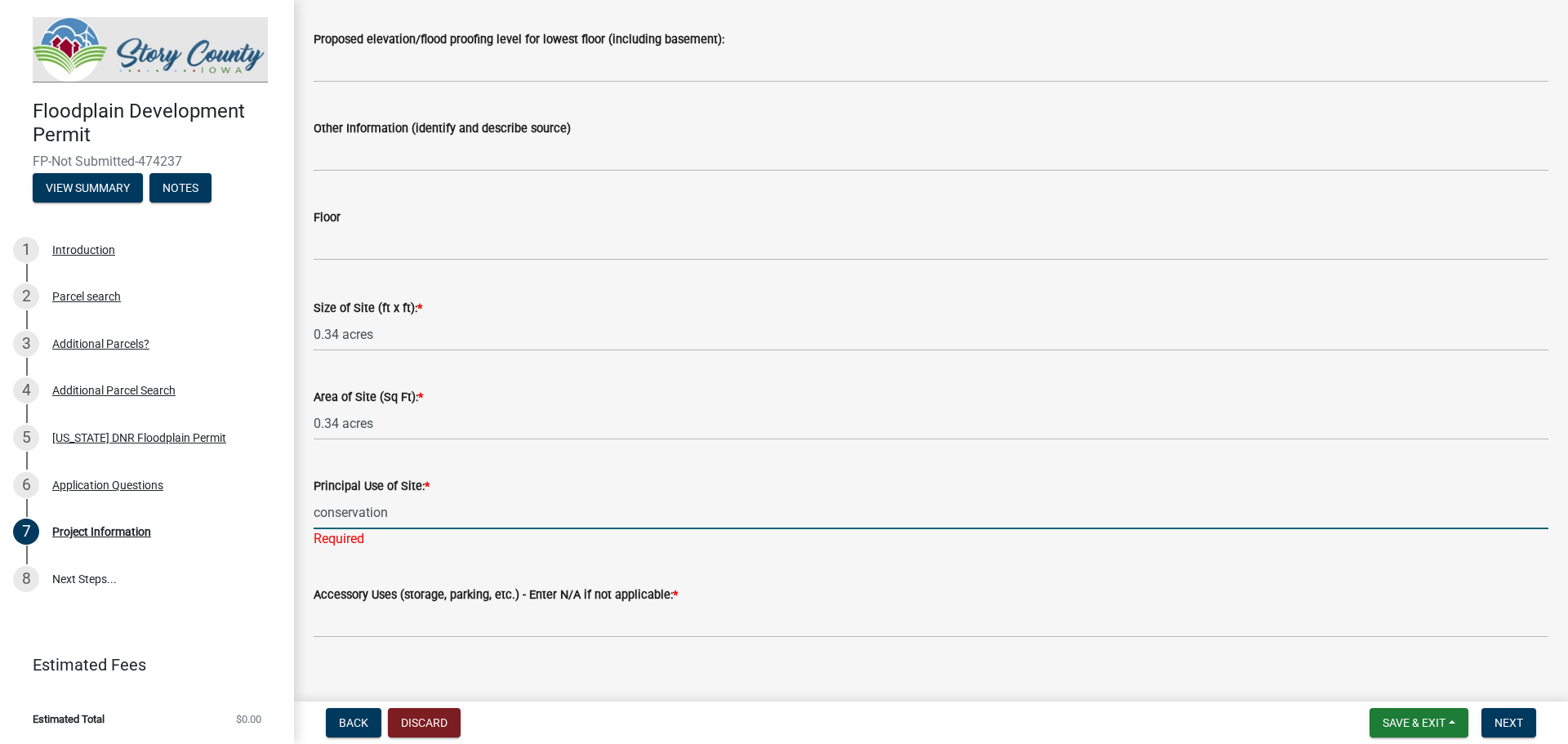
type input "conservation"
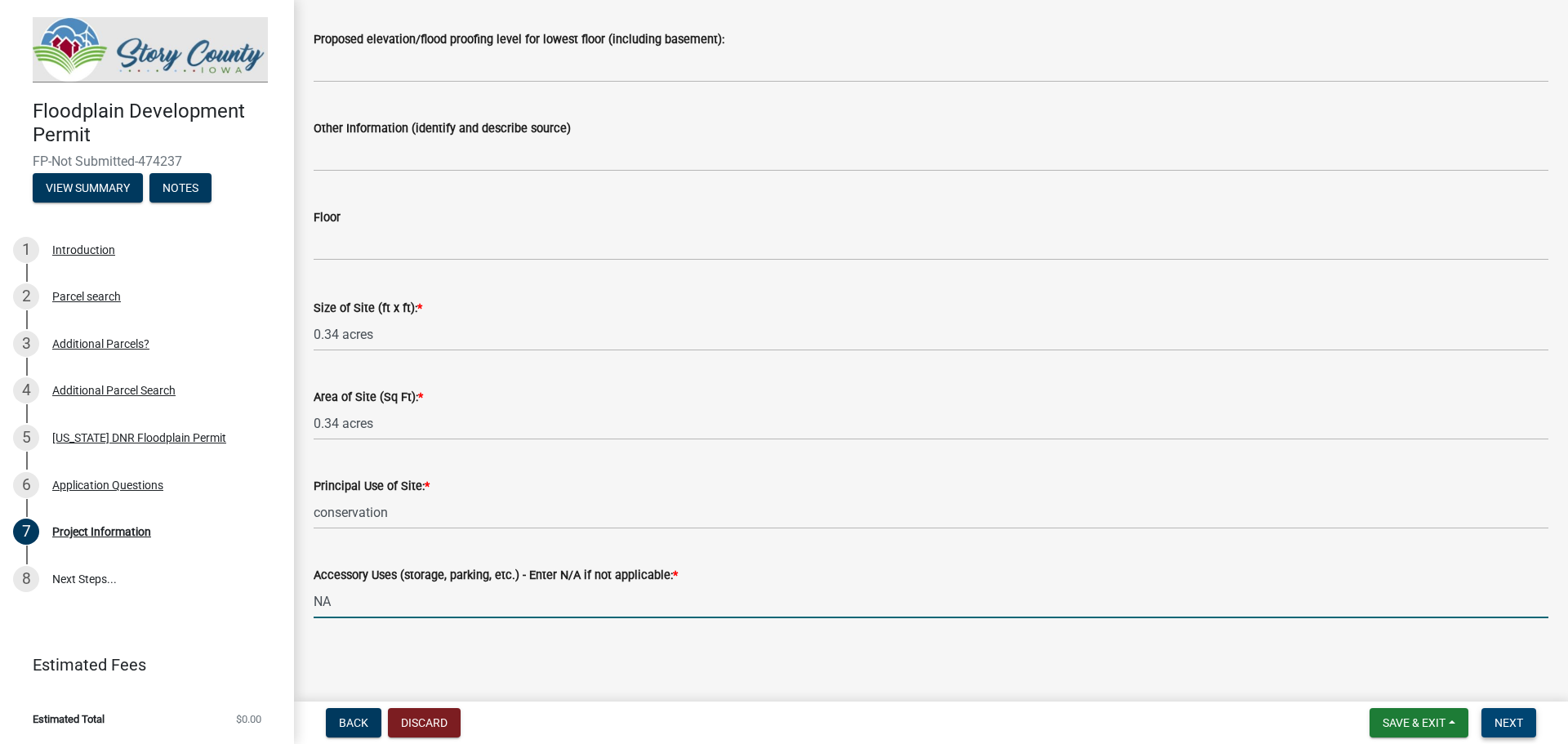
type input "NA"
click at [1508, 716] on span "Next" at bounding box center [1509, 722] width 29 height 13
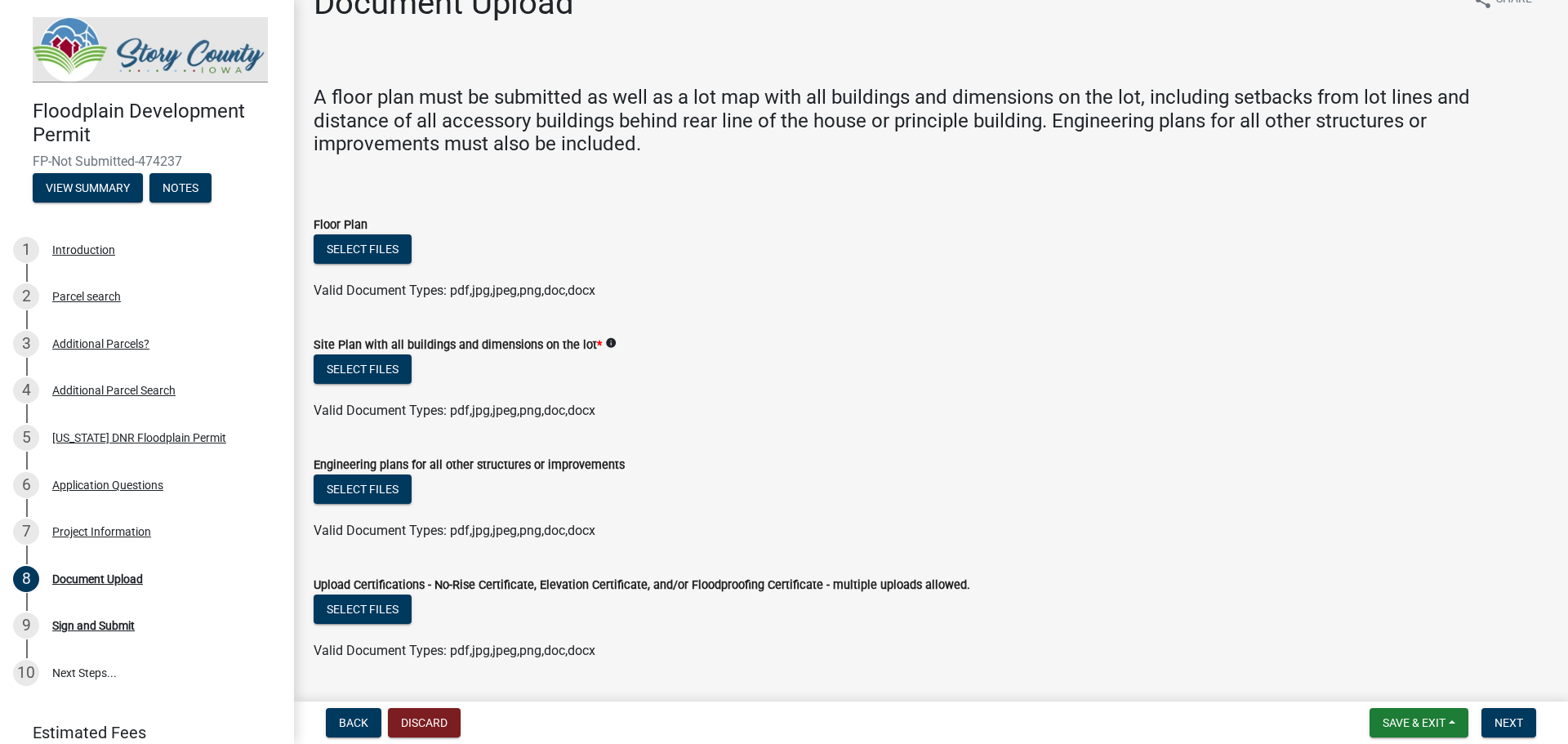
scroll to position [0, 0]
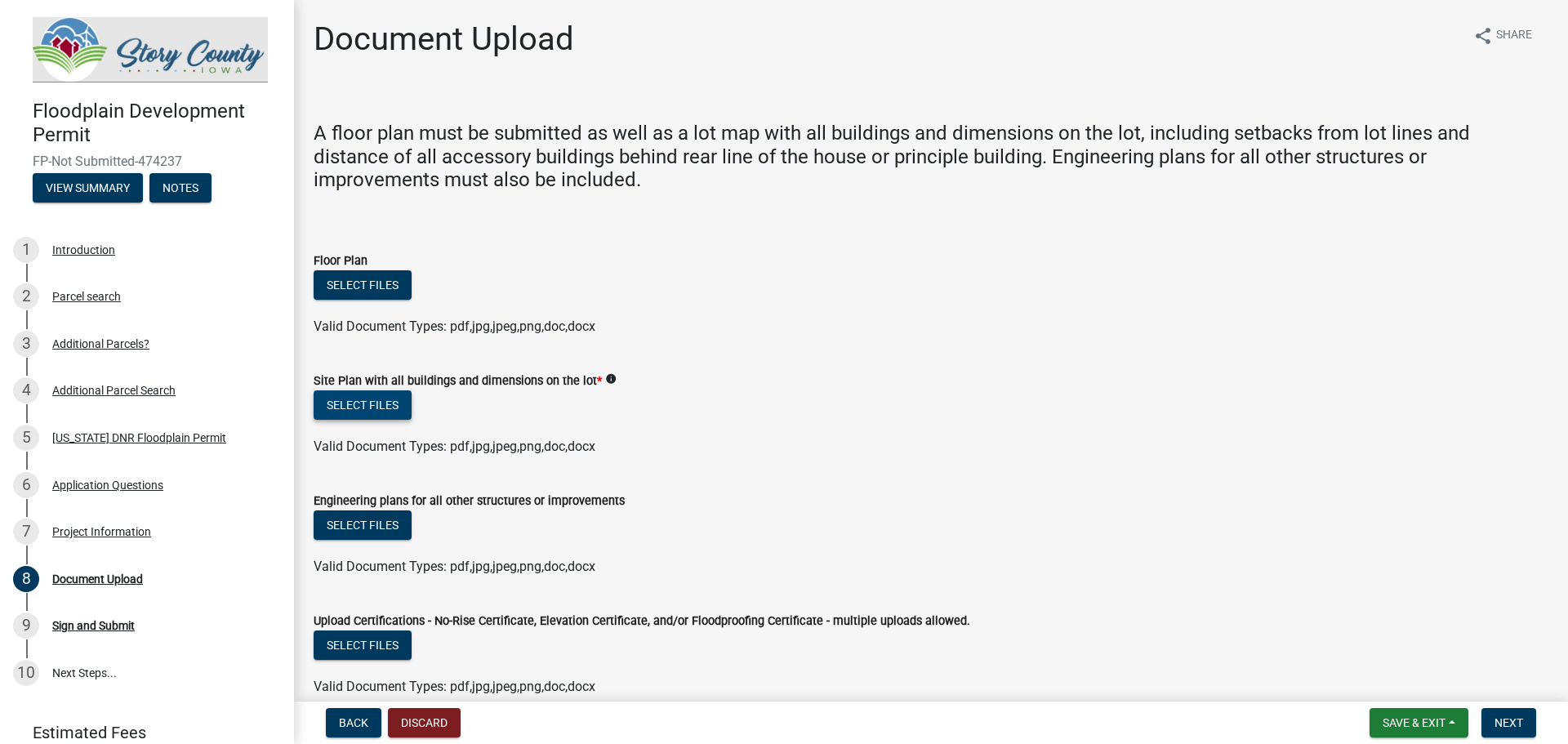
click at [389, 411] on button "Select files" at bounding box center [362, 405] width 98 height 30
click at [380, 411] on button "Select files" at bounding box center [362, 405] width 98 height 30
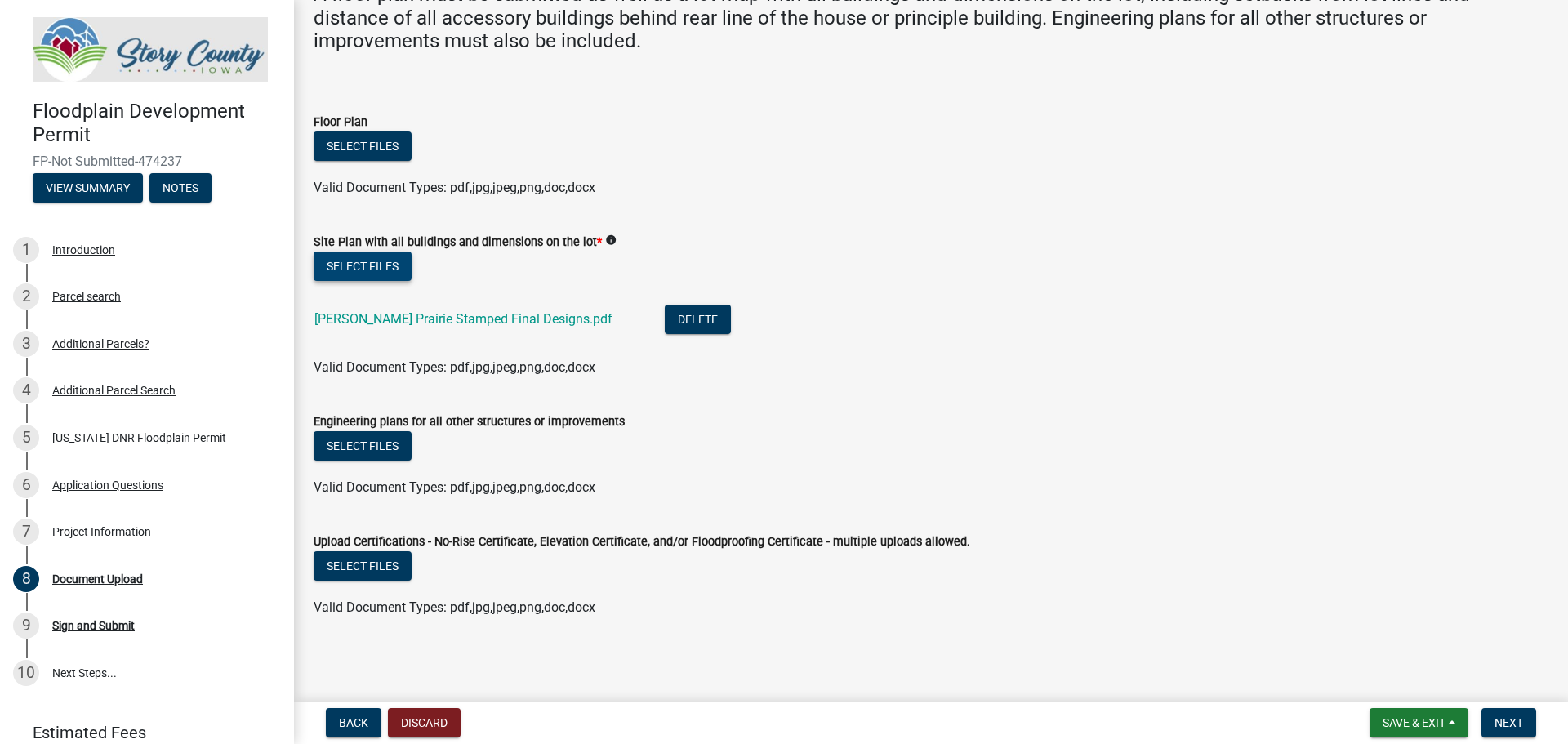
scroll to position [139, 0]
click at [1530, 735] on button "Next" at bounding box center [1509, 722] width 55 height 30
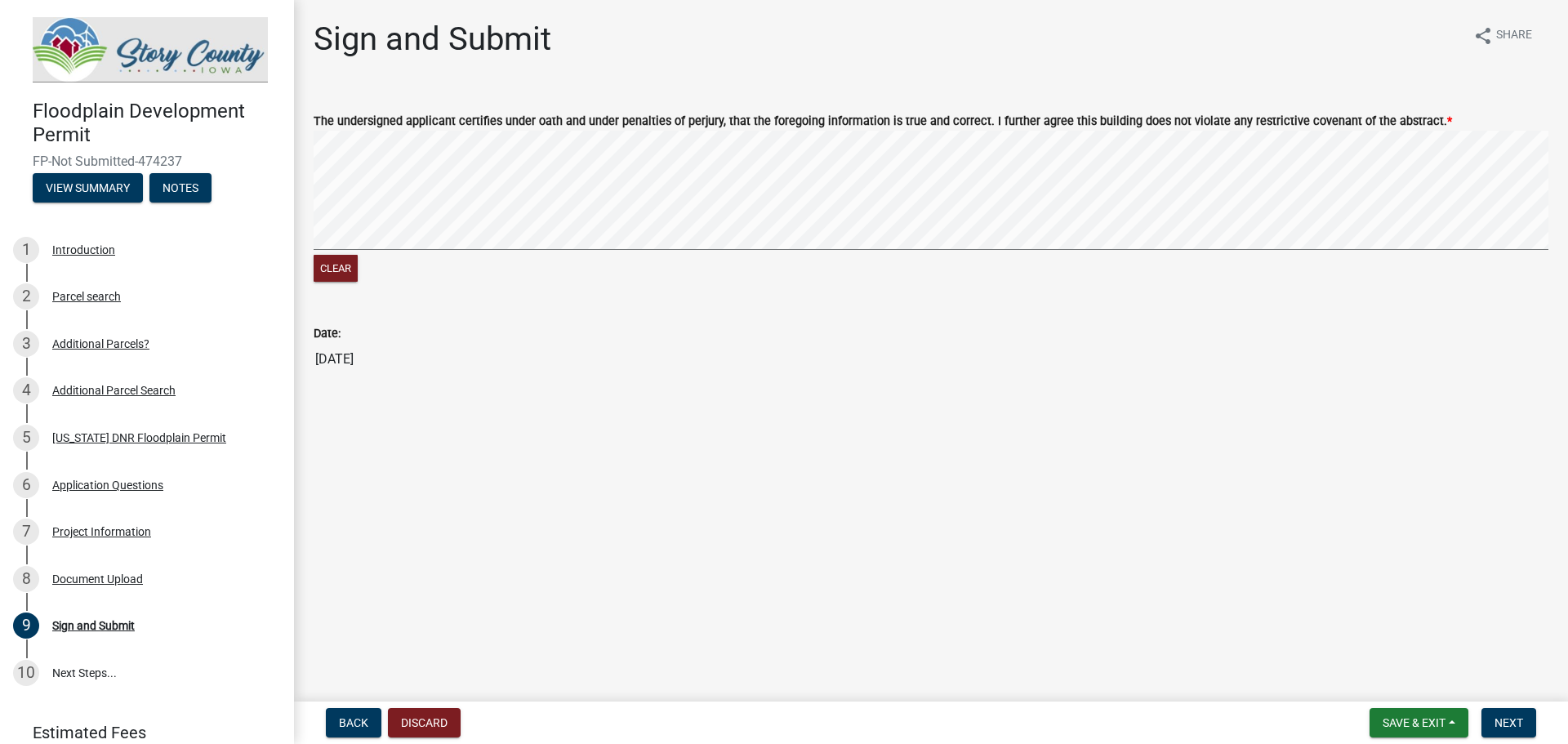
click at [894, 263] on div "Clear" at bounding box center [931, 208] width 1235 height 155
click at [1498, 719] on span "Next" at bounding box center [1509, 722] width 29 height 13
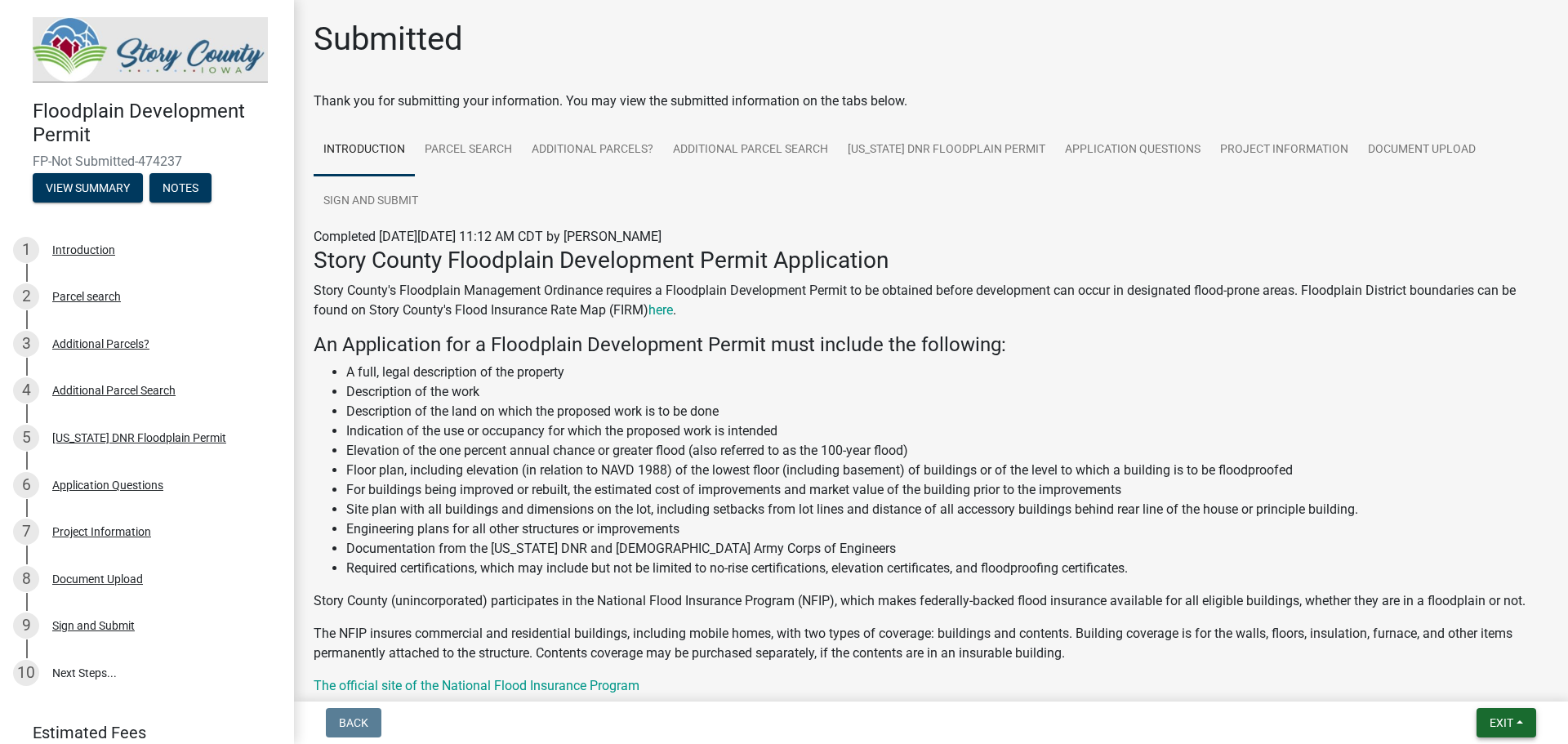
click at [1497, 723] on span "Exit" at bounding box center [1501, 722] width 24 height 13
click at [1459, 678] on button "Save & Exit" at bounding box center [1471, 680] width 131 height 39
